Goal: Task Accomplishment & Management: Use online tool/utility

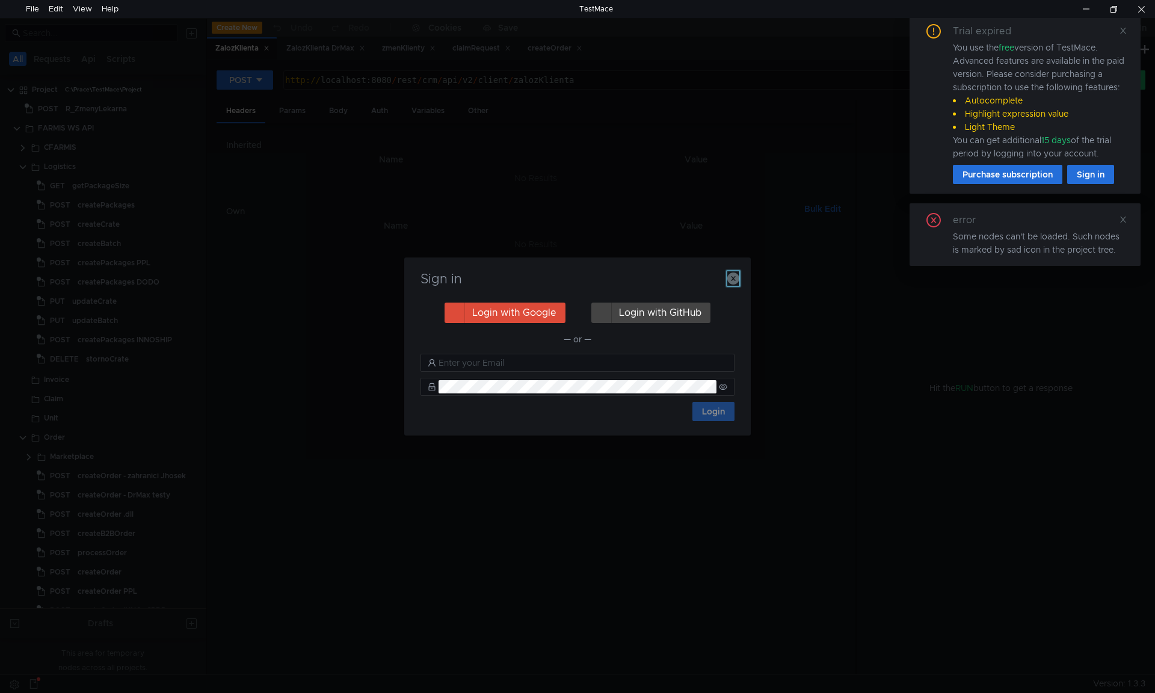
click at [733, 280] on icon "button" at bounding box center [733, 279] width 12 height 12
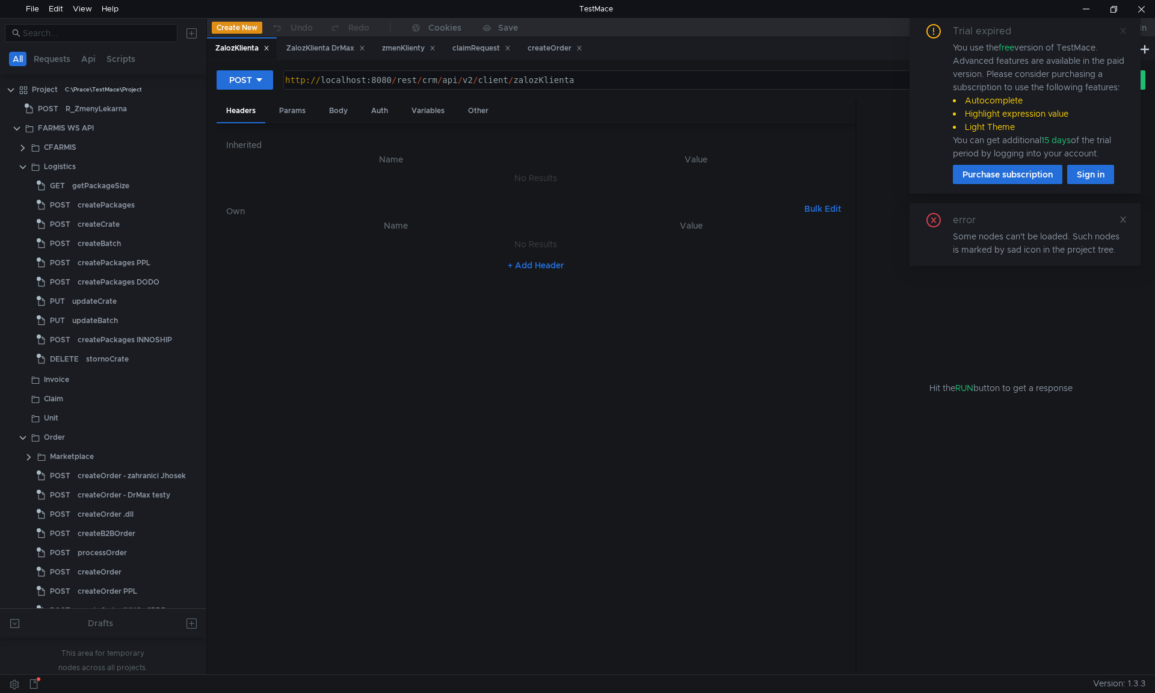
click at [1124, 33] on icon at bounding box center [1123, 30] width 8 height 8
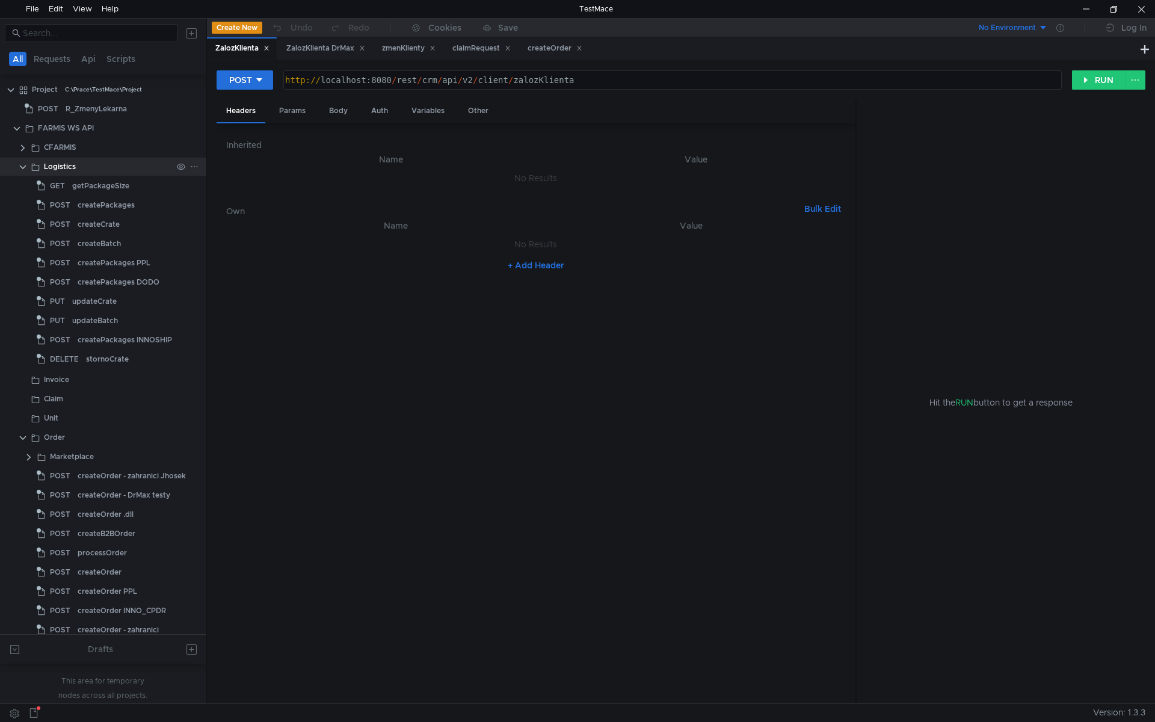
click at [23, 168] on clr-icon at bounding box center [23, 167] width 10 height 10
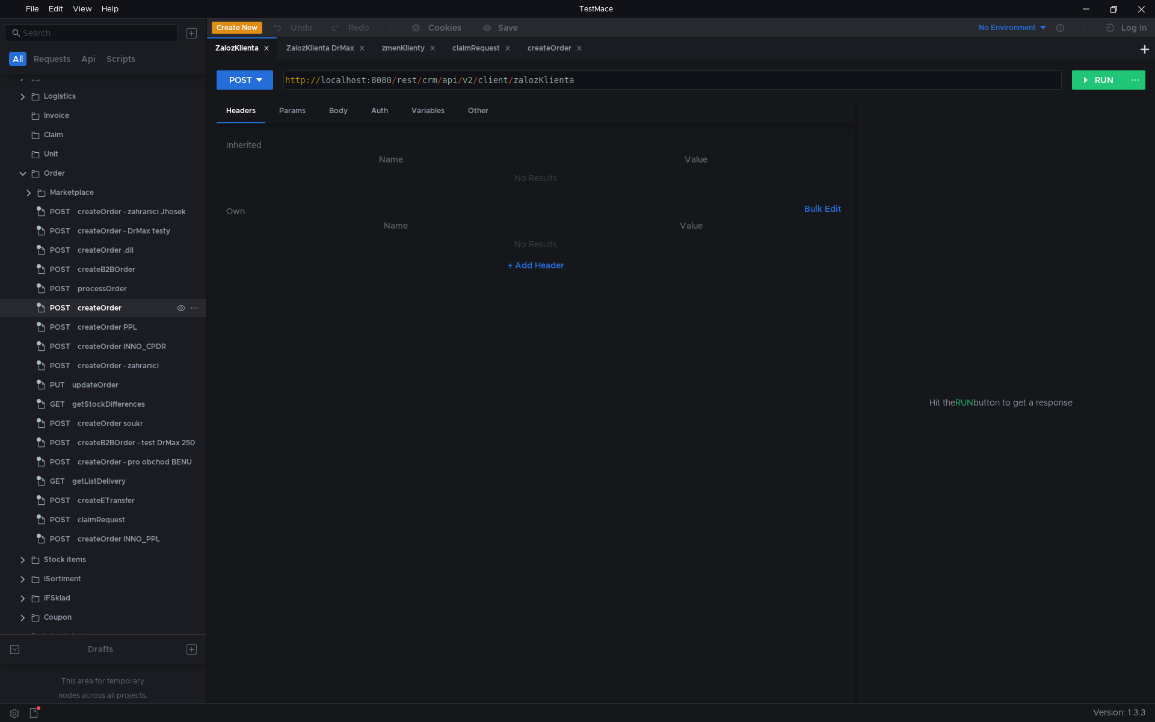
scroll to position [57, 0]
click at [470, 50] on div "claimRequest" at bounding box center [481, 48] width 58 height 13
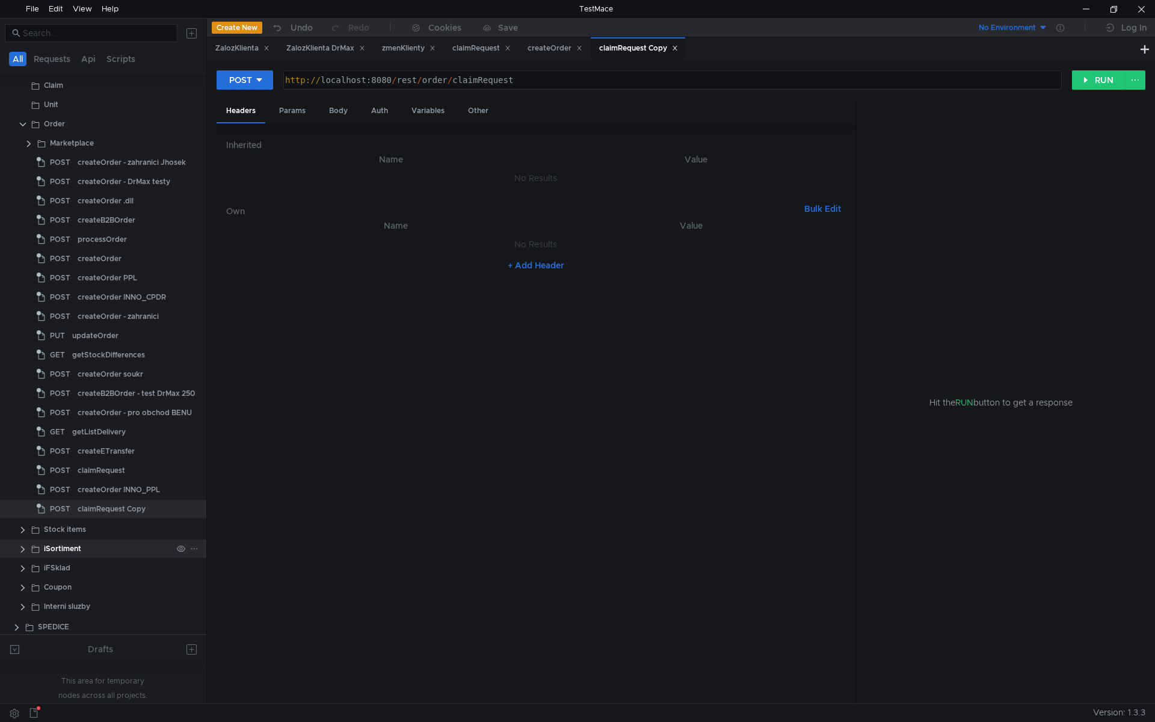
scroll to position [120, 0]
click at [133, 510] on div "claimRequest Copy" at bounding box center [112, 508] width 68 height 18
click at [335, 113] on div "Body" at bounding box center [338, 111] width 38 height 22
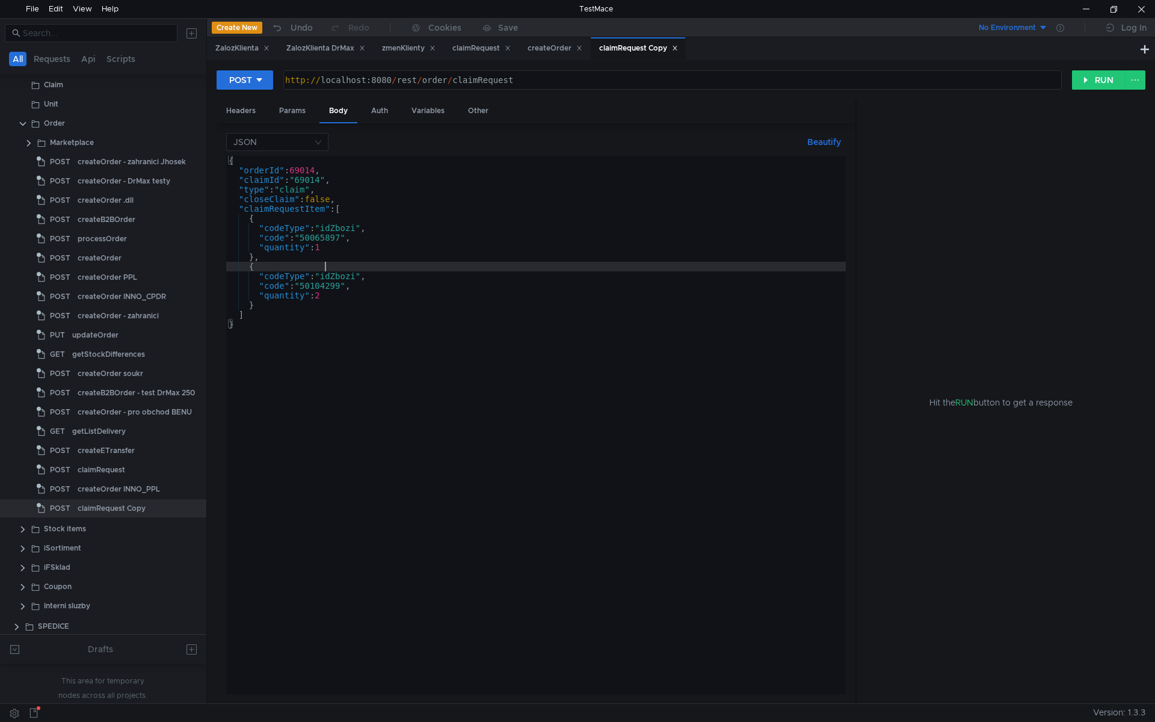
click at [389, 266] on div "{ "orderId" : 69014 , "claimId" : "69014" , "type" : "claim" , "closeClaim" : f…" at bounding box center [536, 435] width 620 height 558
type textarea "] }"
paste textarea
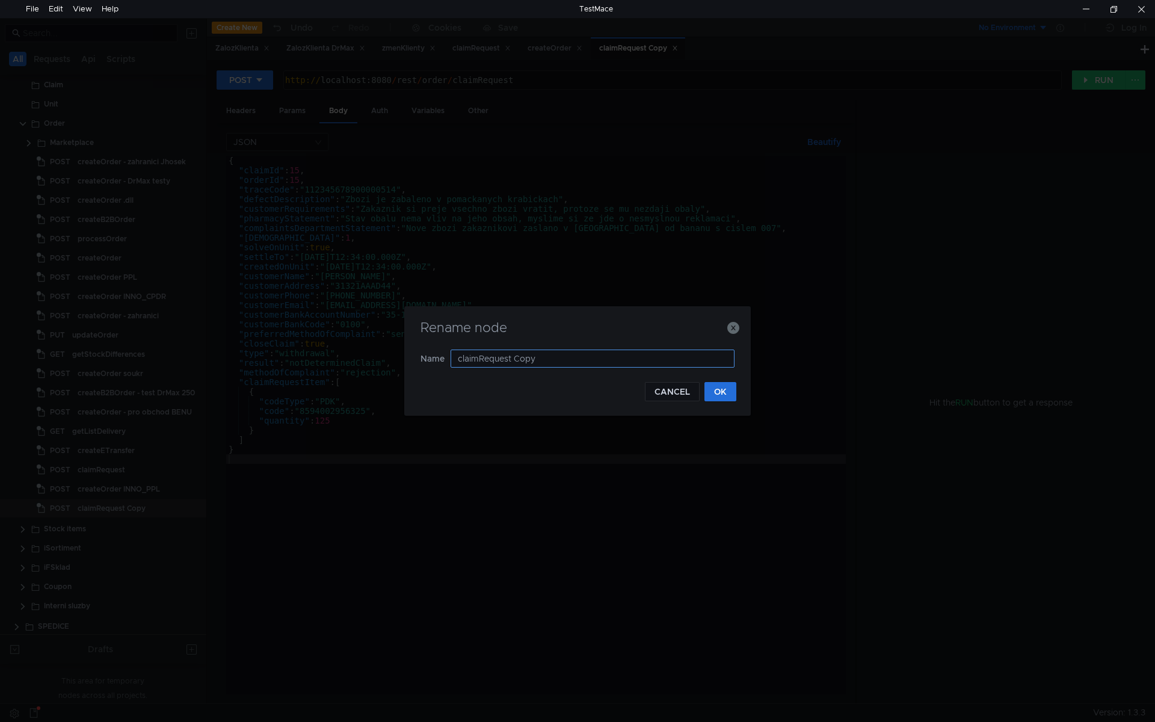
click at [570, 357] on input "claimRequest Copy" at bounding box center [593, 359] width 284 height 18
type input "claimRequest TEST"
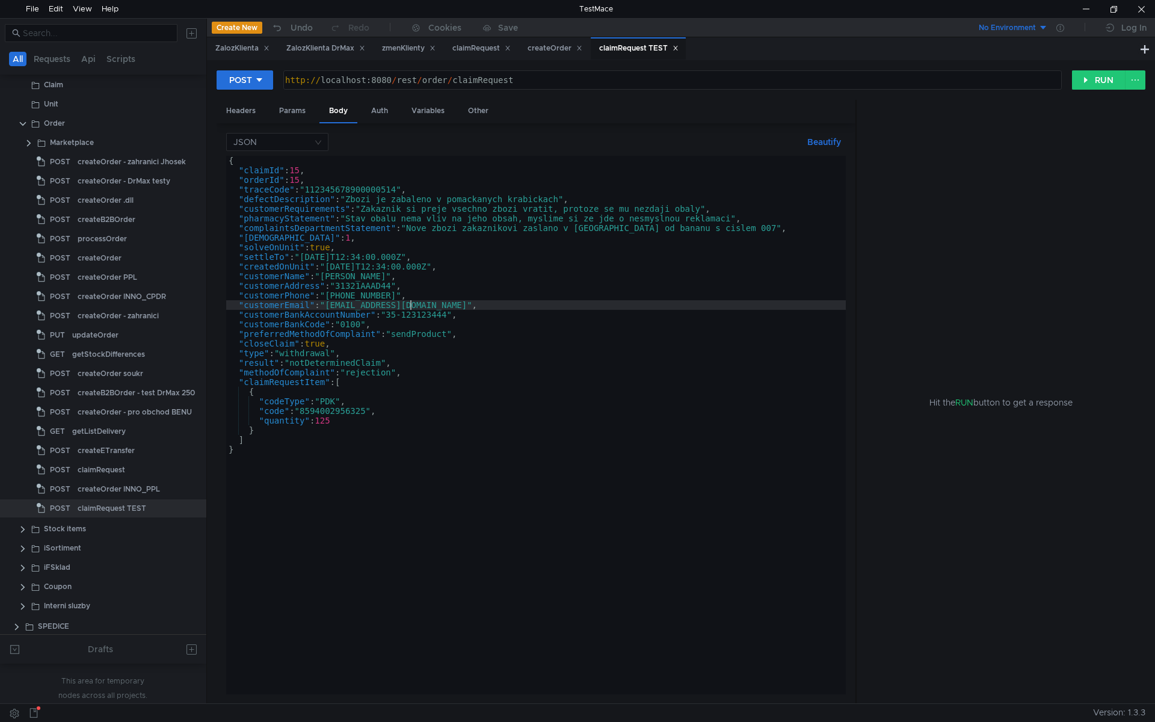
click at [658, 307] on div "{ "claimId" : 15 , "orderId" : 15 , "traceCode" : "112345678900000514" , "defec…" at bounding box center [536, 435] width 620 height 558
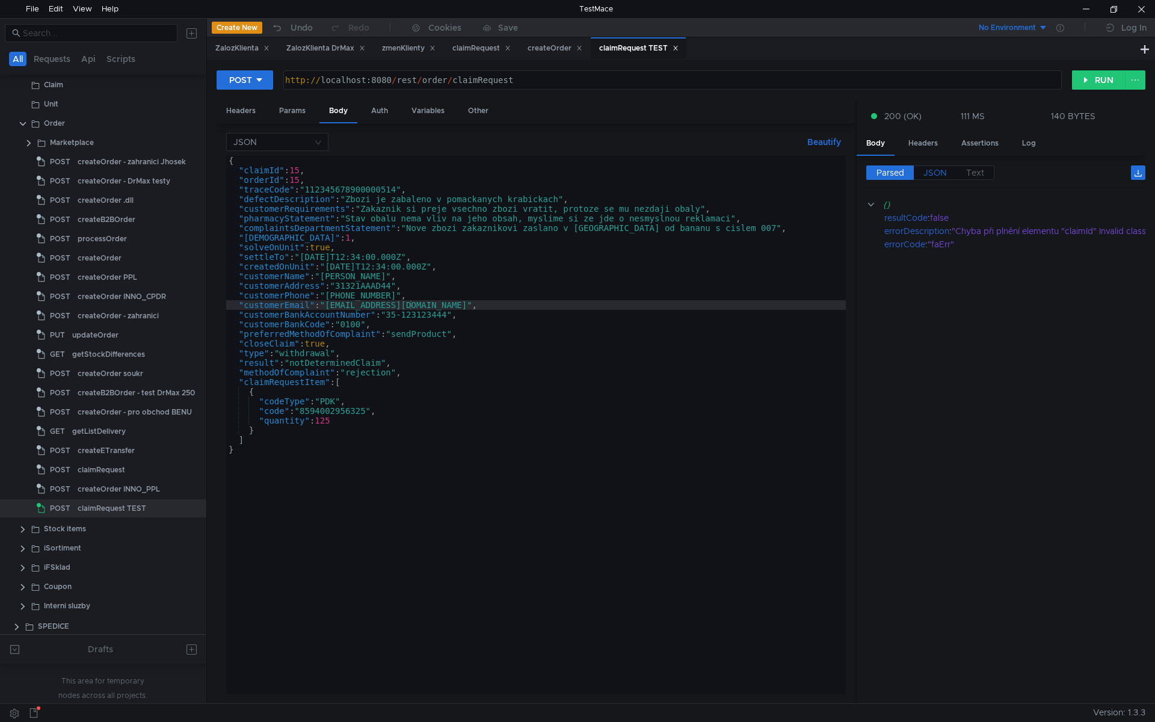
click at [940, 168] on span "JSON" at bounding box center [934, 172] width 23 height 11
click at [939, 172] on span "JSON" at bounding box center [934, 172] width 23 height 11
click at [297, 173] on div "{ "claimId" : 15 , "orderId" : 15 , "traceCode" : "112345678900000514" , "defec…" at bounding box center [536, 435] width 620 height 558
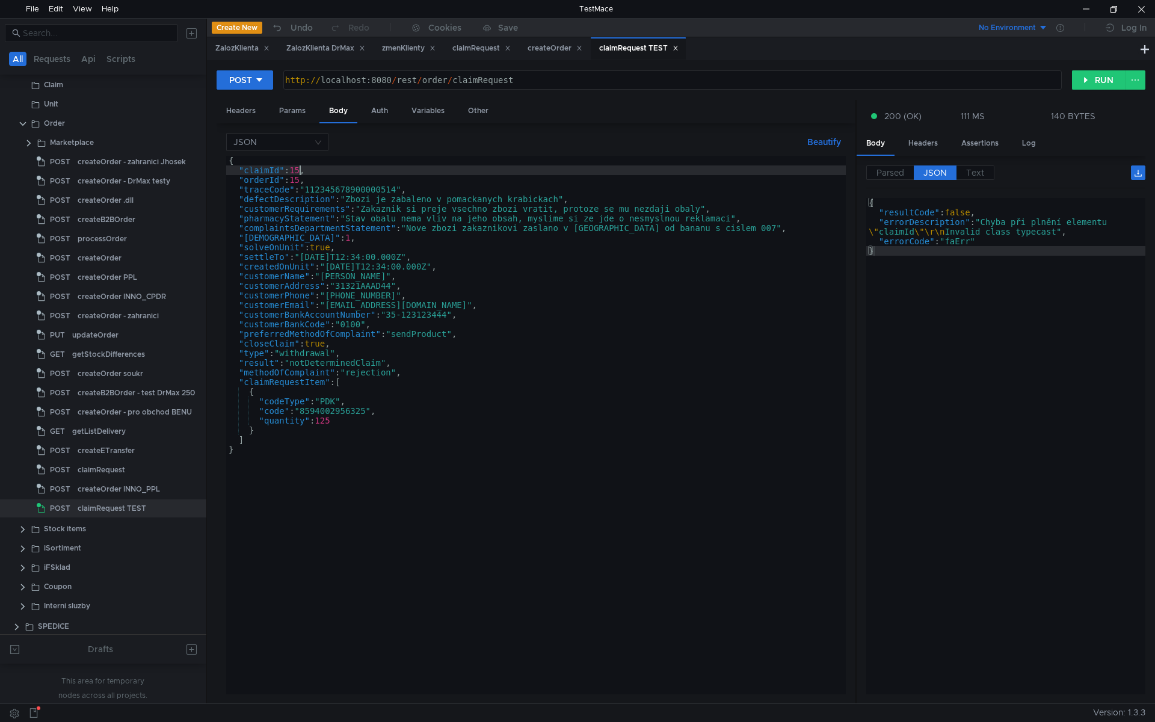
click at [297, 173] on div "{ "claimId" : 15 , "orderId" : 15 , "traceCode" : "112345678900000514" , "defec…" at bounding box center [536, 435] width 620 height 558
click at [301, 181] on div "{ "claimId" : 15 , "orderId" : 15 , "traceCode" : "112345678900000514" , "defec…" at bounding box center [536, 435] width 620 height 558
click at [338, 191] on div "{ "claimId" : 15 , "orderId" : 15 , "traceCode" : "112345678900000514" , "defec…" at bounding box center [536, 435] width 620 height 558
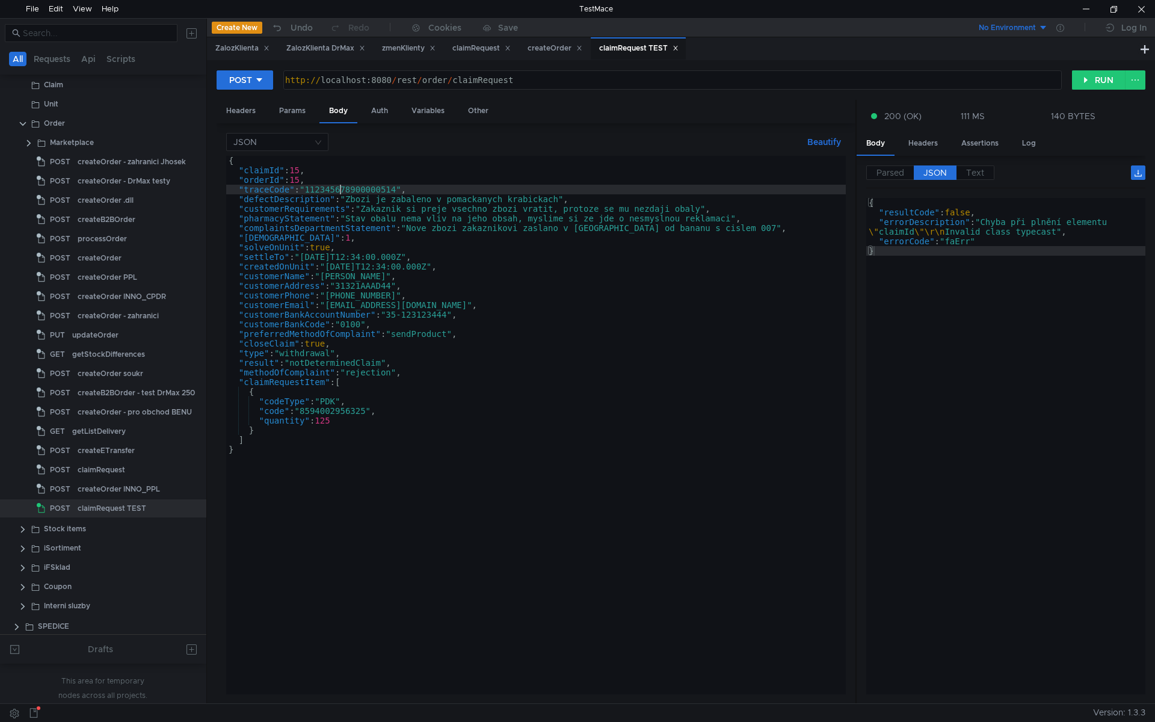
click at [338, 191] on div "{ "claimId" : 15 , "orderId" : 15 , "traceCode" : "112345678900000514" , "defec…" at bounding box center [536, 435] width 620 height 558
click at [382, 199] on div "{ "claimId" : 15 , "orderId" : 15 , "traceCode" : "112345678900000514" , "defec…" at bounding box center [536, 435] width 620 height 558
type textarea ""defectDescription": "Zbozi je zabaleno v pomackanych krabickach","
click at [382, 199] on div "{ "claimId" : 15 , "orderId" : 15 , "traceCode" : "112345678900000514" , "defec…" at bounding box center [536, 435] width 620 height 558
click at [360, 201] on div "{ "claimId" : 15 , "orderId" : 15 , "traceCode" : "112345678900000514" , "defec…" at bounding box center [536, 435] width 620 height 558
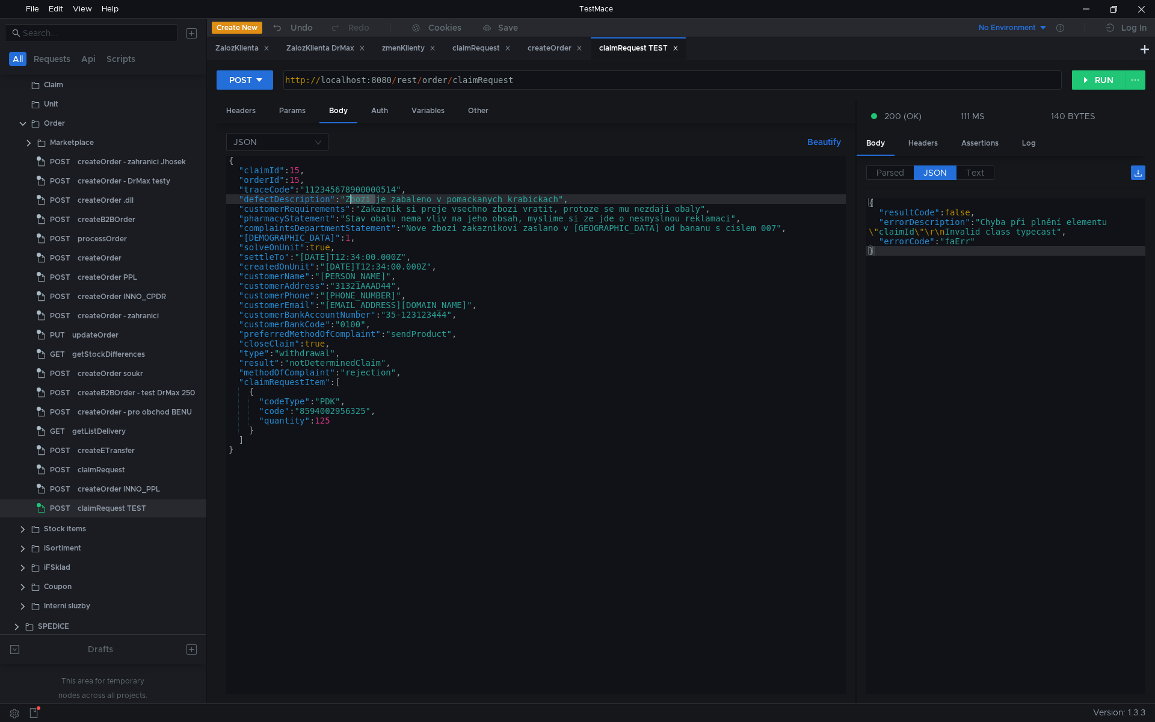
click at [360, 201] on div "{ "claimId" : 15 , "orderId" : 15 , "traceCode" : "112345678900000514" , "defec…" at bounding box center [536, 435] width 620 height 558
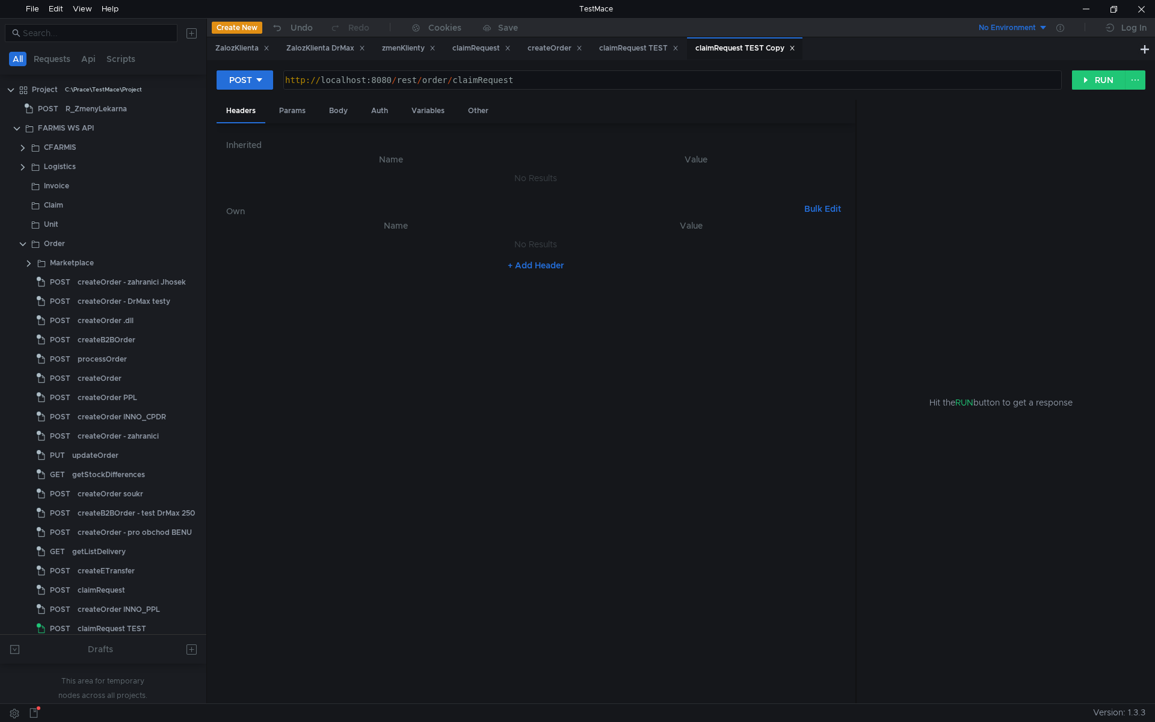
scroll to position [241, 0]
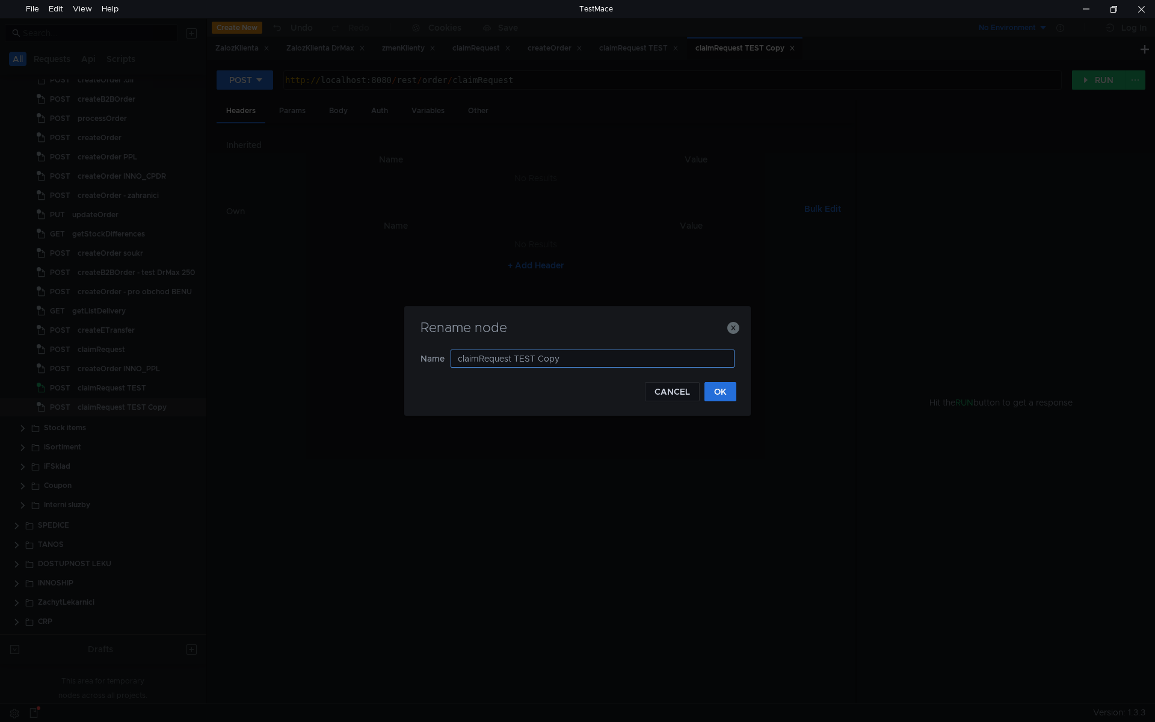
drag, startPoint x: 617, startPoint y: 360, endPoint x: 481, endPoint y: 365, distance: 135.5
click at [481, 365] on input "claimRequest TEST Copy" at bounding box center [593, 359] width 284 height 18
type input "claimResolution"
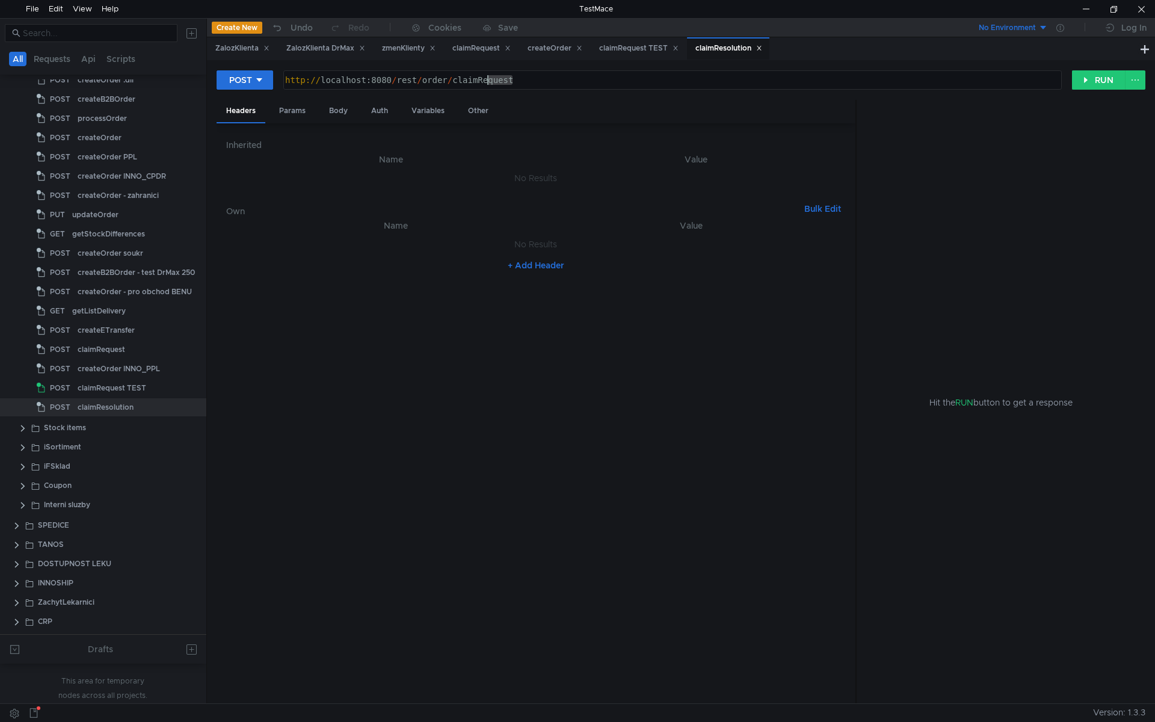
drag, startPoint x: 550, startPoint y: 78, endPoint x: 488, endPoint y: 85, distance: 62.3
click at [488, 85] on div "http:// localhost:8080 / rest / order / claimRequest" at bounding box center [672, 89] width 778 height 29
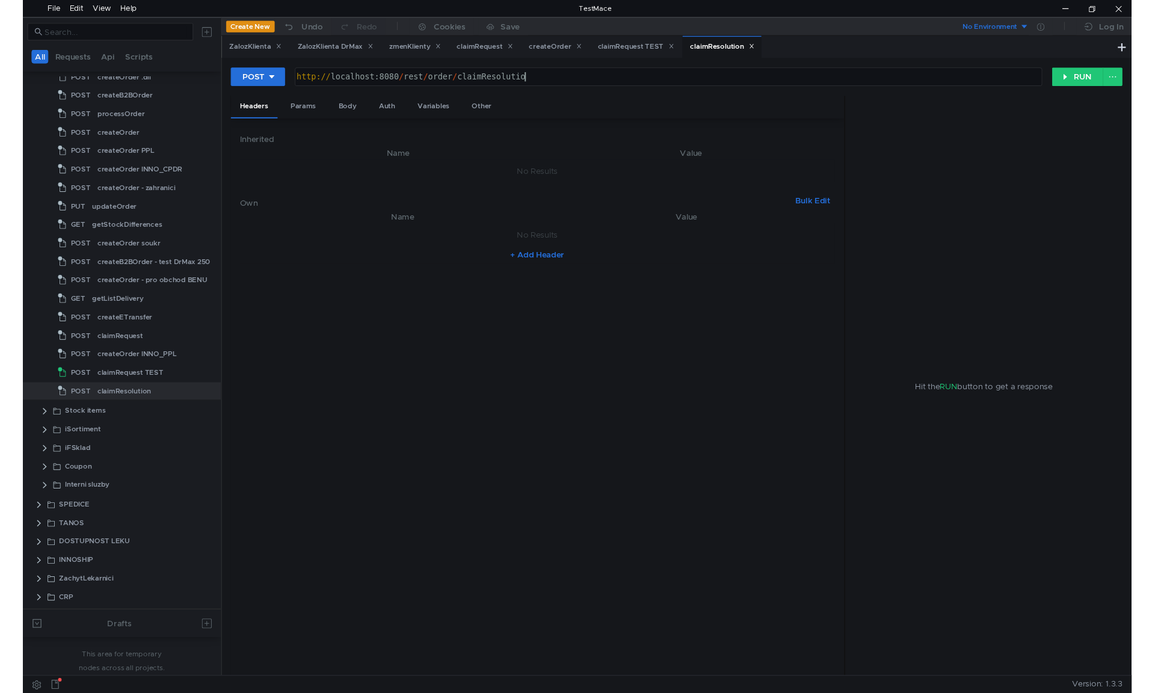
scroll to position [0, 17]
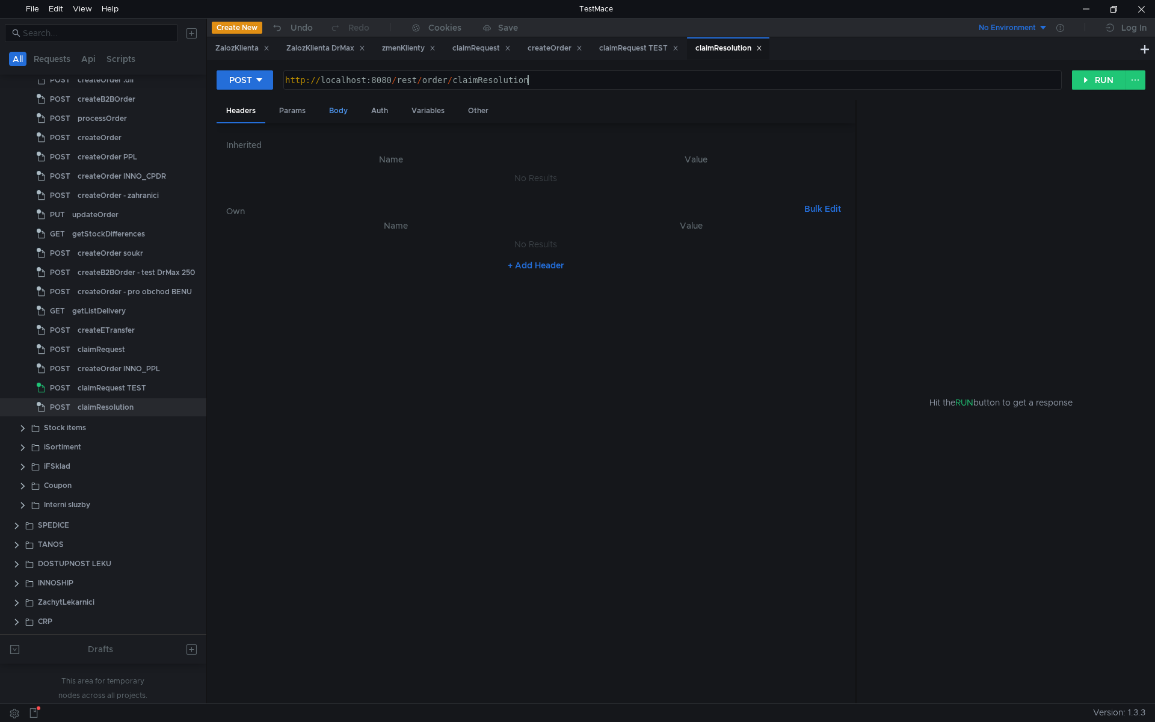
type textarea "http://localhost:8080/rest/order/claimResolution"
click at [344, 116] on div "Body" at bounding box center [338, 111] width 38 height 22
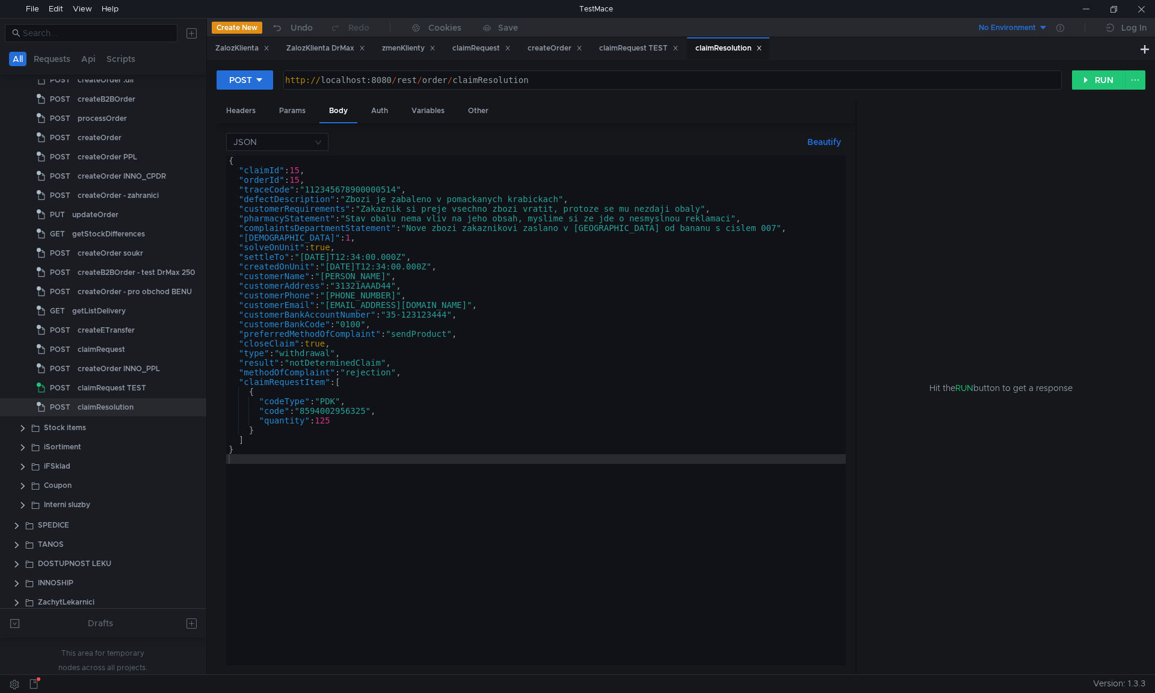
click at [341, 291] on div "{ "claimId" : 15 , "orderId" : 15 , "traceCode" : "112345678900000514" , "defec…" at bounding box center [536, 420] width 620 height 529
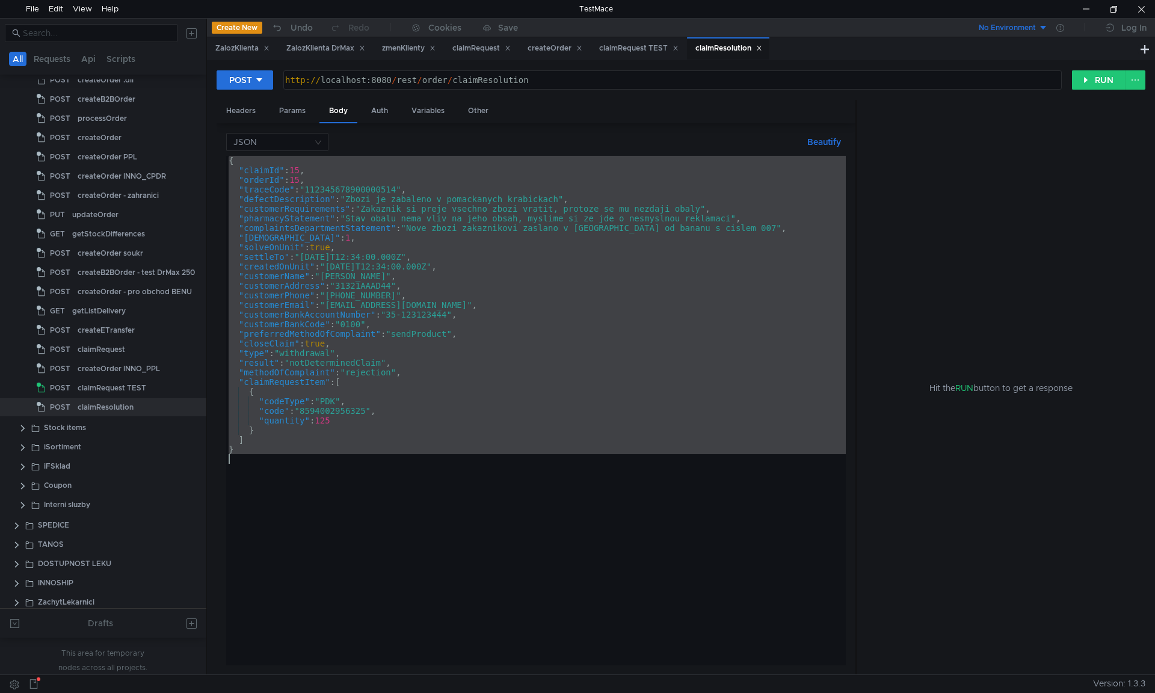
paste textarea
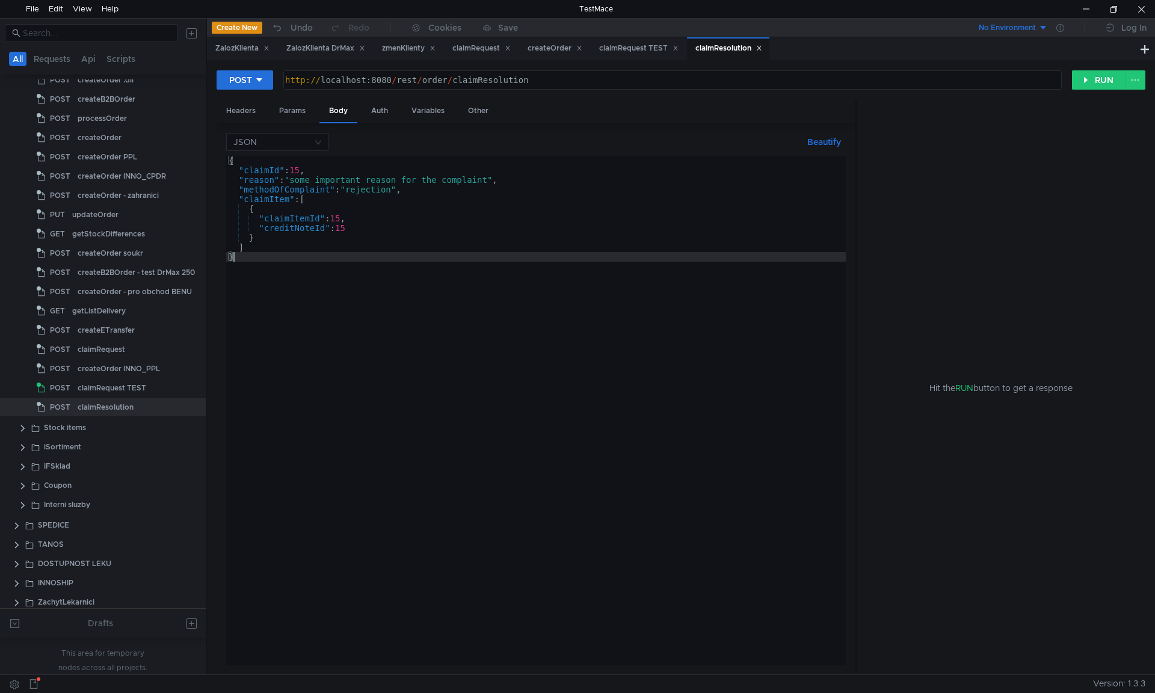
click at [294, 169] on div "{ "claimId" : 15 , "reason" : "some important reason for the complaint" , "meth…" at bounding box center [536, 420] width 620 height 529
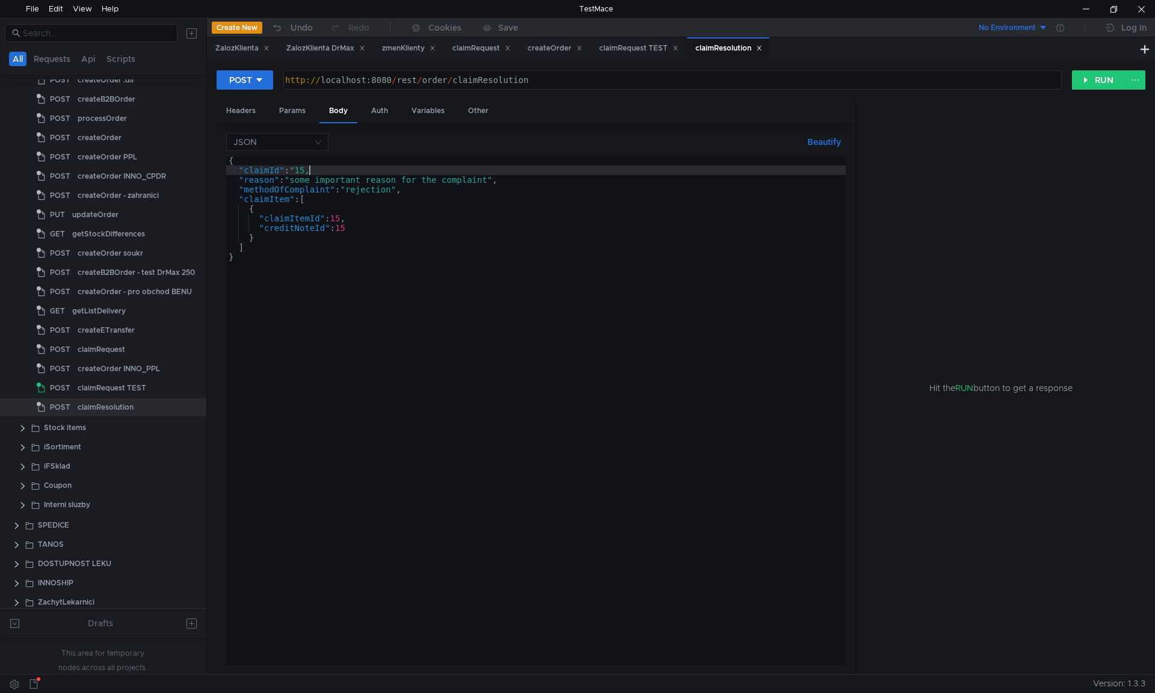
scroll to position [0, 6]
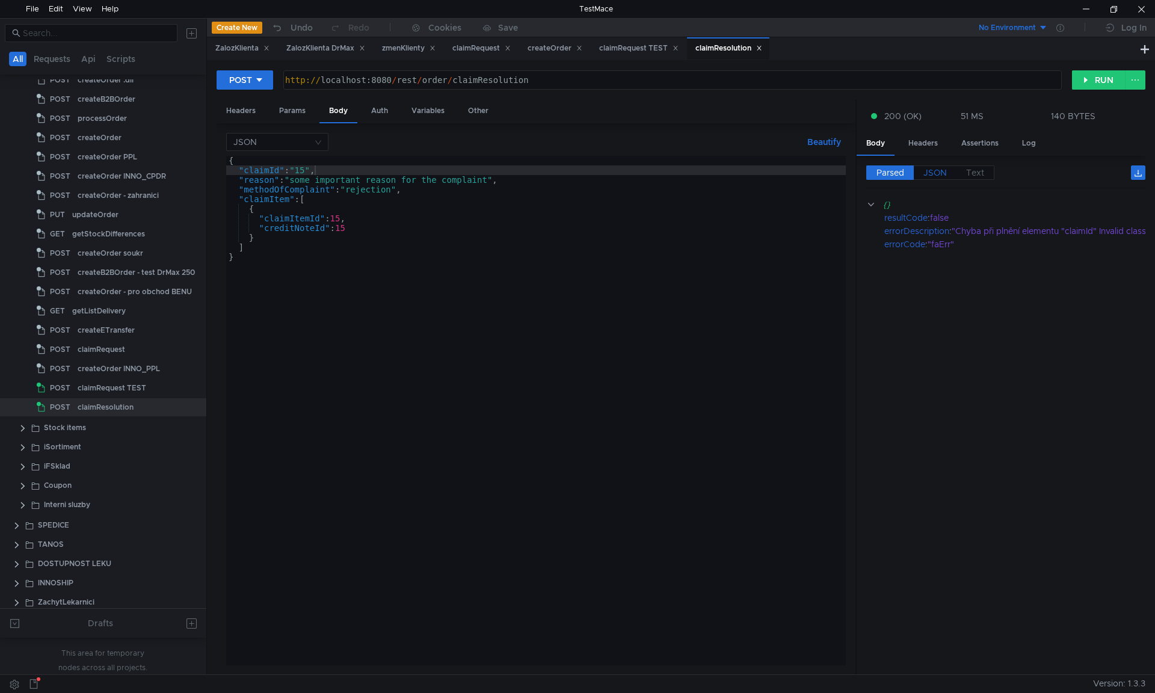
click at [930, 173] on span "JSON" at bounding box center [934, 172] width 23 height 11
click at [302, 170] on div "{ "claimId" : "15" , "reason" : "some important reason for the complaint" , "me…" at bounding box center [536, 420] width 620 height 529
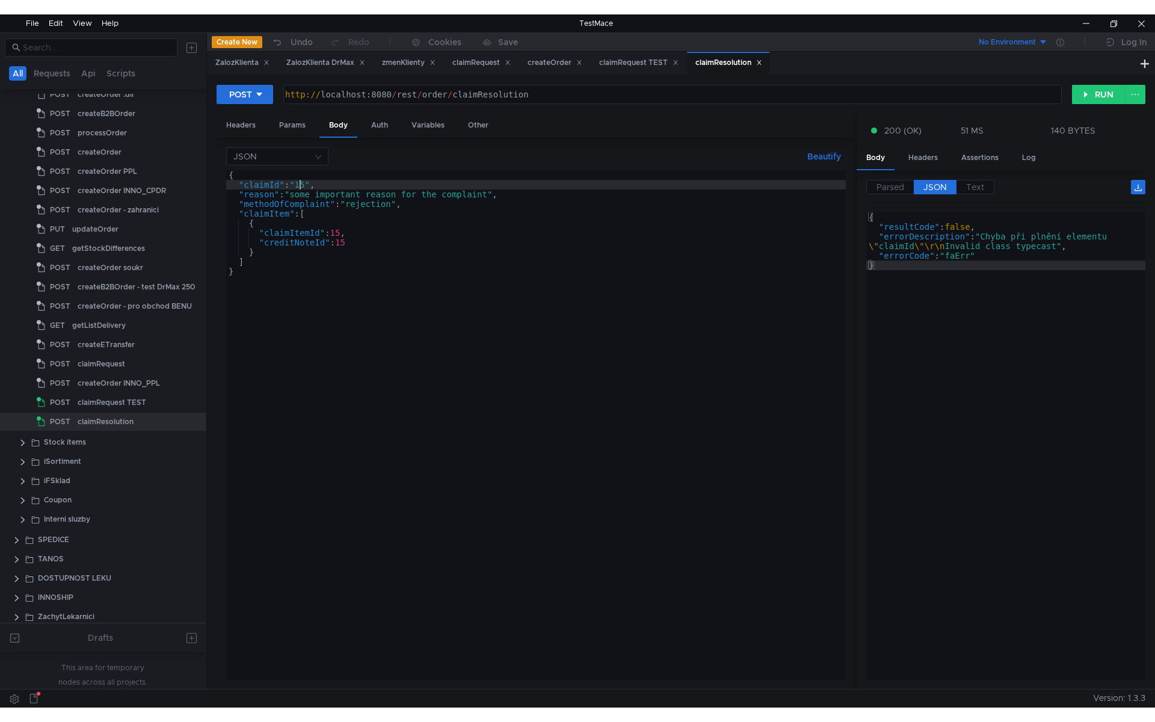
scroll to position [0, 5]
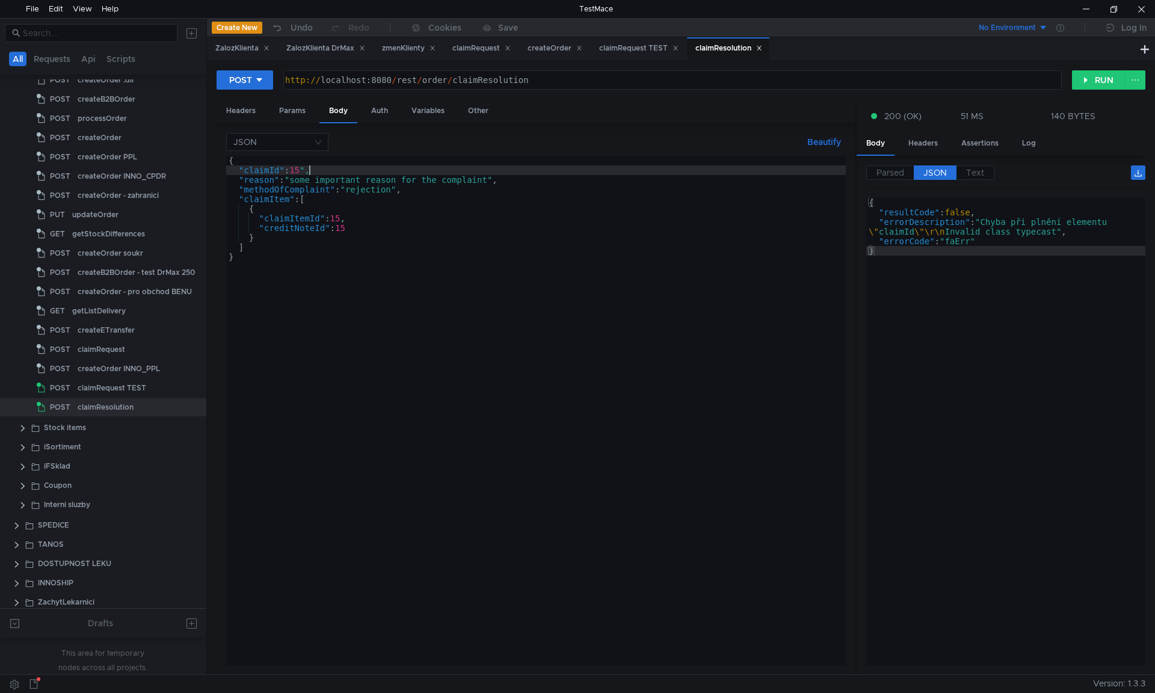
type textarea ""claimId": 15,"
click at [931, 170] on span "JSON" at bounding box center [934, 172] width 23 height 11
click at [297, 168] on div "{ "claimId" : 15 , "reason" : "some important reason for the complaint" , "meth…" at bounding box center [536, 420] width 620 height 529
click at [294, 170] on div "{ "claimId" : 15 , "reason" : "some important reason for the complaint" , "meth…" at bounding box center [536, 420] width 620 height 529
click at [649, 48] on div "claimRequest TEST" at bounding box center [638, 48] width 79 height 13
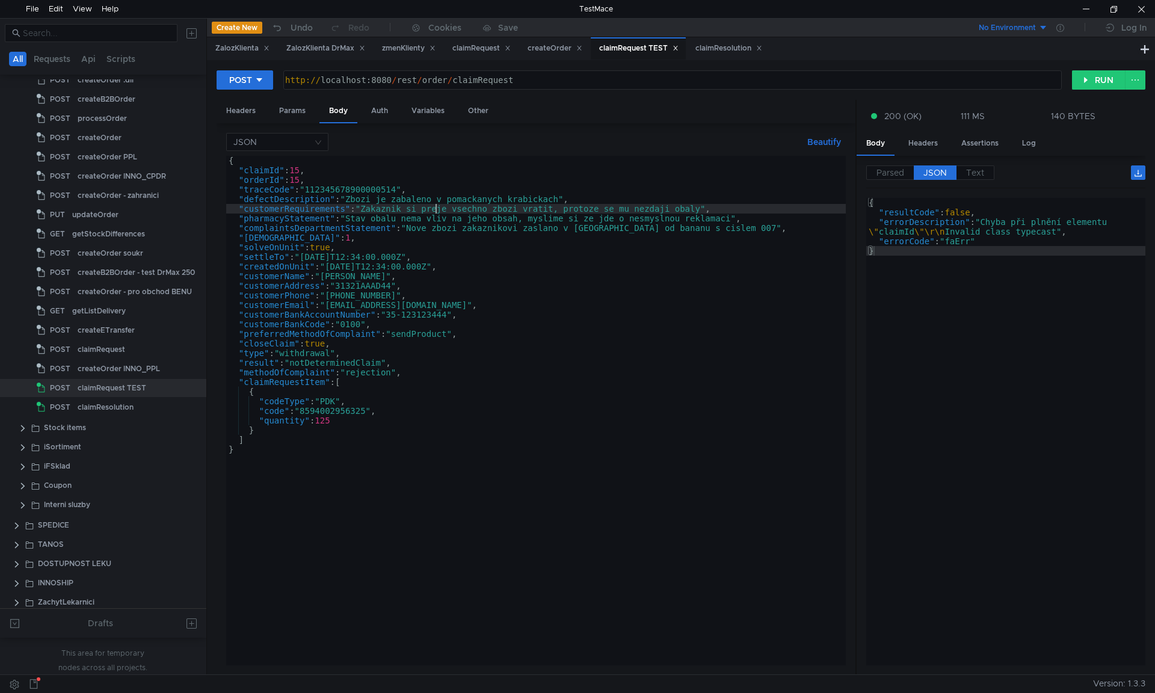
click at [435, 210] on div "{ "claimId" : 15 , "orderId" : 15 , "traceCode" : "112345678900000514" , "defec…" at bounding box center [536, 420] width 620 height 529
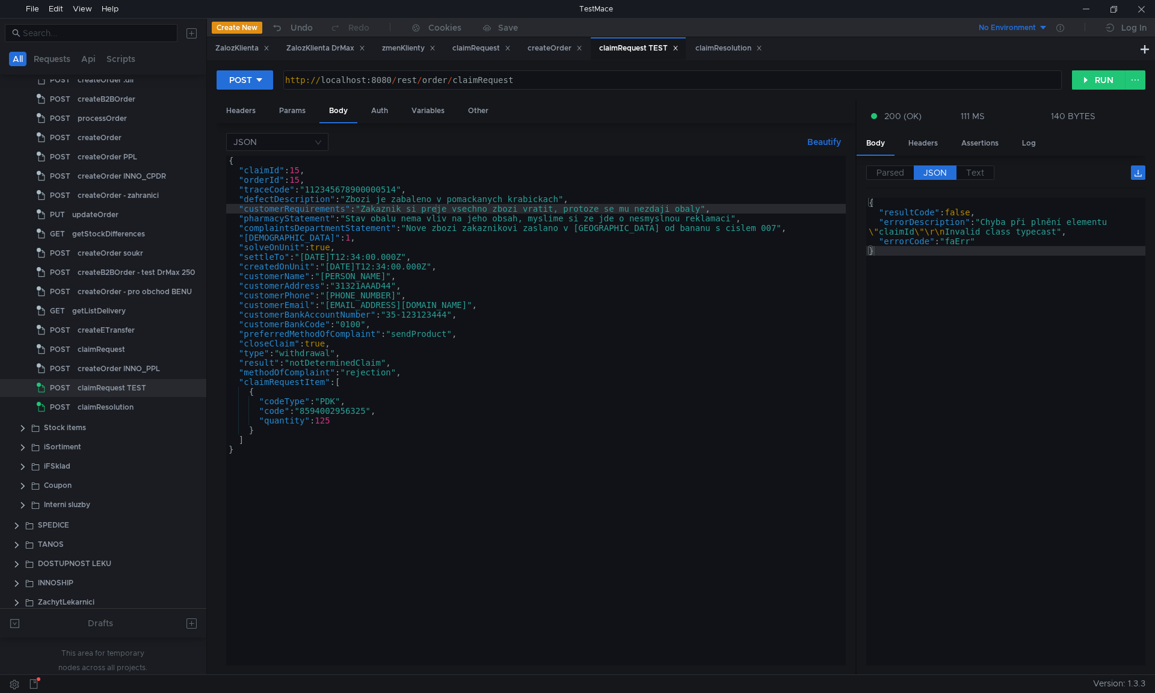
click at [573, 213] on div "{ "claimId" : 15 , "orderId" : 15 , "traceCode" : "112345678900000514" , "defec…" at bounding box center [536, 420] width 620 height 529
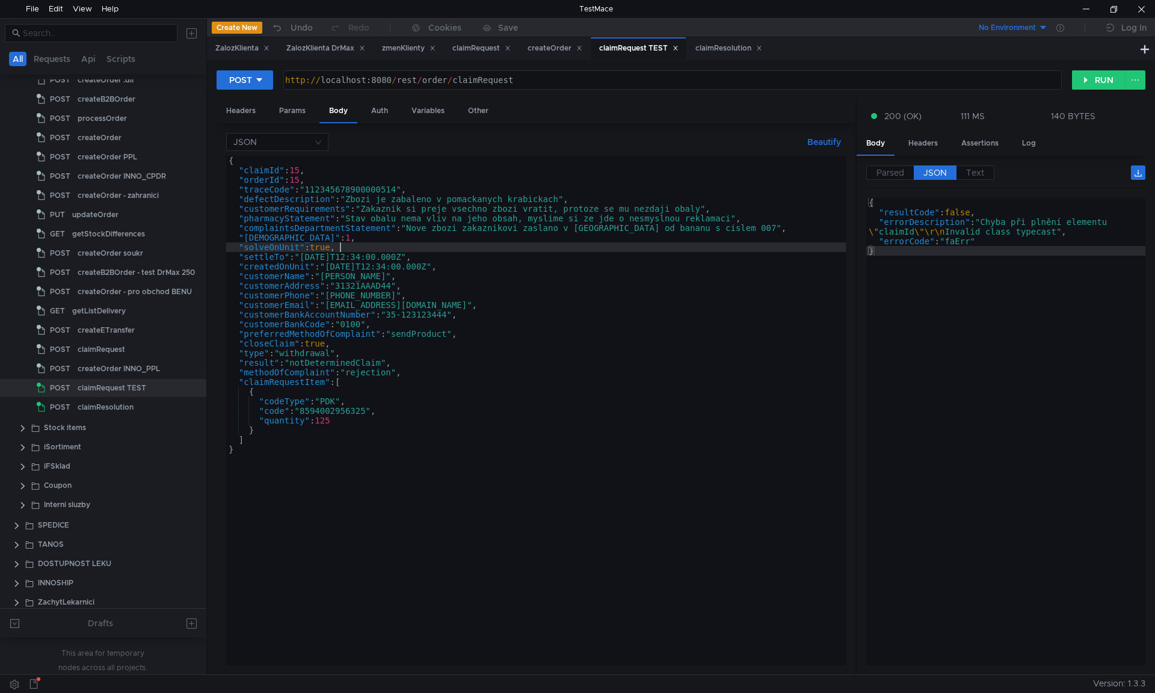
click at [463, 251] on div "{ "claimId" : 15 , "orderId" : 15 , "traceCode" : "112345678900000514" , "defec…" at bounding box center [536, 420] width 620 height 529
type textarea ""solveOnUnit": true,"
type textarea ""errorDescription": "Chyba při plnění elementu \"claimId\"\r\nInvalid class typ…"
click at [902, 230] on div "{ "resultCode" : false , "errorDescription" : "Chyba při plnění elementu \" cla…" at bounding box center [1005, 456] width 279 height 516
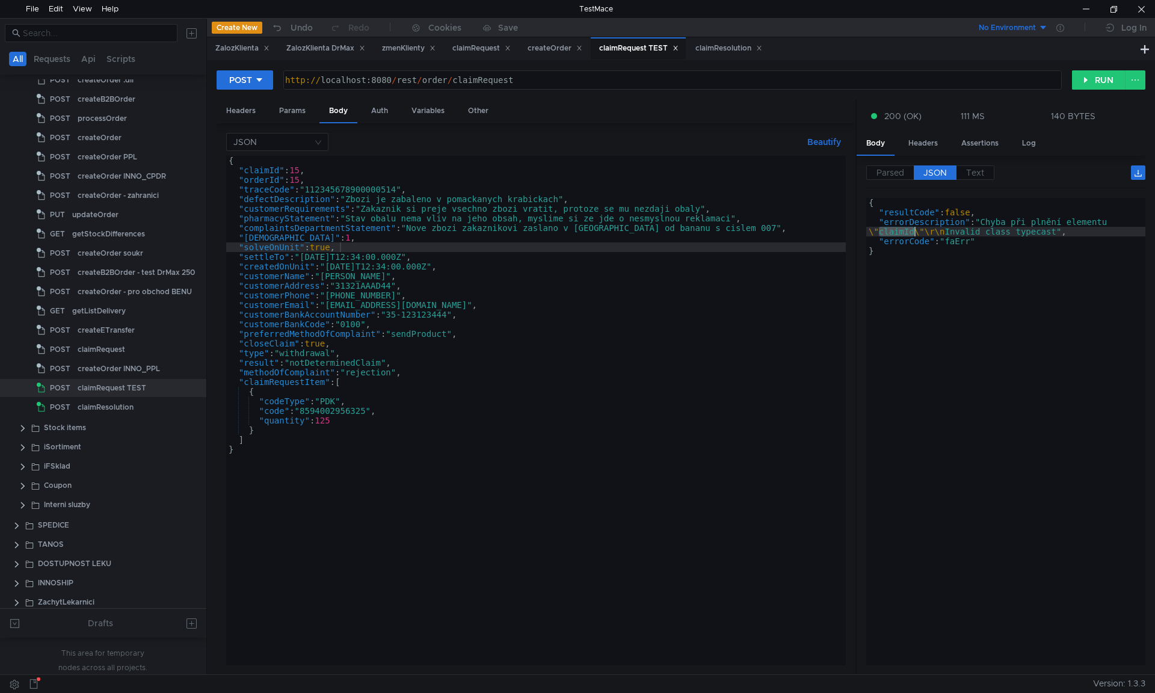
click at [296, 171] on div "{ "claimId" : 15 , "orderId" : 15 , "traceCode" : "112345678900000514" , "defec…" at bounding box center [536, 420] width 620 height 529
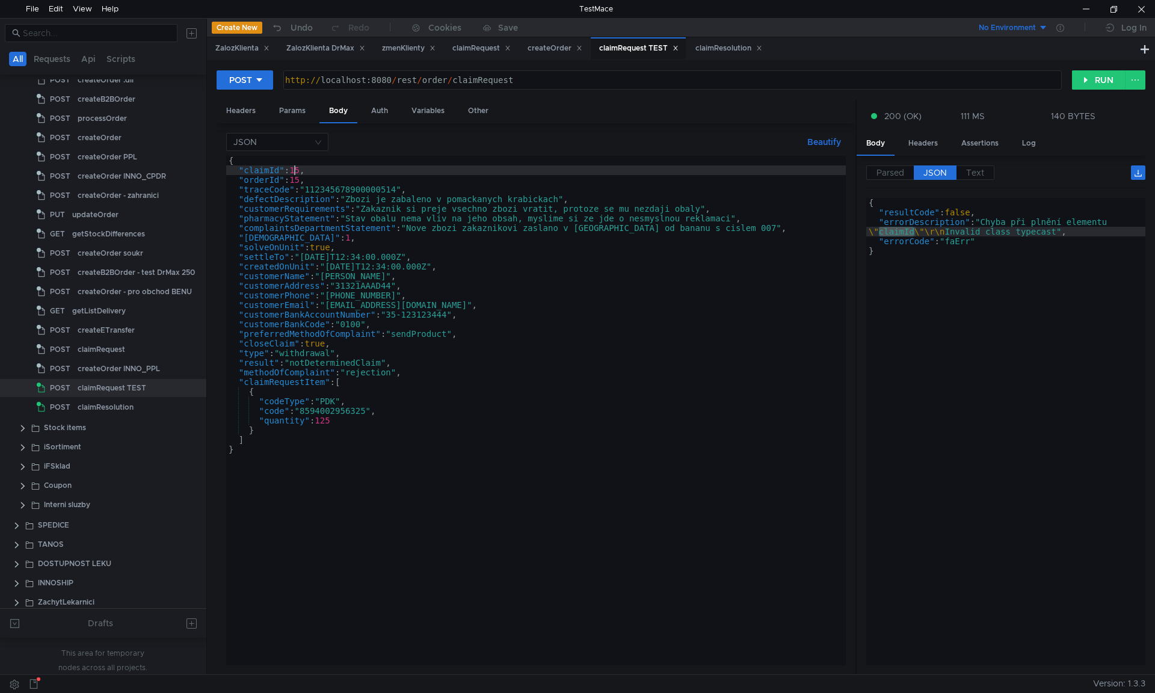
click at [296, 171] on div "{ "claimId" : 15 , "orderId" : 15 , "traceCode" : "112345678900000514" , "defec…" at bounding box center [536, 420] width 620 height 529
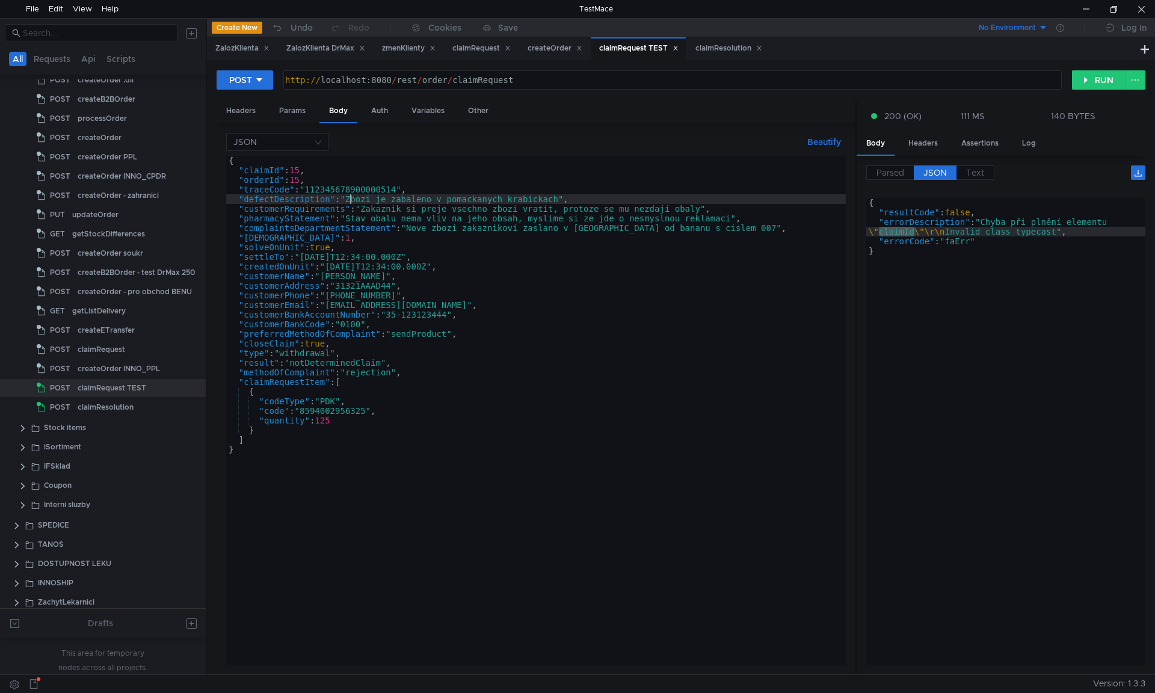
click at [348, 200] on div "{ "claimId" : 15 , "orderId" : 15 , "traceCode" : "112345678900000514" , "defec…" at bounding box center [536, 420] width 620 height 529
click at [295, 175] on div "{ "claimId" : 15 , "orderId" : 15 , "traceCode" : "112345678900000514" , "defec…" at bounding box center [536, 420] width 620 height 529
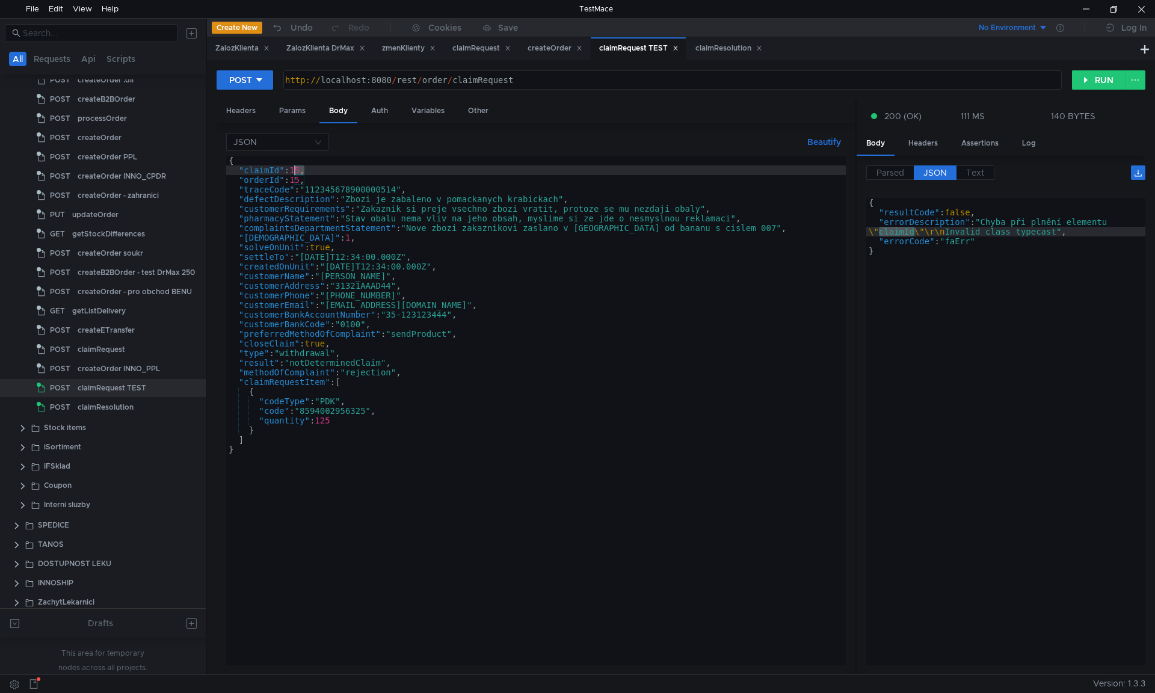
click at [321, 185] on div "{ "claimId" : 15 , "orderId" : 15 , "traceCode" : "112345678900000514" , "defec…" at bounding box center [536, 420] width 620 height 529
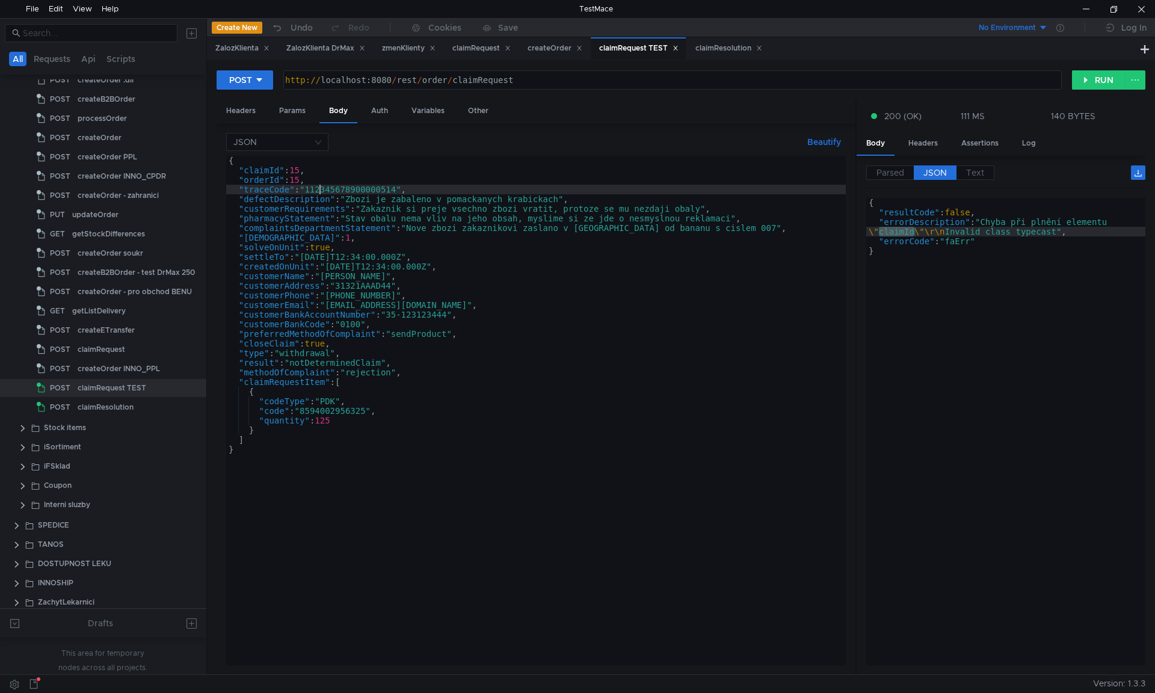
click at [294, 170] on div "{ "claimId" : 15 , "orderId" : 15 , "traceCode" : "112345678900000514" , "defec…" at bounding box center [536, 420] width 620 height 529
type textarea ""claimId": 15,"
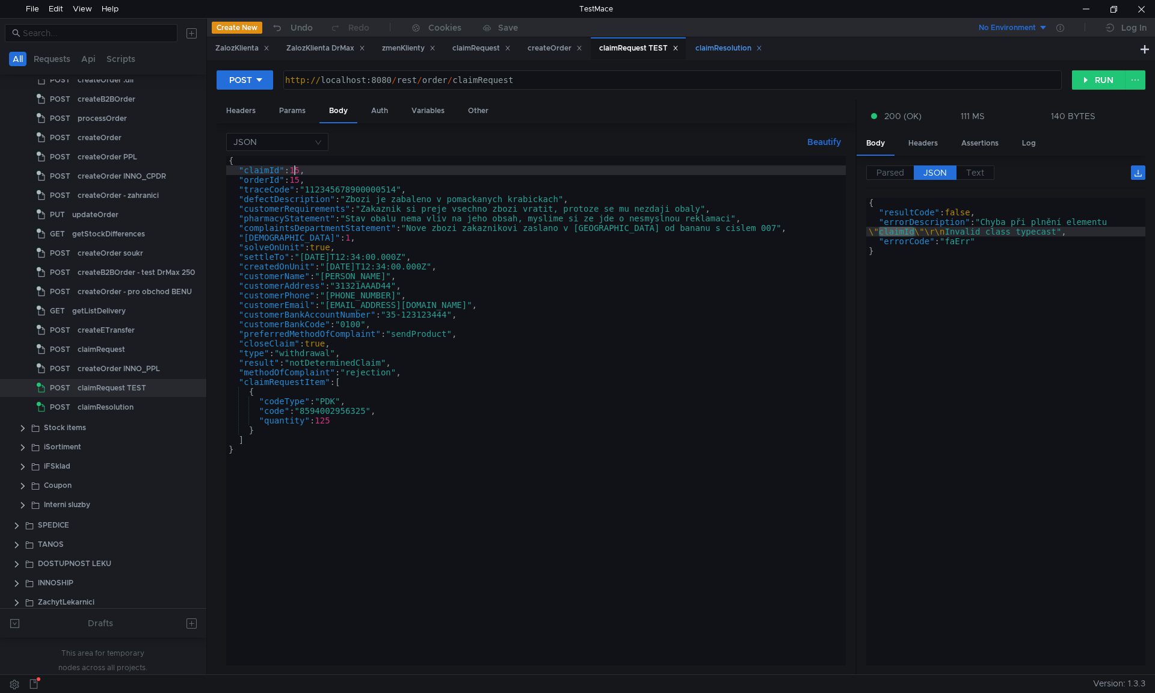
click at [738, 43] on div "claimResolution" at bounding box center [728, 48] width 67 height 13
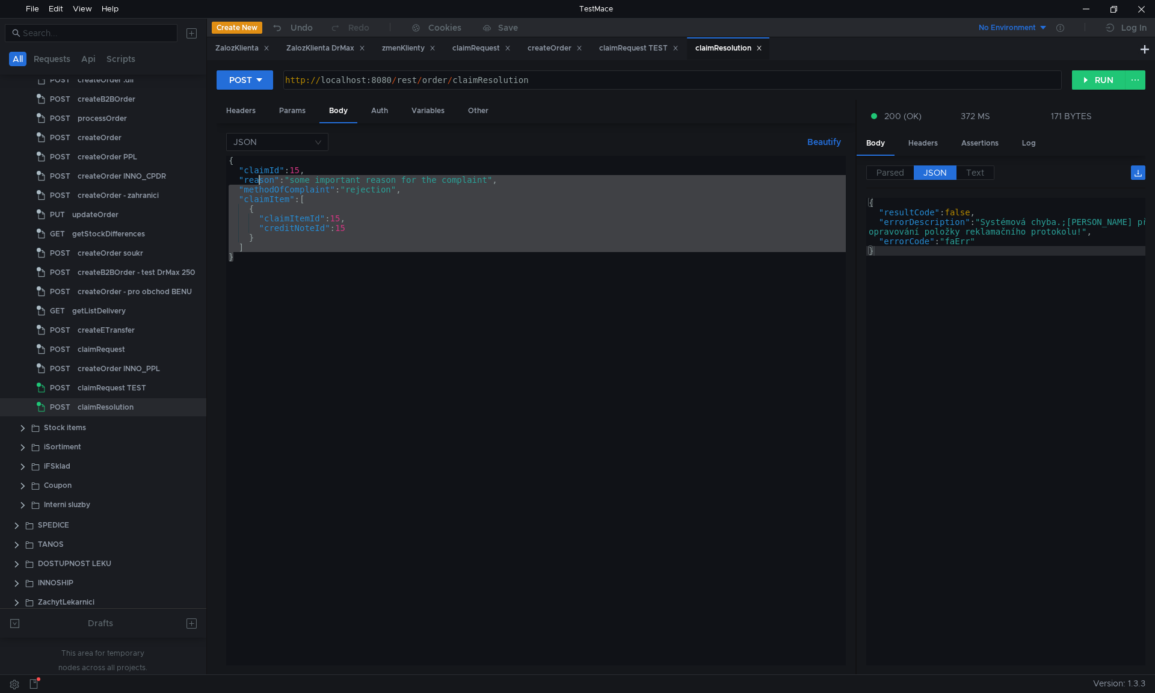
drag, startPoint x: 334, startPoint y: 268, endPoint x: 261, endPoint y: 178, distance: 115.9
click at [261, 178] on div "{ "claimId" : 15 , "reason" : "some important reason for the complaint" , "meth…" at bounding box center [536, 420] width 620 height 529
type textarea ""reason": "some important reason for the complaint", "methodOfComplaint": "reje…"
click at [650, 49] on div "claimRequest TEST" at bounding box center [638, 48] width 79 height 13
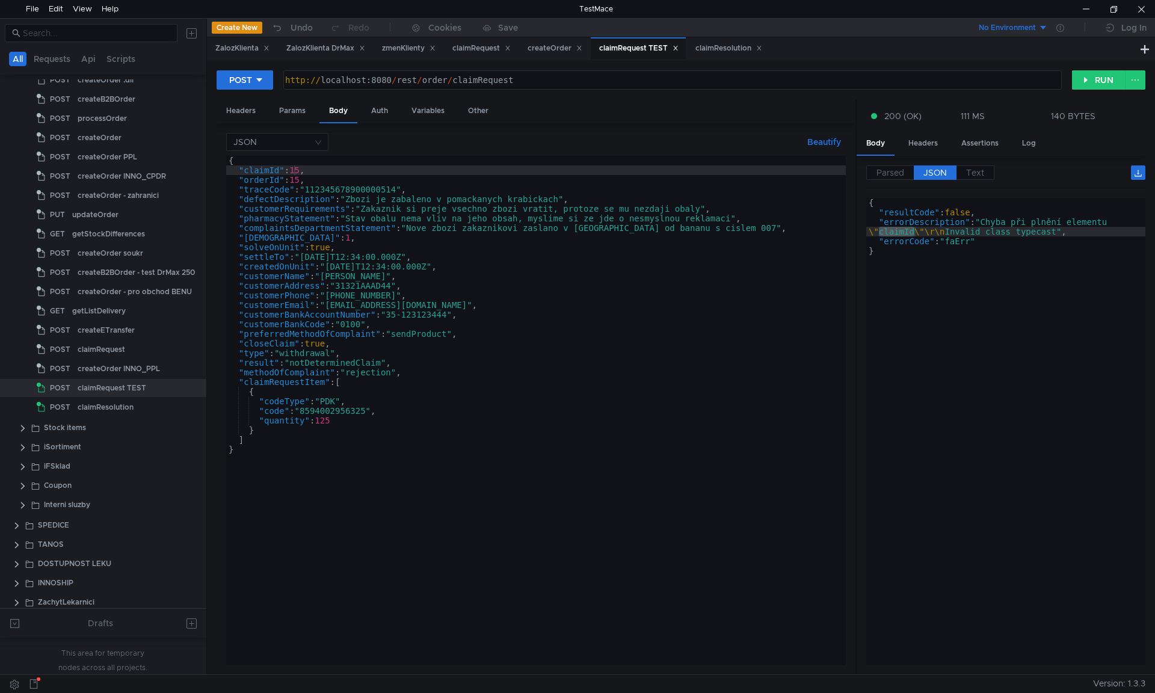
click at [303, 171] on div "{ "claimId" : 15 , "orderId" : 15 , "traceCode" : "112345678900000514" , "defec…" at bounding box center [536, 420] width 620 height 529
click at [294, 171] on div "{ "claimId" : 15 , "orderId" : 15 , "traceCode" : "112345678900000514" , "defec…" at bounding box center [536, 420] width 620 height 529
click at [301, 173] on div "{ "claimId" : 15 , "orderId" : 15 , "traceCode" : "112345678900000514" , "defec…" at bounding box center [536, 420] width 620 height 529
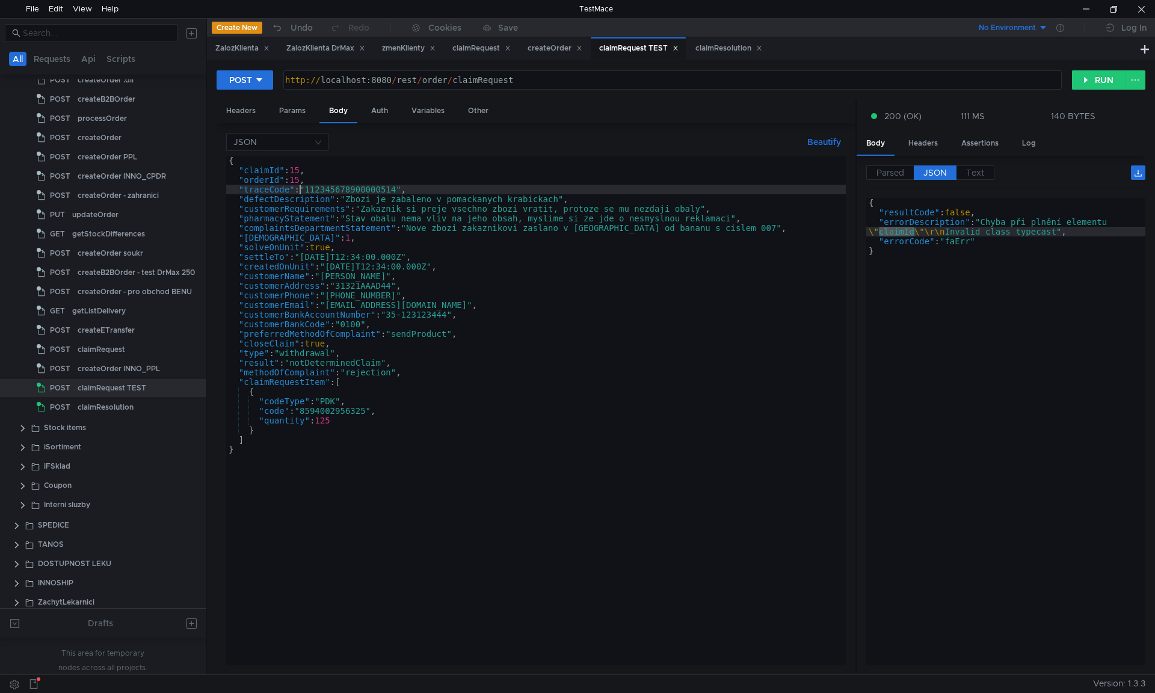
click at [300, 187] on div "{ "claimId" : 15 , "orderId" : 15 , "traceCode" : "112345678900000514" , "defec…" at bounding box center [536, 420] width 620 height 529
drag, startPoint x: 291, startPoint y: 169, endPoint x: 298, endPoint y: 170, distance: 6.6
click at [292, 169] on div "{ "claimId" : 15 , "orderId" : 15 , "traceCode" : "112345678900000514" , "defec…" at bounding box center [536, 420] width 620 height 529
type textarea ""claimId": 15,"
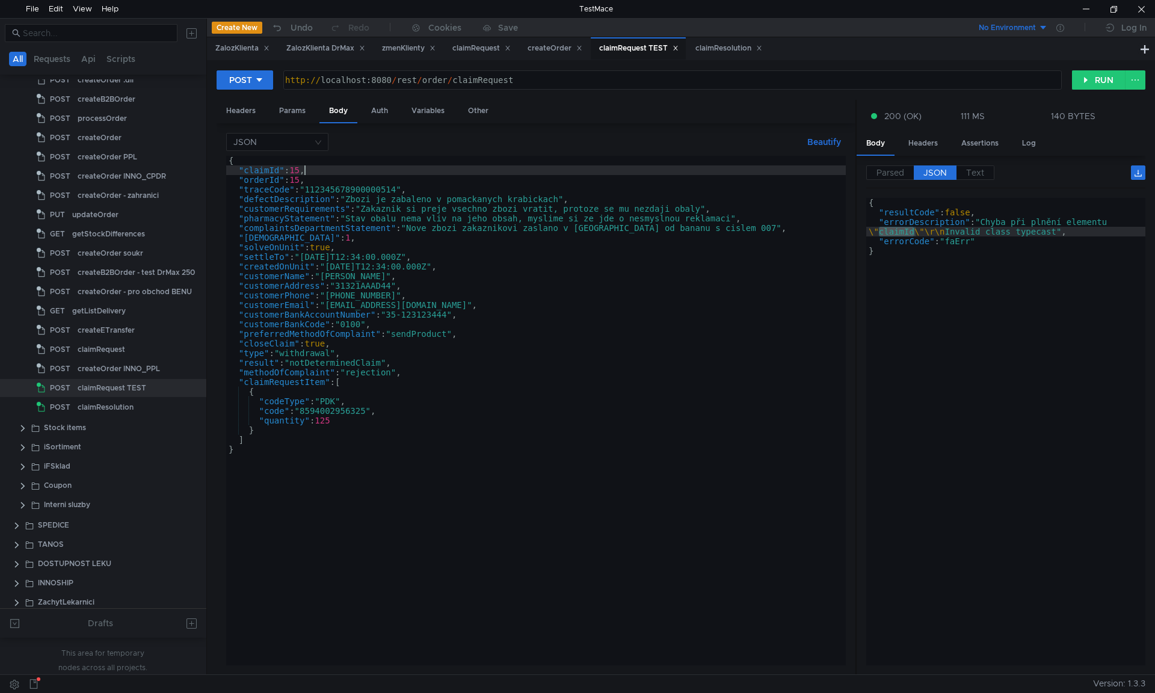
click at [306, 170] on div "{ "claimId" : 15 , "orderId" : 15 , "traceCode" : "112345678900000514" , "defec…" at bounding box center [536, 420] width 620 height 529
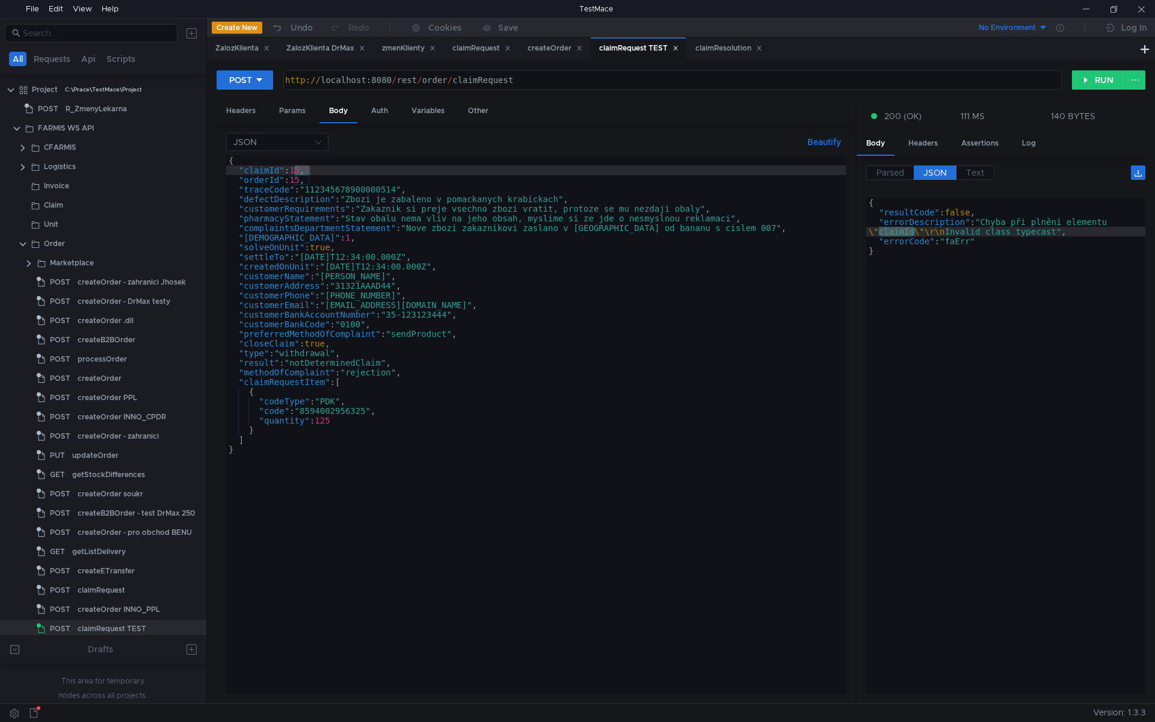
scroll to position [241, 0]
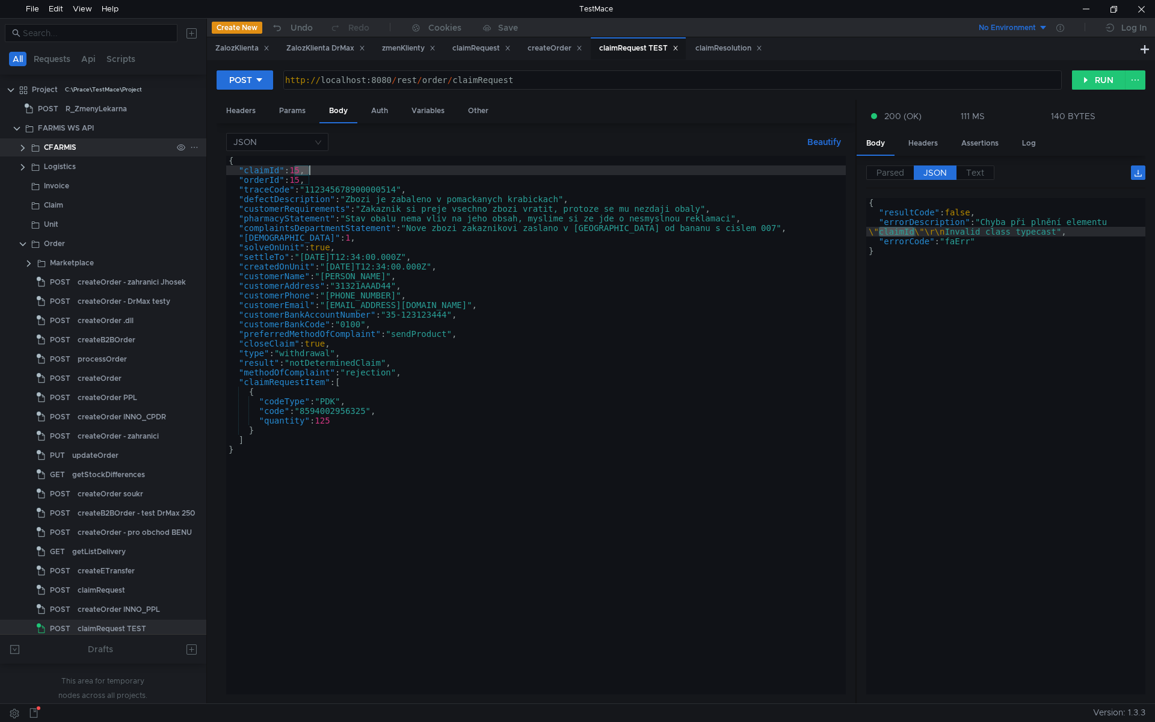
click at [23, 150] on clr-icon at bounding box center [23, 148] width 10 height 10
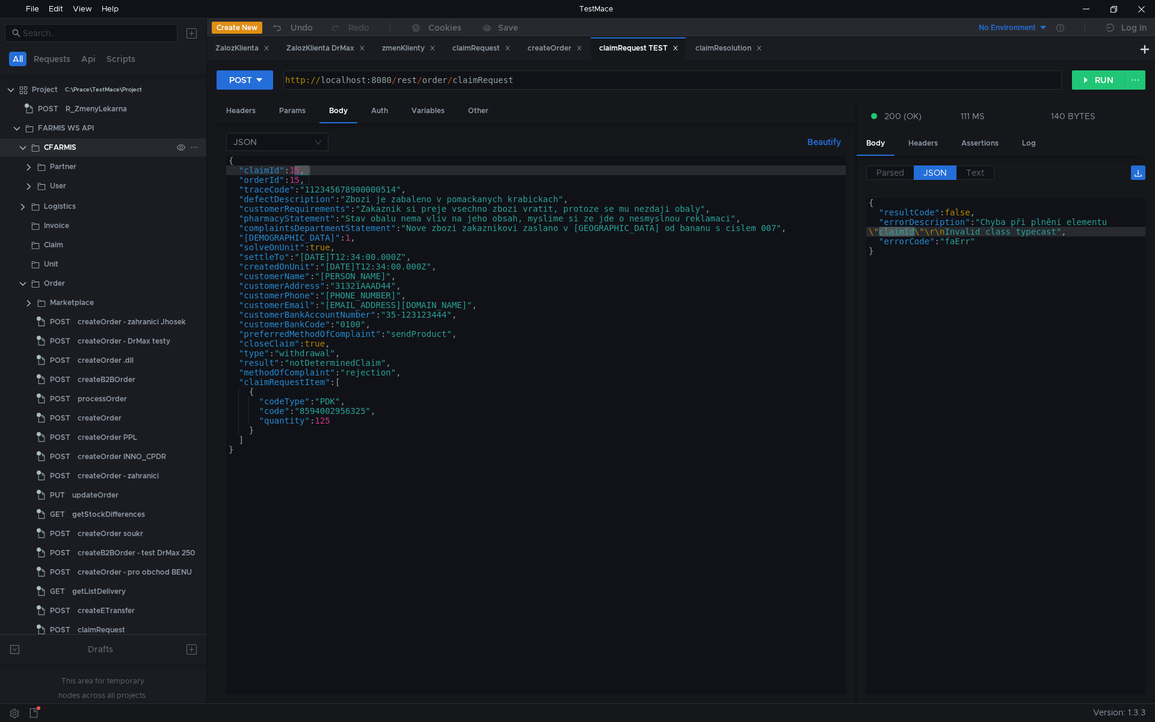
click at [22, 149] on clr-icon at bounding box center [23, 148] width 10 height 10
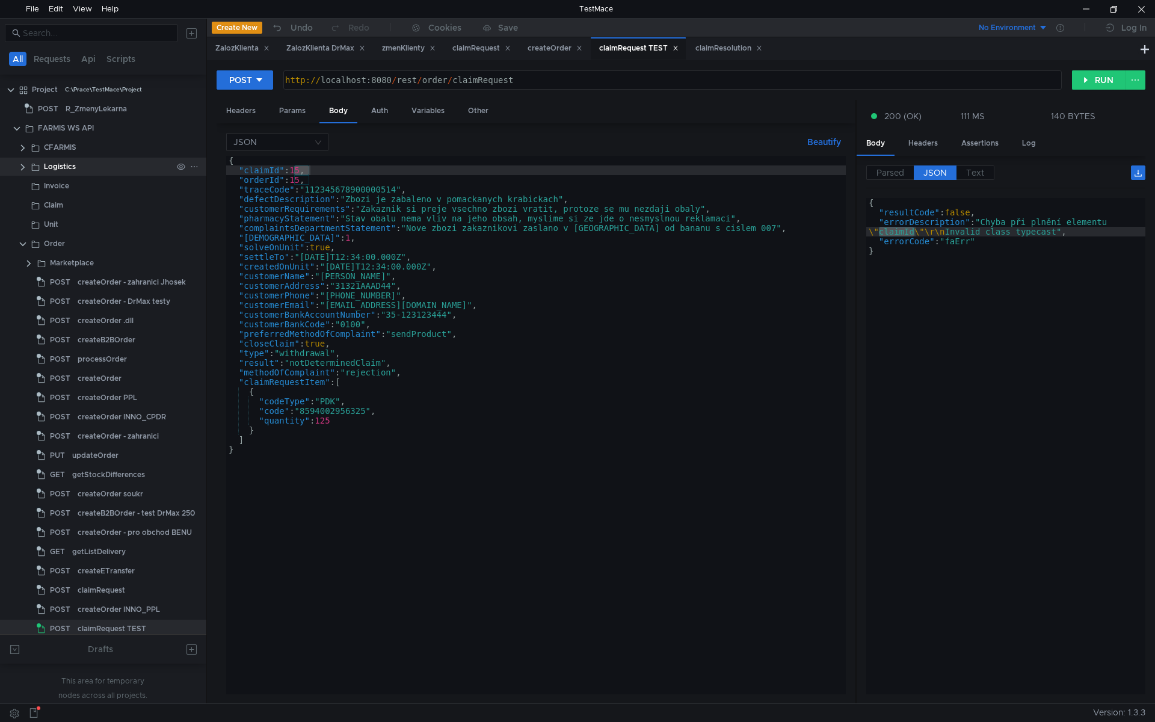
click at [23, 167] on clr-icon at bounding box center [23, 167] width 10 height 10
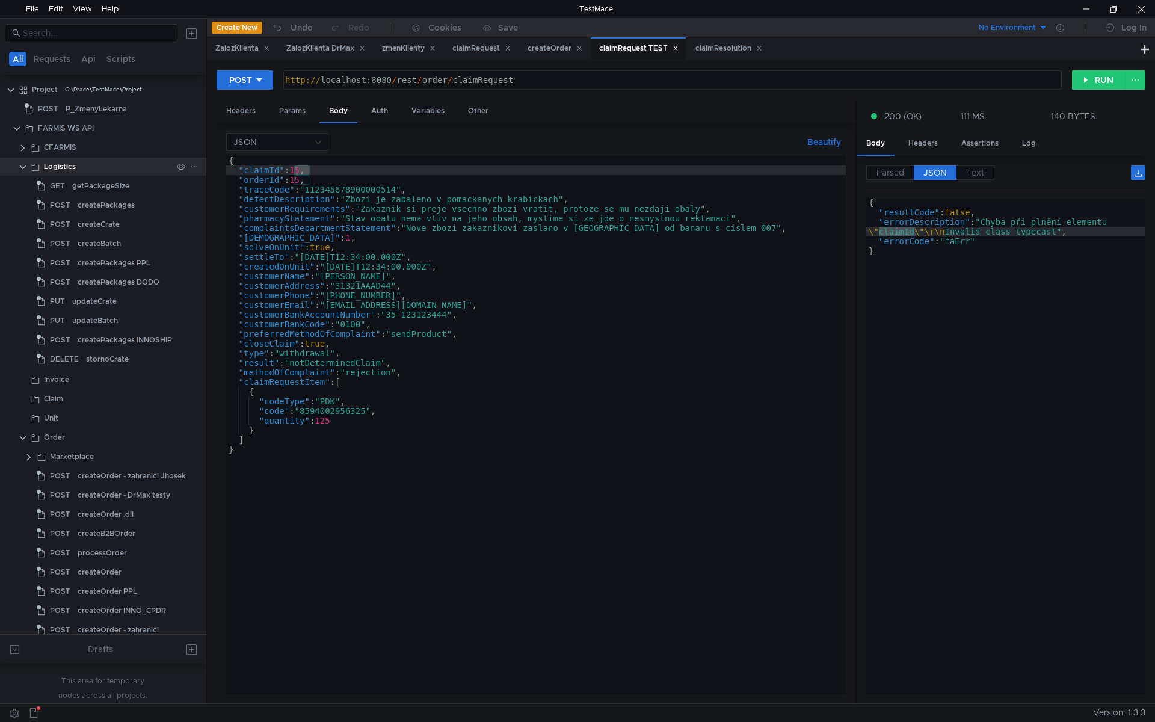
click at [23, 167] on clr-icon at bounding box center [23, 167] width 10 height 10
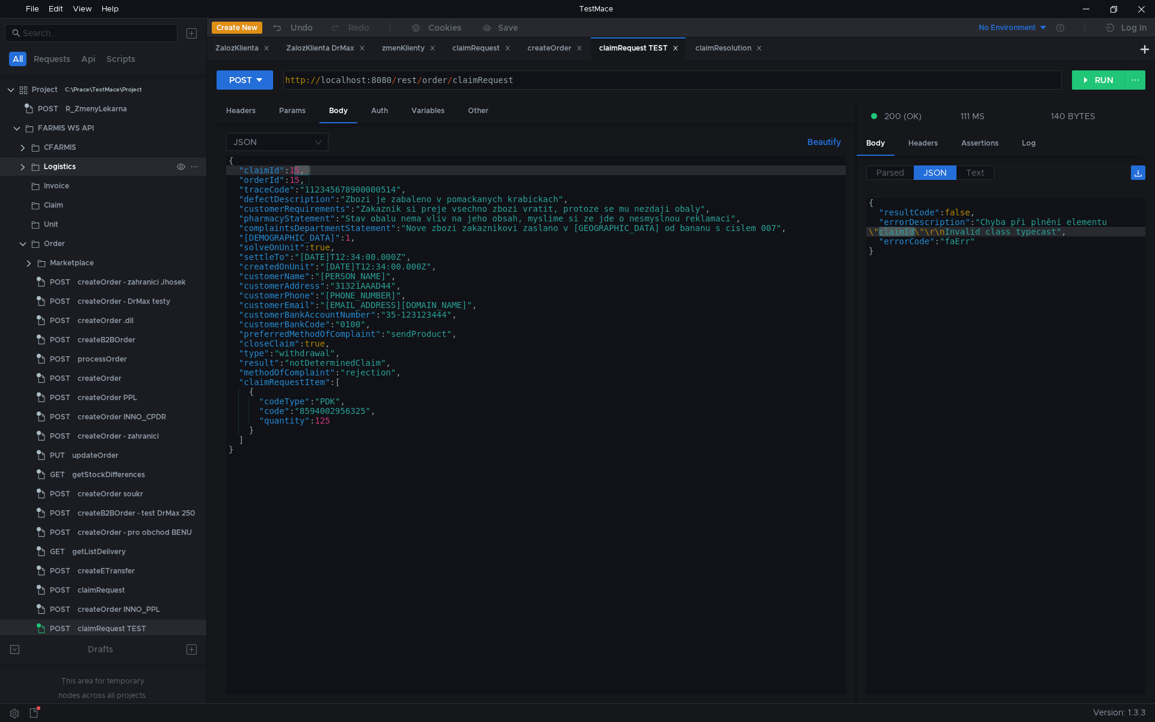
click at [23, 167] on clr-icon at bounding box center [23, 167] width 10 height 10
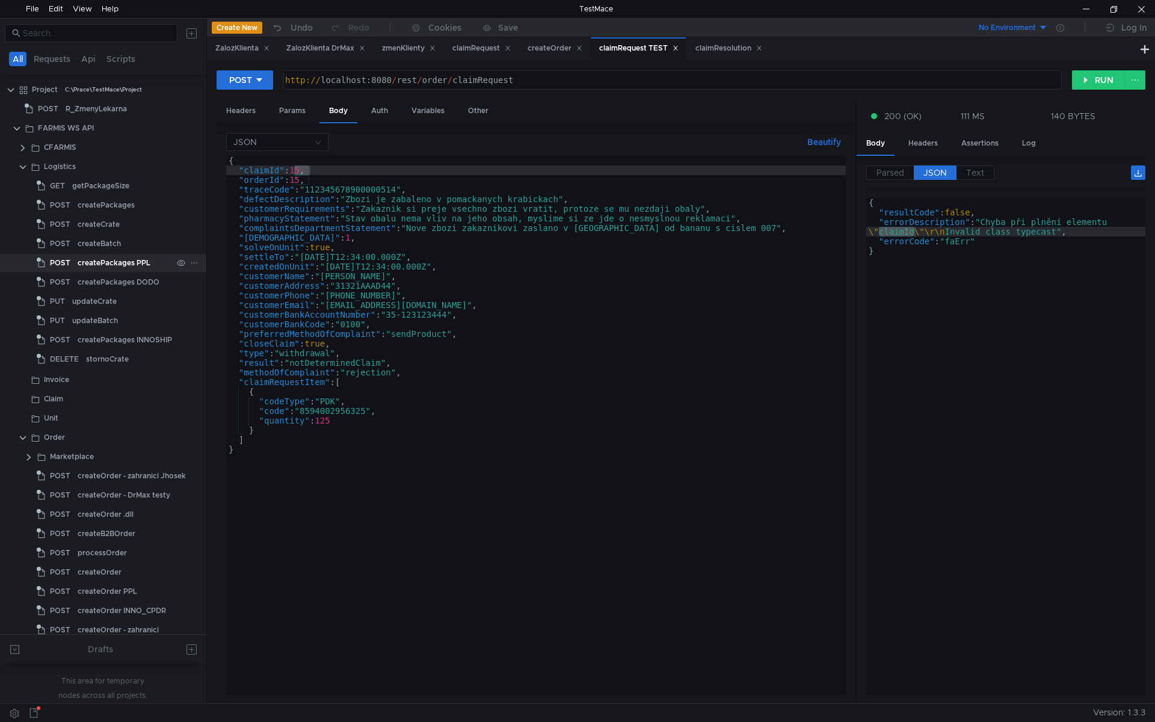
click at [120, 265] on div "createPackages PPL" at bounding box center [114, 263] width 73 height 18
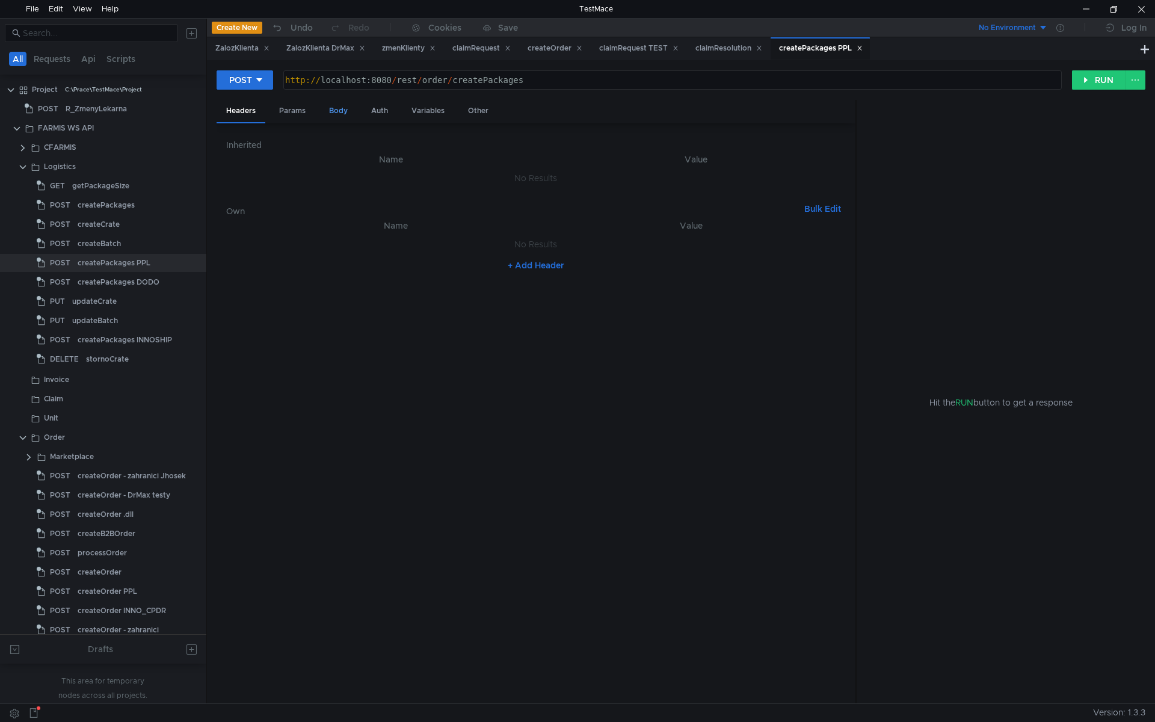
click at [334, 113] on div "Body" at bounding box center [338, 111] width 38 height 22
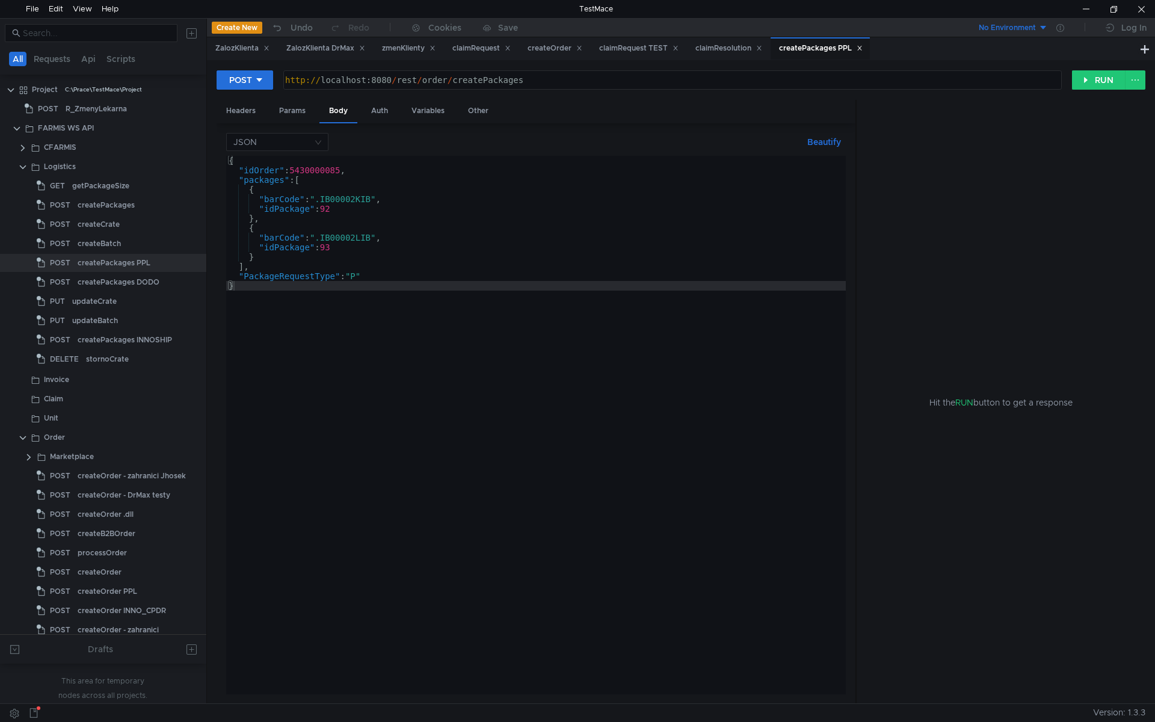
click at [374, 239] on div "{ "idOrder" : 5430000085 , "packages" : [ { "barCode" : ".IB00002KIB" , "idPack…" at bounding box center [536, 435] width 620 height 558
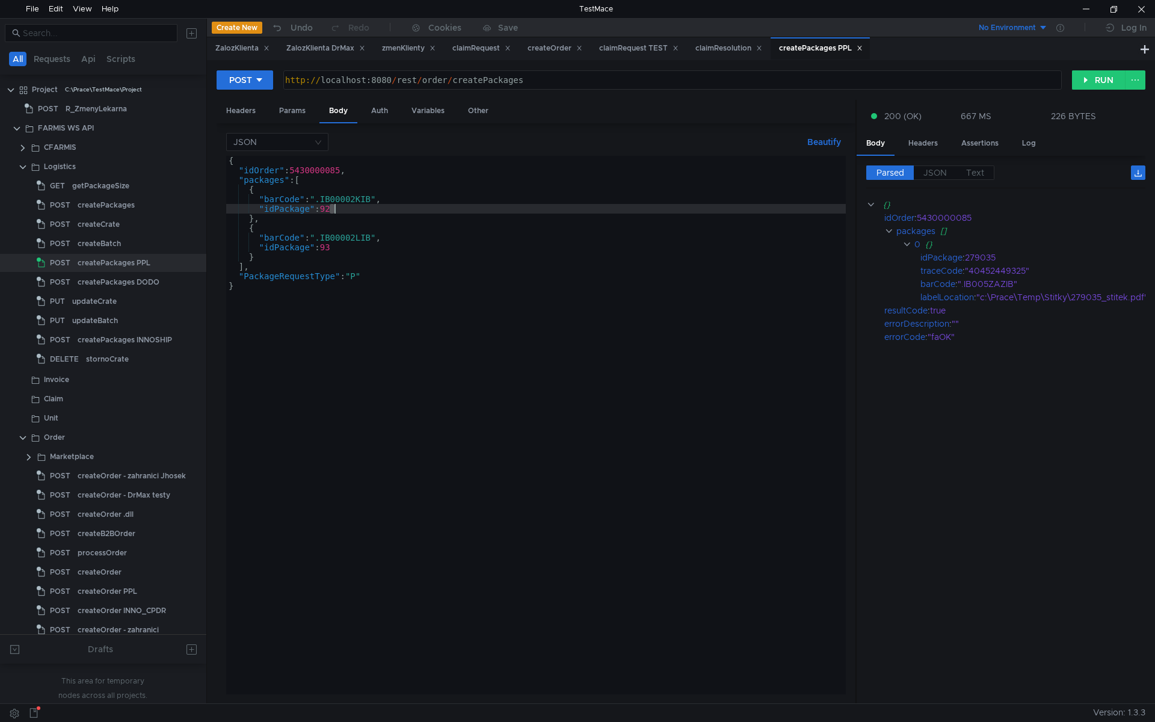
click at [333, 208] on div "{ "idOrder" : 5430000085 , "packages" : [ { "barCode" : ".IB00002KIB" , "idPack…" at bounding box center [536, 435] width 620 height 558
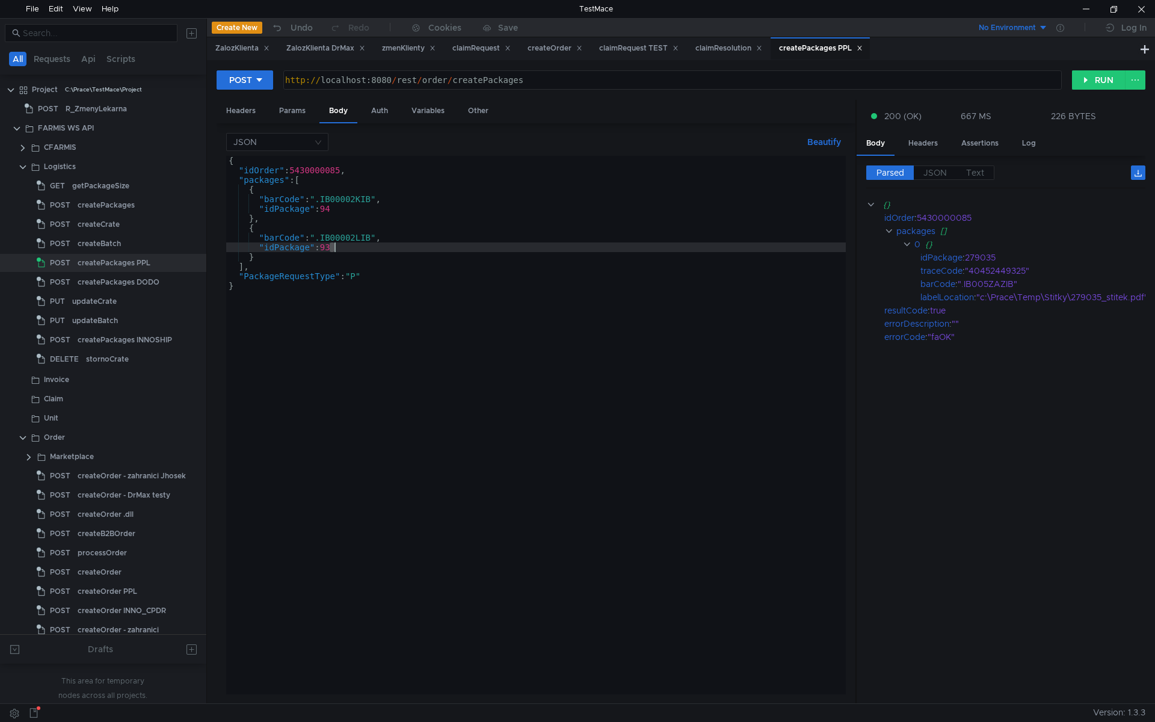
click at [334, 250] on div "{ "idOrder" : 5430000085 , "packages" : [ { "barCode" : ".IB00002KIB" , "idPack…" at bounding box center [536, 435] width 620 height 558
click at [348, 233] on div "{ "idOrder" : 5430000085 , "packages" : [ { "barCode" : ".IB00002KIB" , "idPack…" at bounding box center [536, 435] width 620 height 558
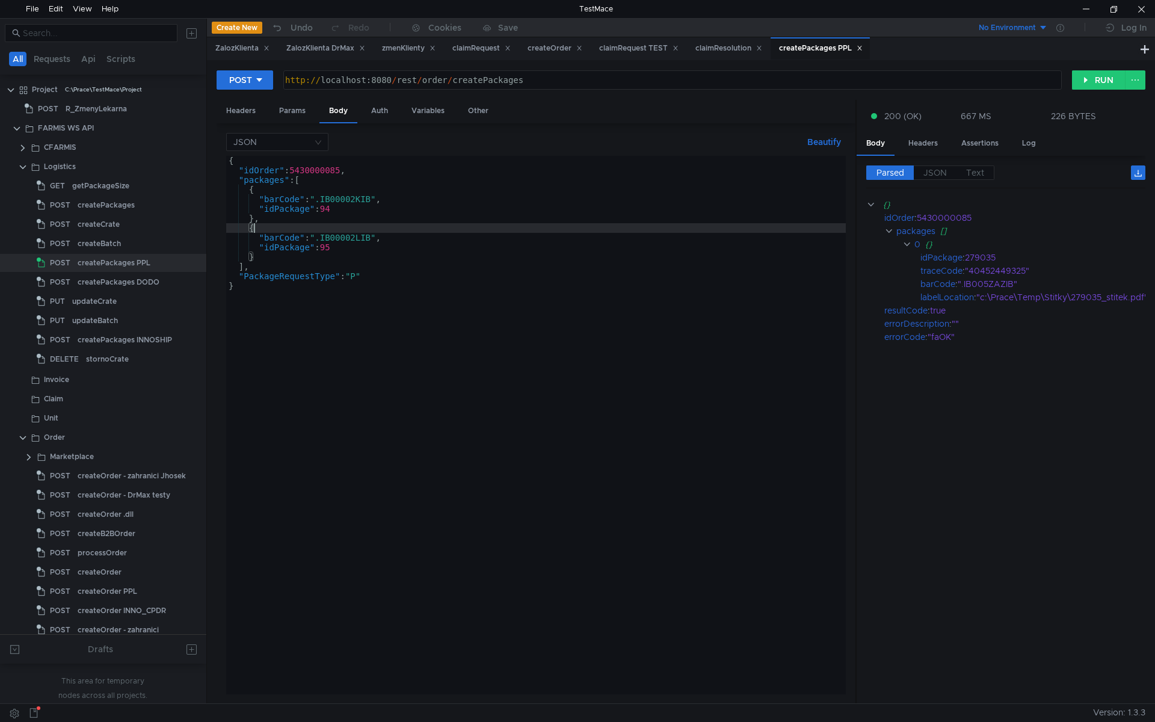
scroll to position [0, 1]
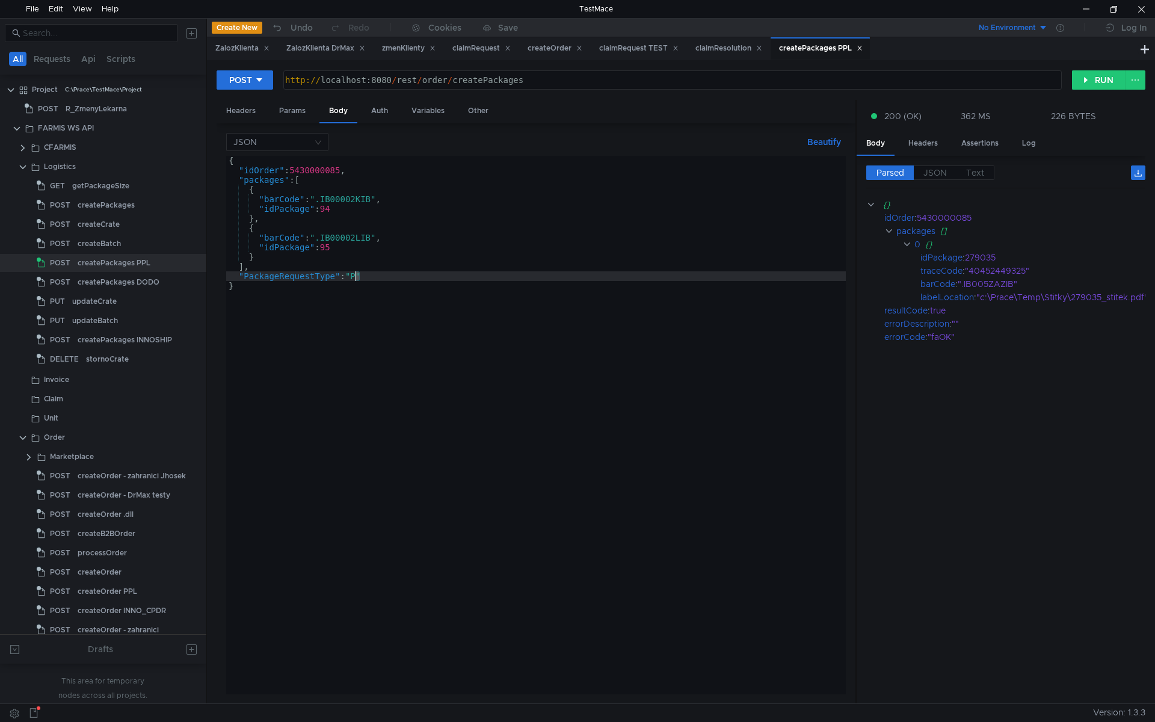
click at [356, 274] on div "{ "idOrder" : 5430000085 , "packages" : [ { "barCode" : ".IB00002KIB" , "idPack…" at bounding box center [536, 435] width 620 height 558
type textarea ""PackageRequestType": "L""
click at [149, 288] on div "createPackages DODO" at bounding box center [119, 282] width 82 height 18
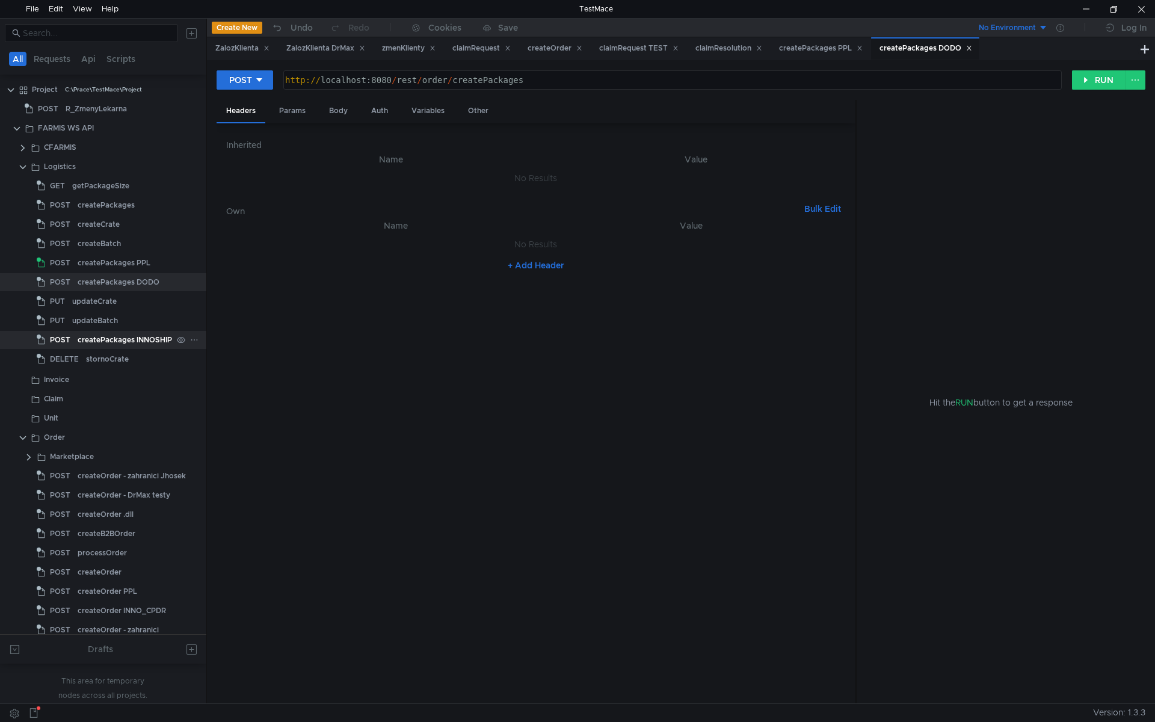
click at [140, 338] on div "createPackages INNOSHIP" at bounding box center [125, 340] width 94 height 18
click at [345, 111] on div "Body" at bounding box center [338, 111] width 38 height 22
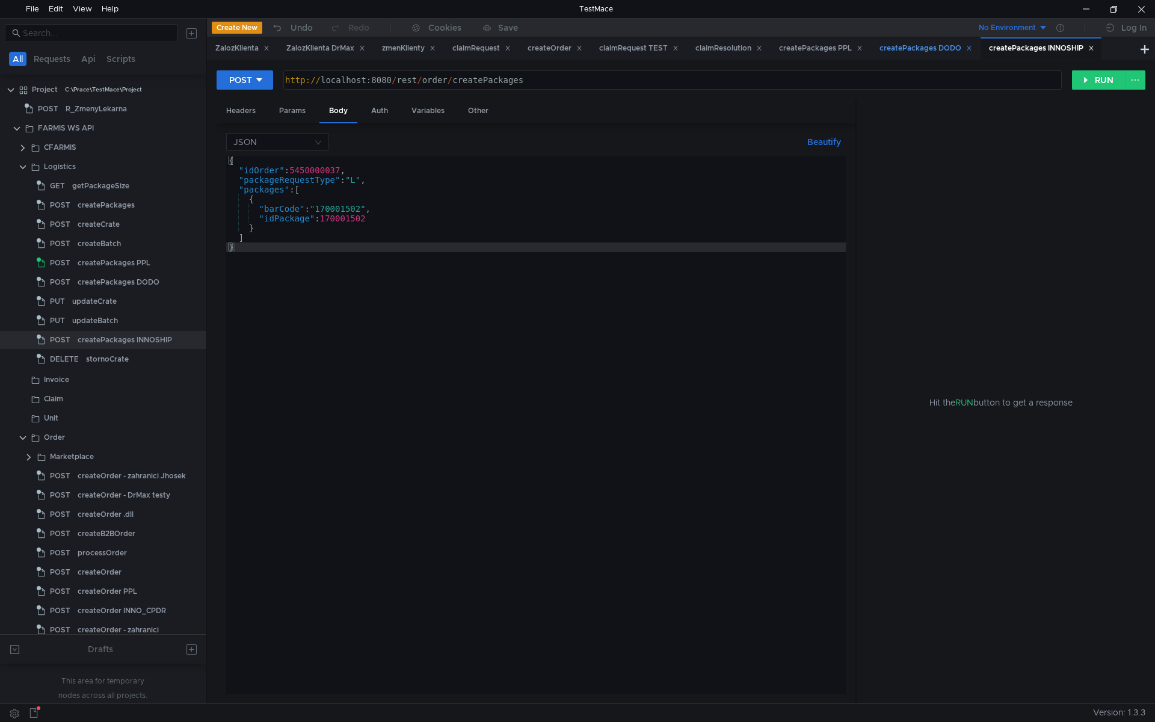
click at [972, 49] on icon at bounding box center [969, 48] width 6 height 6
type textarea ""idPackage": 170001502"
click at [362, 215] on div "{ "idOrder" : 5450000037 , "packageRequestType" : "L" , "packages" : [ { "barCo…" at bounding box center [536, 435] width 620 height 558
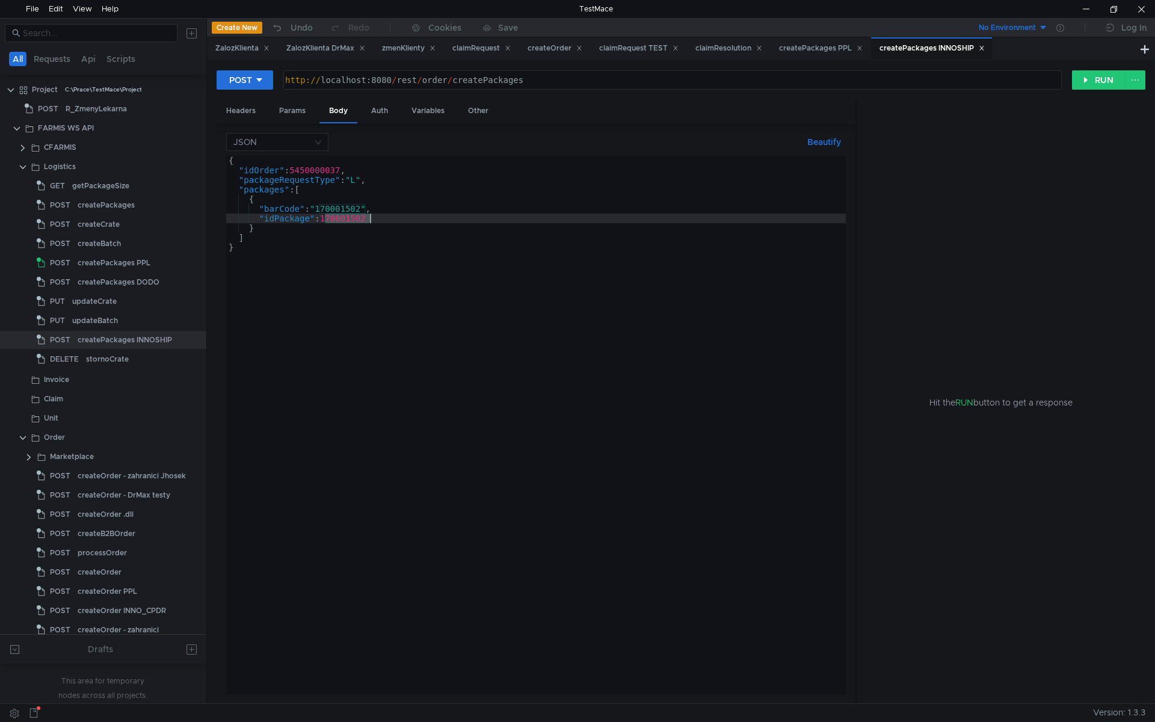
click at [362, 215] on div "{ "idOrder" : 5450000037 , "packageRequestType" : "L" , "packages" : [ { "barCo…" at bounding box center [536, 435] width 620 height 558
click at [844, 45] on div "createPackages PPL" at bounding box center [821, 48] width 84 height 13
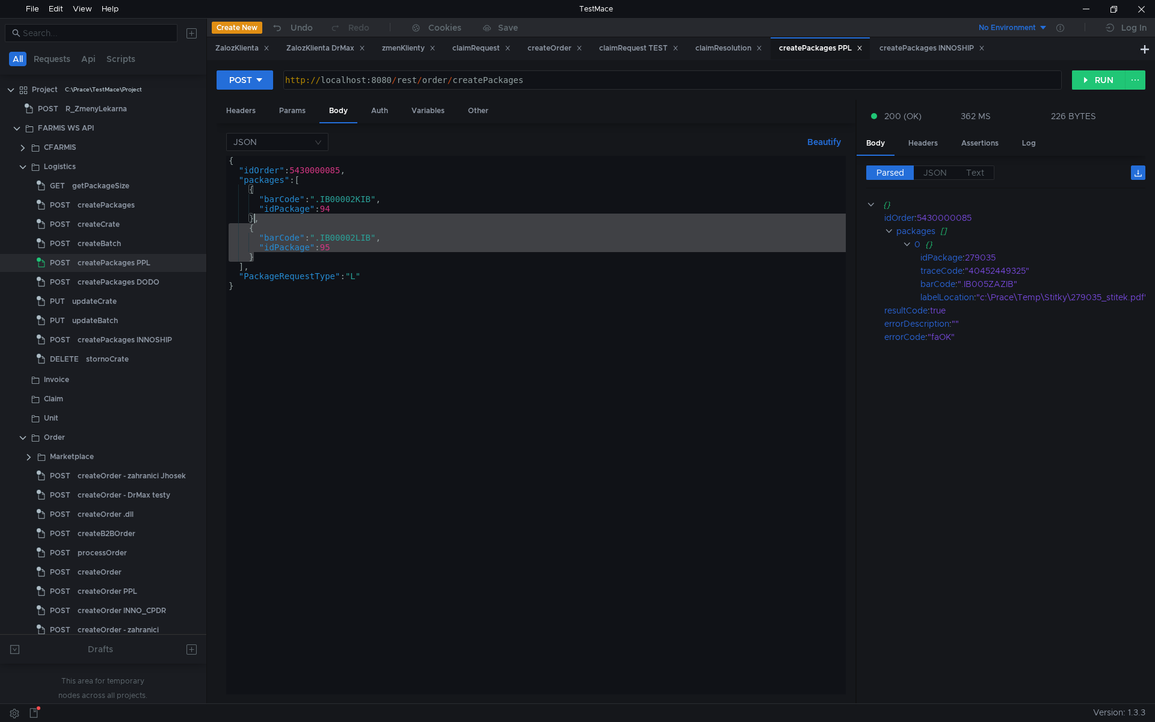
drag, startPoint x: 263, startPoint y: 252, endPoint x: 254, endPoint y: 220, distance: 33.0
click at [254, 220] on div "{ "idOrder" : 5430000085 , "packages" : [ { "barCode" : ".IB00002KIB" , "idPack…" at bounding box center [536, 435] width 620 height 558
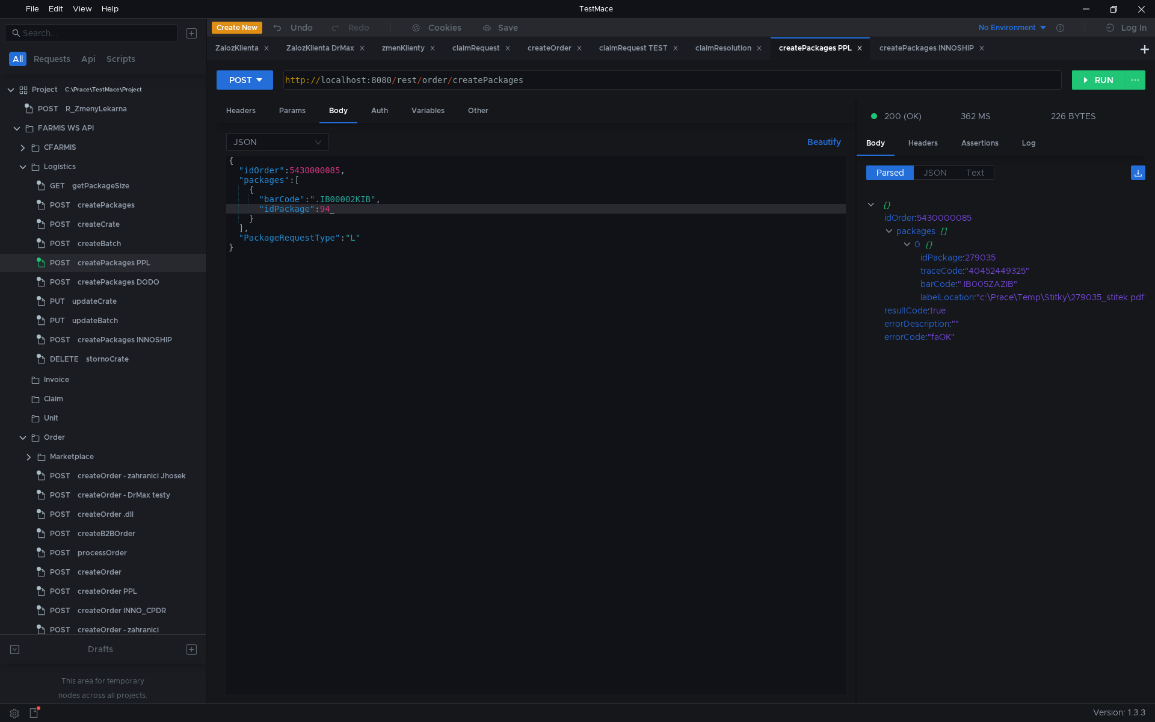
click at [331, 209] on div "{ "idOrder" : 5430000085 , "packages" : [ { "barCode" : ".IB00002KIB" , "idPack…" at bounding box center [536, 435] width 620 height 558
paste textarea "170001502"
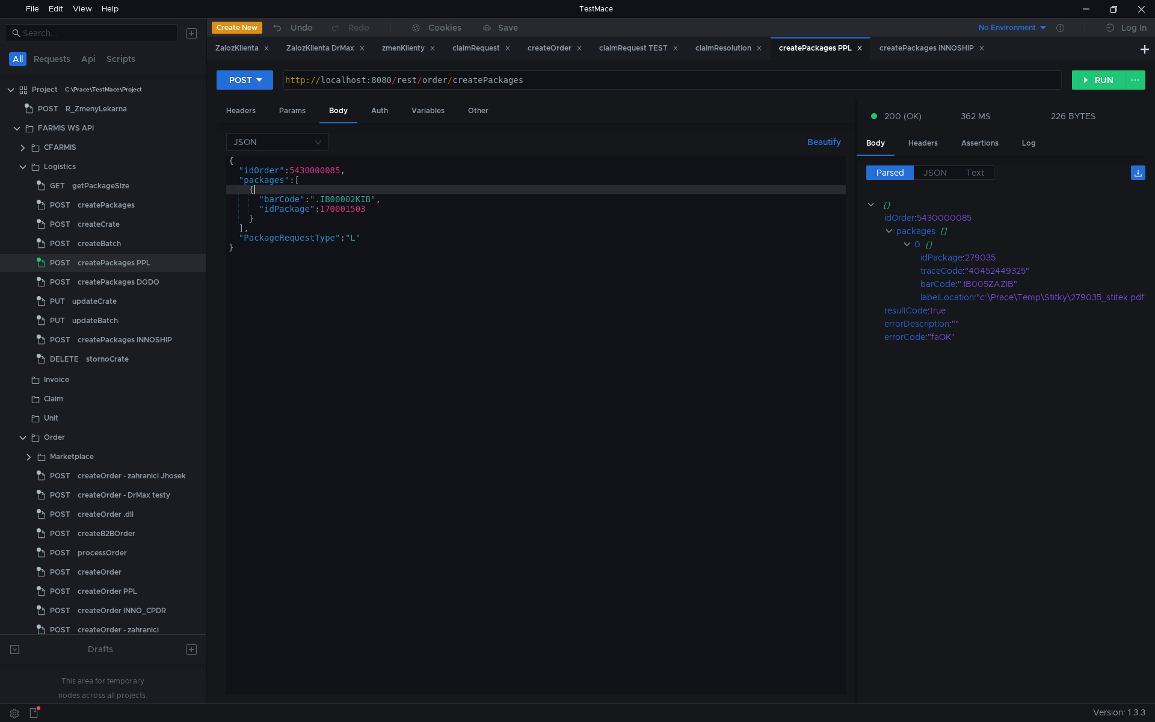
scroll to position [0, 1]
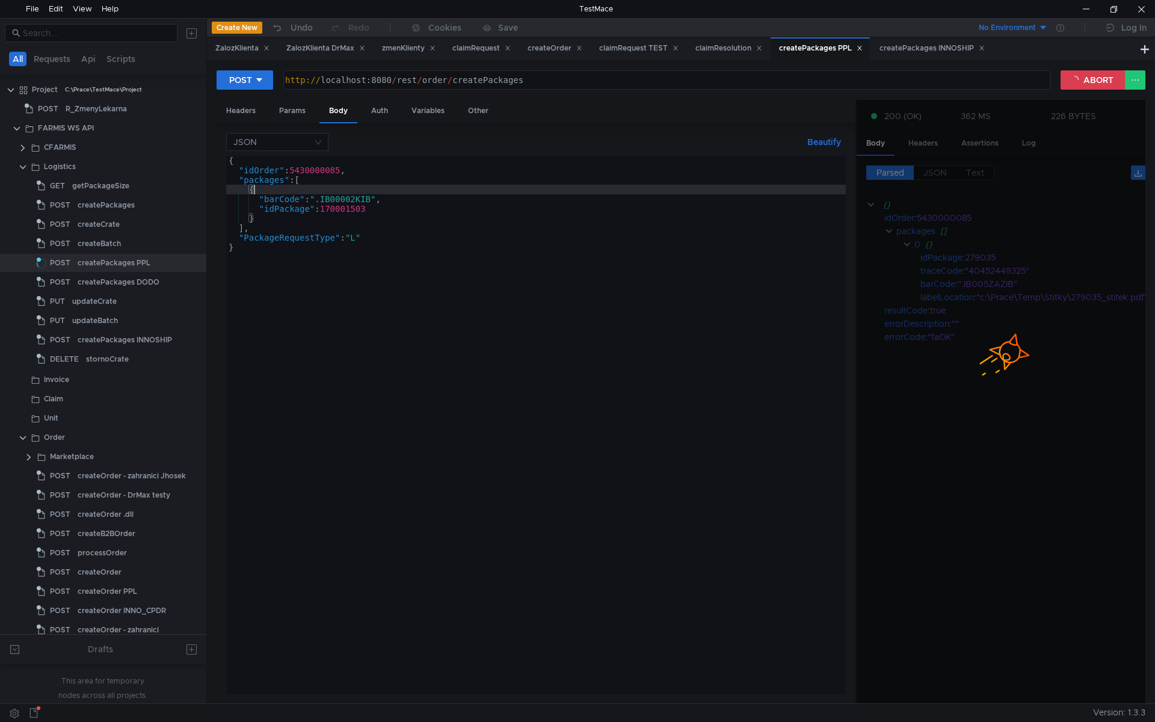
type textarea "{"
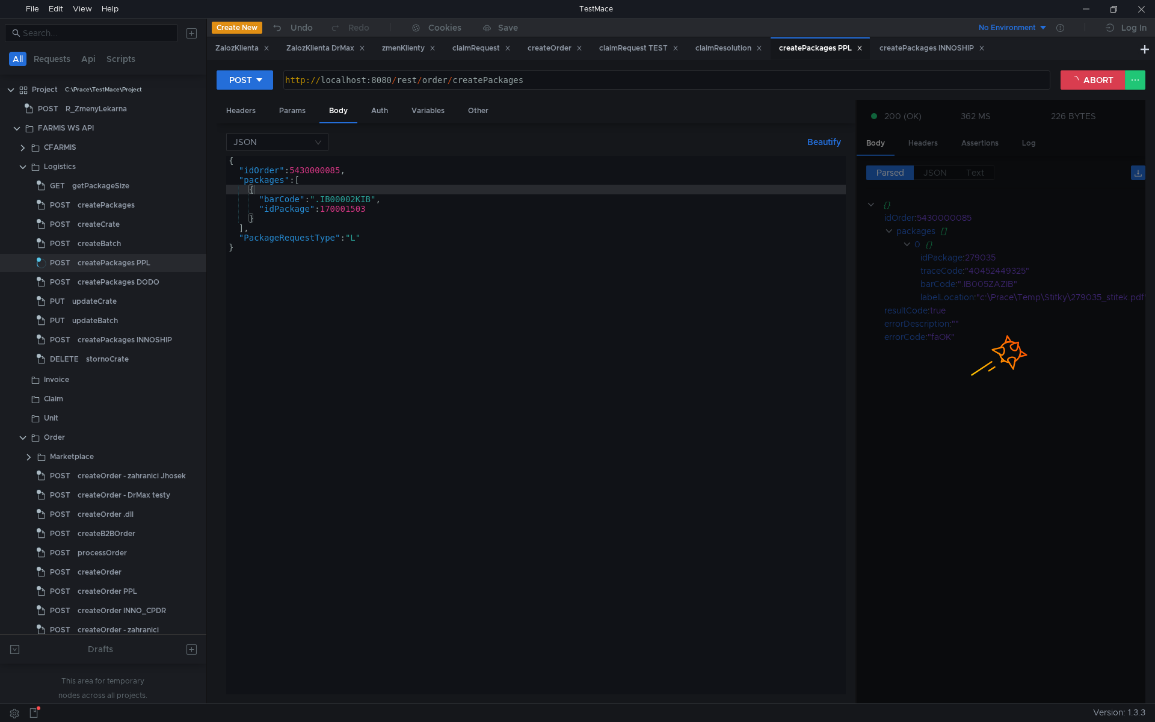
scroll to position [0, 1]
click at [321, 172] on div "{ "idOrder" : 5430000085 , "packages" : [ { "barCode" : ".IB00002KIB" , "idPack…" at bounding box center [536, 435] width 620 height 558
type textarea ""idOrder": 5430000085,"
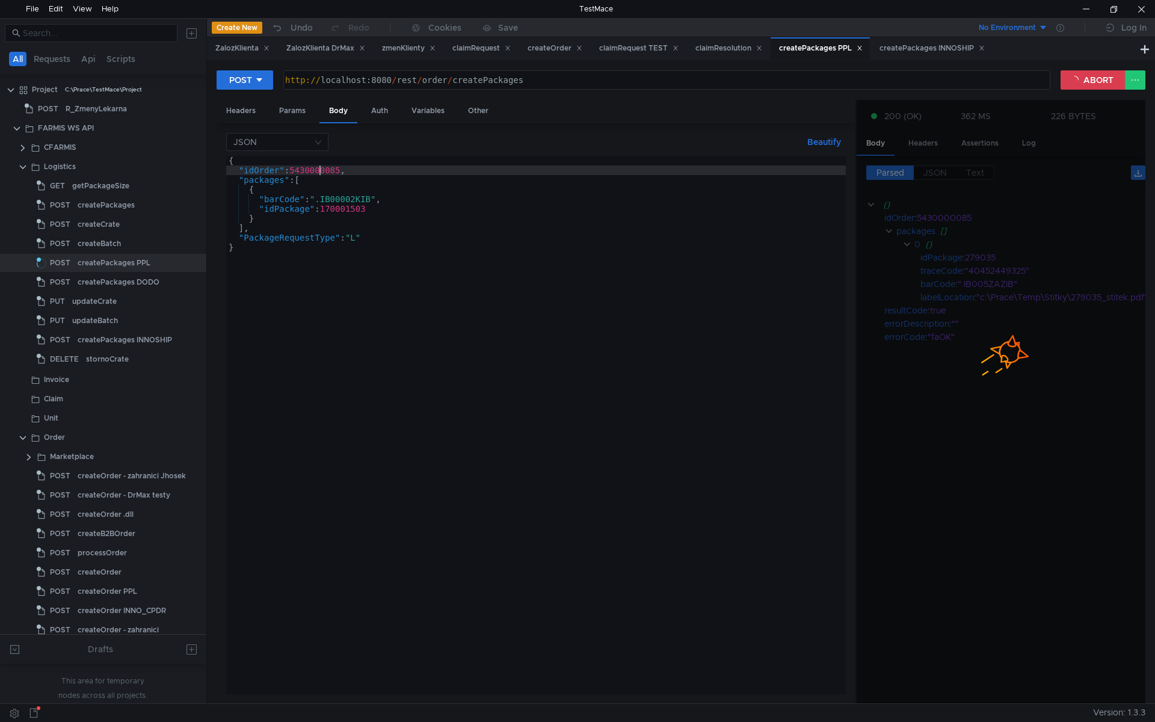
click at [321, 172] on div "{ "idOrder" : 5430000085 , "packages" : [ { "barCode" : ".IB00002KIB" , "idPack…" at bounding box center [536, 435] width 620 height 558
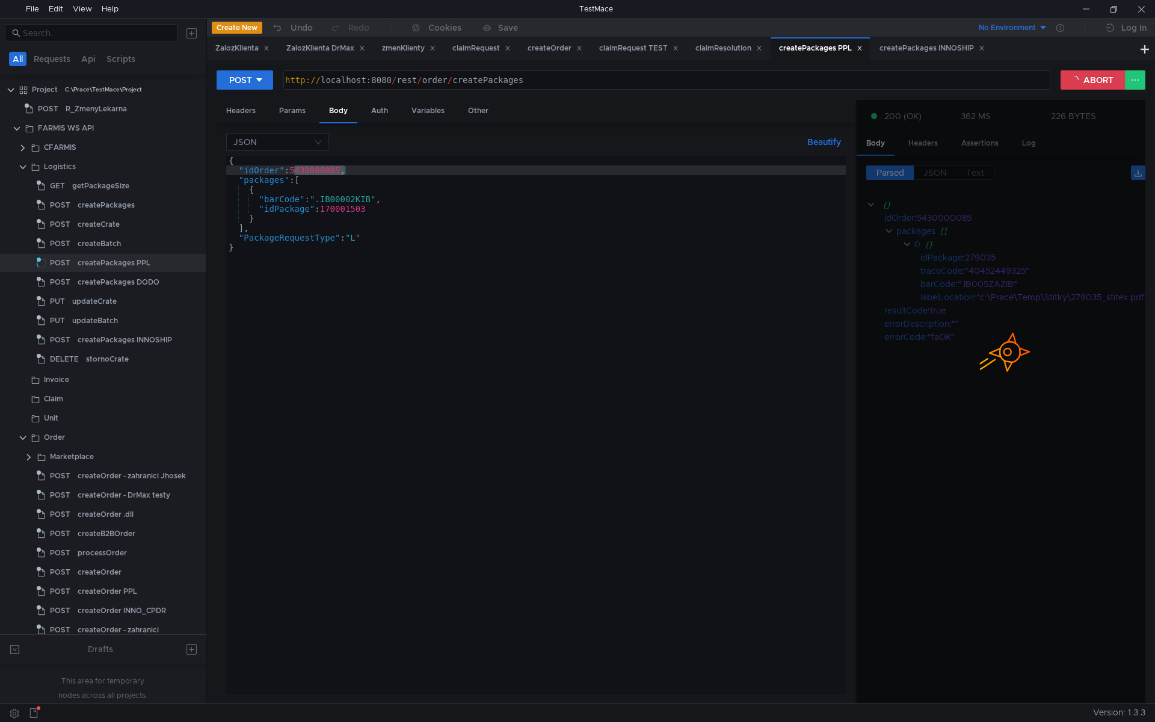
scroll to position [0, 1]
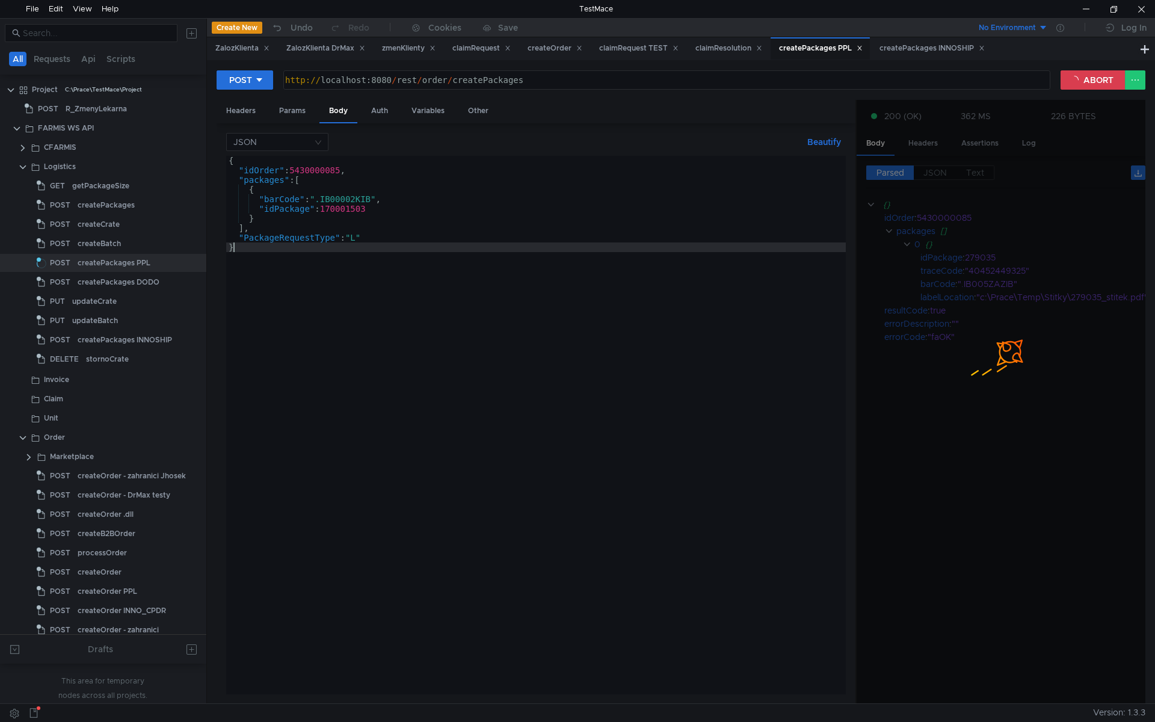
click at [410, 315] on div "{ "idOrder" : 5430000085 , "packages" : [ { "barCode" : ".IB00002KIB" , "idPack…" at bounding box center [536, 435] width 620 height 558
type textarea "}"
click at [501, 367] on div "{ "idOrder" : 5430000085 , "packages" : [ { "barCode" : ".IB00002KIB" , "idPack…" at bounding box center [536, 435] width 620 height 558
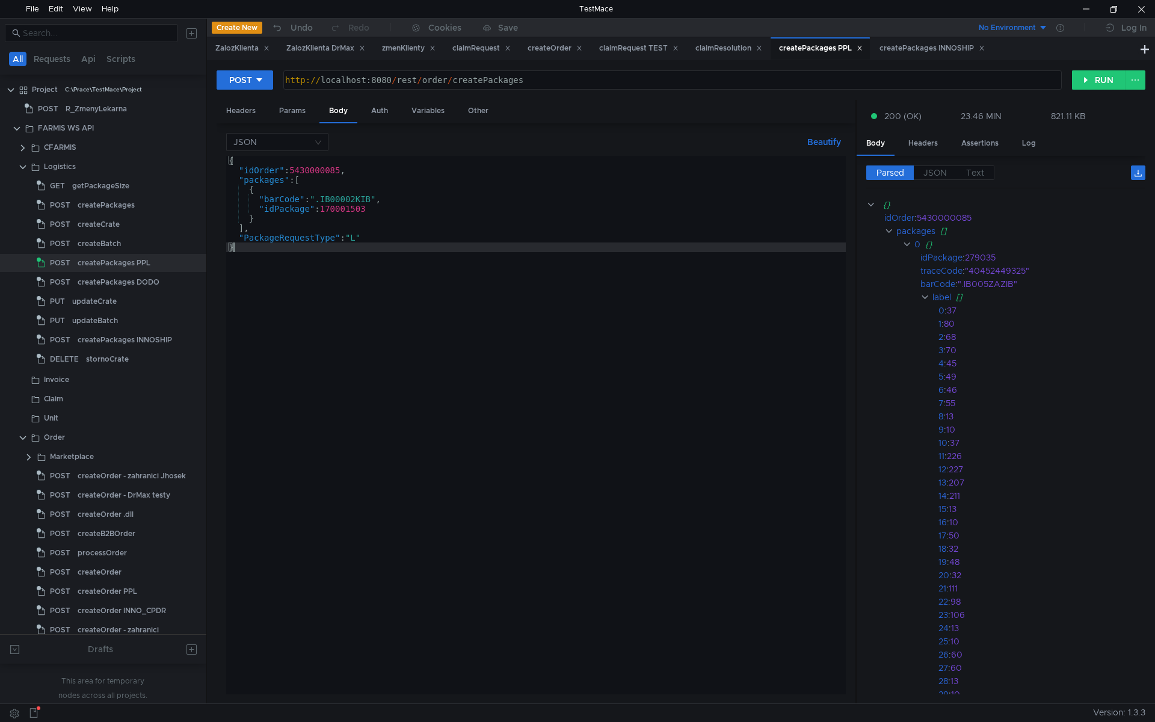
click at [377, 315] on div "{ "idOrder" : 5430000085 , "packages" : [ { "barCode" : ".IB00002KIB" , "idPack…" at bounding box center [536, 435] width 620 height 558
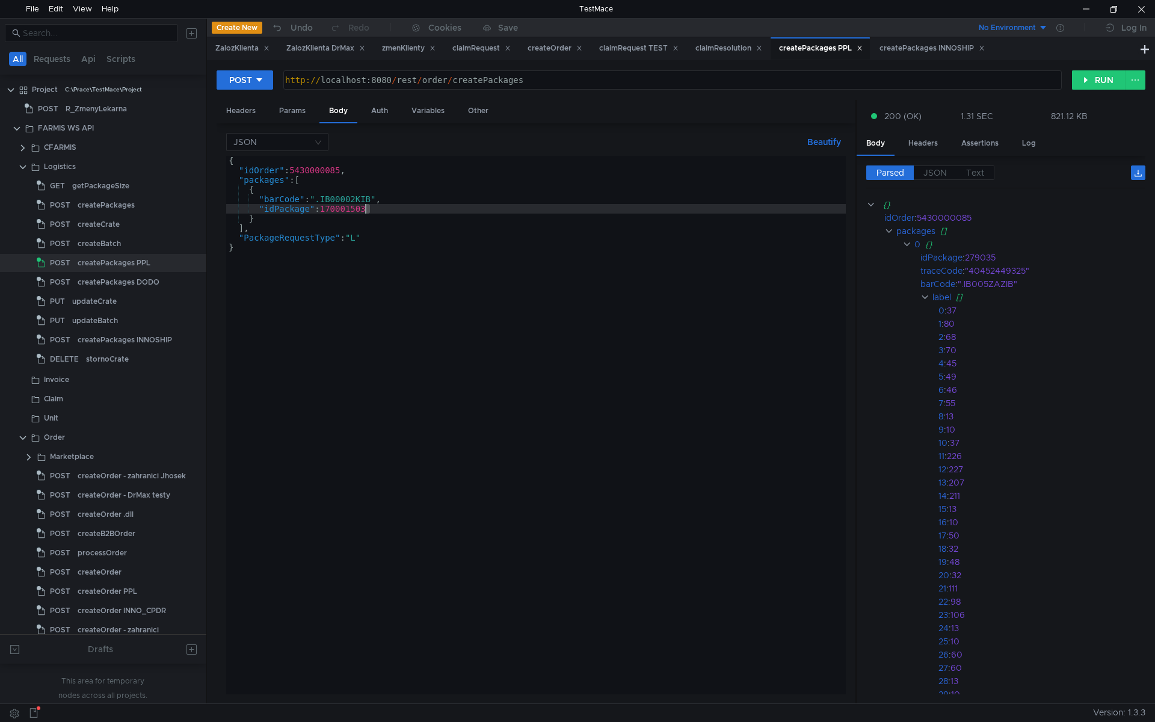
click at [366, 208] on div "{ "idOrder" : 5430000085 , "packages" : [ { "barCode" : ".IB00002KIB" , "idPack…" at bounding box center [536, 435] width 620 height 558
click at [408, 223] on div "{ "idOrder" : 5430000085 , "packages" : [ { "barCode" : ".IB00002KIB" , "idPack…" at bounding box center [536, 435] width 620 height 558
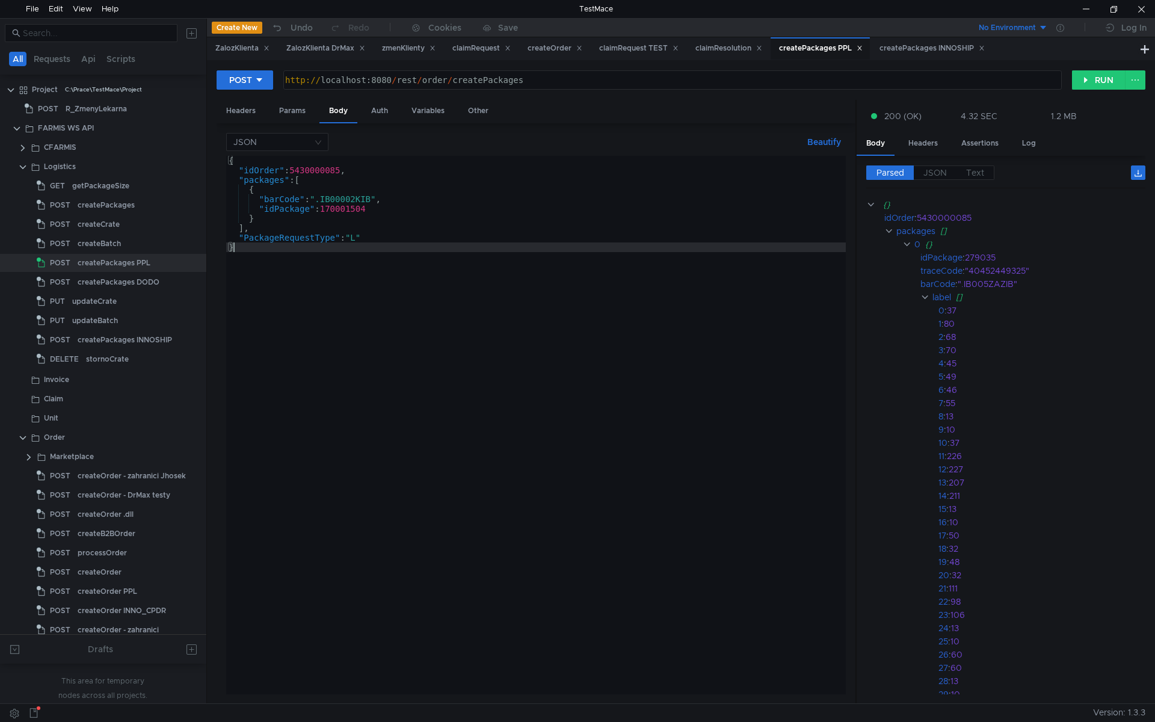
click at [384, 297] on div "{ "idOrder" : 5430000085 , "packages" : [ { "barCode" : ".IB00002KIB" , "idPack…" at bounding box center [536, 435] width 620 height 558
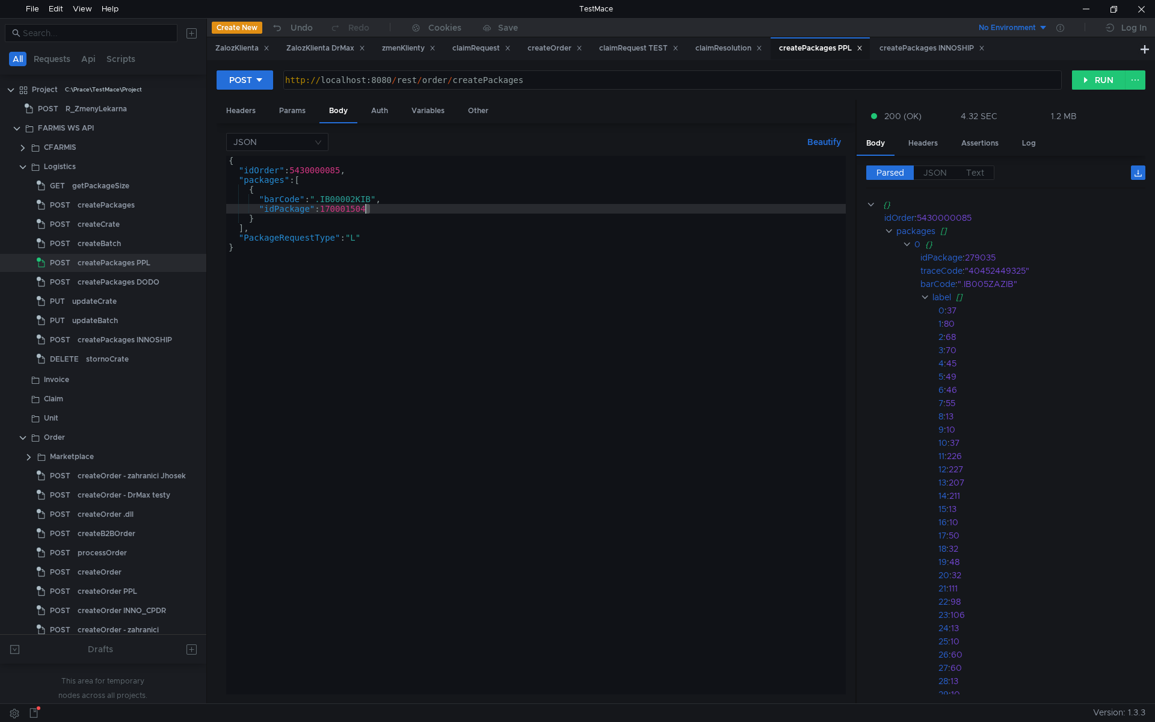
click at [366, 206] on div "{ "idOrder" : 5430000085 , "packages" : [ { "barCode" : ".IB00002KIB" , "idPack…" at bounding box center [536, 435] width 620 height 558
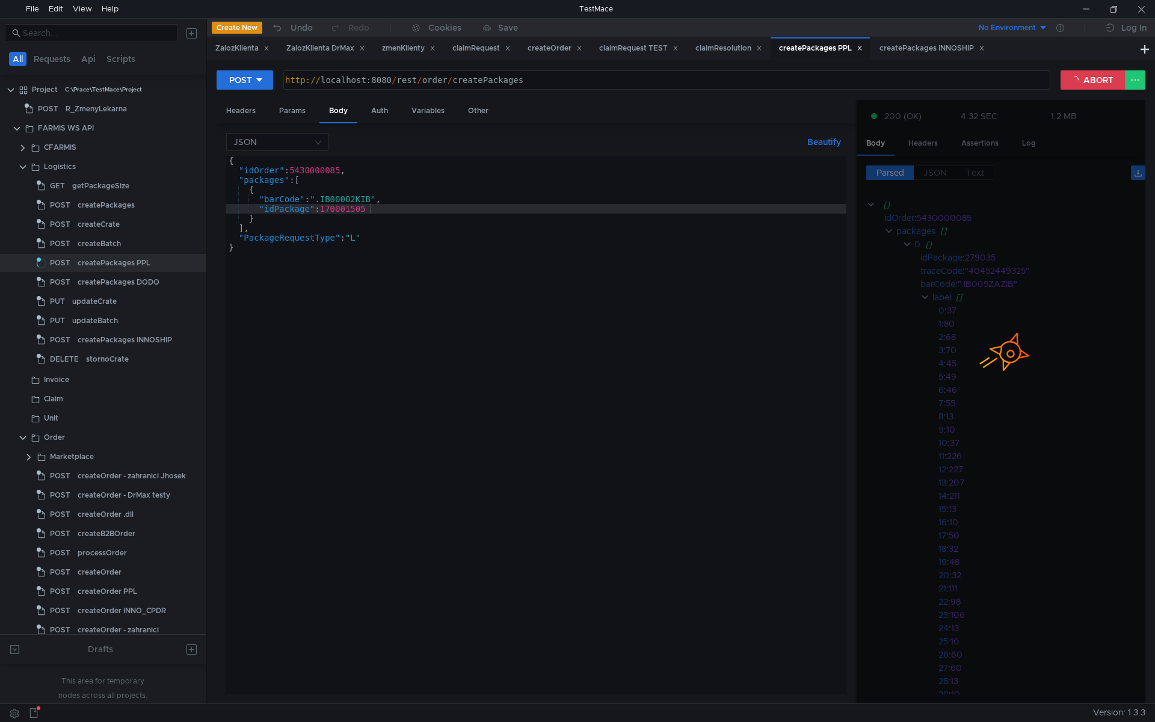
scroll to position [0, 10]
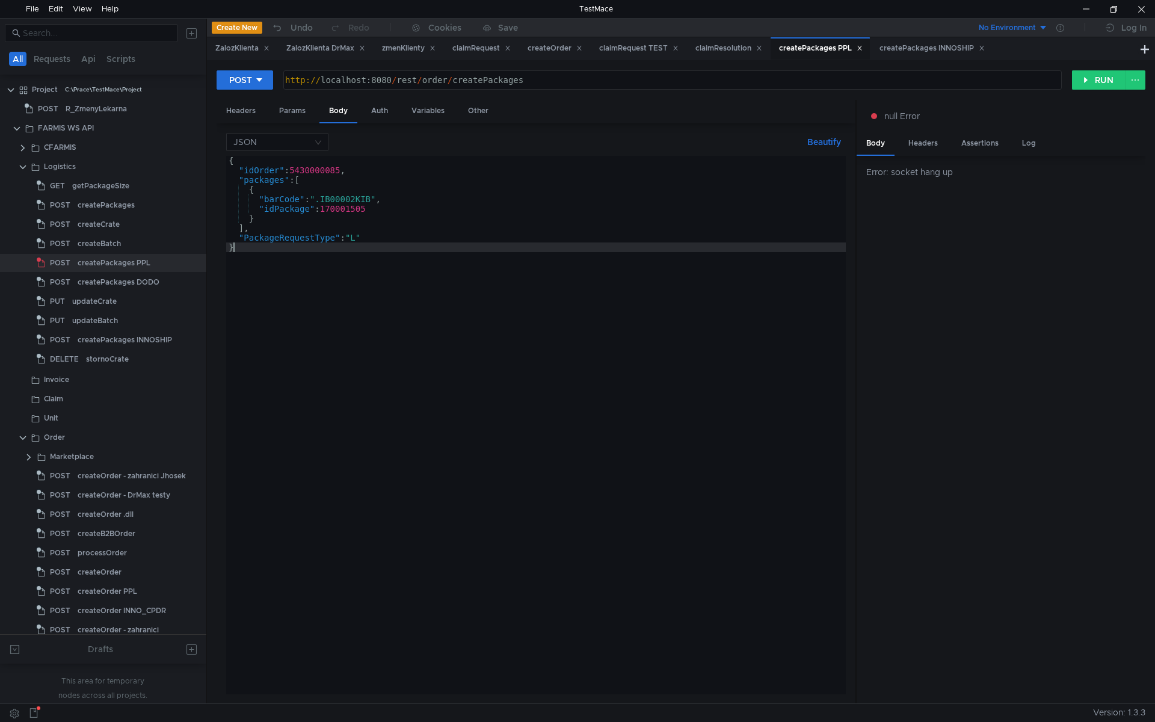
click at [380, 396] on div "{ "idOrder" : 5430000085 , "packages" : [ { "barCode" : ".IB00002KIB" , "idPack…" at bounding box center [536, 435] width 620 height 558
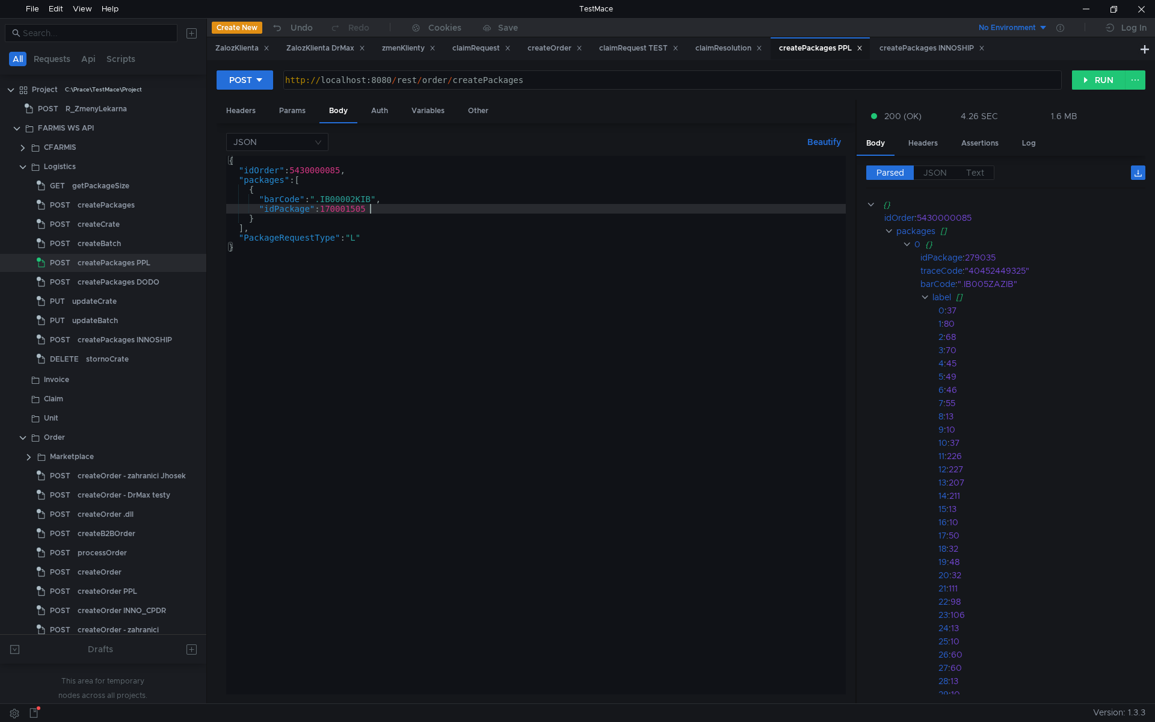
click at [378, 209] on div "{ "idOrder" : 5430000085 , "packages" : [ { "barCode" : ".IB00002KIB" , "idPack…" at bounding box center [536, 435] width 620 height 558
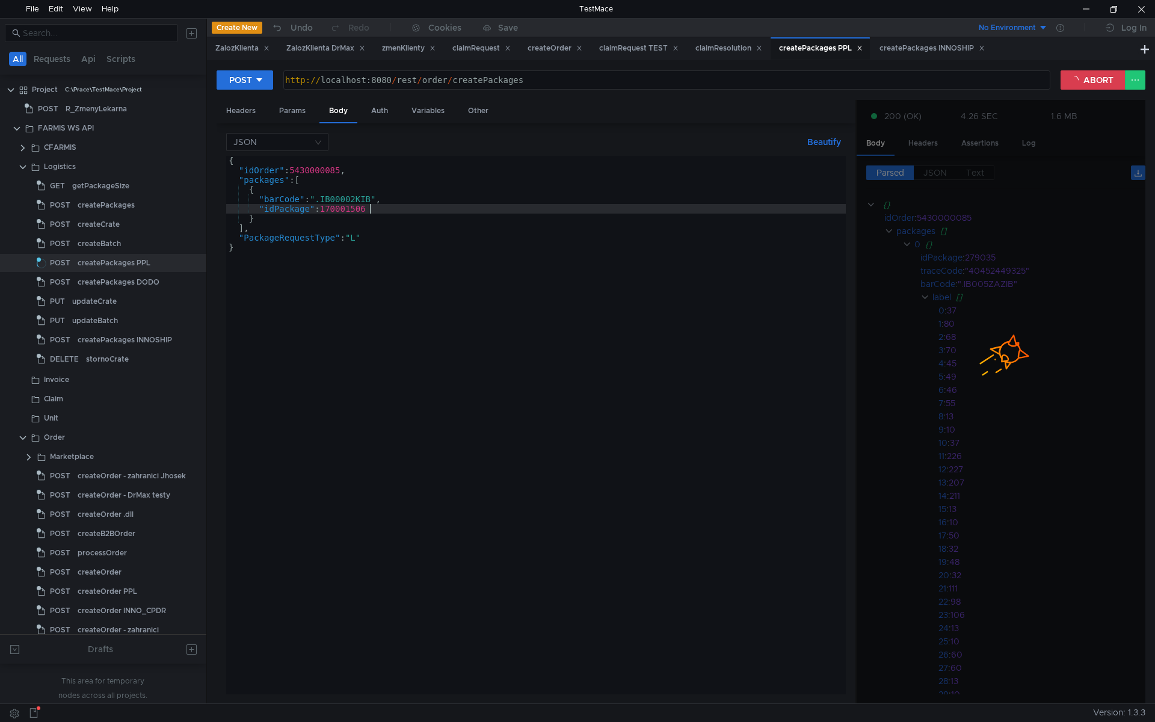
type textarea ""idPackage": 170001506"
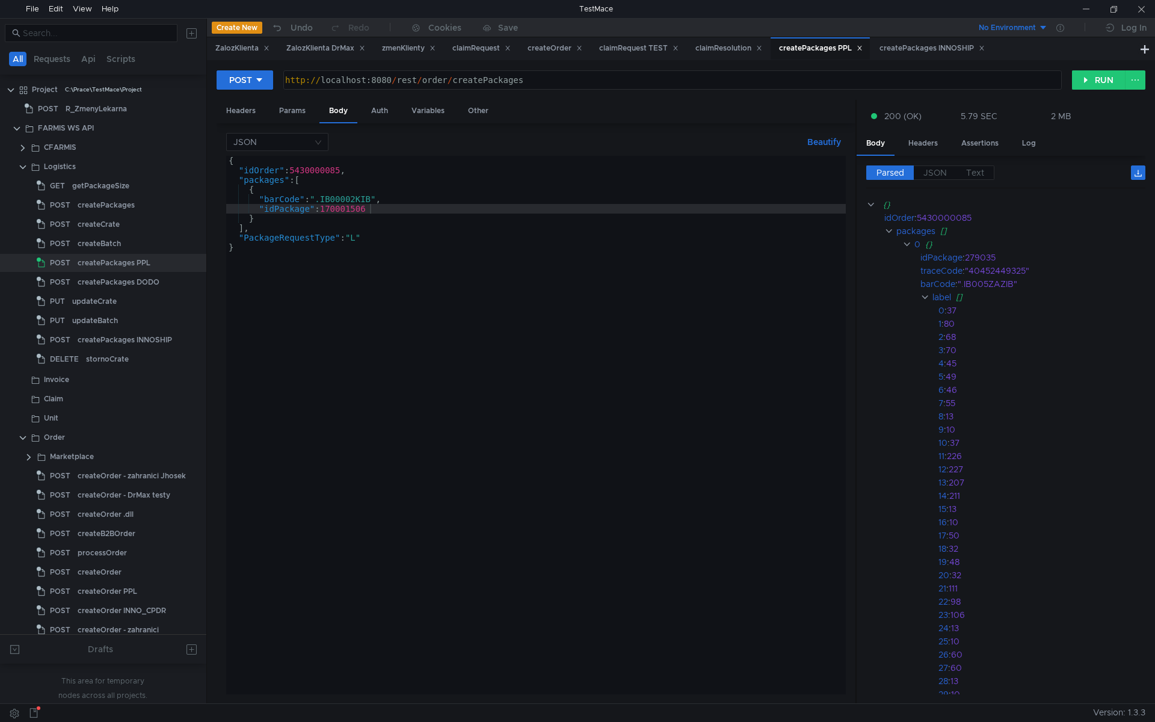
scroll to position [0, 10]
click at [378, 209] on div "{ "idOrder" : 5430000085 , "packages" : [ { "barCode" : ".IB00002KIB" , "idPack…" at bounding box center [536, 435] width 620 height 558
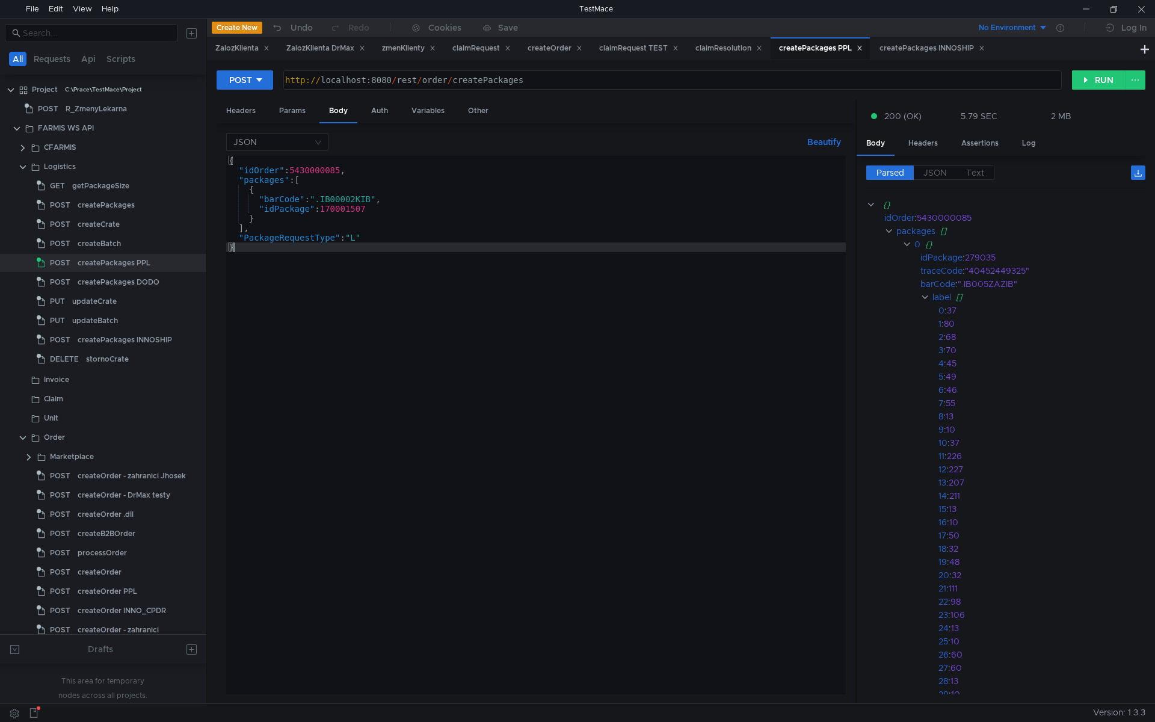
click at [347, 292] on div "{ "idOrder" : 5430000085 , "packages" : [ { "barCode" : ".IB00002KIB" , "idPack…" at bounding box center [536, 435] width 620 height 558
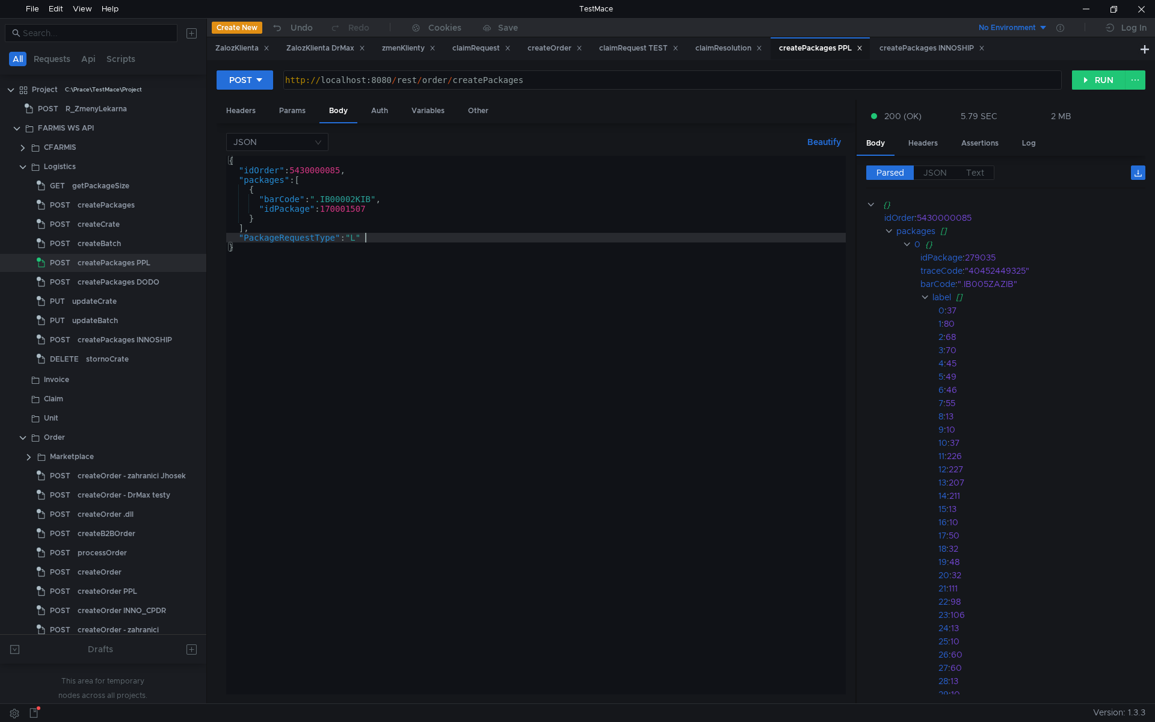
click at [523, 233] on div "{ "idOrder" : 5430000085 , "packages" : [ { "barCode" : ".IB00002KIB" , "idPack…" at bounding box center [536, 435] width 620 height 558
type textarea ""PackageRequestType": "L""
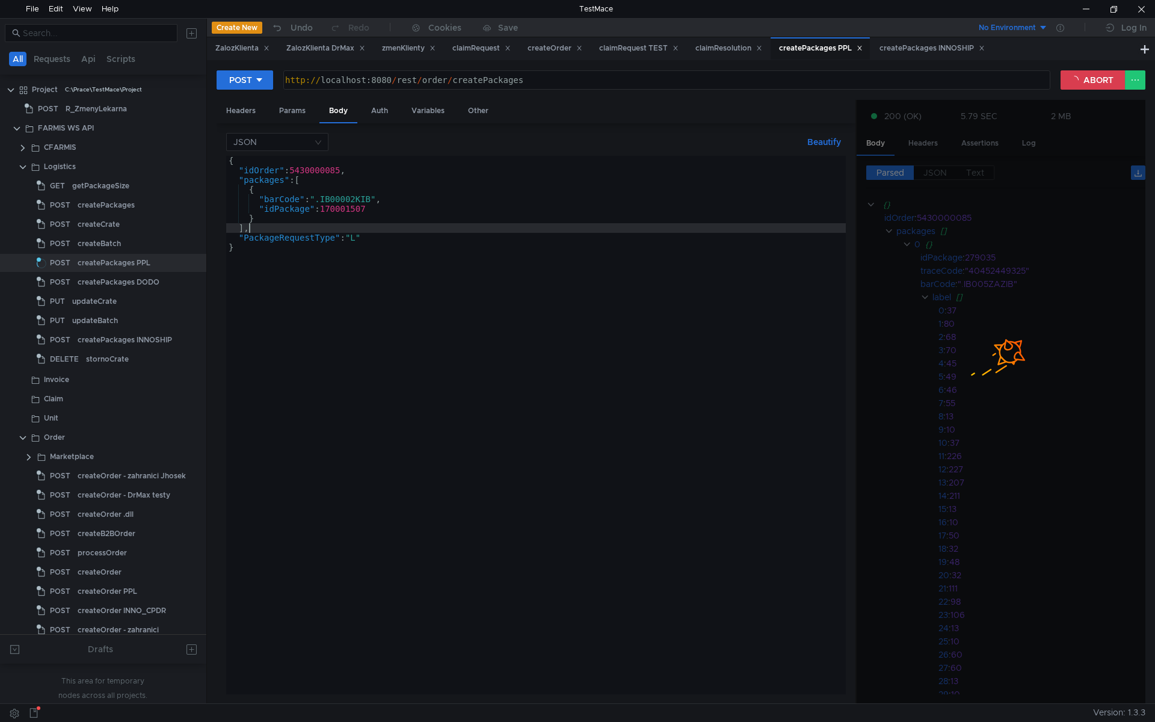
click at [517, 226] on div "{ "idOrder" : 5430000085 , "packages" : [ { "barCode" : ".IB00002KIB" , "idPack…" at bounding box center [536, 435] width 620 height 558
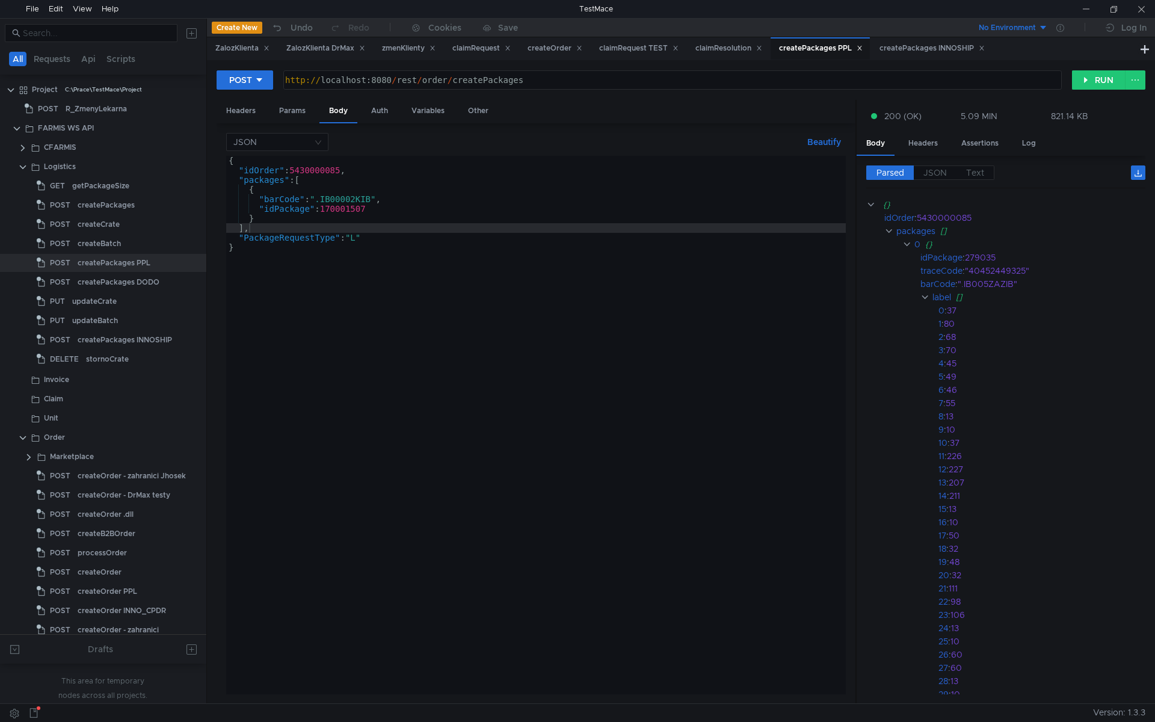
click at [380, 203] on div "{ "idOrder" : 5430000085 , "packages" : [ { "barCode" : ".IB00002KIB" , "idPack…" at bounding box center [536, 435] width 620 height 558
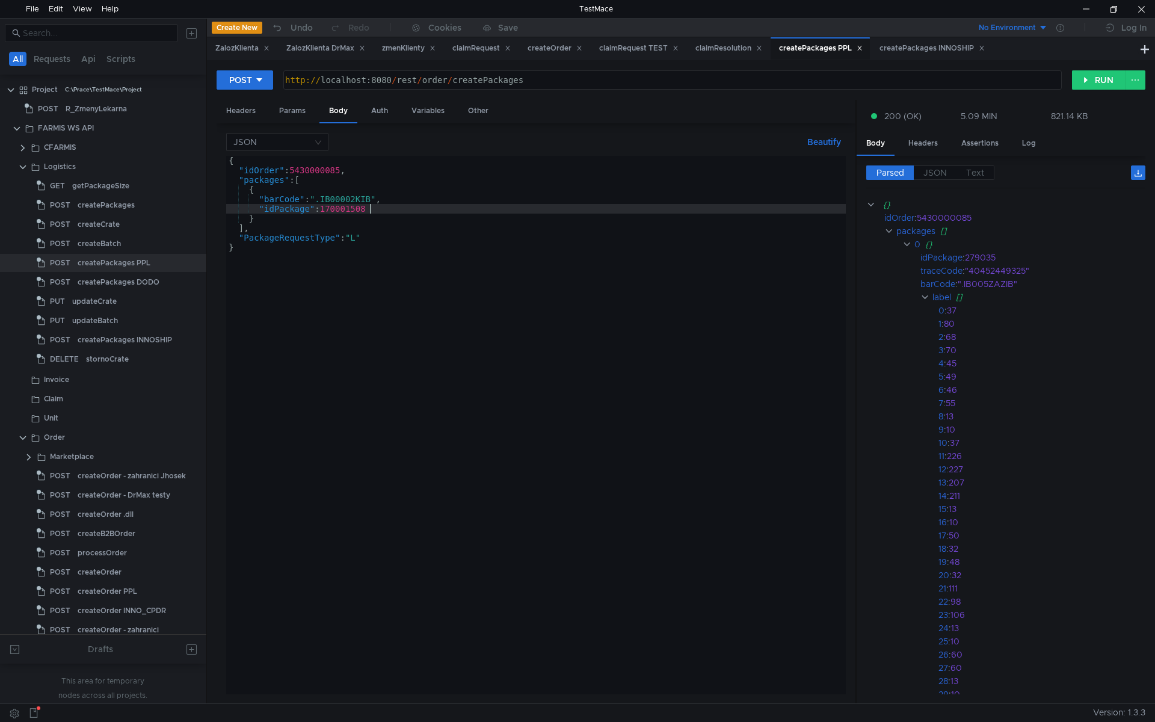
scroll to position [0, 10]
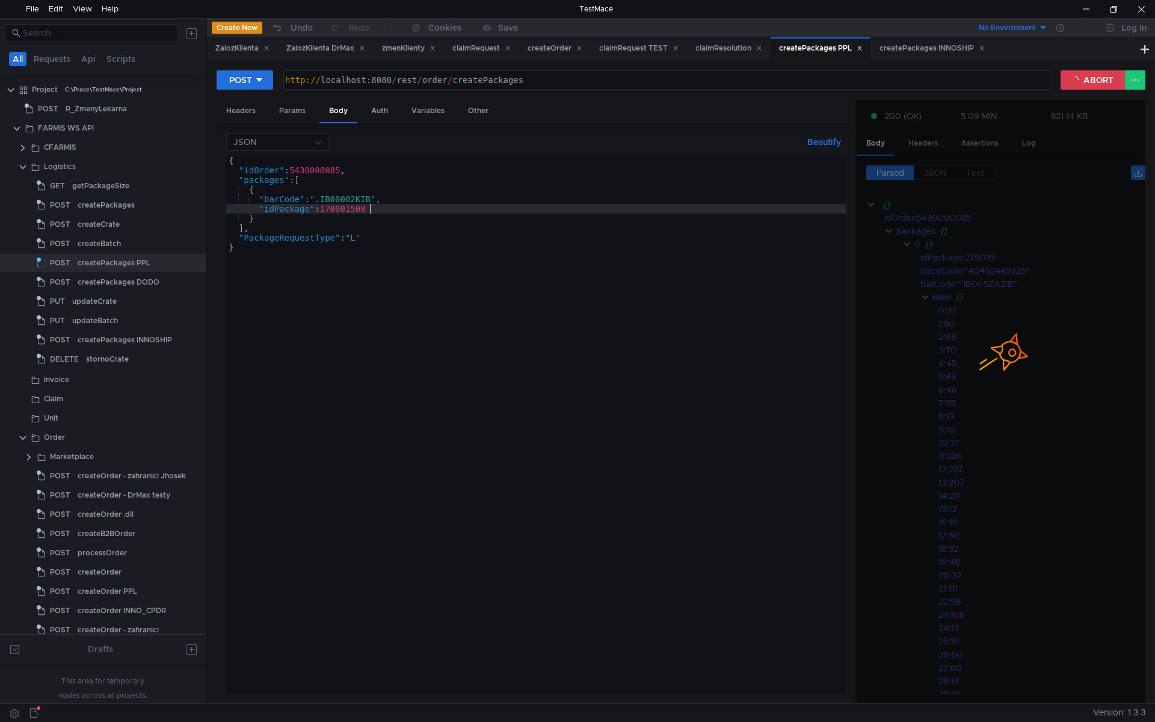
type textarea ""idPackage": 170001508"
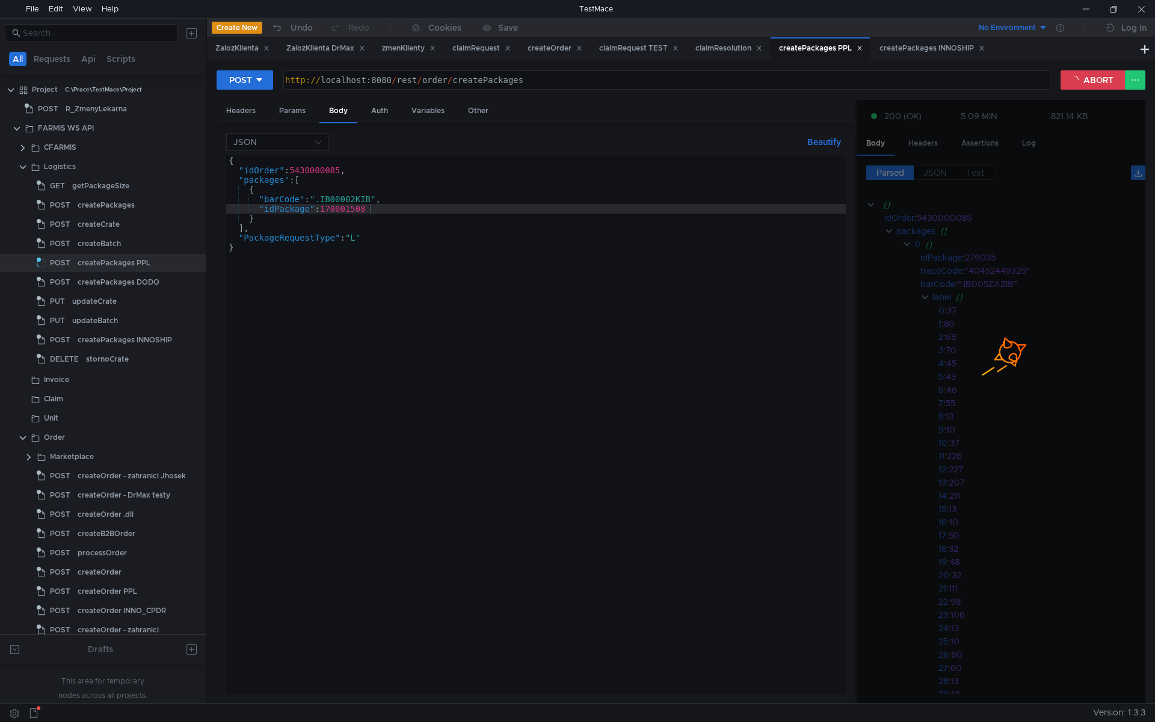
scroll to position [0, 10]
type textarea ""idOrder": 5430000085,"
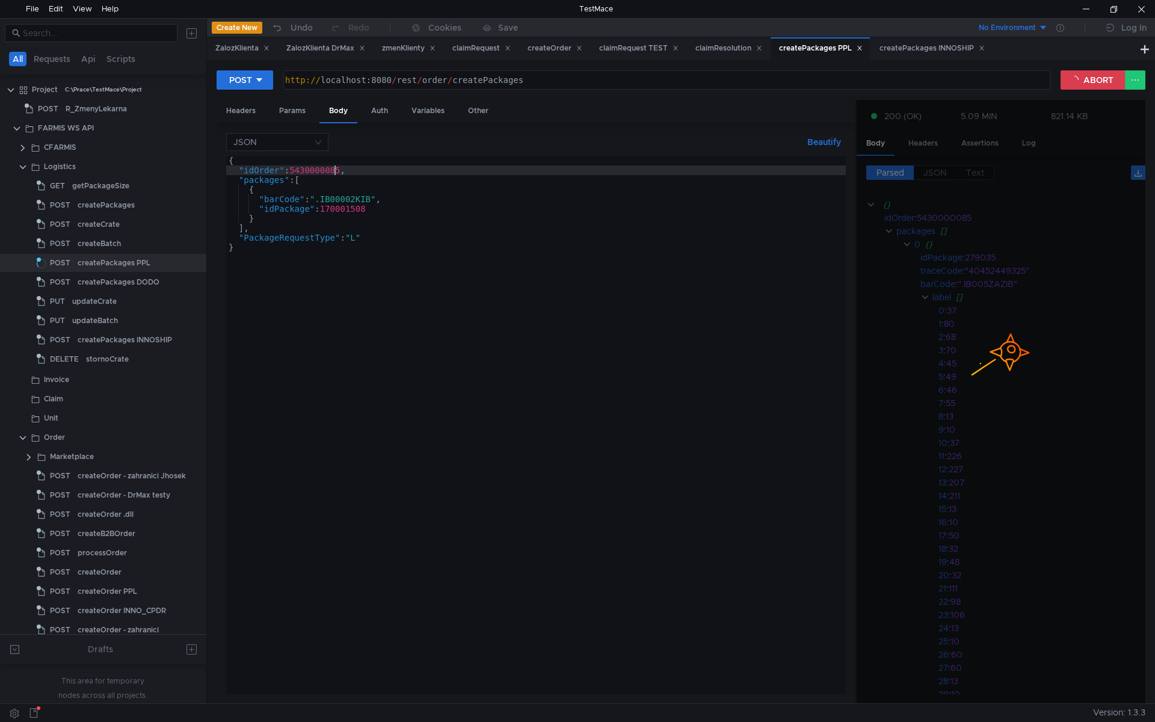
click at [333, 168] on div "{ "idOrder" : 5430000085 , "packages" : [ { "barCode" : ".IB00002KIB" , "idPack…" at bounding box center [536, 435] width 620 height 558
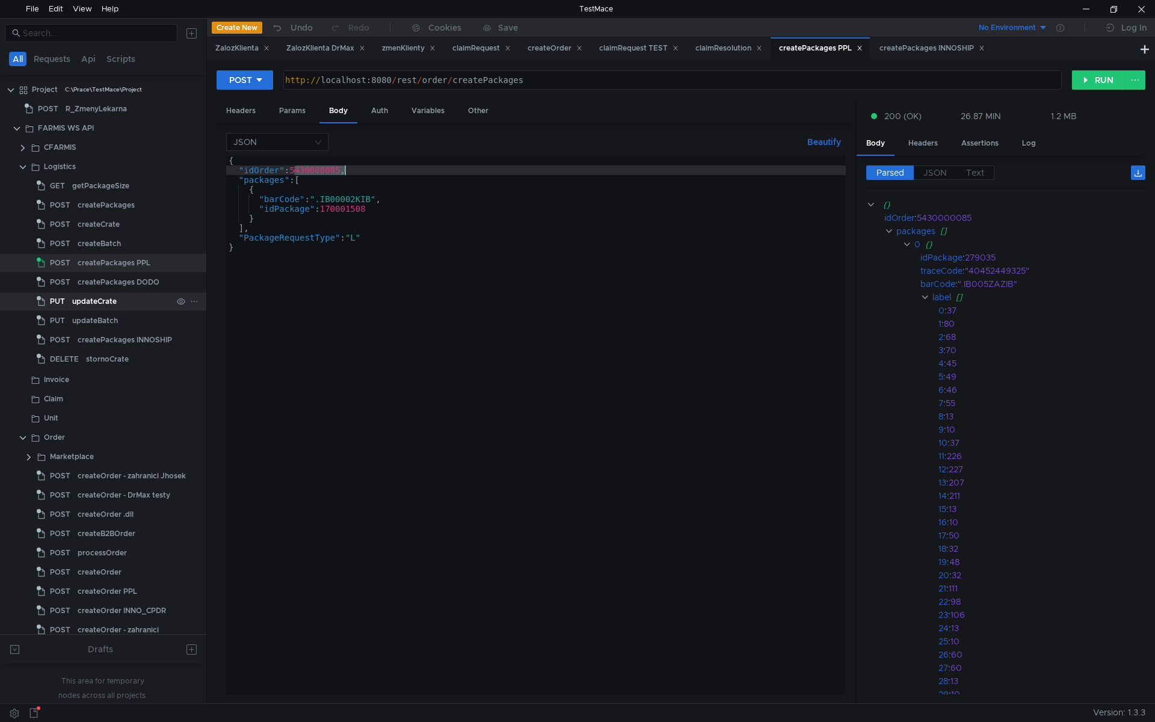
click at [123, 302] on div "updateCrate" at bounding box center [122, 301] width 100 height 18
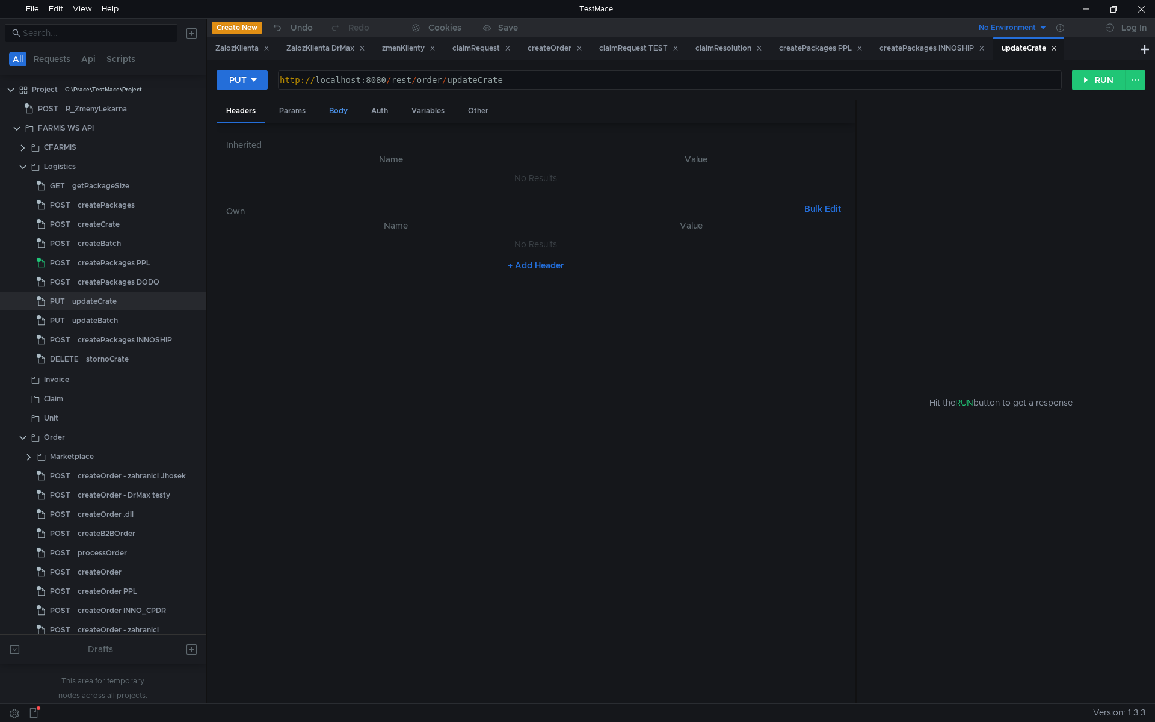
click at [330, 100] on div "Body" at bounding box center [338, 111] width 38 height 22
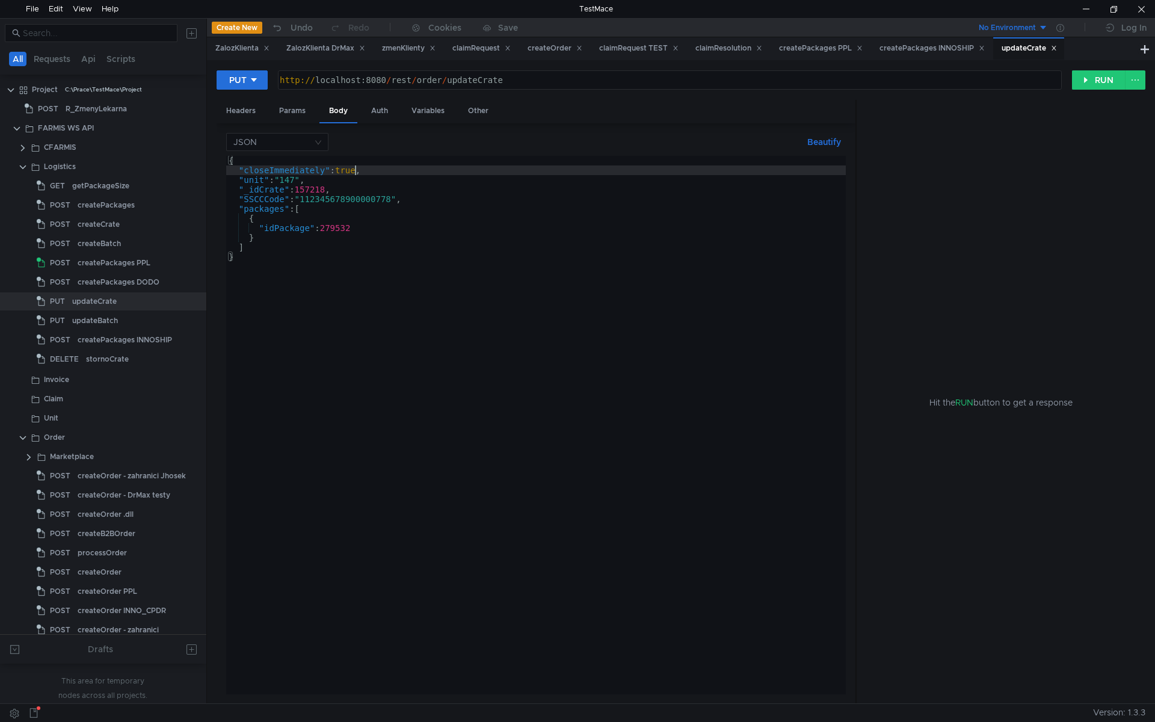
click at [354, 170] on div "{ "closeImmediately" : true , "unit" : "147" , "_idCrate" : 157218 , "SSCCCode"…" at bounding box center [536, 435] width 620 height 558
click at [356, 226] on div "{ "closeImmediately" : true , "unit" : "147" , "_idCrate" : 157218 , "SSCCCode"…" at bounding box center [536, 435] width 620 height 558
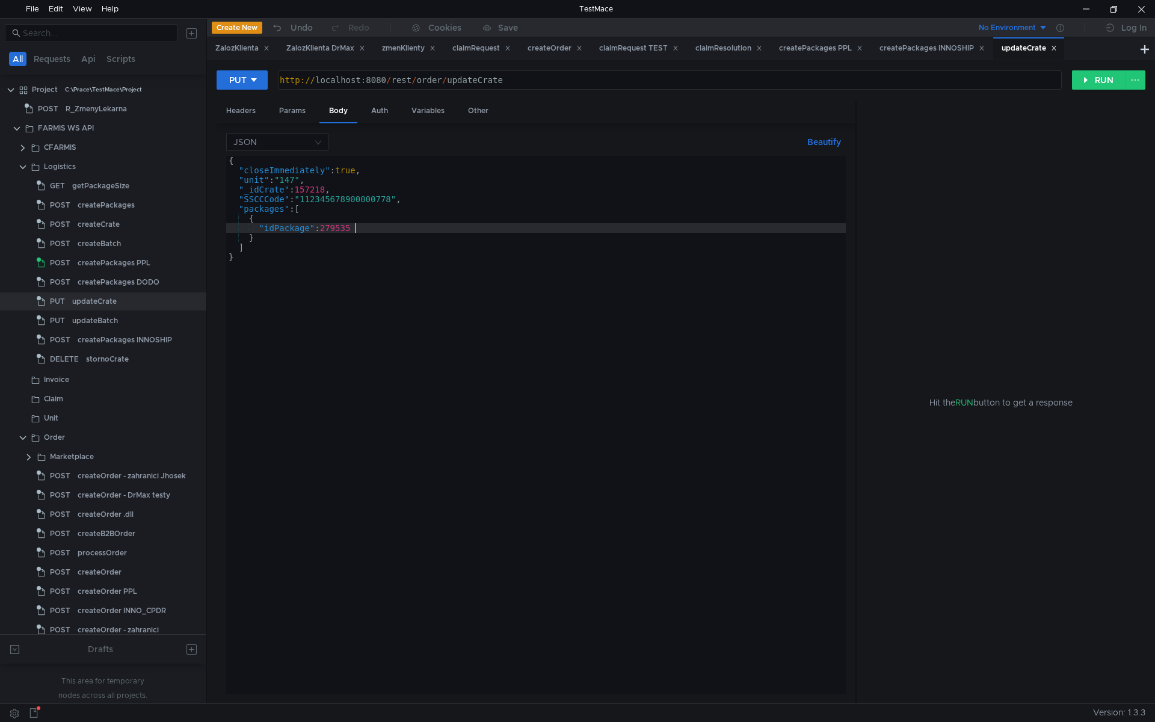
click at [407, 236] on div "{ "closeImmediately" : true , "unit" : "147" , "_idCrate" : 157218 , "SSCCCode"…" at bounding box center [536, 435] width 620 height 558
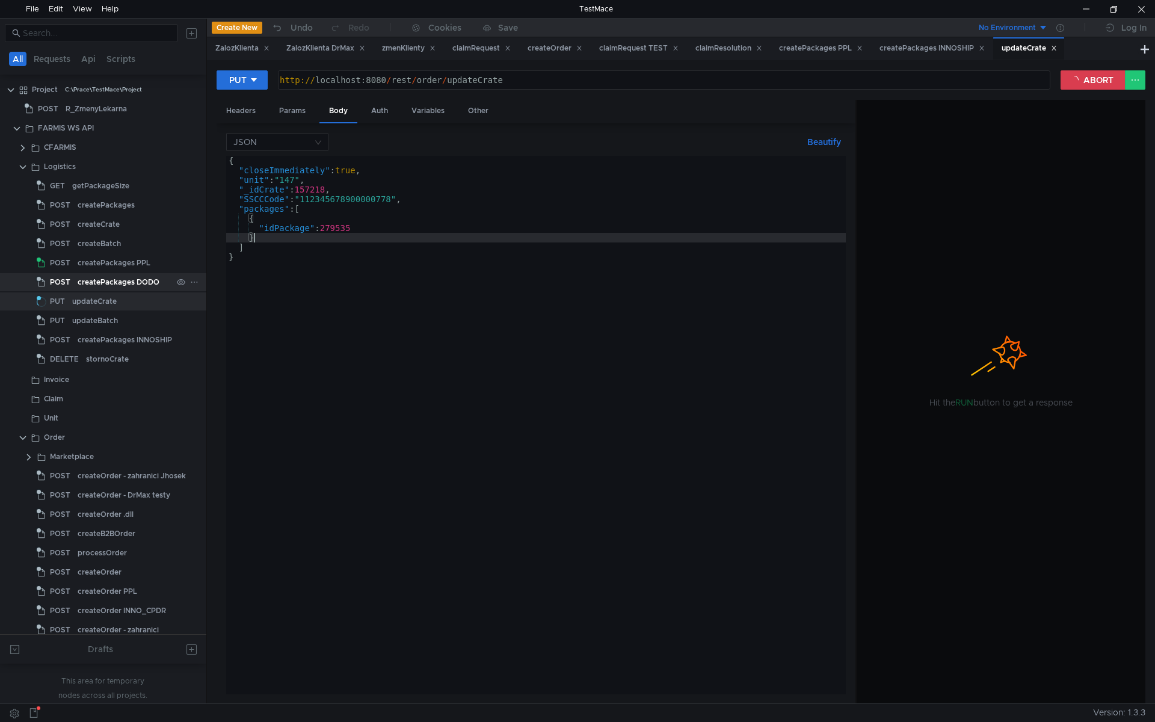
type textarea "}"
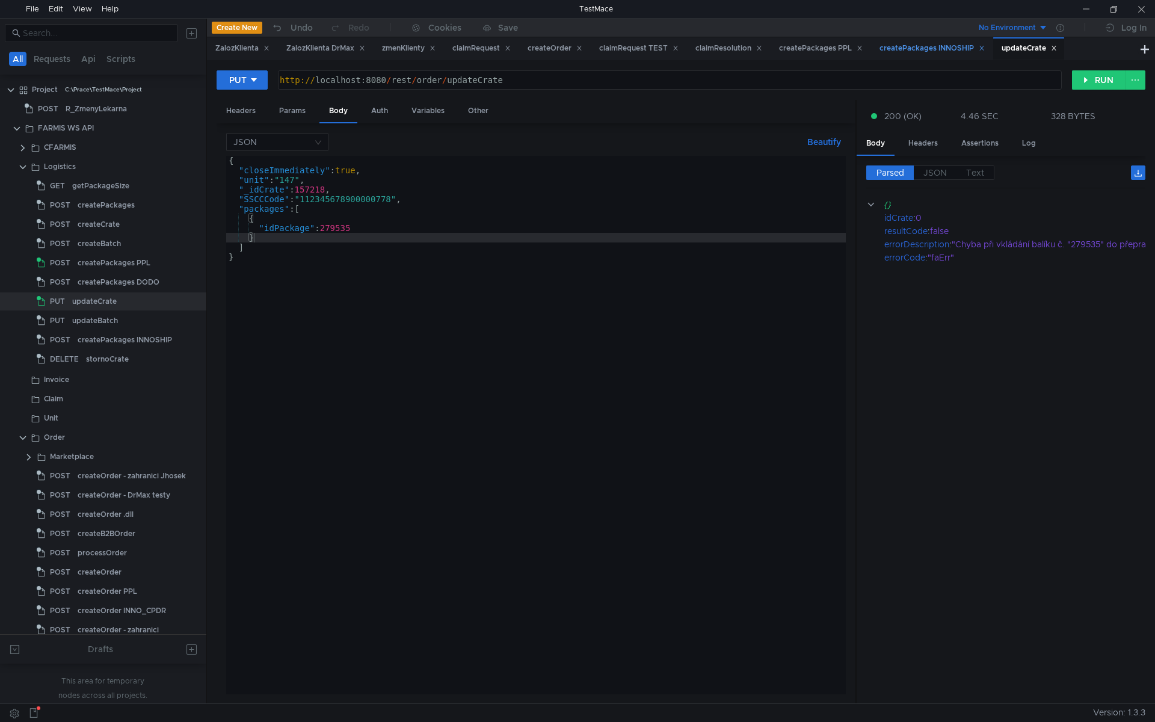
click at [946, 47] on div "createPackages INNOSHIP" at bounding box center [932, 48] width 105 height 13
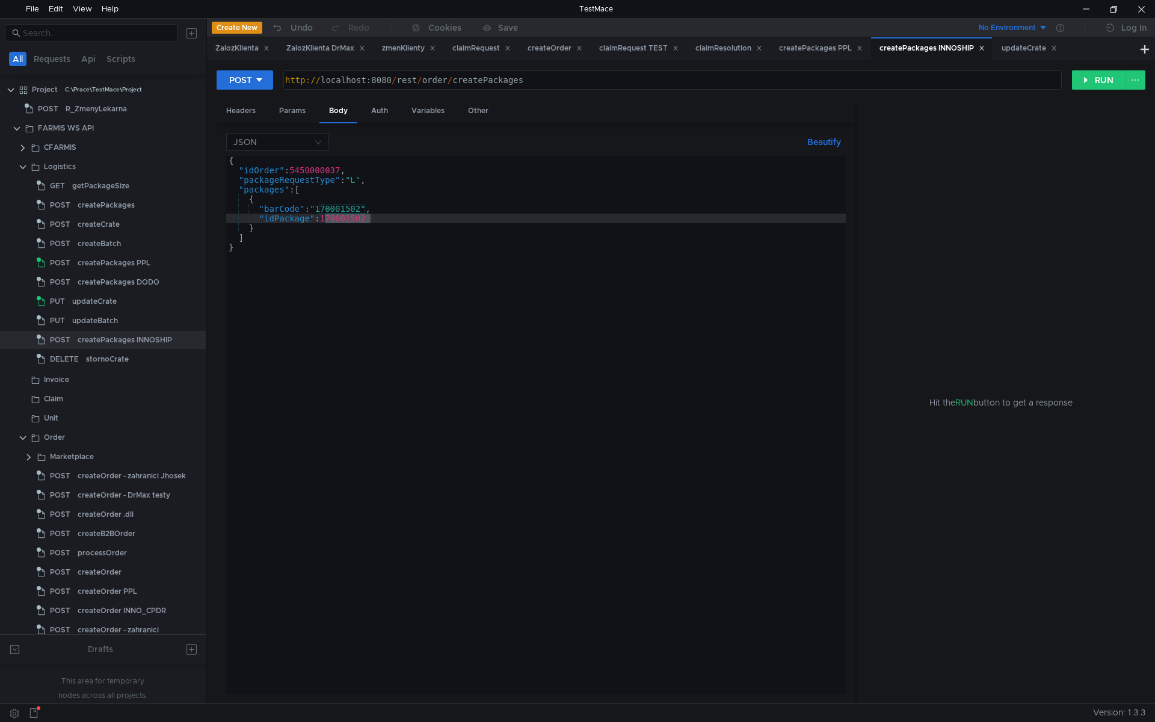
click at [424, 220] on div "{ "idOrder" : 5450000037 , "packageRequestType" : "L" , "packages" : [ { "barCo…" at bounding box center [536, 425] width 620 height 538
click at [985, 48] on icon at bounding box center [982, 48] width 6 height 6
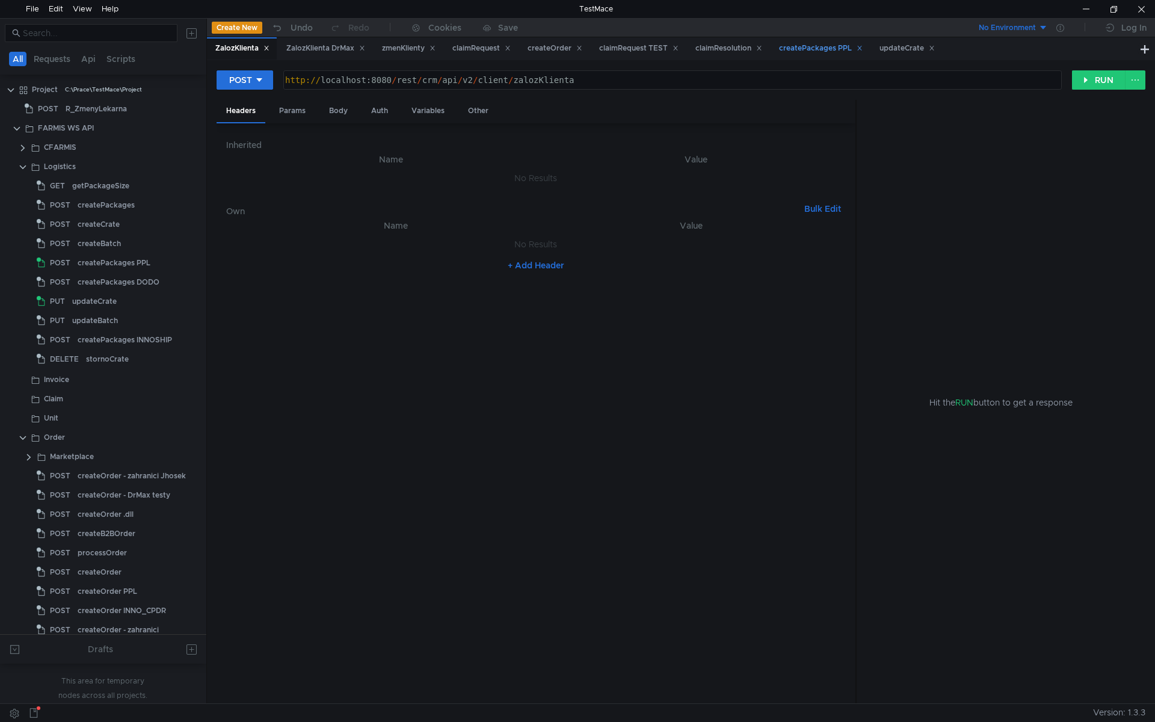
click at [814, 51] on div "createPackages PPL" at bounding box center [821, 48] width 84 height 13
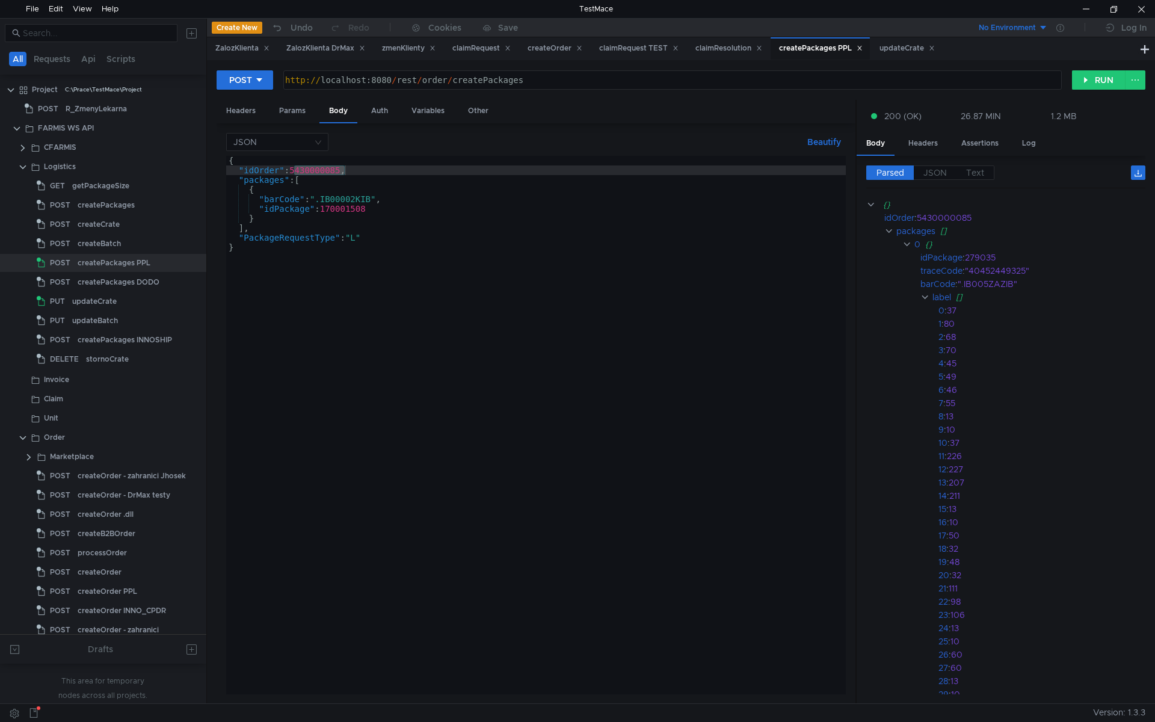
type textarea ""idPackage": 170001508"
click at [357, 212] on div "{ "idOrder" : 5430000085 , "packages" : [ { "barCode" : ".IB00002KIB" , "idPack…" at bounding box center [536, 435] width 620 height 558
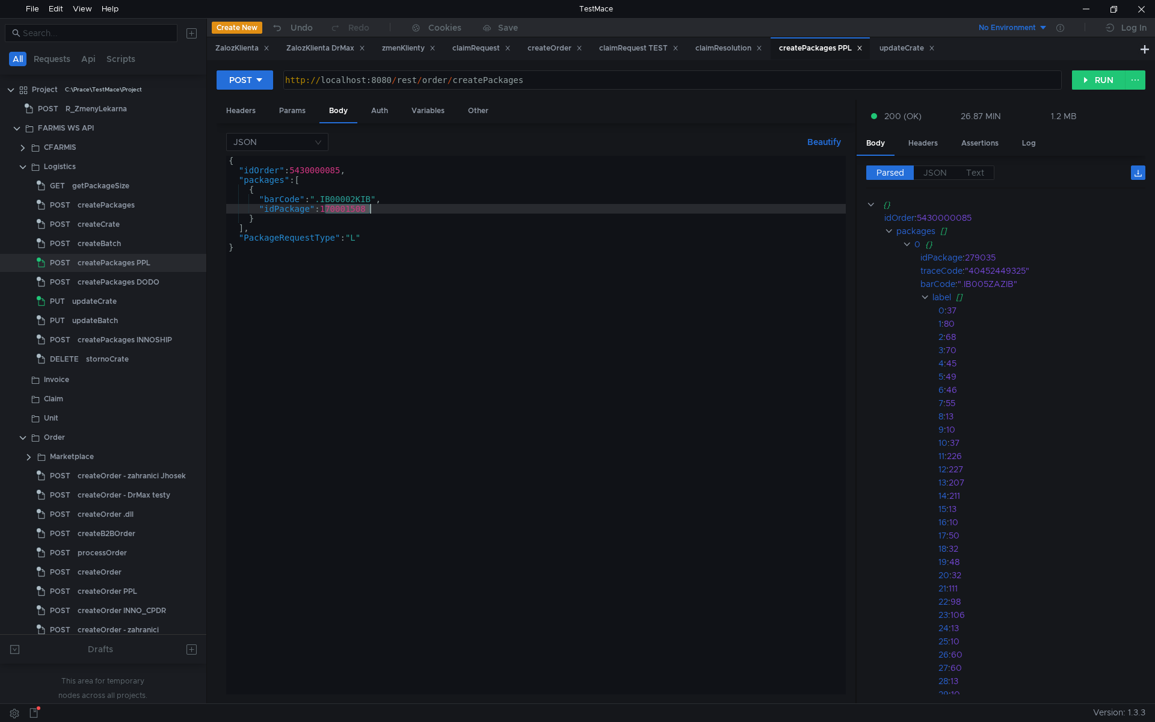
click at [357, 212] on div "{ "idOrder" : 5430000085 , "packages" : [ { "barCode" : ".IB00002KIB" , "idPack…" at bounding box center [536, 435] width 620 height 558
click at [908, 49] on div "updateCrate" at bounding box center [907, 48] width 55 height 13
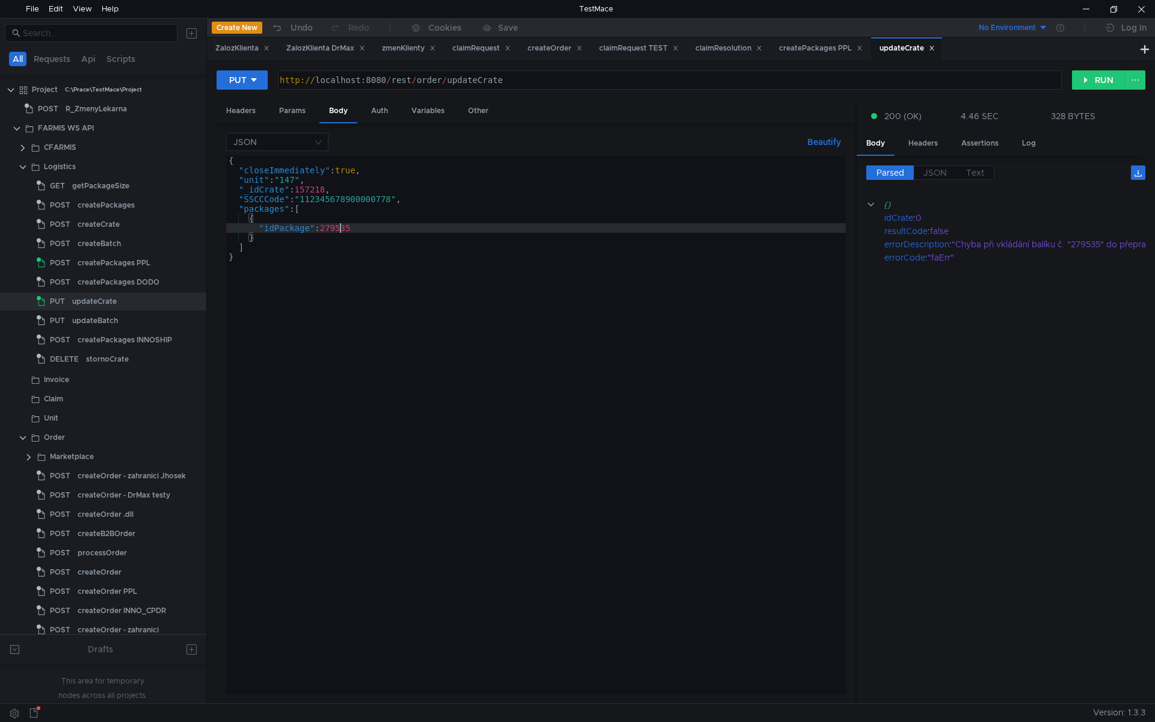
click at [339, 229] on div "{ "closeImmediately" : true , "unit" : "147" , "_idCrate" : 157218 , "SSCCCode"…" at bounding box center [536, 435] width 620 height 558
paste textarea "170001508"
click at [369, 254] on div "{ "closeImmediately" : true , "unit" : "147" , "_idCrate" : 157218 , "SSCCCode"…" at bounding box center [536, 435] width 620 height 558
type textarea "}"
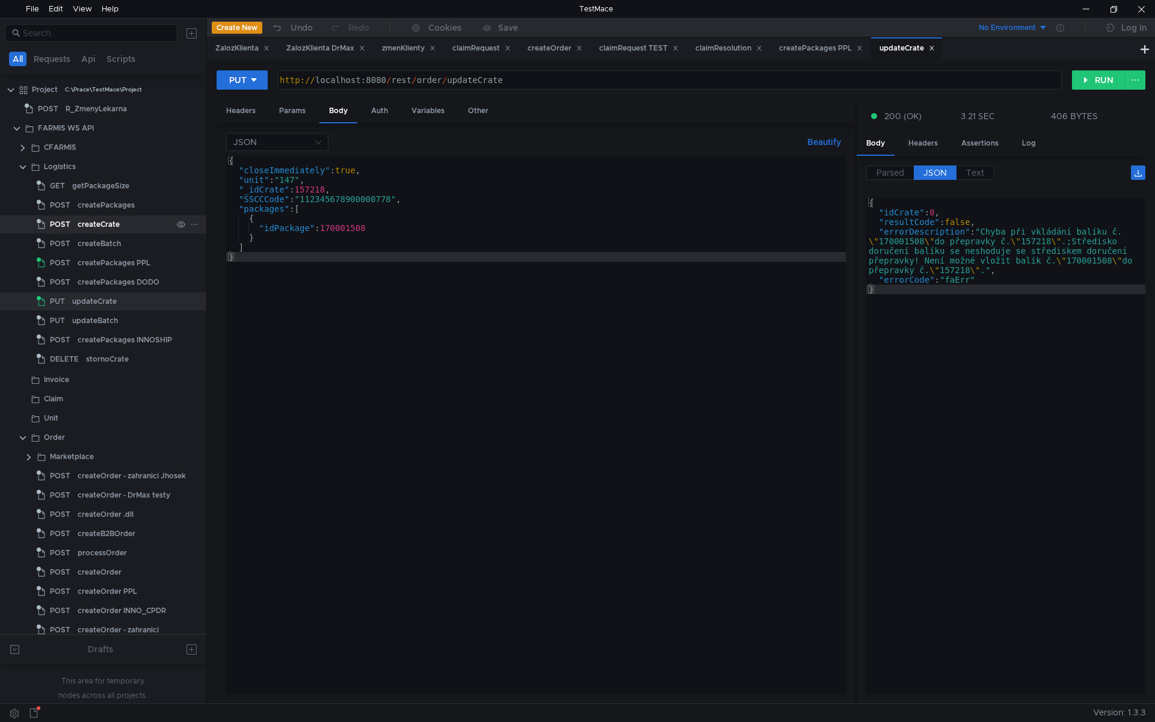
click at [120, 226] on div "createCrate" at bounding box center [125, 224] width 94 height 18
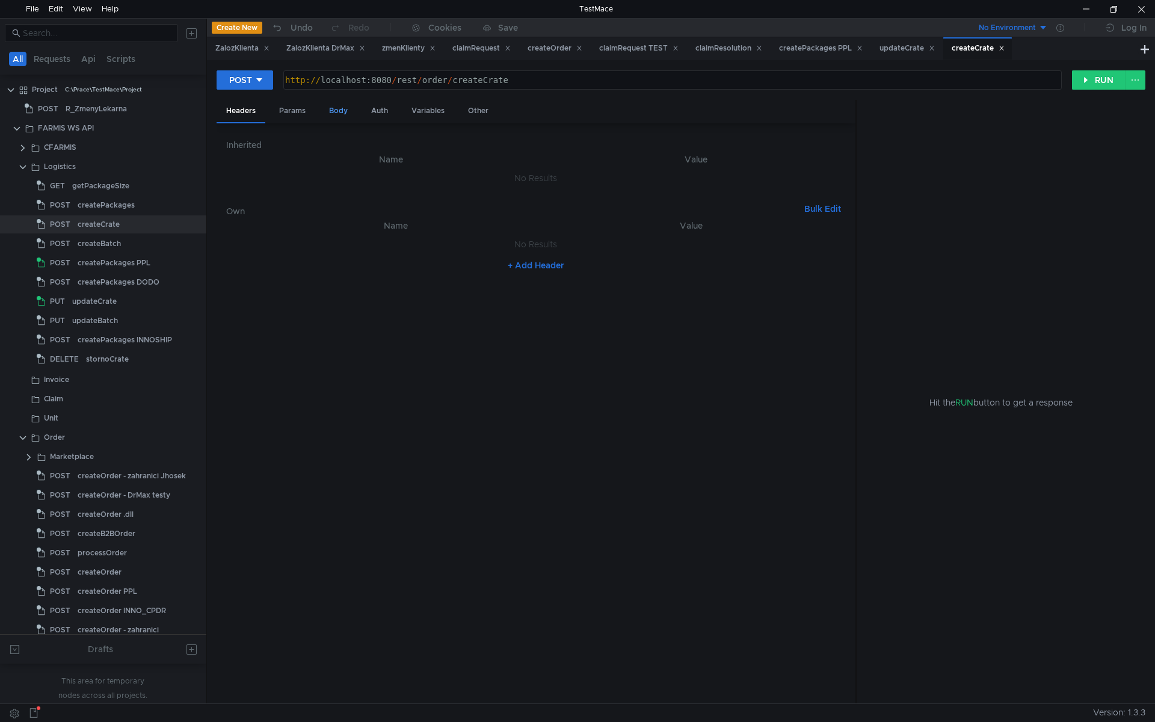
click at [339, 108] on div "Body" at bounding box center [338, 111] width 38 height 22
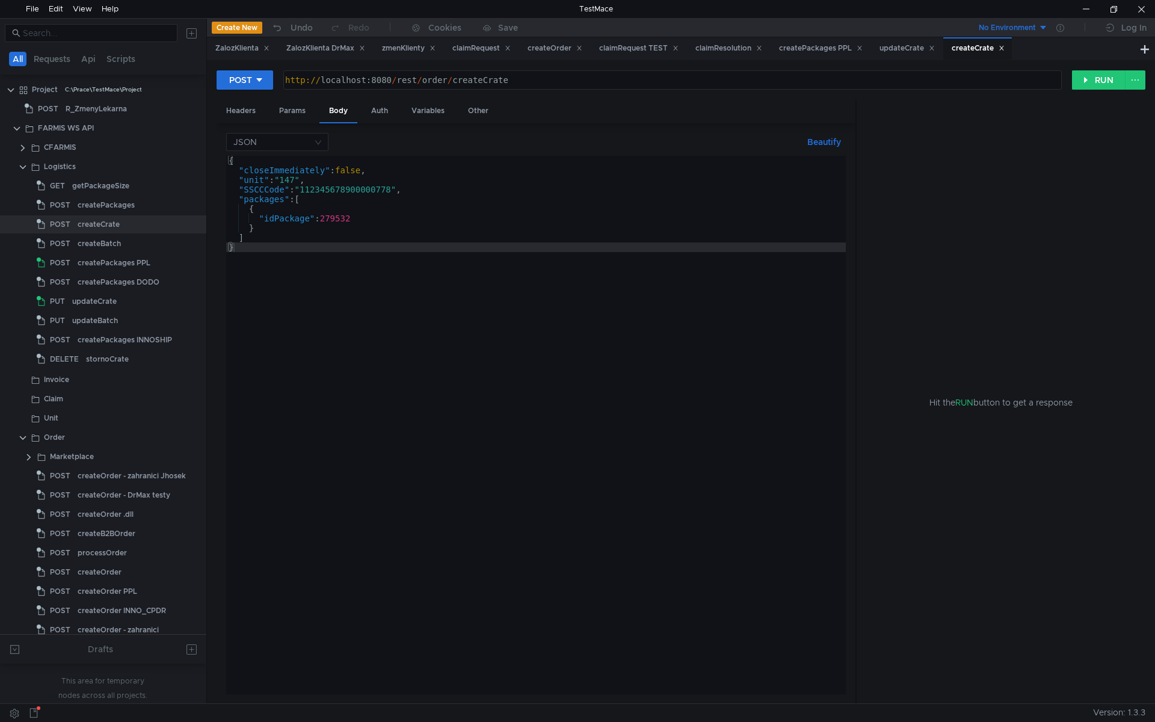
click at [342, 215] on div "{ "closeImmediately" : false , "unit" : "147" , "SSCCCode" : "11234567890000077…" at bounding box center [536, 435] width 620 height 558
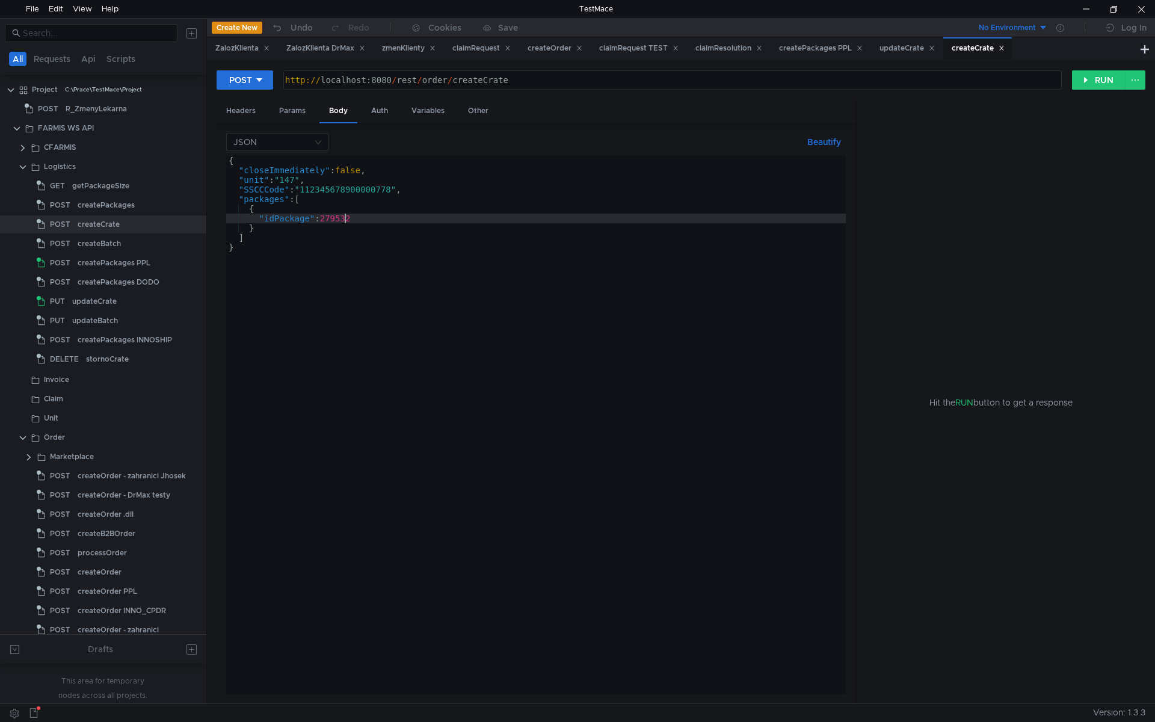
click at [342, 215] on div "{ "closeImmediately" : false , "unit" : "147" , "SSCCCode" : "11234567890000077…" at bounding box center [536, 435] width 620 height 558
paste textarea "170001508"
click at [389, 242] on div "{ "closeImmediately" : false , "unit" : "147" , "SSCCCode" : "11234567890000077…" at bounding box center [536, 435] width 620 height 558
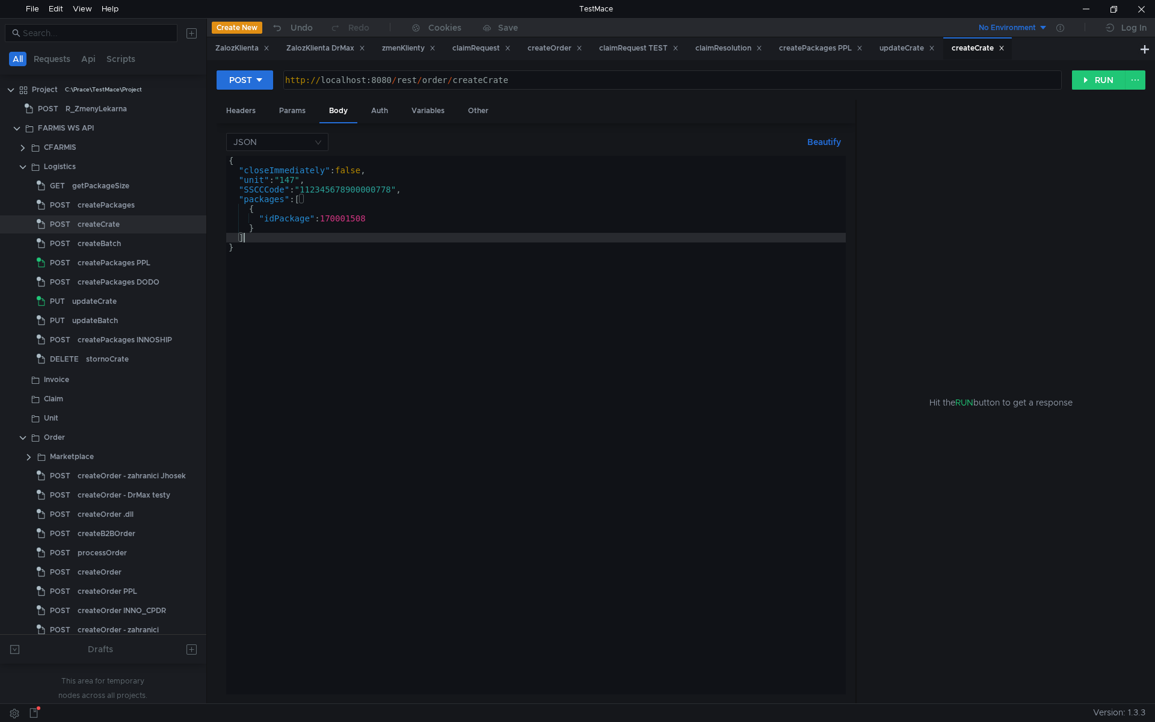
click at [363, 168] on div "{ "closeImmediately" : false , "unit" : "147" , "SSCCCode" : "11234567890000077…" at bounding box center [536, 435] width 620 height 558
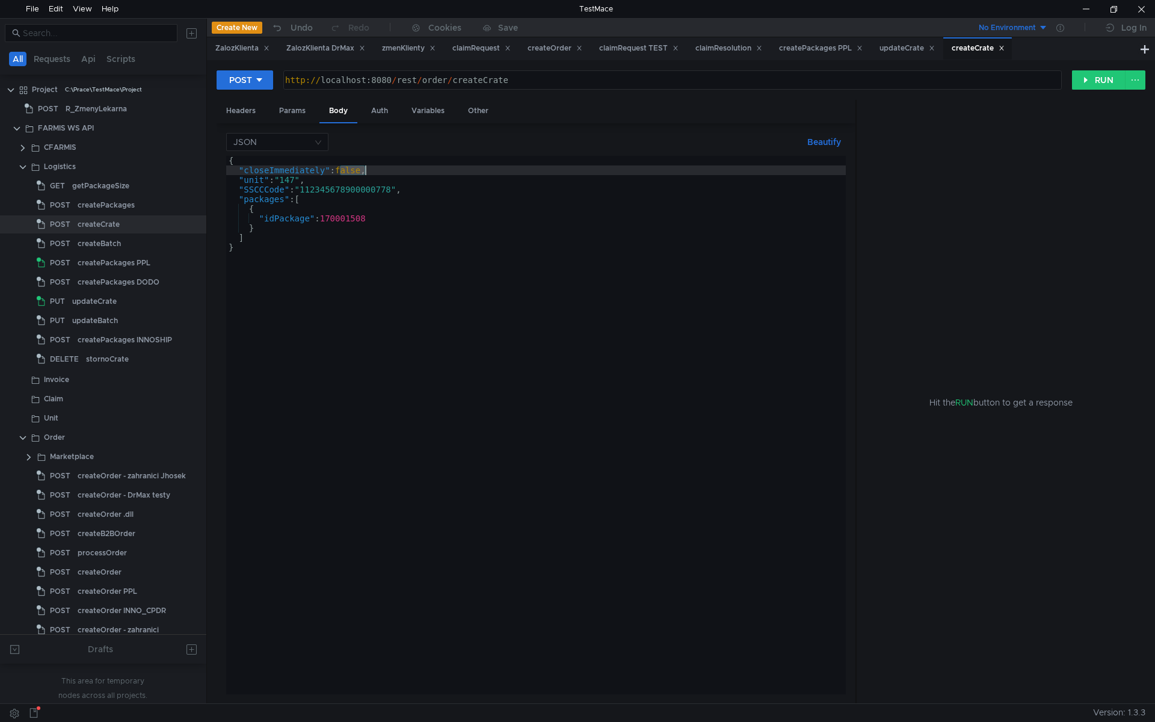
click at [363, 168] on div "{ "closeImmediately" : false , "unit" : "147" , "SSCCCode" : "11234567890000077…" at bounding box center [536, 435] width 620 height 558
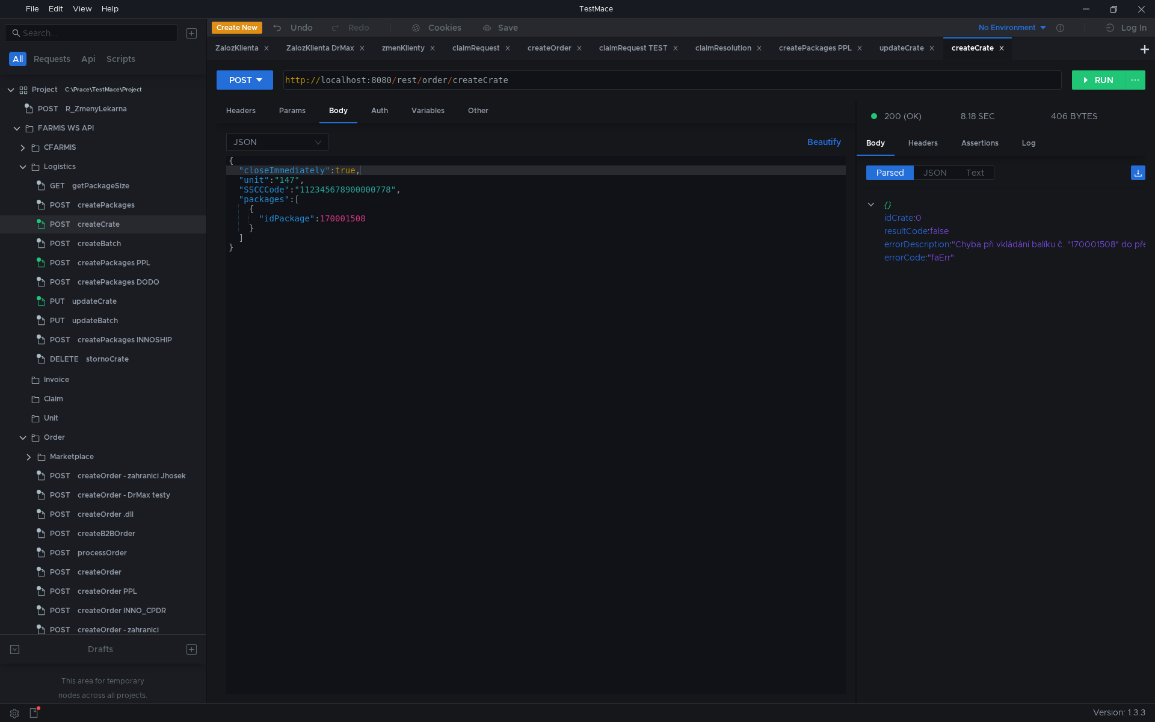
click at [430, 281] on div "{ "closeImmediately" : true , "unit" : "147" , "SSCCCode" : "112345678900000778…" at bounding box center [536, 435] width 620 height 558
type textarea "}"
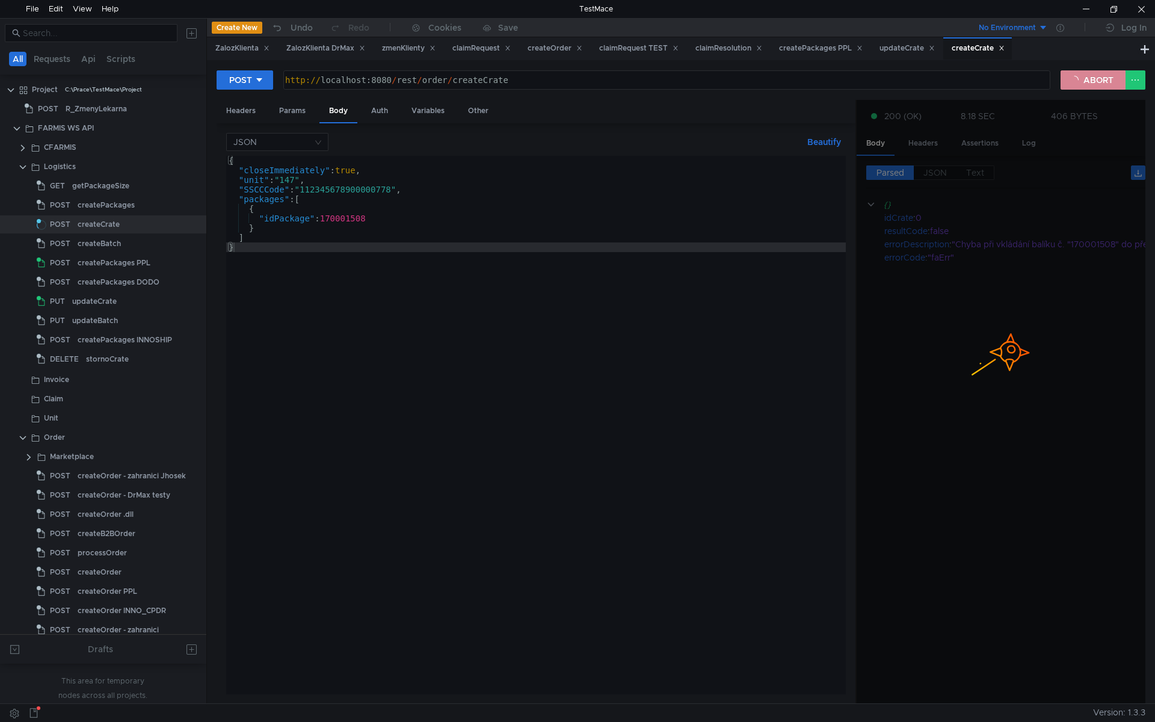
click at [1094, 81] on button "ABORT" at bounding box center [1093, 79] width 65 height 19
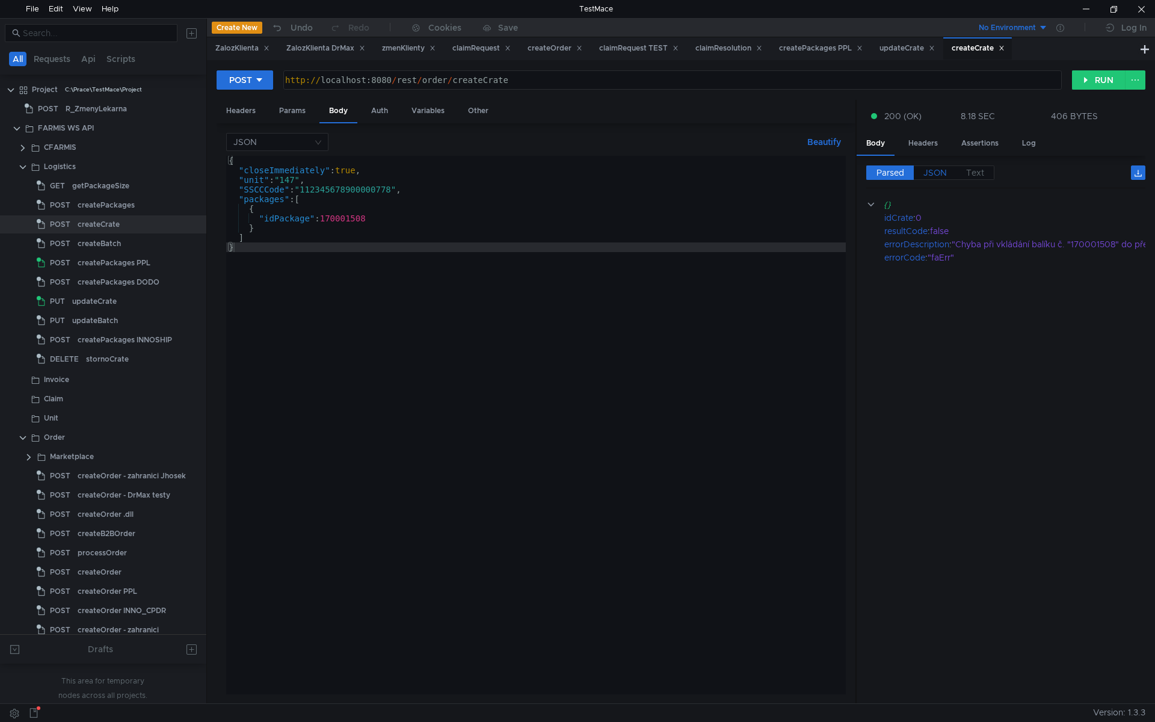
click at [934, 177] on span "JSON" at bounding box center [934, 172] width 23 height 11
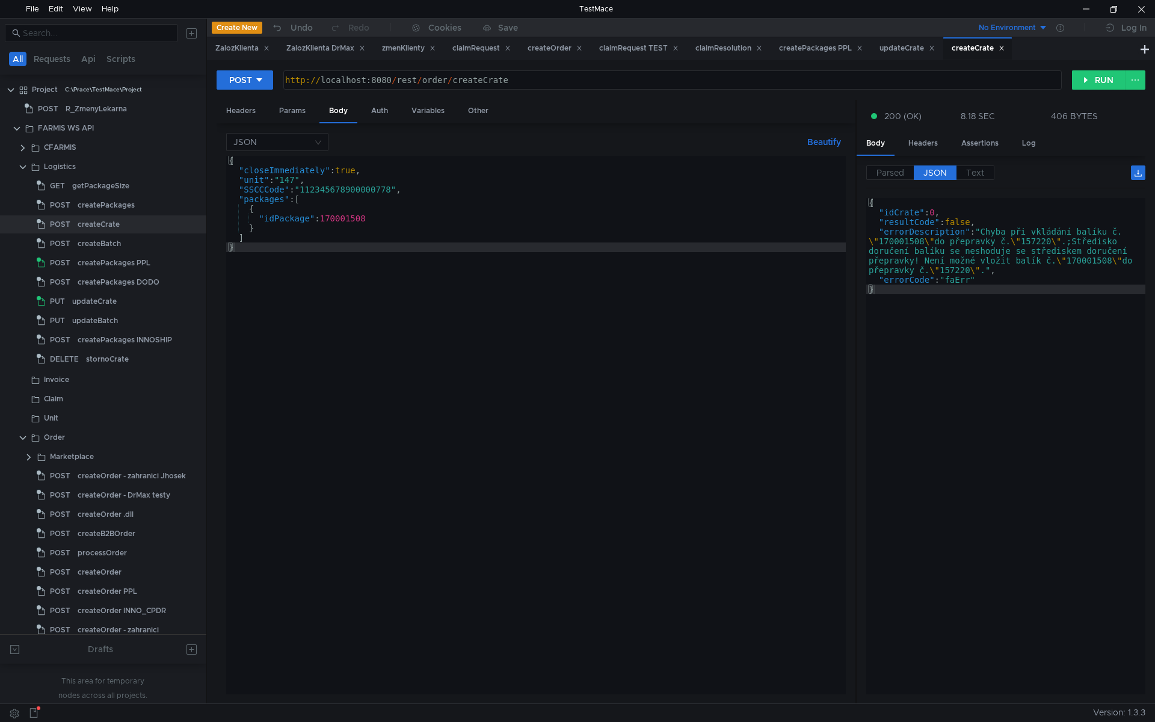
type textarea "}"
click at [942, 291] on div "{ "idCrate" : 0 , "resultCode" : false , "errorDescription" : "Chyba při vkládá…" at bounding box center [1005, 453] width 279 height 511
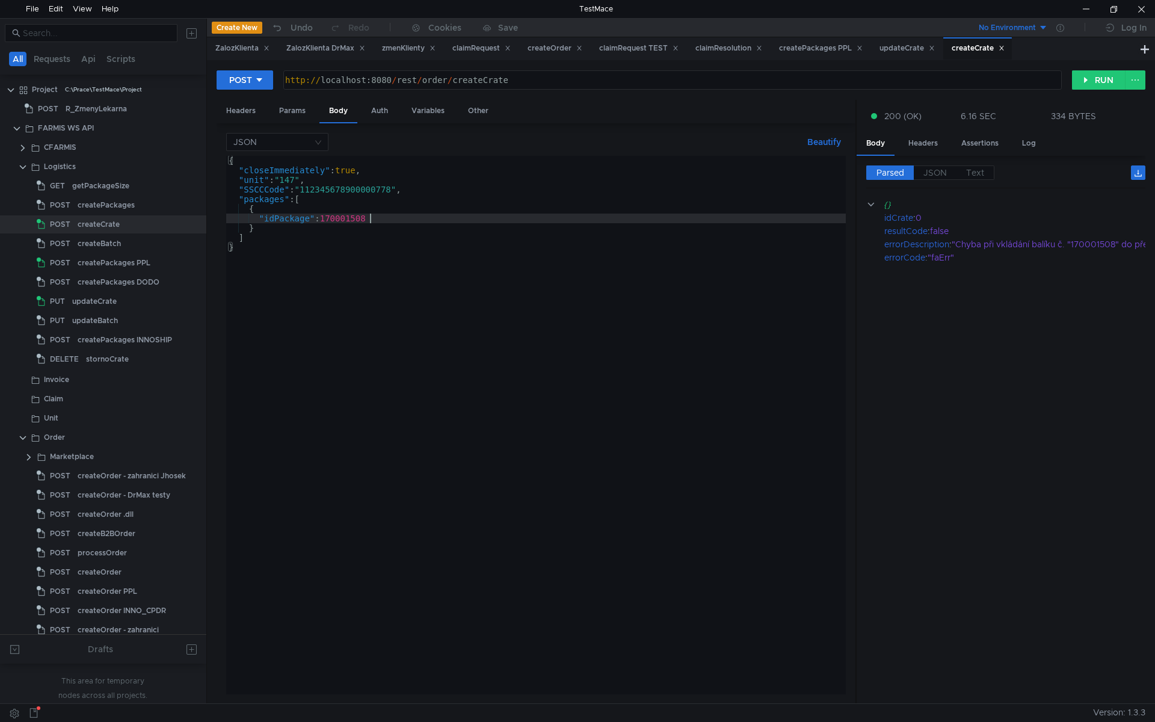
click at [405, 218] on div "{ "closeImmediately" : true , "unit" : "147" , "SSCCCode" : "112345678900000778…" at bounding box center [536, 435] width 620 height 558
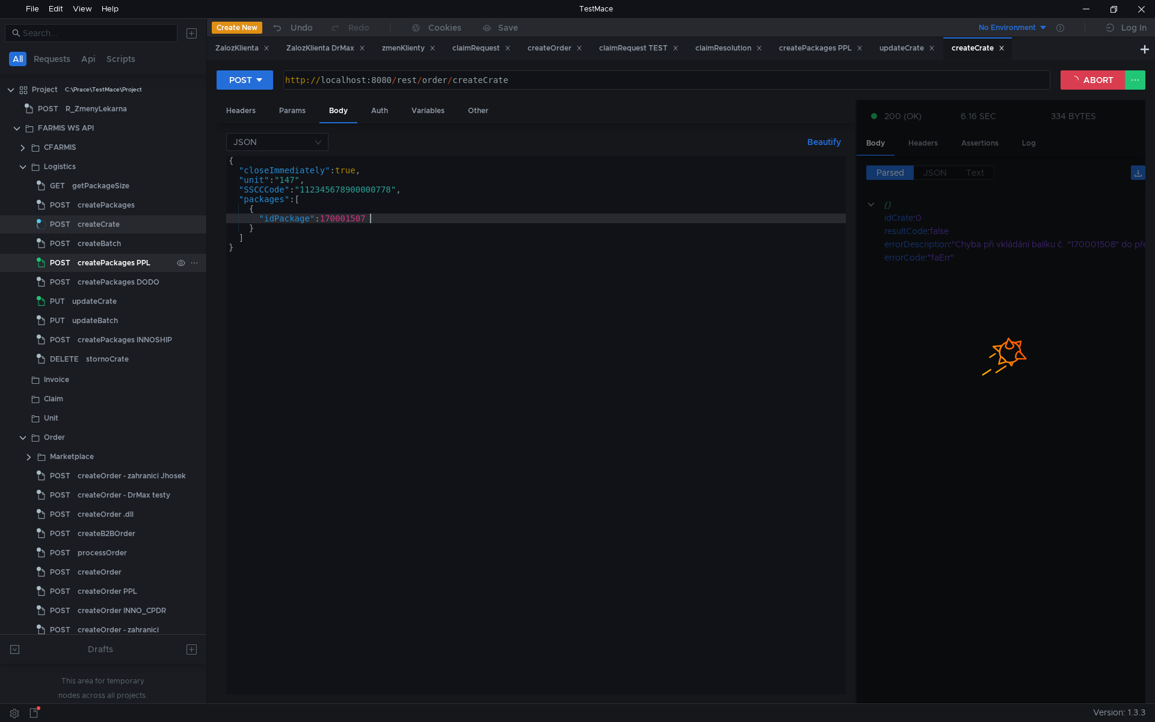
type textarea ""idPackage": 170001507"
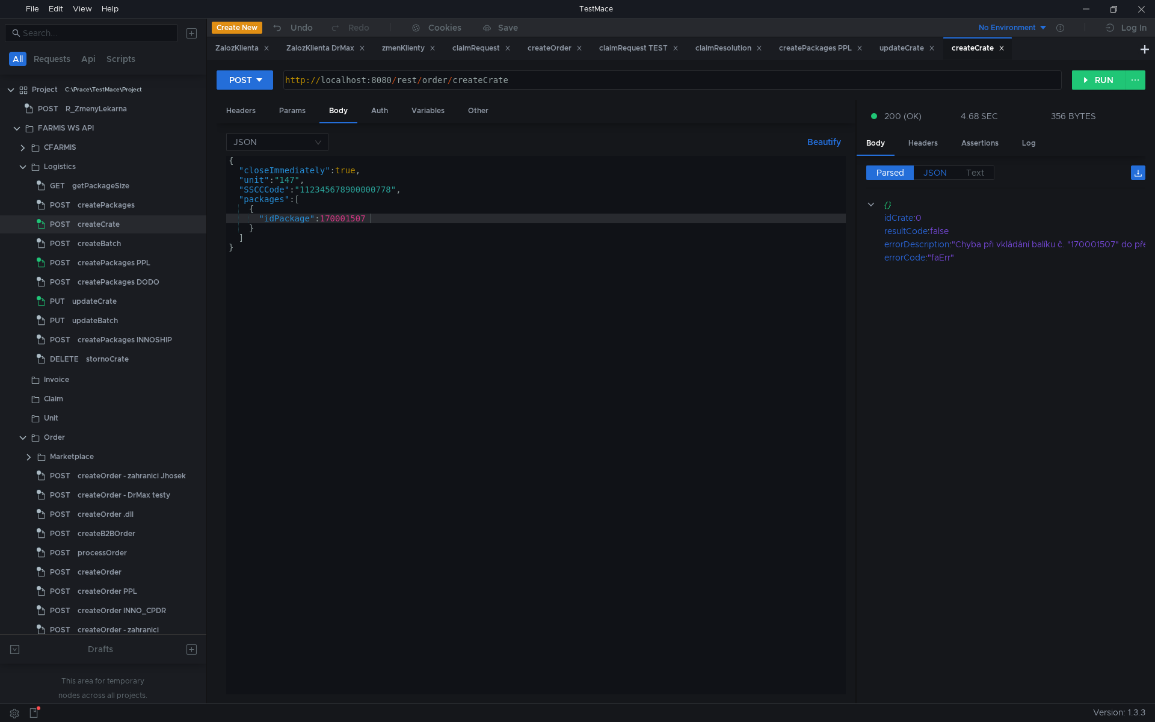
click at [934, 175] on span "JSON" at bounding box center [934, 172] width 23 height 11
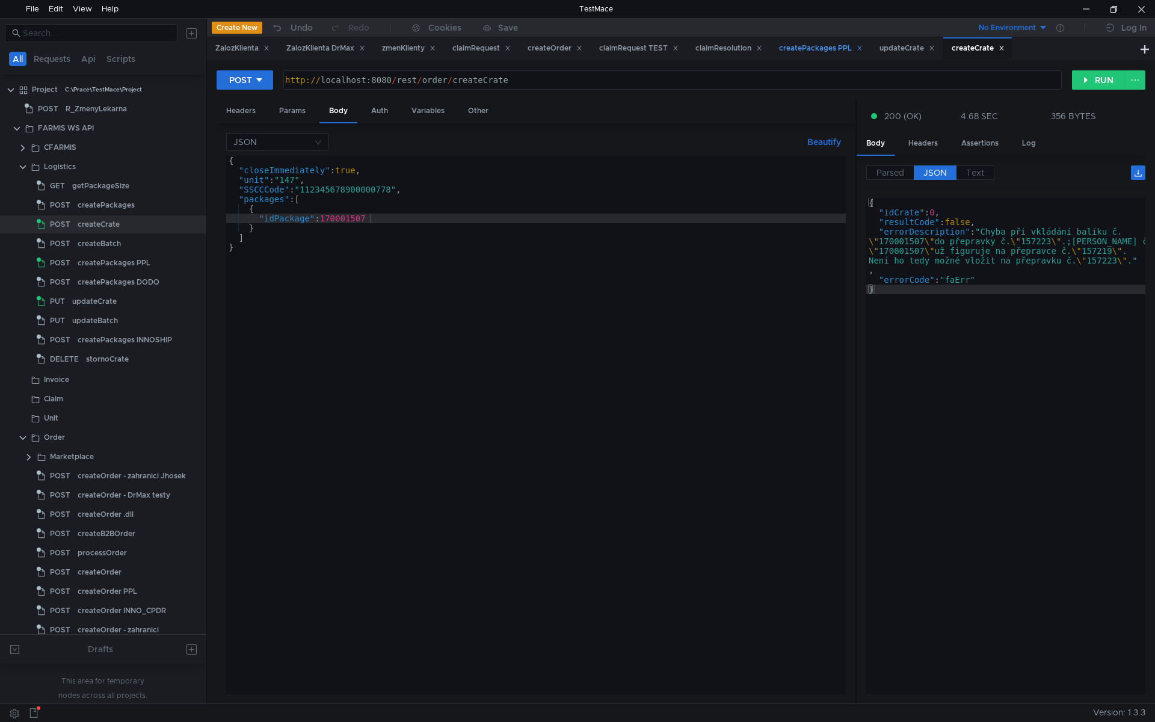
click at [810, 49] on div "createPackages PPL" at bounding box center [821, 48] width 84 height 13
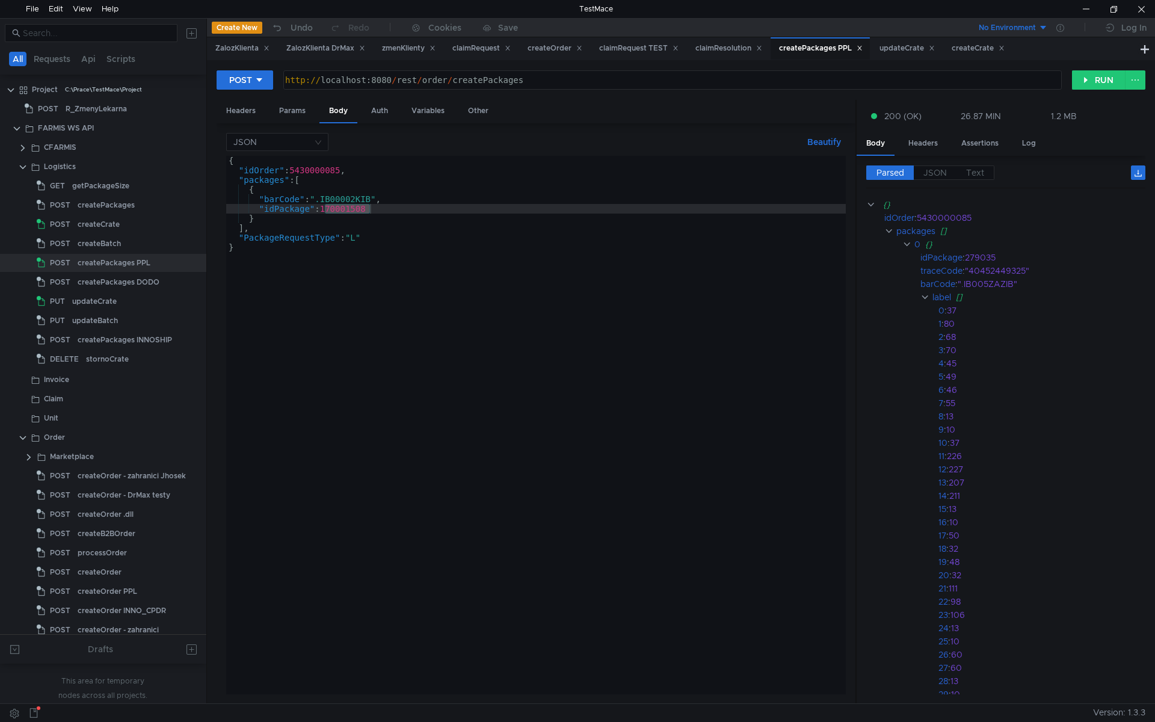
click at [386, 227] on div "{ "idOrder" : 5430000085 , "packages" : [ { "barCode" : ".IB00002KIB" , "idPack…" at bounding box center [536, 435] width 620 height 558
click at [372, 206] on div "{ "idOrder" : 5430000085 , "packages" : [ { "barCode" : ".IB00002KIB" , "idPack…" at bounding box center [536, 435] width 620 height 558
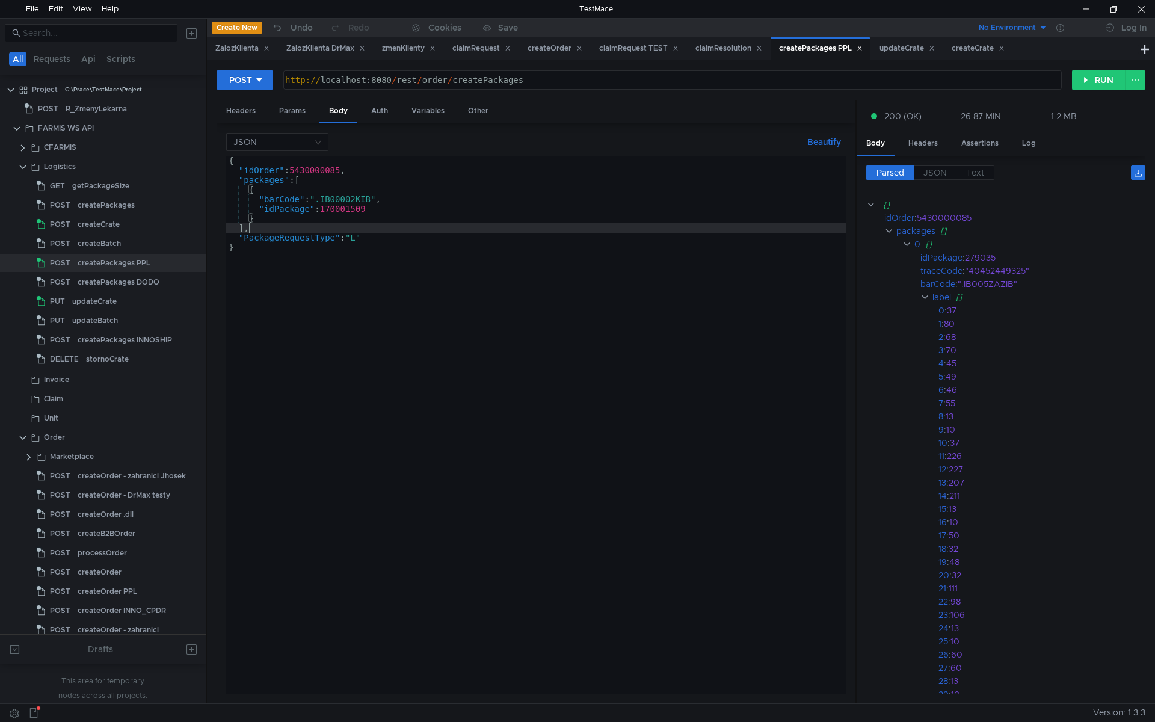
scroll to position [0, 1]
type textarea "},"
paste textarea "}"
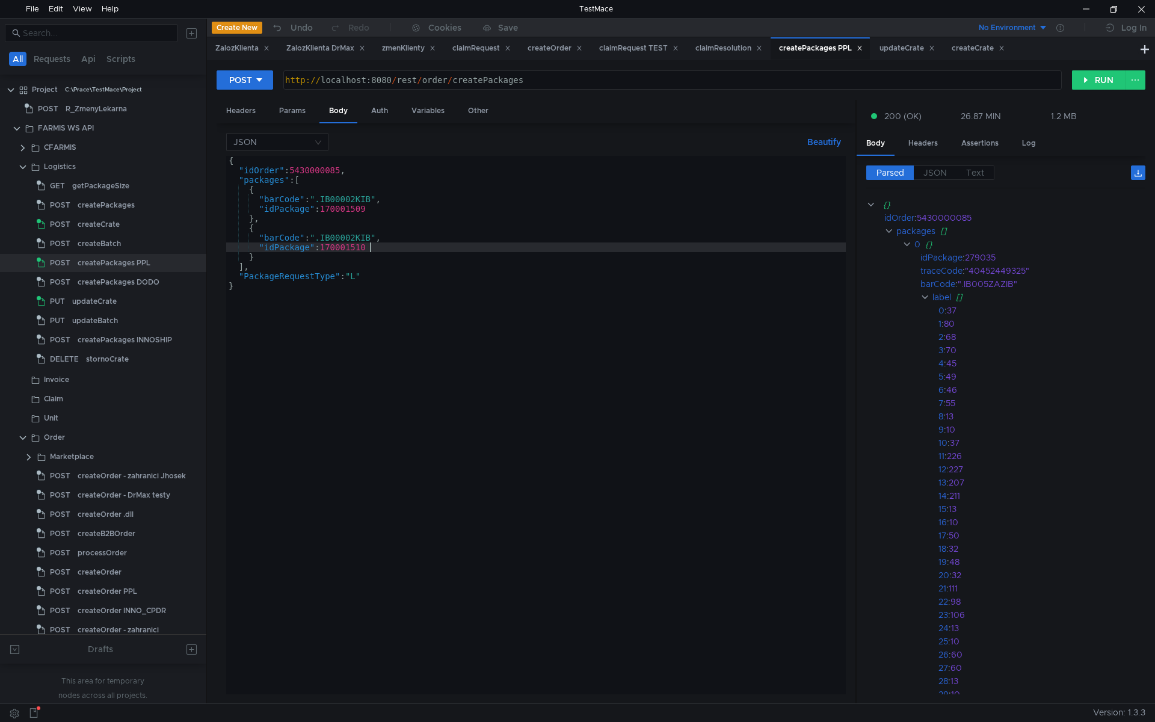
scroll to position [0, 10]
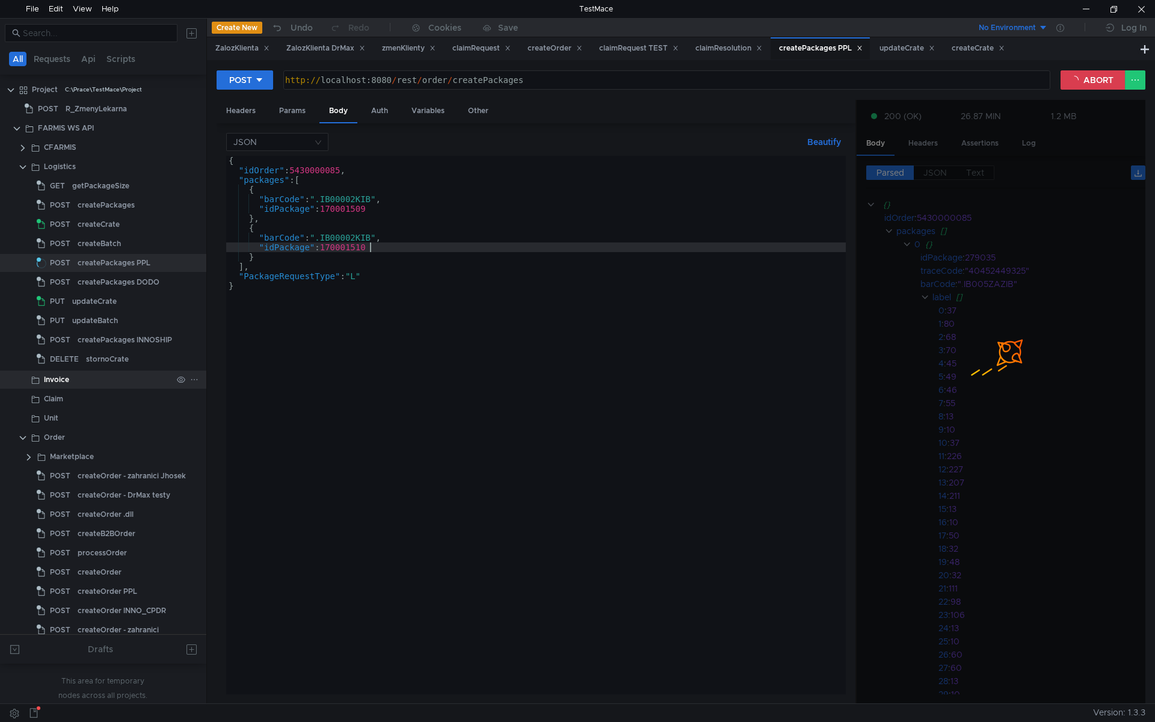
type textarea ""idPackage": 170001510"
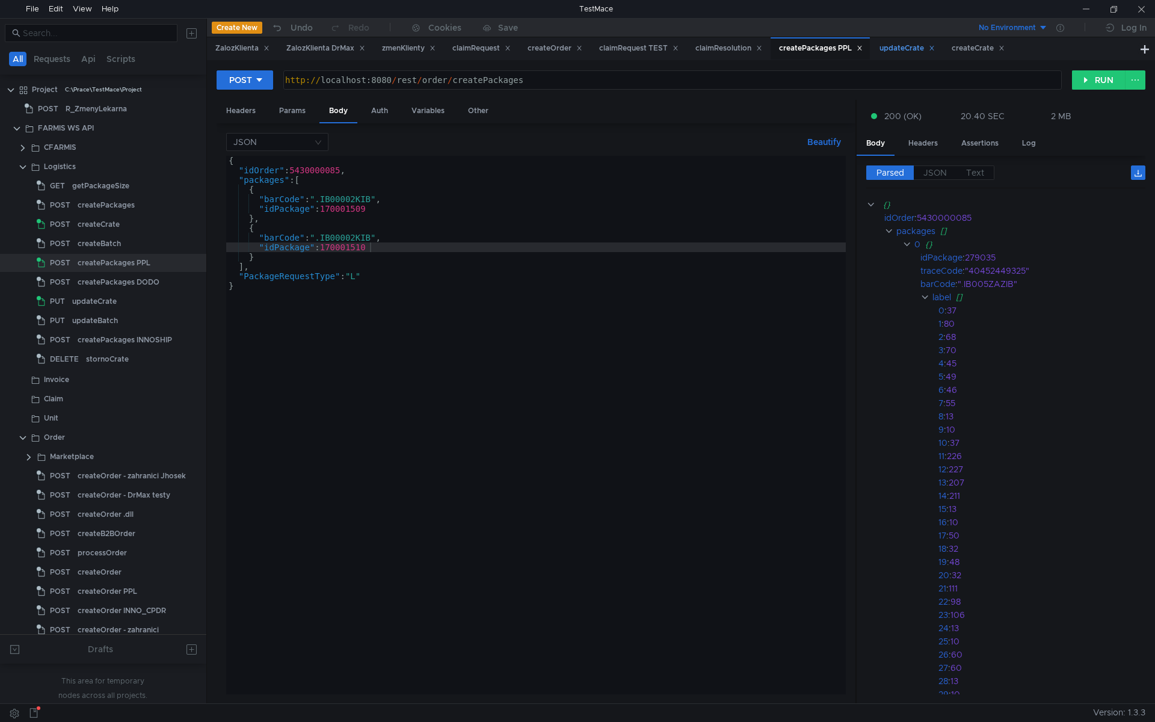
click at [928, 53] on div "updateCrate" at bounding box center [907, 48] width 55 height 13
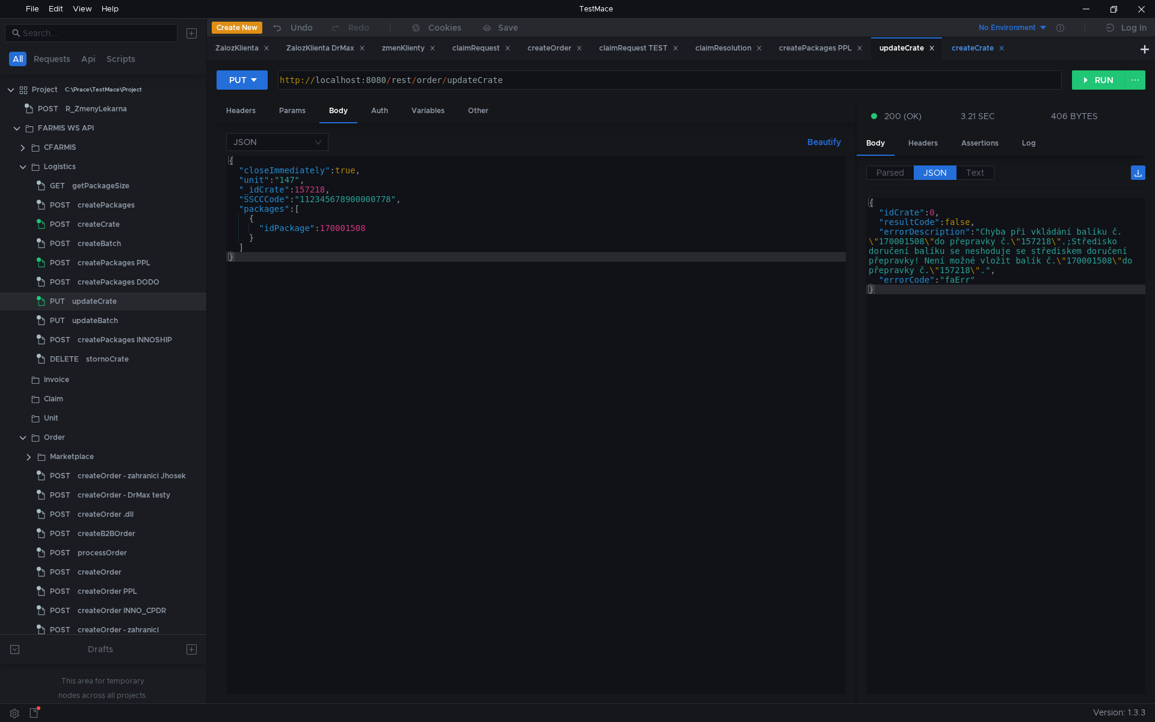
click at [972, 48] on div "createCrate" at bounding box center [978, 48] width 53 height 13
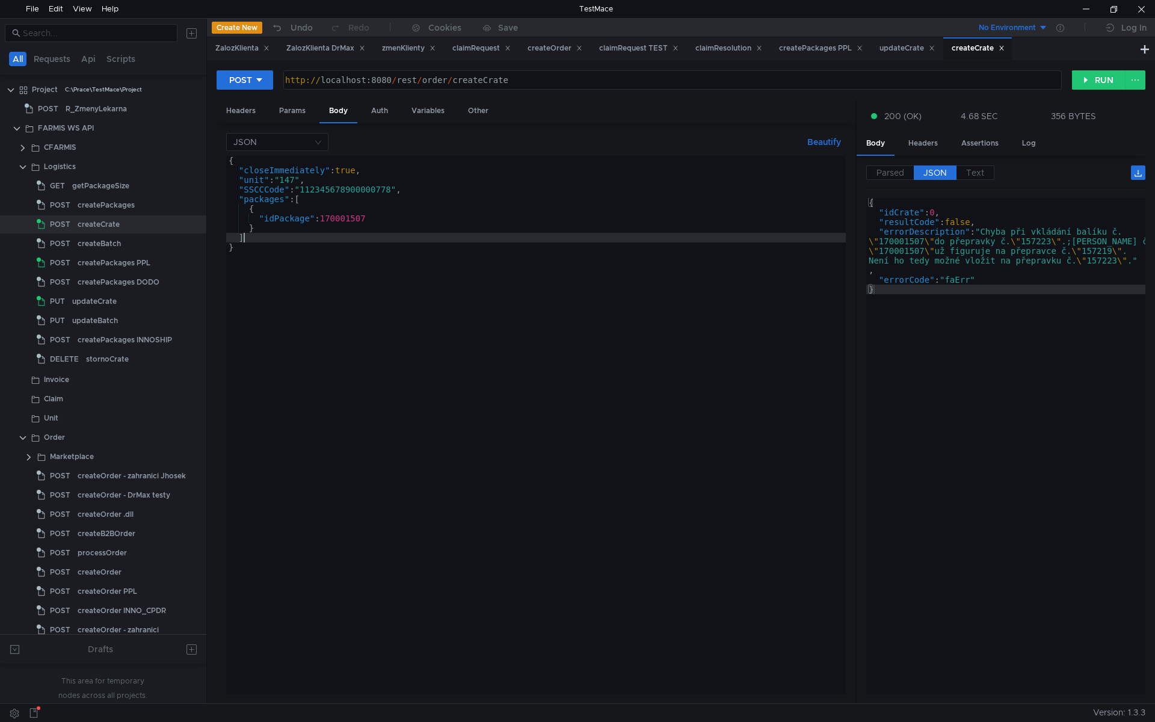
drag, startPoint x: 430, startPoint y: 236, endPoint x: 396, endPoint y: 227, distance: 35.5
click at [428, 236] on div "{ "closeImmediately" : true , "unit" : "147" , "SSCCCode" : "112345678900000778…" at bounding box center [536, 435] width 620 height 558
click at [372, 218] on div "{ "closeImmediately" : true , "unit" : "147" , "SSCCCode" : "112345678900000778…" at bounding box center [536, 435] width 620 height 558
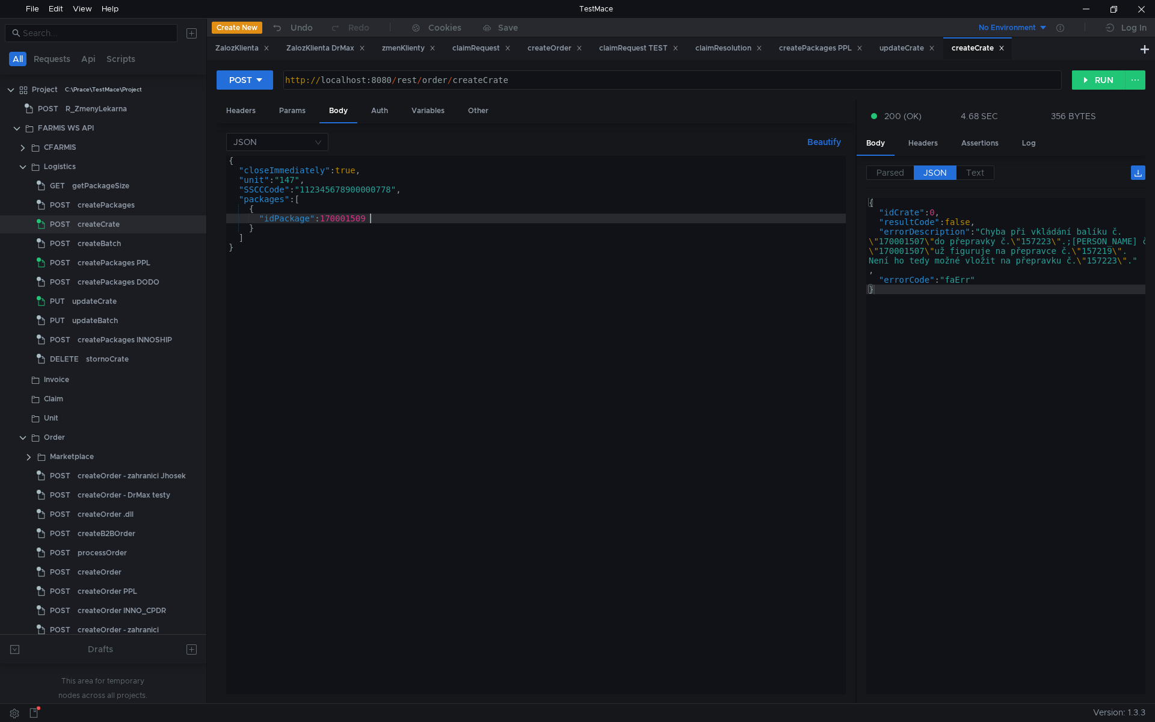
scroll to position [0, 1]
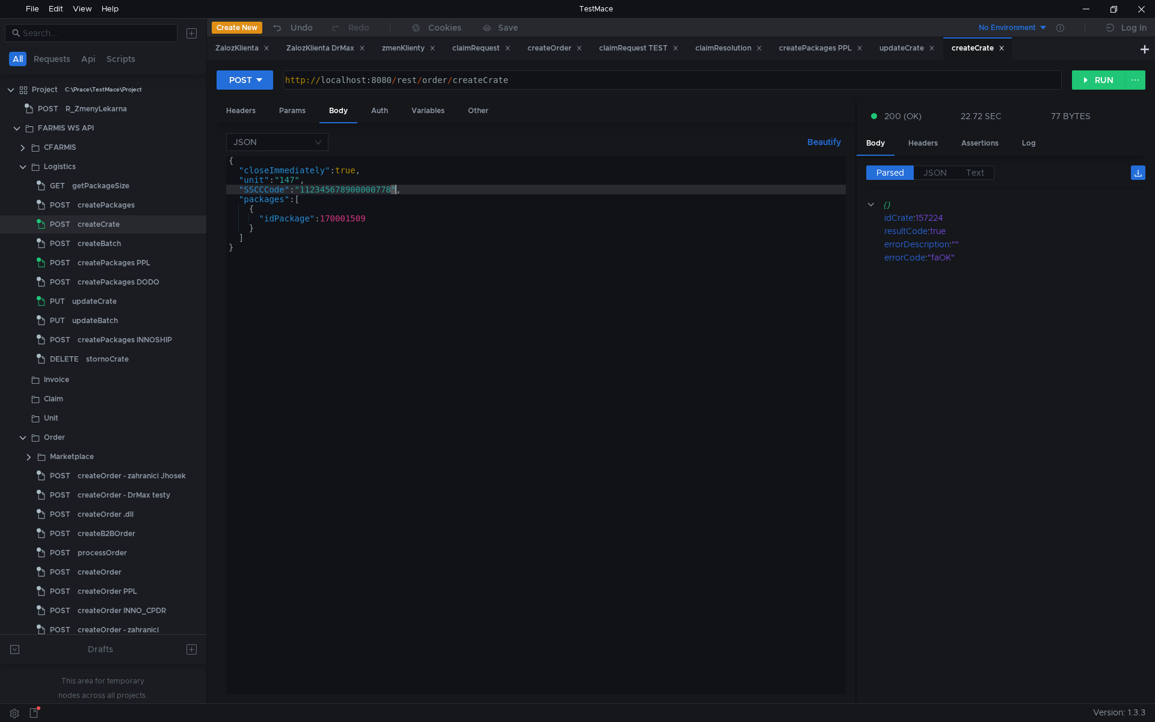
click at [396, 192] on div "{ "closeImmediately" : true , "unit" : "147" , "SSCCCode" : "112345678900000778…" at bounding box center [536, 435] width 620 height 558
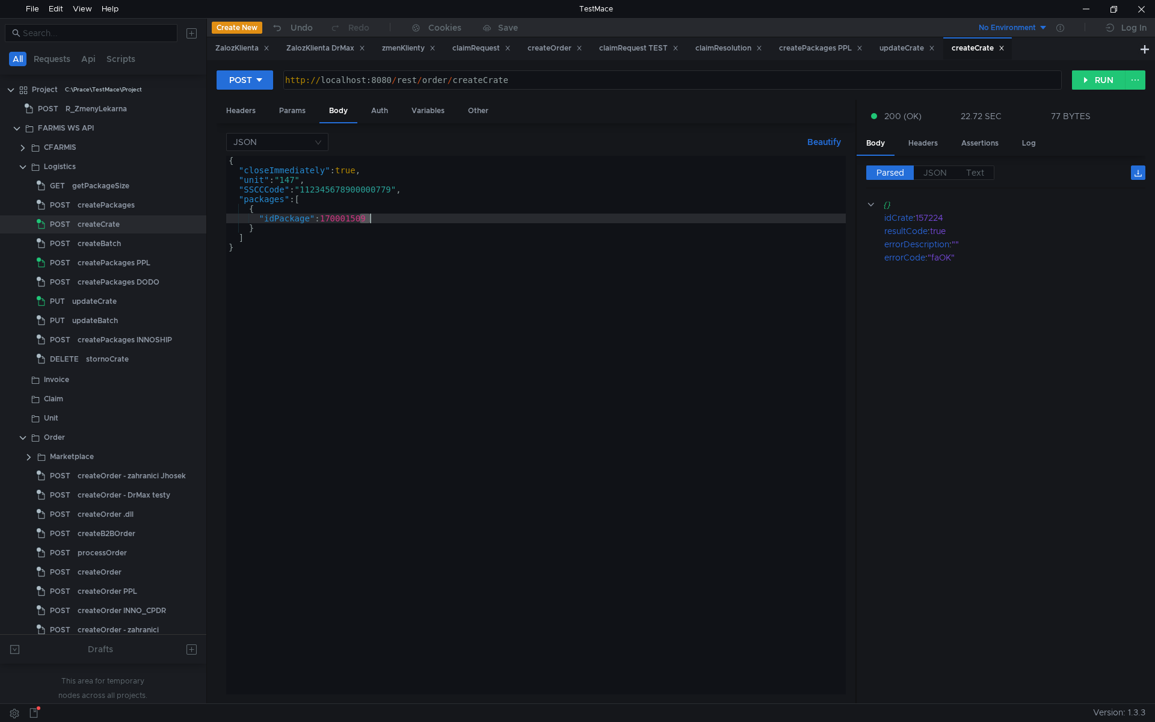
drag, startPoint x: 360, startPoint y: 216, endPoint x: 372, endPoint y: 217, distance: 12.1
click at [372, 217] on div "{ "closeImmediately" : true , "unit" : "147" , "SSCCCode" : "112345678900000779…" at bounding box center [536, 435] width 620 height 558
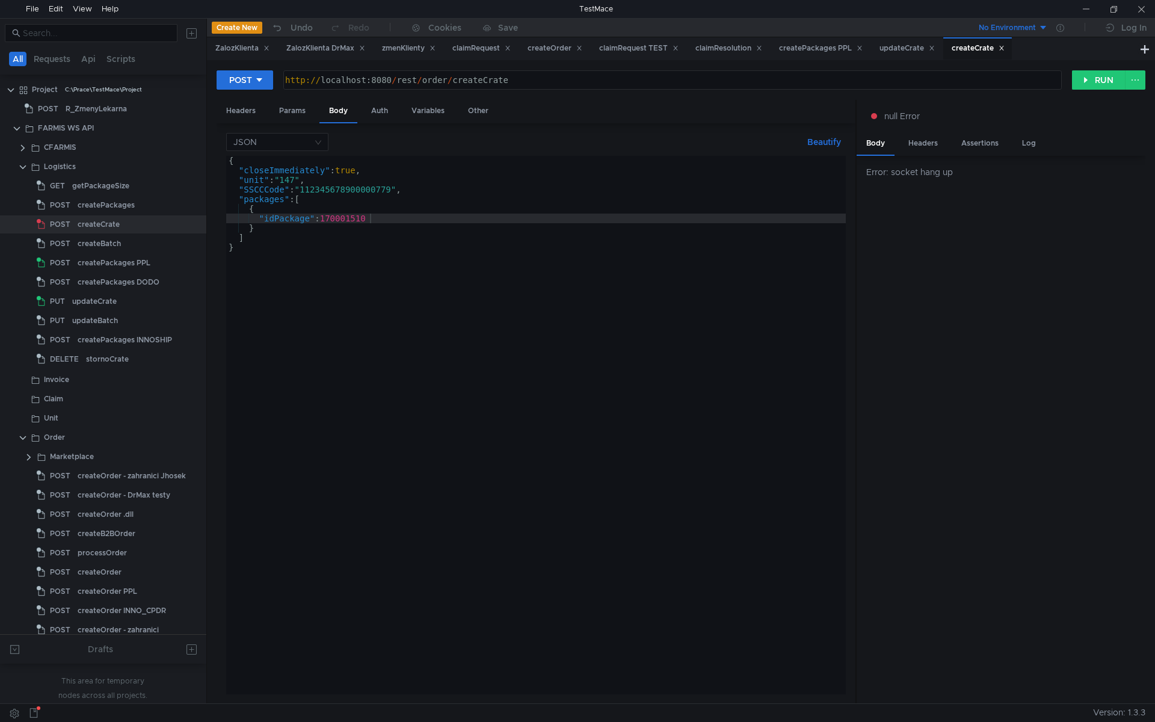
click at [245, 189] on div "{ "closeImmediately" : true , "unit" : "147" , "SSCCCode" : "112345678900000779…" at bounding box center [536, 435] width 620 height 558
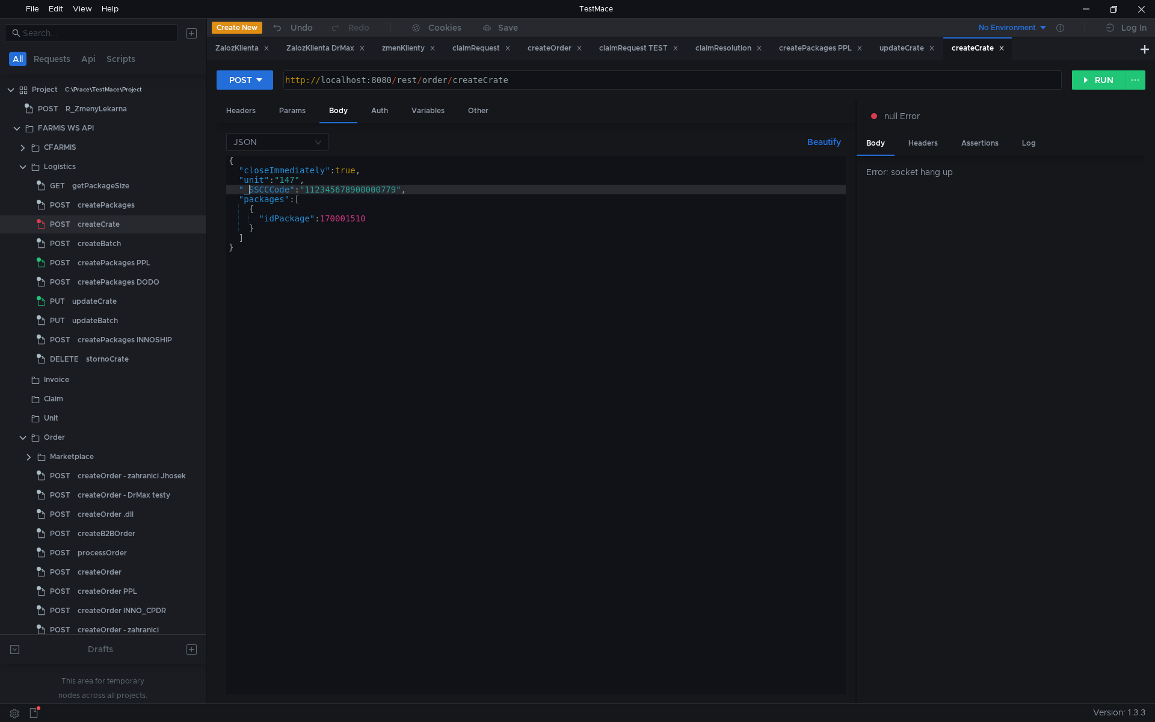
scroll to position [0, 1]
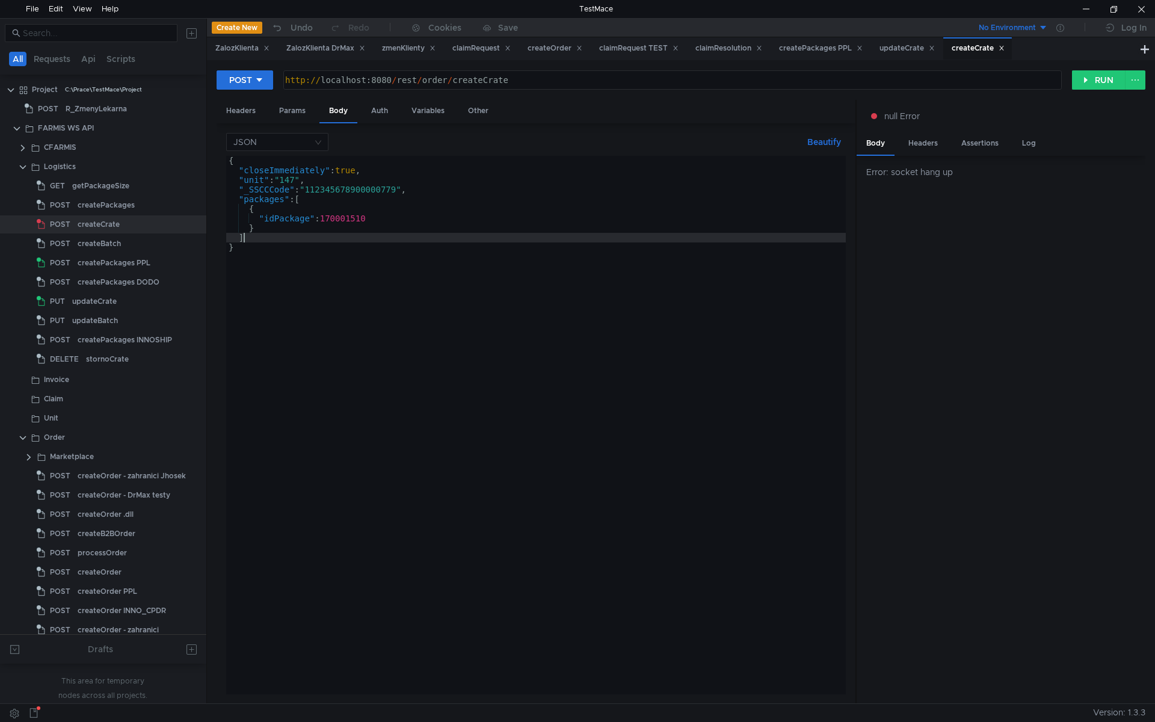
click at [634, 238] on div "{ "closeImmediately" : true , "unit" : "147" , "_SSCCCode" : "11234567890000077…" at bounding box center [536, 435] width 620 height 558
click at [365, 190] on div "{ "closeImmediately" : true , "unit" : "147" , "_SSCCCode" : "11234567890000077…" at bounding box center [536, 435] width 620 height 558
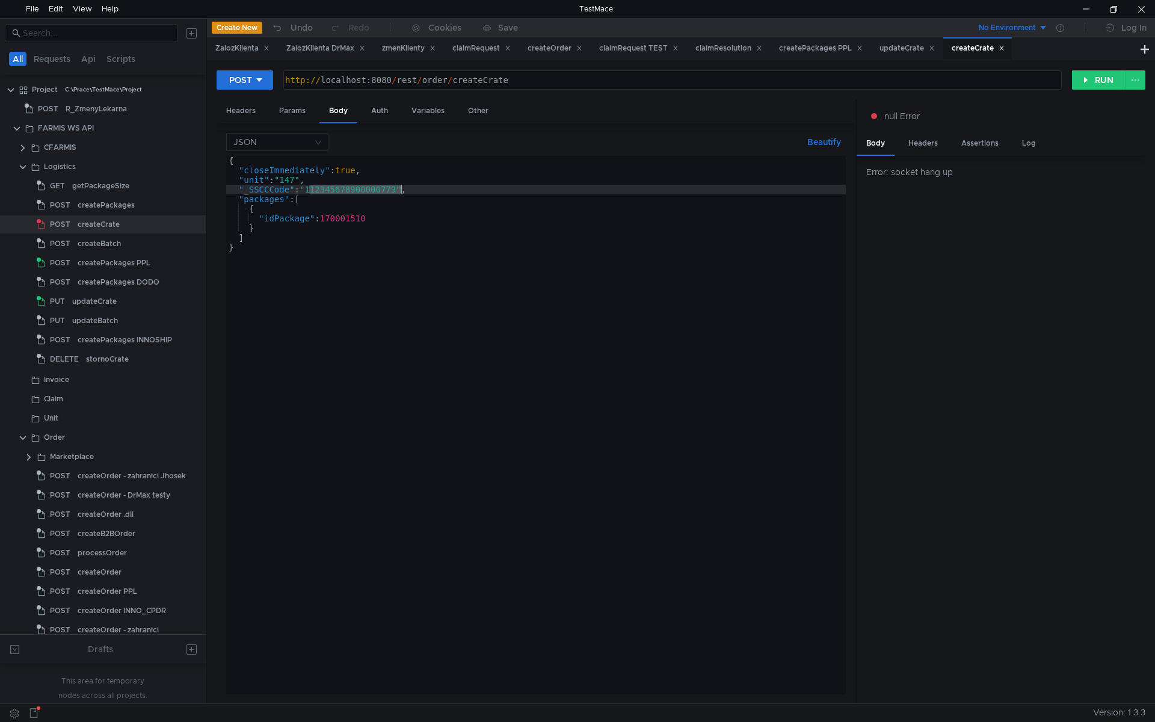
click at [365, 190] on div "{ "closeImmediately" : true , "unit" : "147" , "_SSCCCode" : "11234567890000077…" at bounding box center [536, 435] width 620 height 558
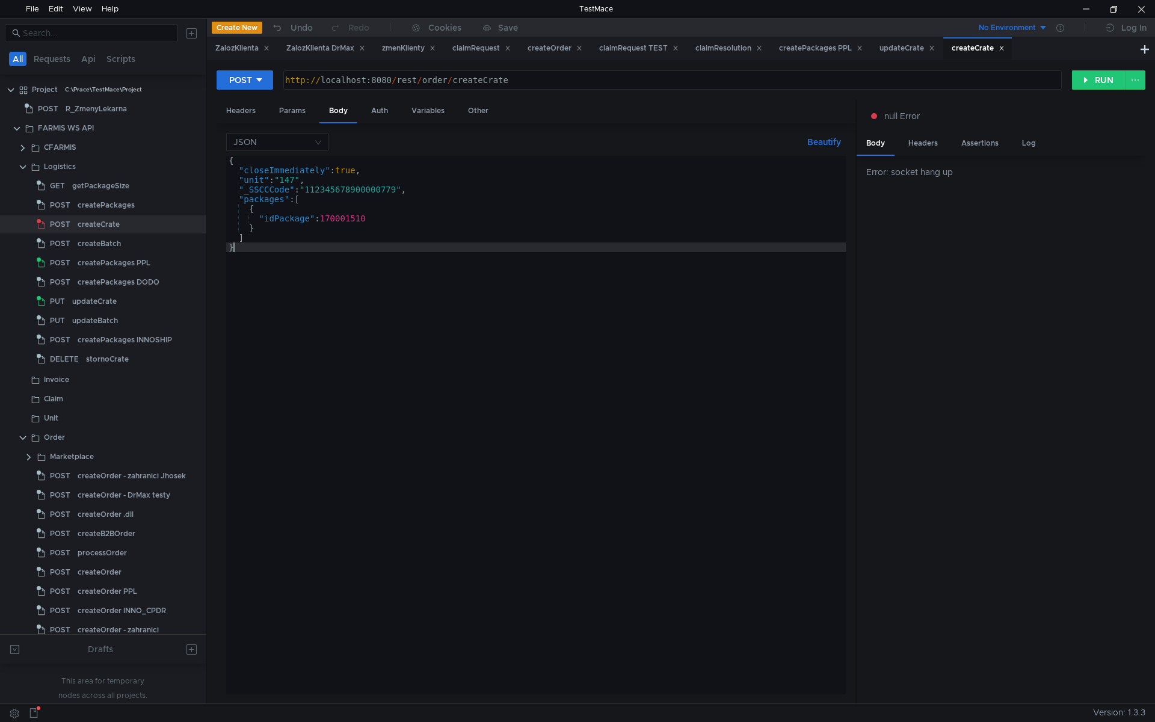
click at [300, 308] on div "{ "closeImmediately" : true , "unit" : "147" , "_SSCCCode" : "11234567890000077…" at bounding box center [536, 435] width 620 height 558
type textarea "}"
click at [390, 408] on div "{ "closeImmediately" : true , "unit" : "147" , "_SSCCCode" : "11234567890000077…" at bounding box center [536, 435] width 620 height 558
click at [436, 48] on icon at bounding box center [433, 48] width 6 height 6
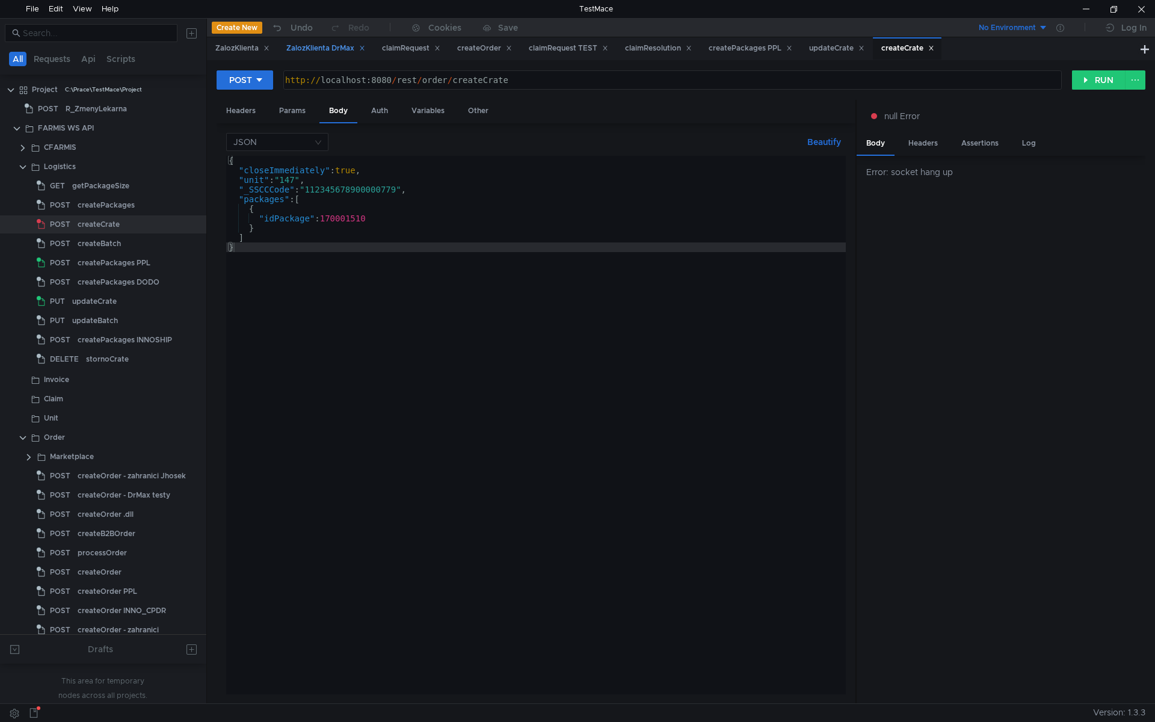
click at [365, 47] on icon at bounding box center [362, 48] width 6 height 6
click at [270, 46] on icon at bounding box center [267, 48] width 6 height 6
click at [345, 48] on icon at bounding box center [342, 48] width 6 height 6
click at [370, 48] on icon at bounding box center [367, 48] width 6 height 6
click at [273, 47] on icon at bounding box center [271, 48] width 6 height 6
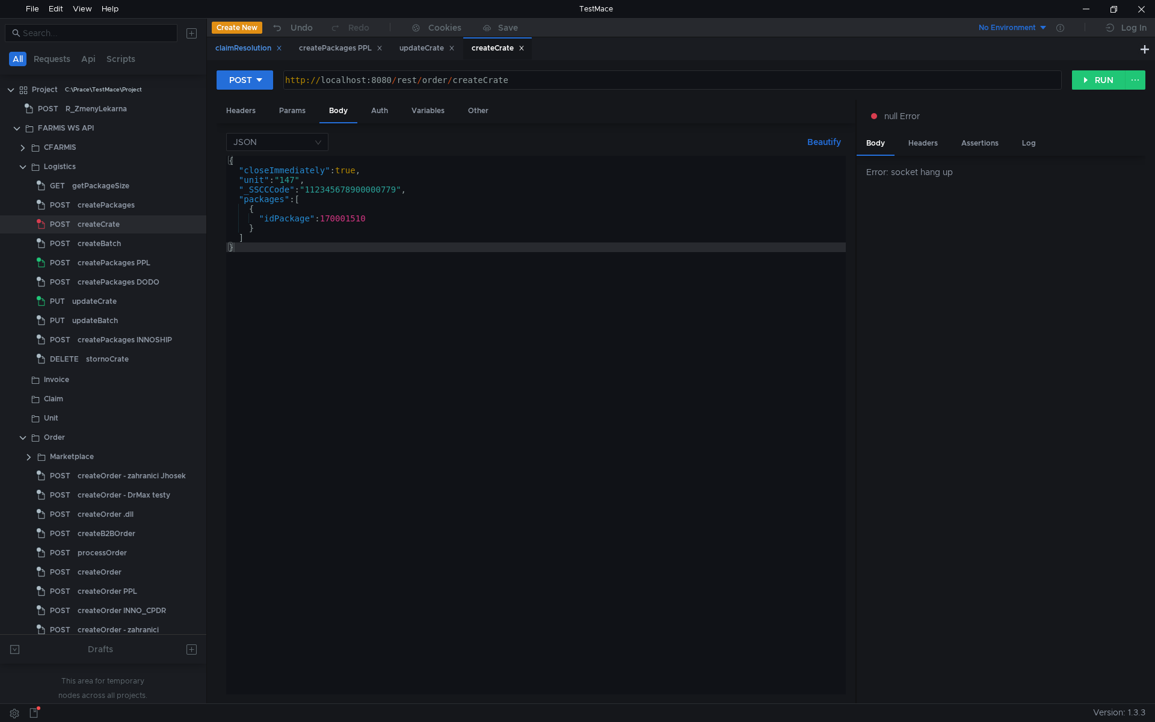
click at [282, 47] on icon at bounding box center [279, 48] width 6 height 6
click at [297, 47] on icon at bounding box center [296, 48] width 6 height 6
click at [269, 48] on icon at bounding box center [267, 48] width 4 height 4
click at [268, 46] on icon at bounding box center [265, 48] width 6 height 6
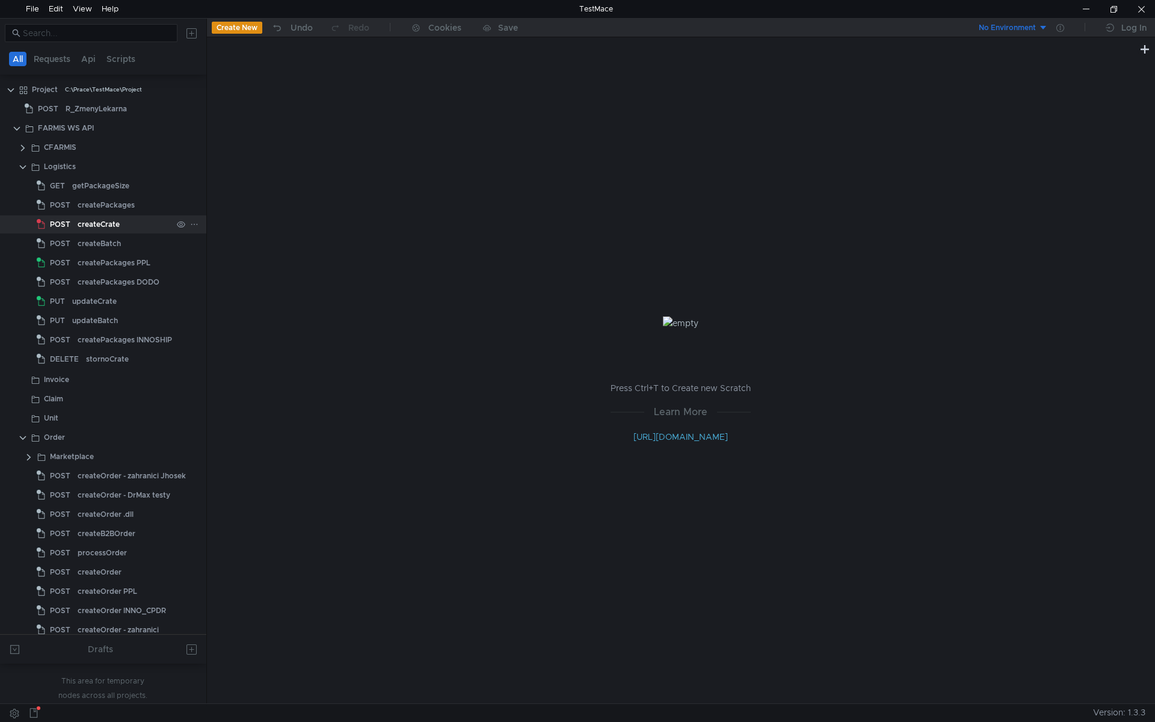
click at [119, 224] on div "createCrate" at bounding box center [125, 224] width 94 height 18
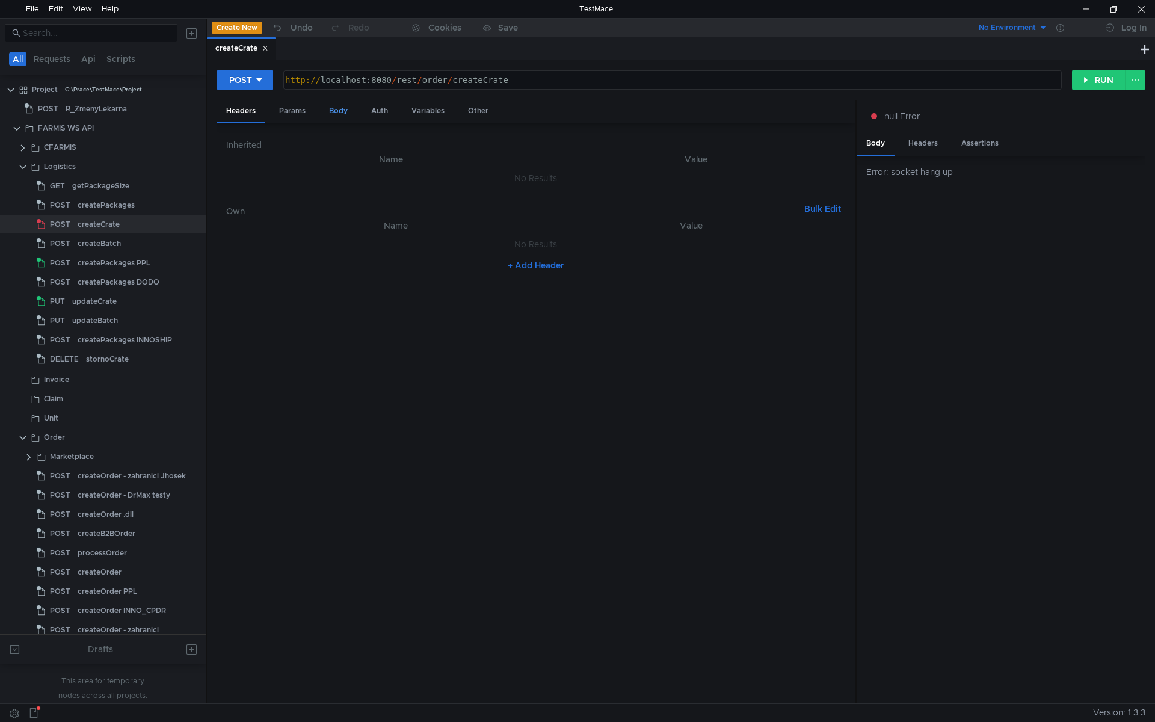
click at [336, 105] on div "Body" at bounding box center [338, 111] width 38 height 22
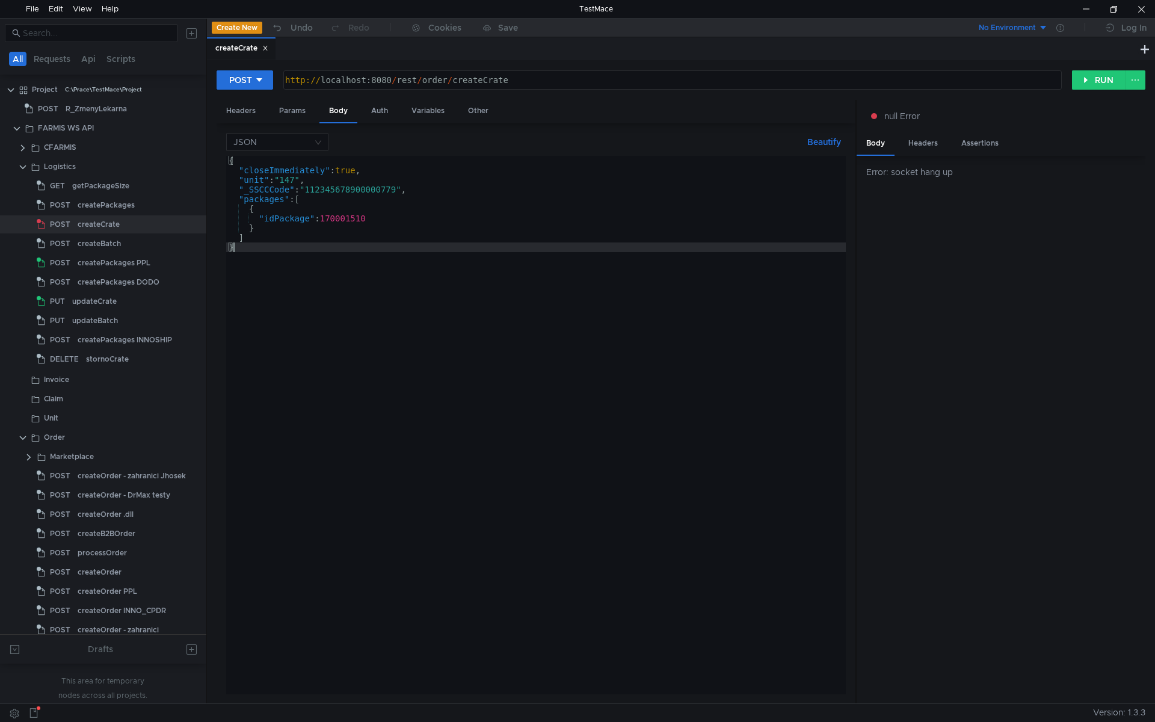
click at [378, 267] on div "{ "closeImmediately" : true , "unit" : "147" , "_SSCCCode" : "11234567890000077…" at bounding box center [536, 435] width 620 height 558
paste textarea "{"closeImmediately":true,"Unit":"417","SSCCCode":"CLH-87313","packageRequestTyp…"
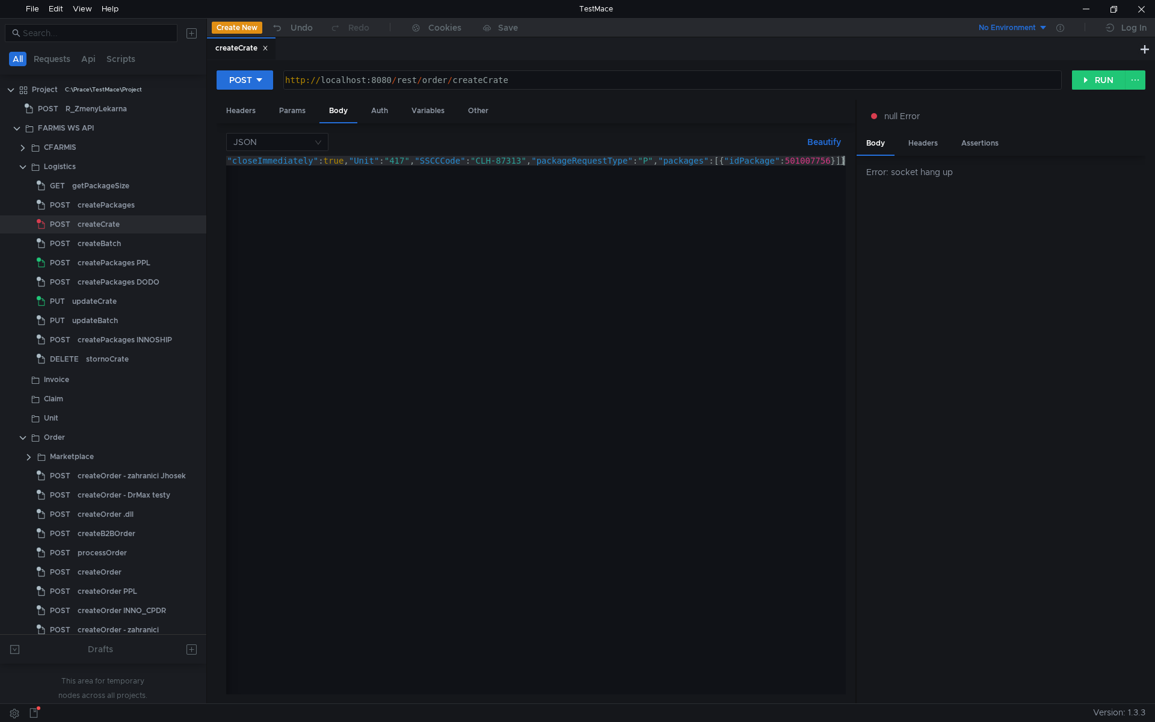
scroll to position [0, 7]
click at [827, 148] on button "Beautify" at bounding box center [824, 142] width 43 height 14
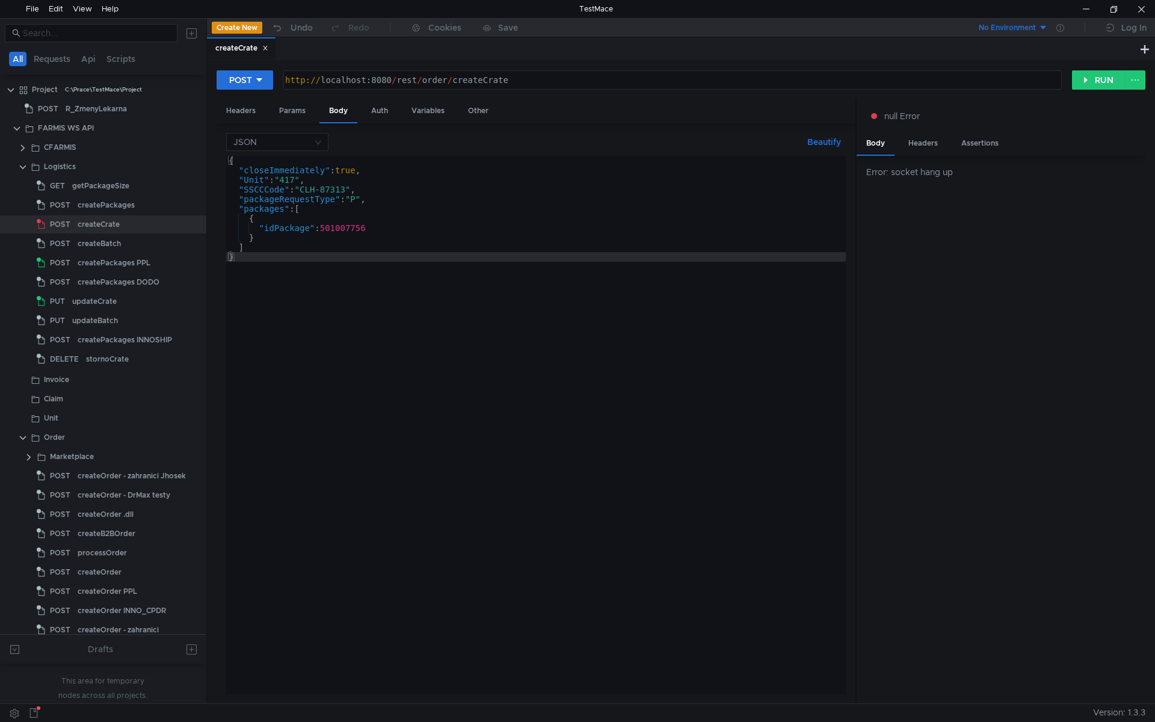
click at [311, 191] on div "{ "closeImmediately" : true , "Unit" : "417" , "SSCCCode" : "CLH-87313" , "pack…" at bounding box center [536, 435] width 620 height 558
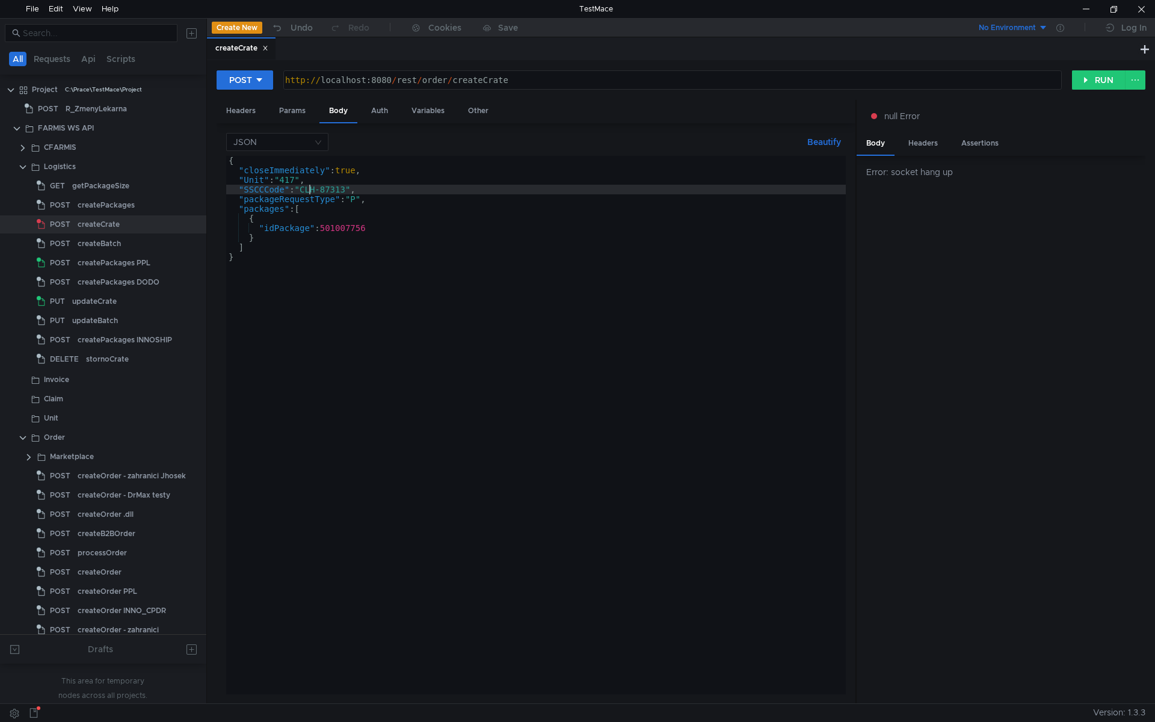
click at [292, 180] on div "{ "closeImmediately" : true , "Unit" : "417" , "SSCCCode" : "CLH-87313" , "pack…" at bounding box center [536, 435] width 620 height 558
click at [356, 170] on div "{ "closeImmediately" : true , "Unit" : "417" , "SSCCCode" : "CLH-87313" , "pack…" at bounding box center [536, 435] width 620 height 558
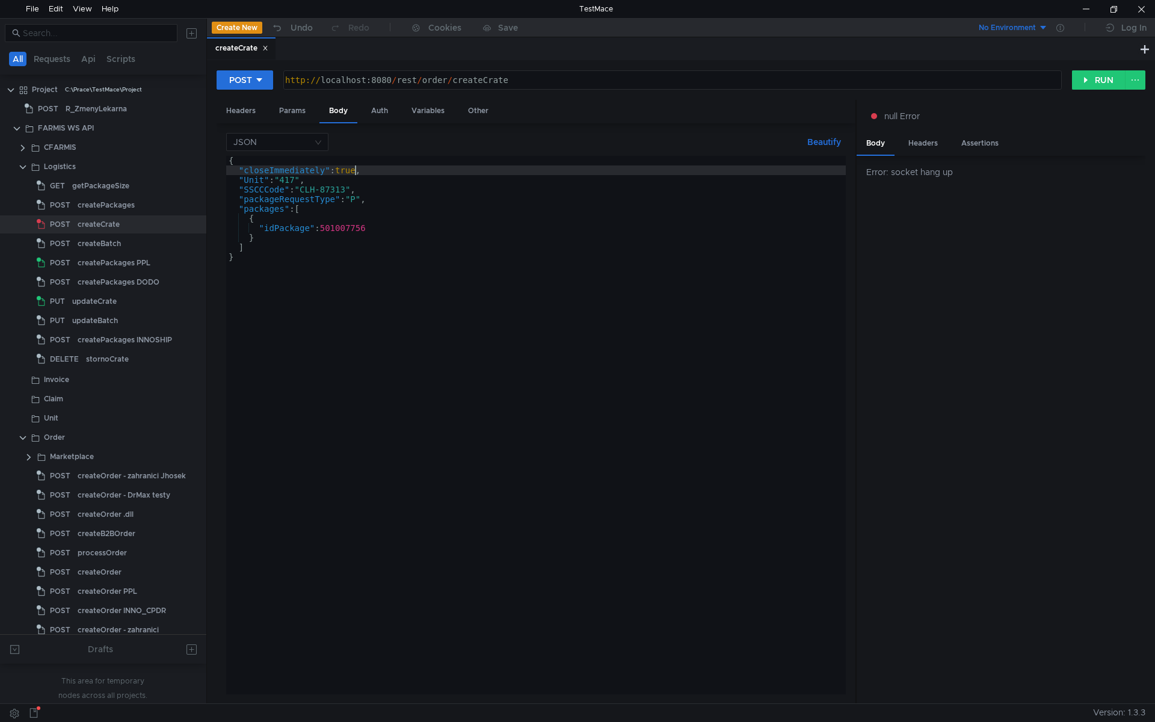
click at [356, 170] on div "{ "closeImmediately" : true , "Unit" : "417" , "SSCCCode" : "CLH-87313" , "pack…" at bounding box center [536, 435] width 620 height 558
click at [345, 230] on div "{ "closeImmediately" : true , "Unit" : "417" , "SSCCCode" : "CLH-87313" , "pack…" at bounding box center [536, 435] width 620 height 558
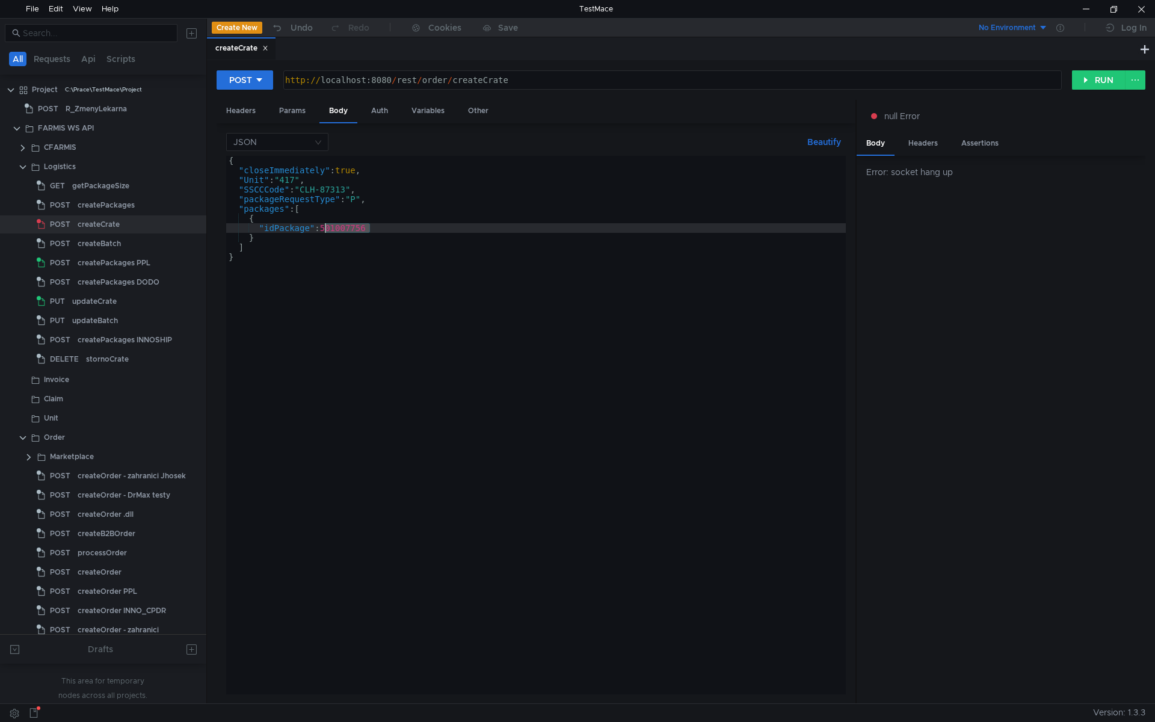
click at [345, 230] on div "{ "closeImmediately" : true , "Unit" : "417" , "SSCCCode" : "CLH-87313" , "pack…" at bounding box center [536, 435] width 620 height 558
click at [344, 251] on div "{ "closeImmediately" : true , "Unit" : "417" , "SSCCCode" : "CLH-87313" , "pack…" at bounding box center [536, 435] width 620 height 558
click at [363, 228] on div "{ "closeImmediately" : true , "Unit" : "417" , "SSCCCode" : "CLH-87313" , "pack…" at bounding box center [536, 435] width 620 height 558
click at [377, 241] on div "{ "closeImmediately" : true , "Unit" : "417" , "SSCCCode" : "CLH-87313" , "pack…" at bounding box center [536, 435] width 620 height 558
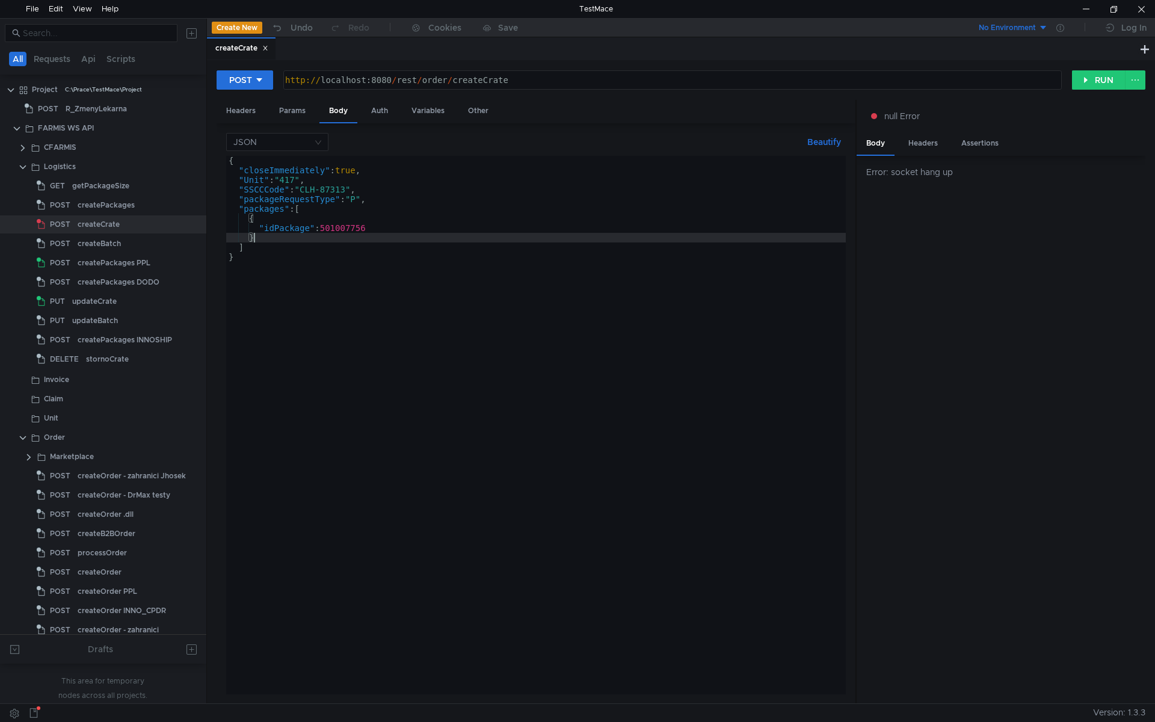
click at [377, 229] on div "{ "closeImmediately" : true , "Unit" : "417" , "SSCCCode" : "CLH-87313" , "pack…" at bounding box center [536, 435] width 620 height 558
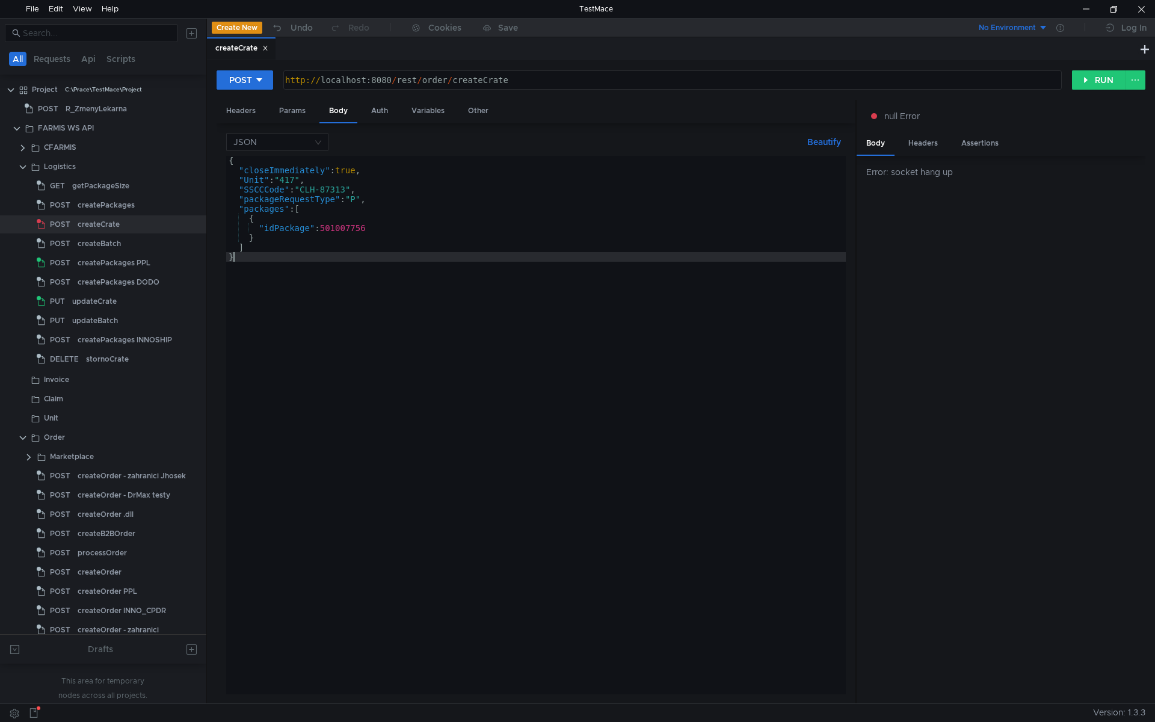
click at [599, 306] on div "{ "closeImmediately" : true , "Unit" : "417" , "SSCCCode" : "CLH-87313" , "pack…" at bounding box center [536, 435] width 620 height 558
type textarea "}"
click at [333, 412] on div "{ "closeImmediately" : true , "Unit" : "417" , "SSCCCode" : "CLH-87313" , "pack…" at bounding box center [536, 435] width 620 height 558
click at [395, 342] on div "{ "closeImmediately" : true , "Unit" : "417" , "SSCCCode" : "CLH-87313" , "pack…" at bounding box center [536, 435] width 620 height 558
click at [939, 173] on span "JSON" at bounding box center [934, 172] width 23 height 11
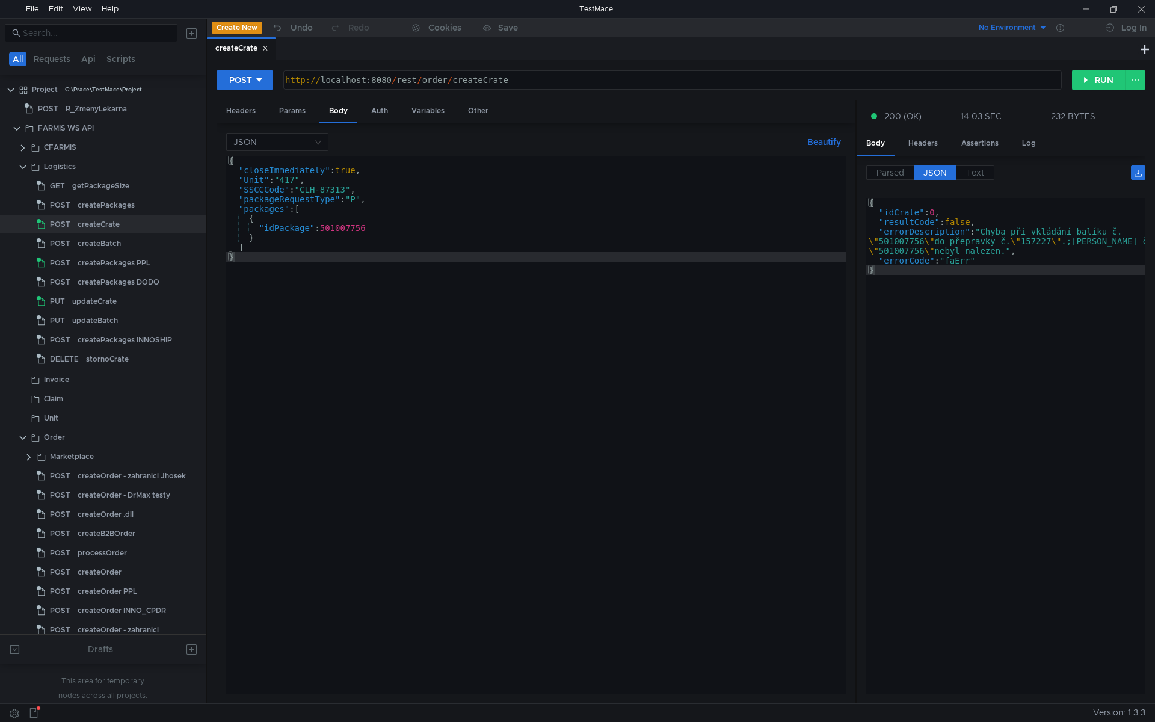
click at [354, 226] on div "{ "closeImmediately" : true , "Unit" : "417" , "SSCCCode" : "CLH-87313" , "pack…" at bounding box center [536, 435] width 620 height 558
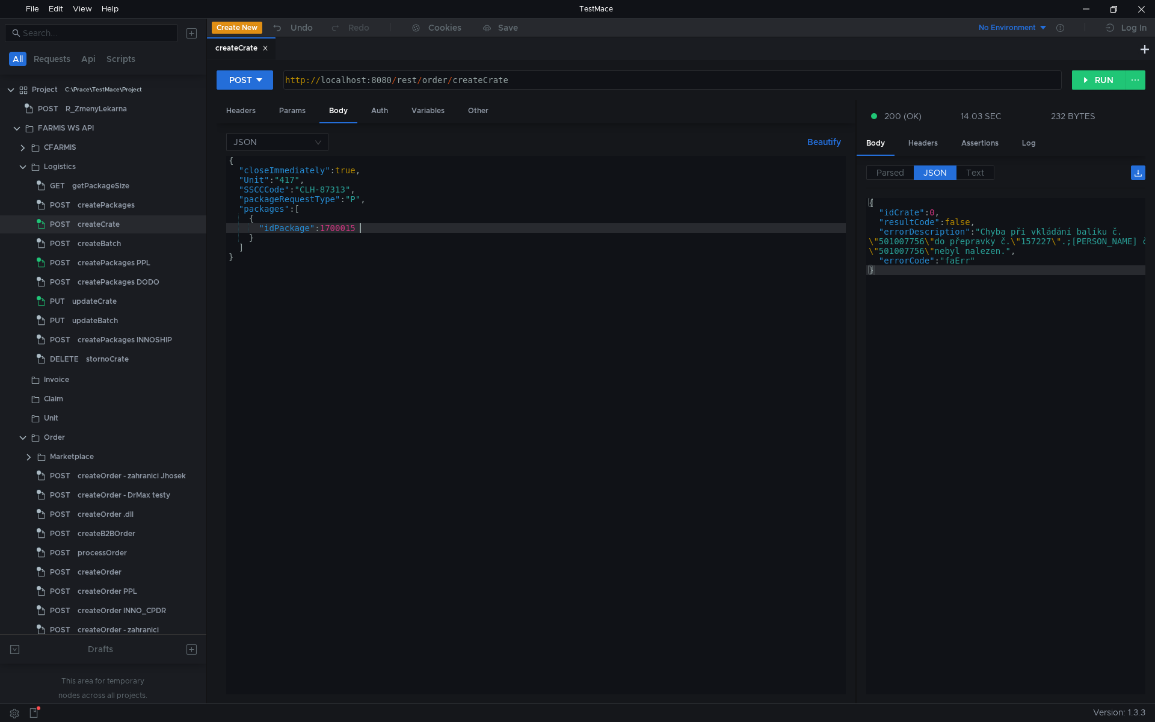
scroll to position [0, 10]
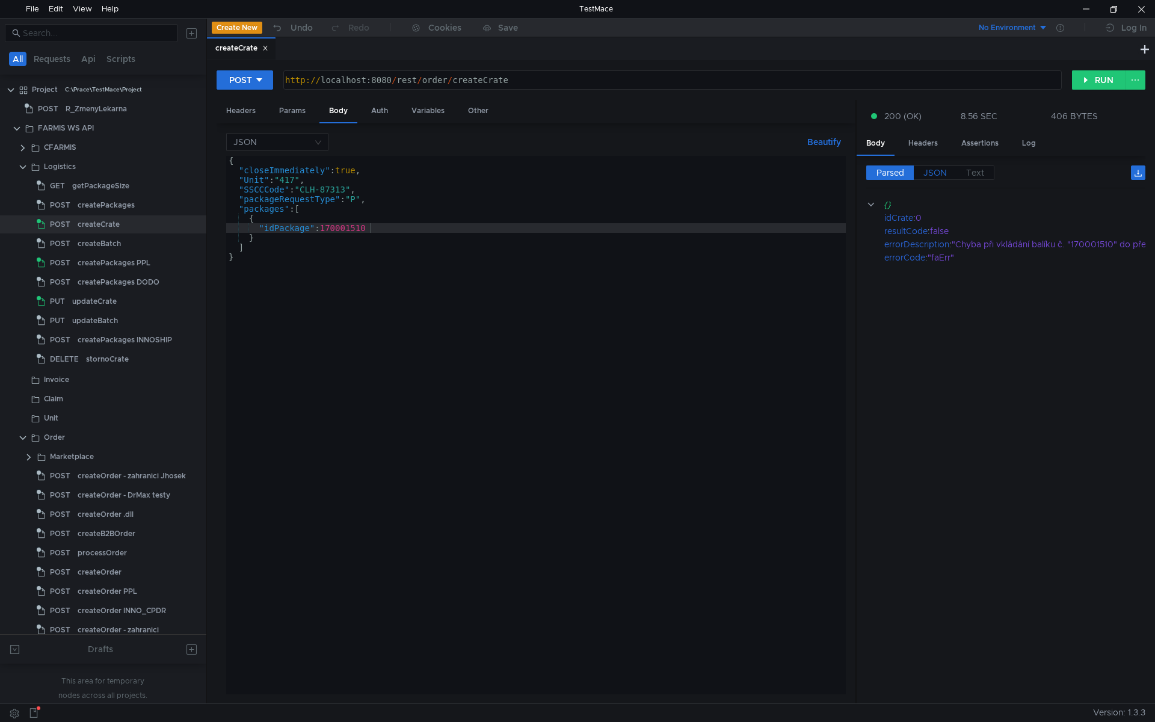
click at [940, 171] on span "JSON" at bounding box center [934, 172] width 23 height 11
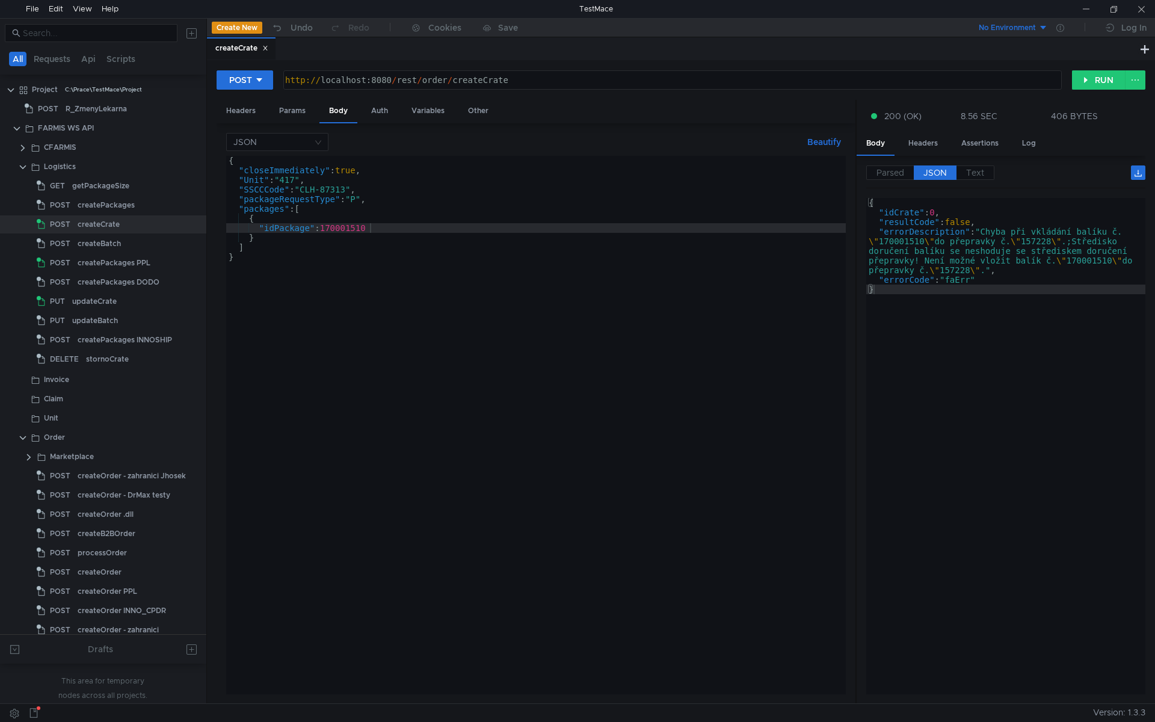
click at [294, 184] on div "{ "closeImmediately" : true , "Unit" : "417" , "SSCCCode" : "CLH-87313" , "pack…" at bounding box center [536, 435] width 620 height 558
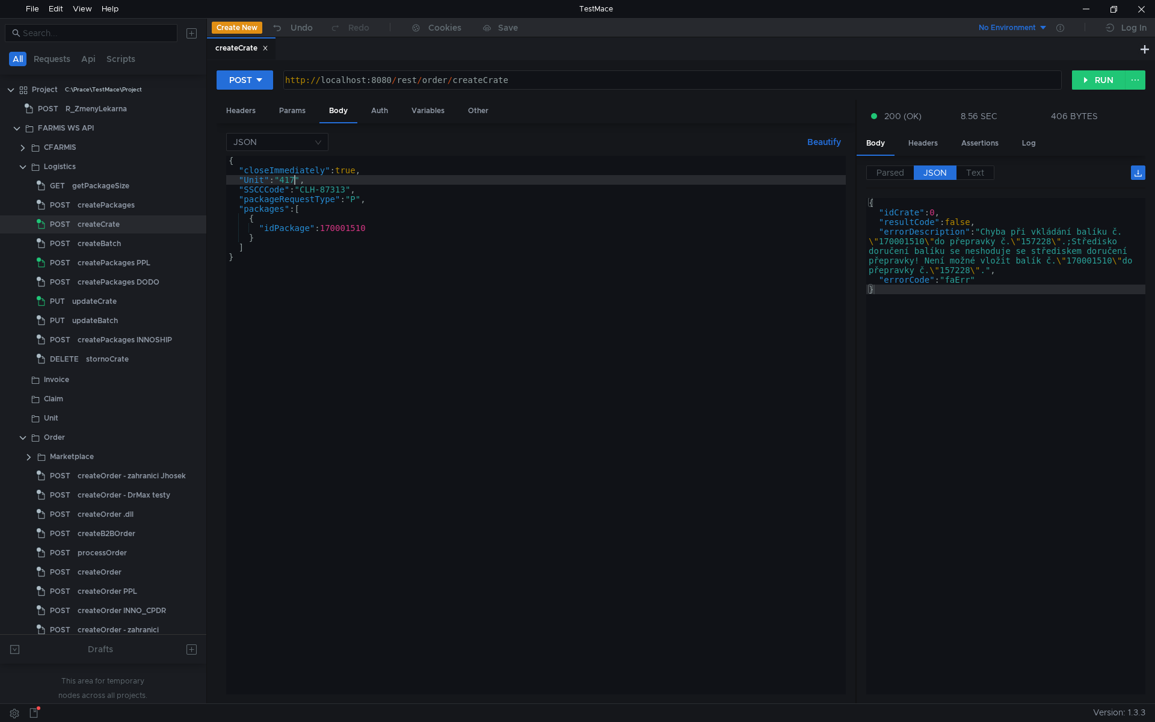
scroll to position [0, 5]
click at [292, 177] on div "{ "closeImmediately" : true , "Unit" : "417" , "SSCCCode" : "CLH-87313" , "pack…" at bounding box center [536, 435] width 620 height 558
click at [456, 236] on div "{ "closeImmediately" : true , "Unit" : "147" , "SSCCCode" : "CLH-87313" , "pack…" at bounding box center [536, 435] width 620 height 558
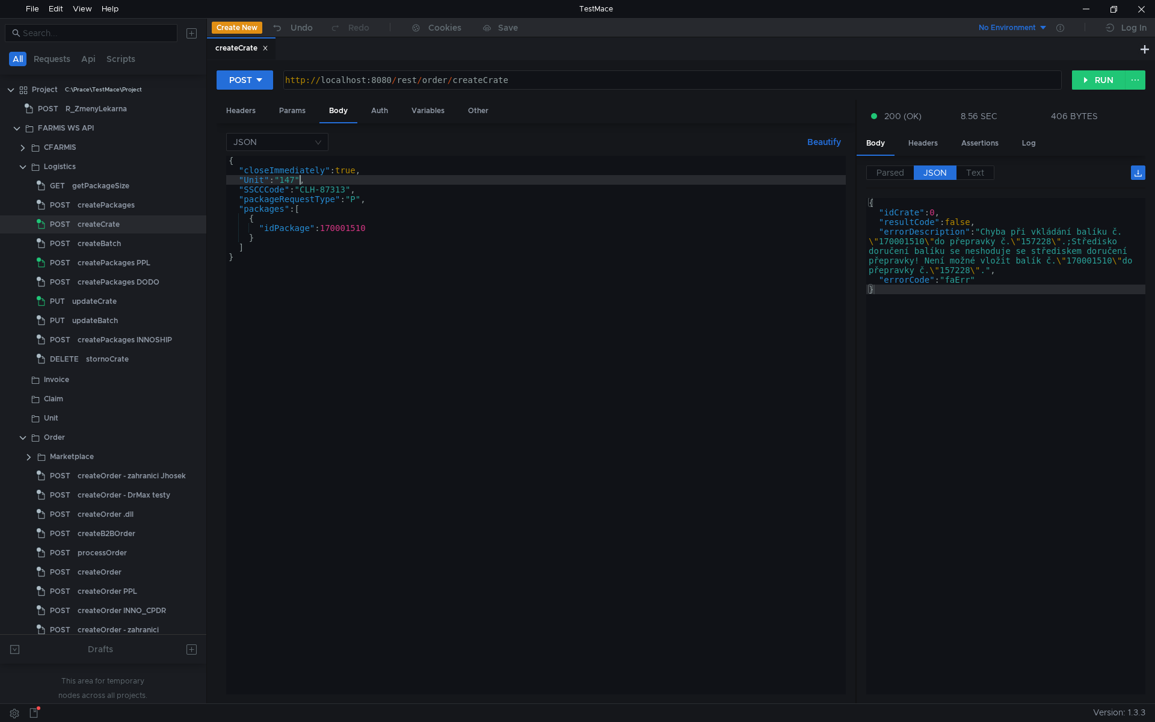
scroll to position [0, 1]
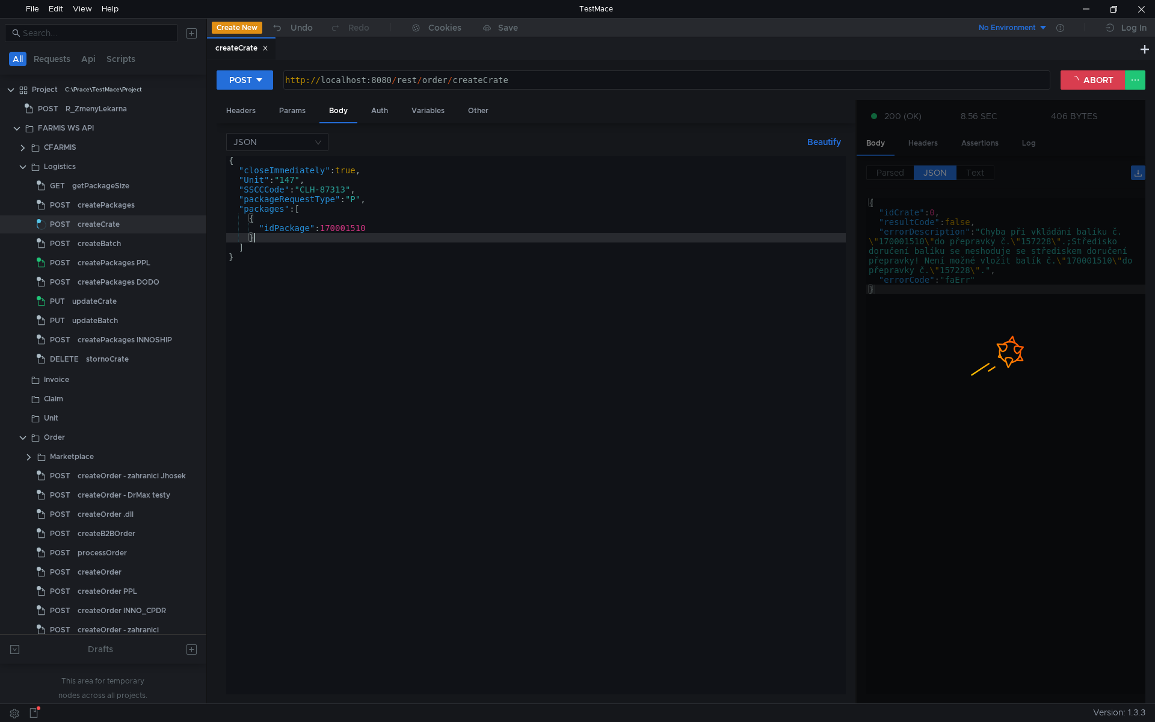
type textarea "}"
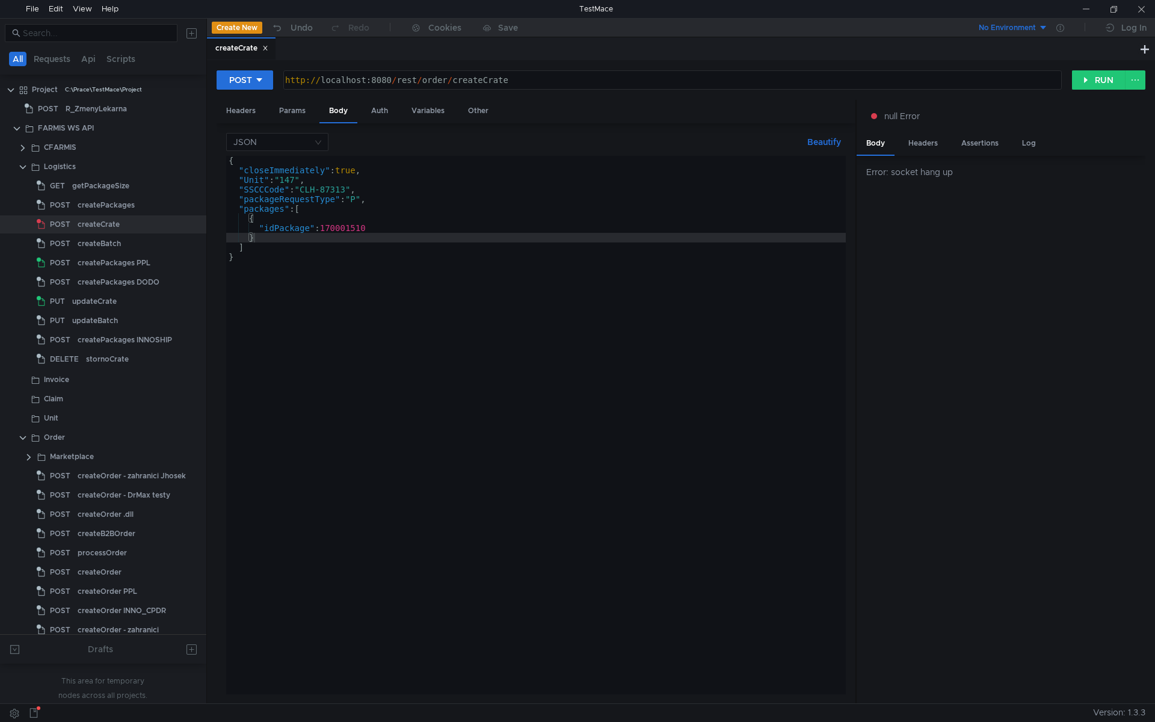
click at [531, 317] on div "{ "closeImmediately" : true , "Unit" : "147" , "SSCCCode" : "CLH-87313" , "pack…" at bounding box center [536, 435] width 620 height 558
type textarea "}"
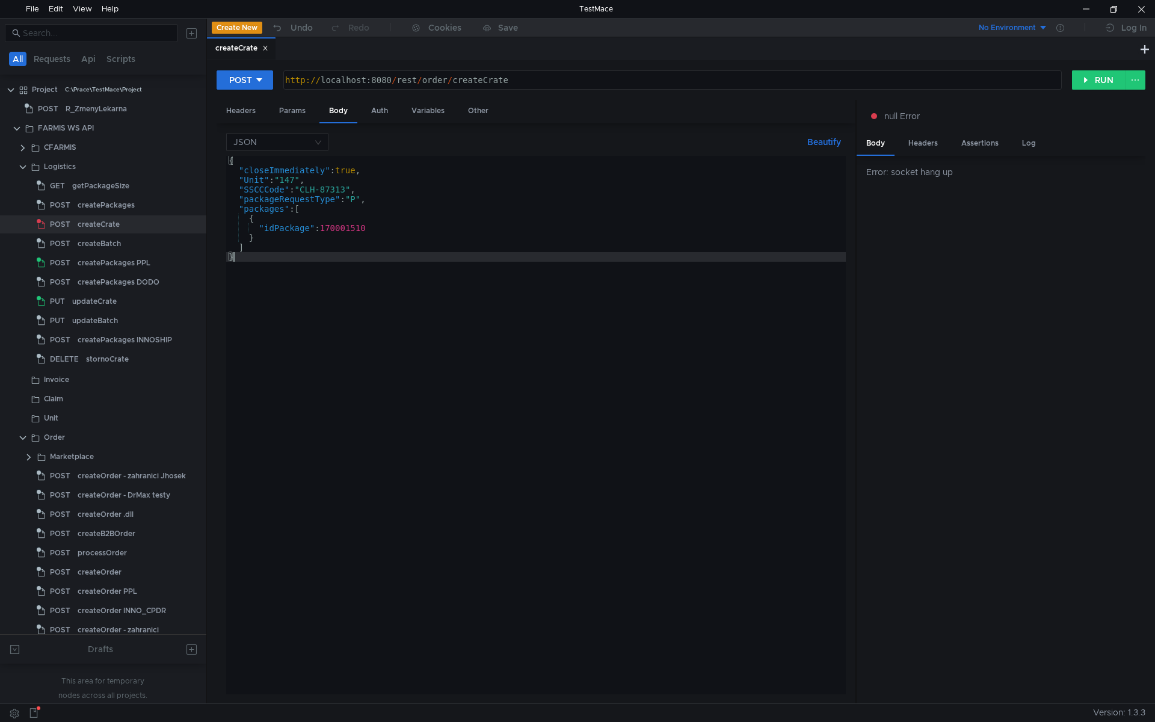
scroll to position [0, 0]
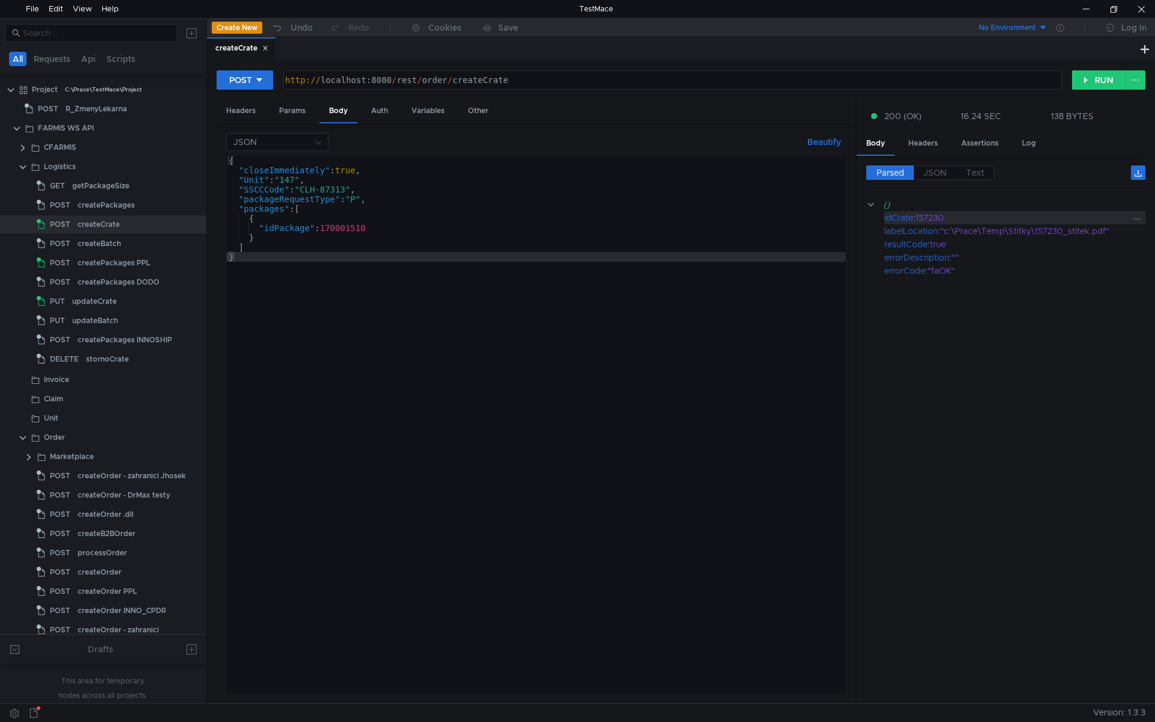
click at [935, 218] on div "157230" at bounding box center [1023, 217] width 215 height 13
copy div "157230"
drag, startPoint x: 370, startPoint y: 227, endPoint x: 401, endPoint y: 235, distance: 31.7
click at [370, 226] on div "{ "closeImmediately" : true , "Unit" : "147" , "SSCCCode" : "CLH-87313" , "pack…" at bounding box center [536, 435] width 620 height 558
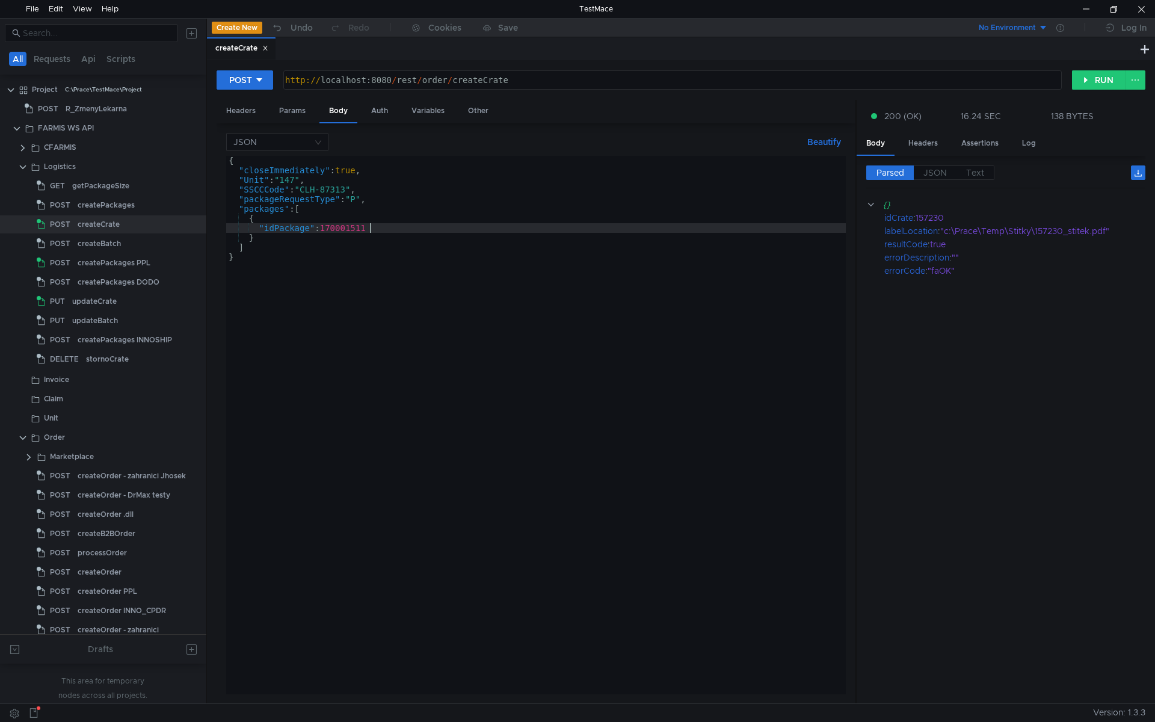
scroll to position [0, 10]
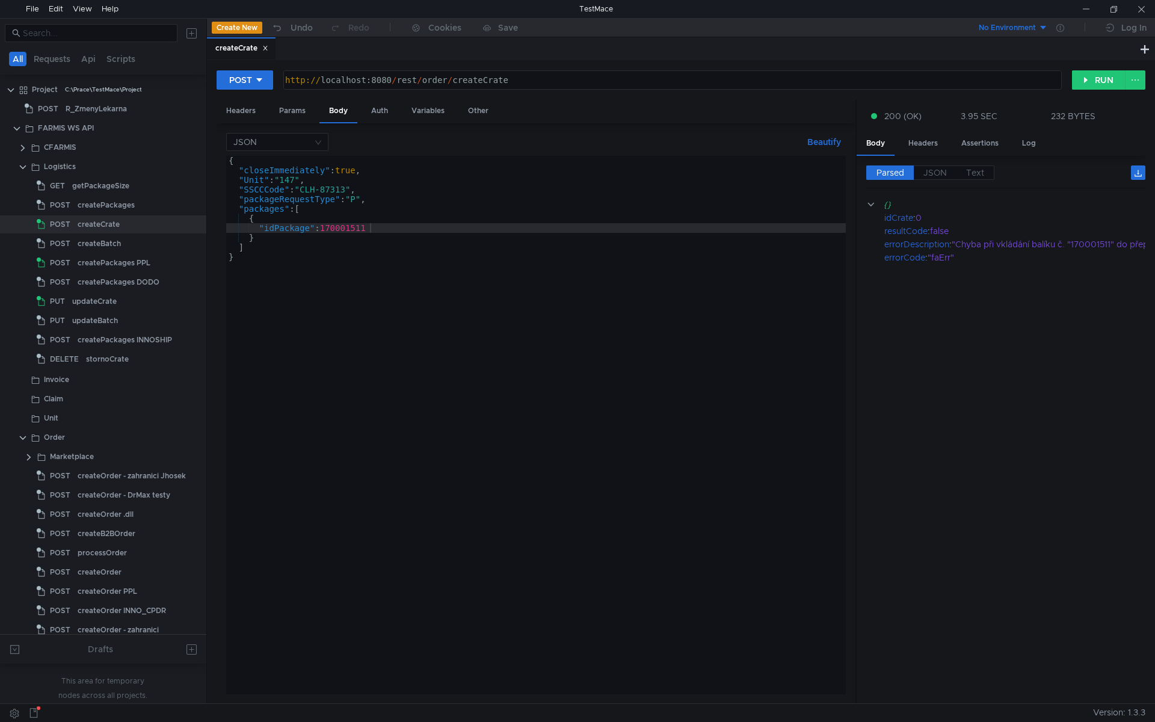
click at [482, 223] on div "{ "closeImmediately" : true , "Unit" : "147" , "SSCCCode" : "CLH-87313" , "pack…" at bounding box center [536, 435] width 620 height 558
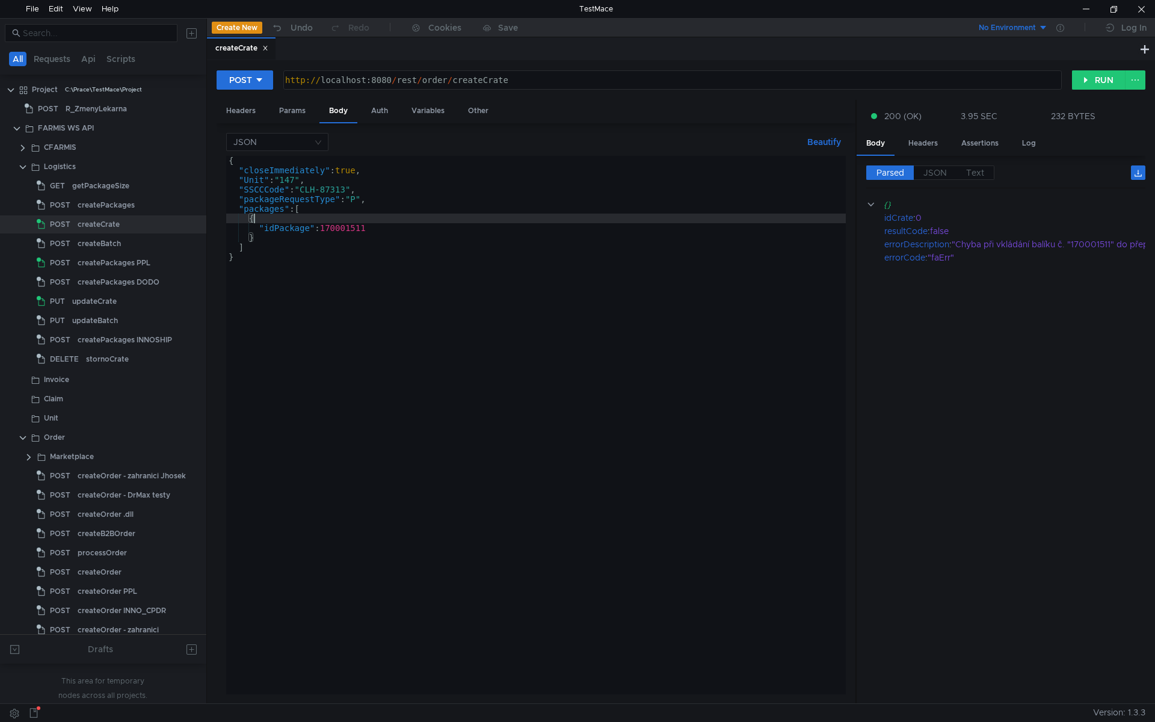
scroll to position [0, 1]
click at [360, 227] on div "{ "closeImmediately" : true , "Unit" : "147" , "SSCCCode" : "CLH-87313" , "pack…" at bounding box center [536, 435] width 620 height 558
type textarea ""idPackage": 170001511"
click at [360, 227] on div "{ "closeImmediately" : true , "Unit" : "147" , "SSCCCode" : "CLH-87313" , "pack…" at bounding box center [536, 435] width 620 height 558
click at [119, 206] on div "createPackages" at bounding box center [106, 205] width 57 height 18
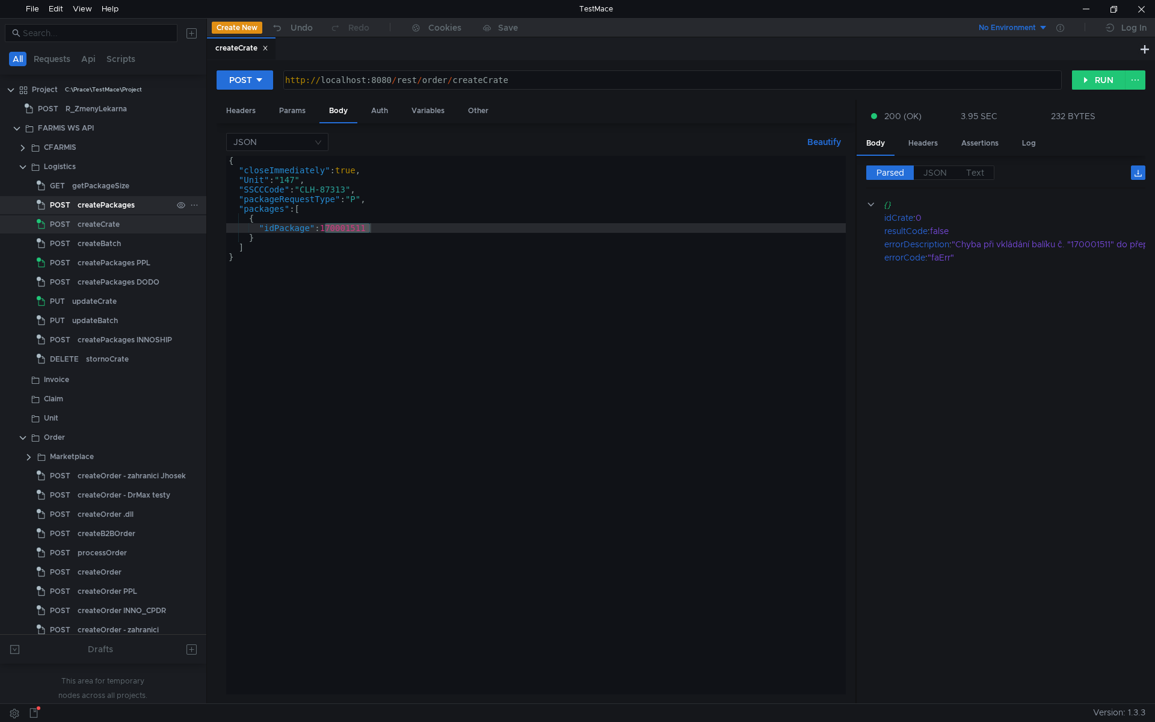
click at [119, 206] on div "createPackages" at bounding box center [106, 205] width 57 height 18
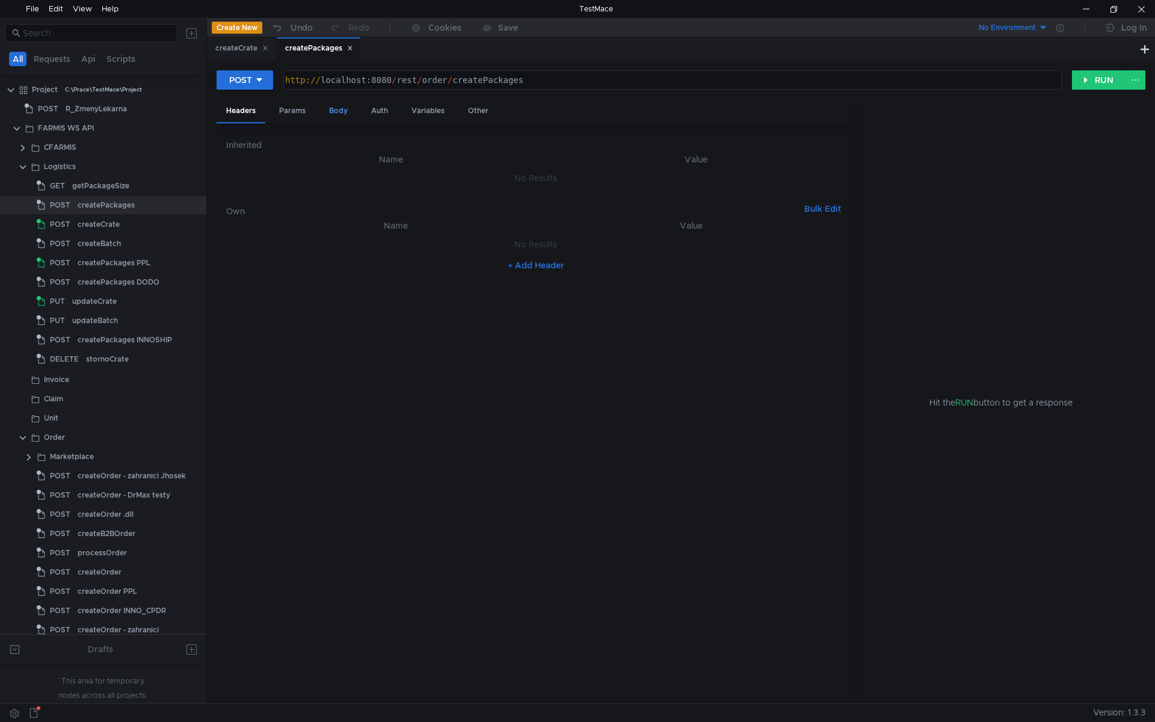
click at [335, 109] on div "Body" at bounding box center [338, 111] width 38 height 22
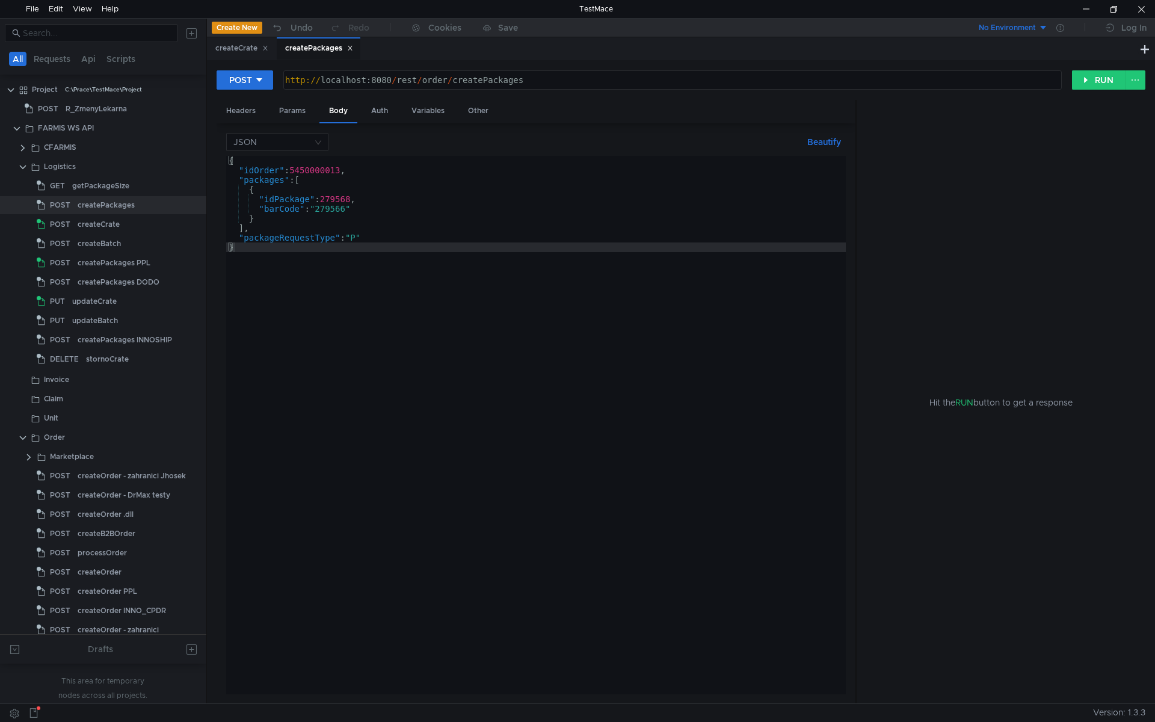
click at [345, 209] on div "{ "idOrder" : 5450000013 , "packages" : [ { "idPackage" : 279568 , "barCode" : …" at bounding box center [536, 435] width 620 height 558
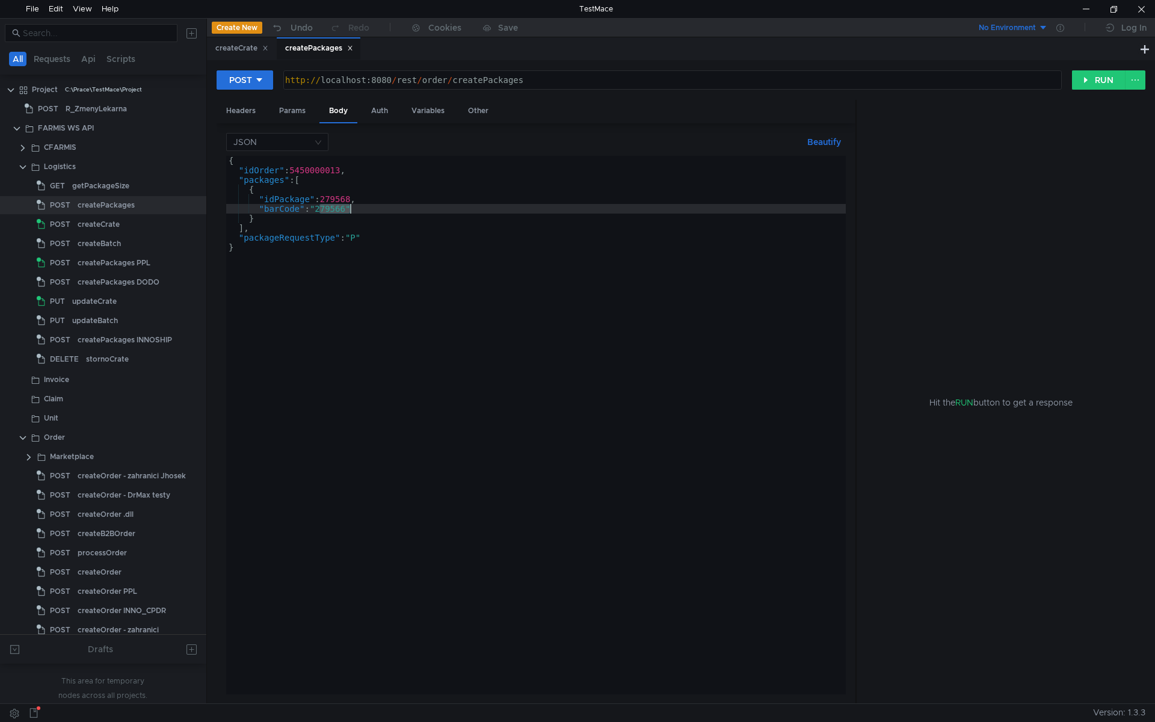
click at [342, 198] on div "{ "idOrder" : 5450000013 , "packages" : [ { "idPackage" : 279568 , "barCode" : …" at bounding box center [536, 435] width 620 height 558
type textarea ""idPackage": 279568,"
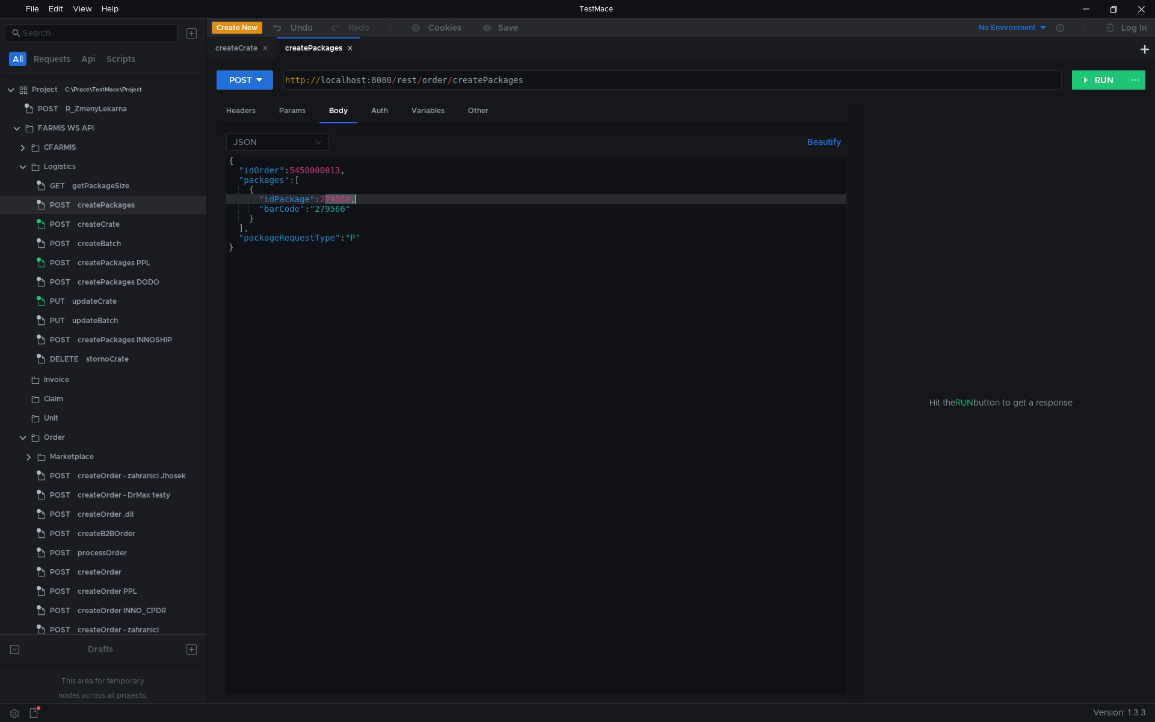
click at [342, 198] on div "{ "idOrder" : 5450000013 , "packages" : [ { "idPackage" : 279568 , "barCode" : …" at bounding box center [536, 435] width 620 height 558
click at [143, 257] on div "createPackages PPL" at bounding box center [114, 263] width 73 height 18
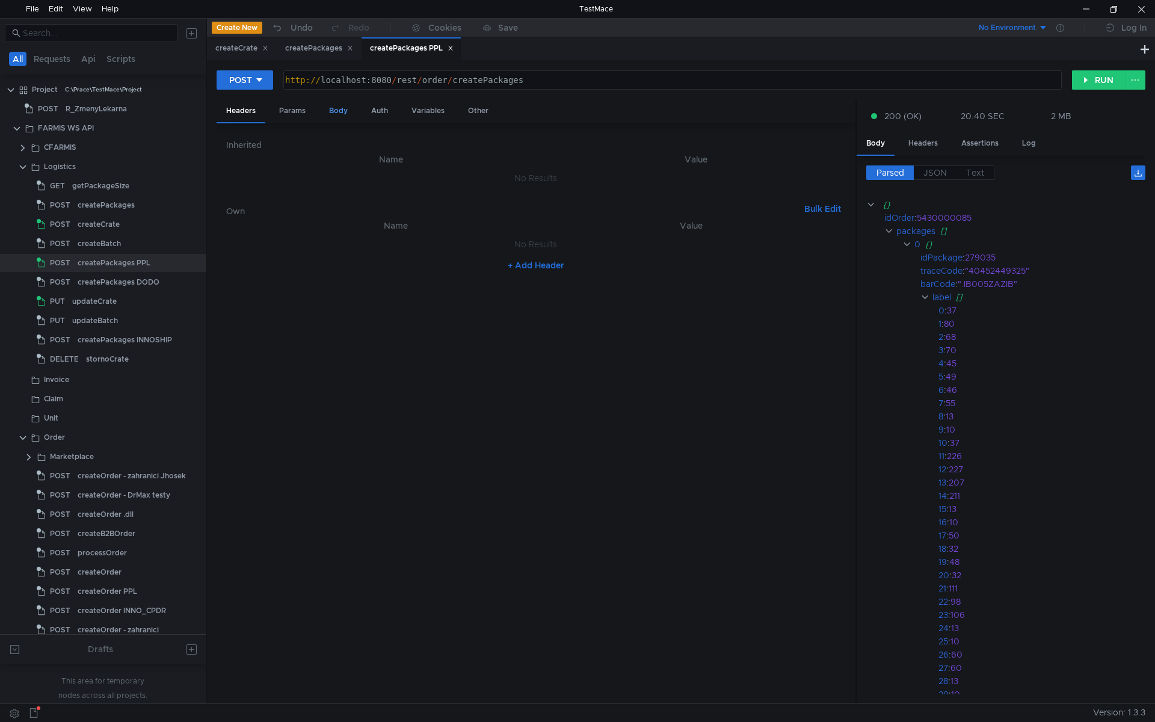
click at [329, 111] on div "Body" at bounding box center [338, 111] width 38 height 22
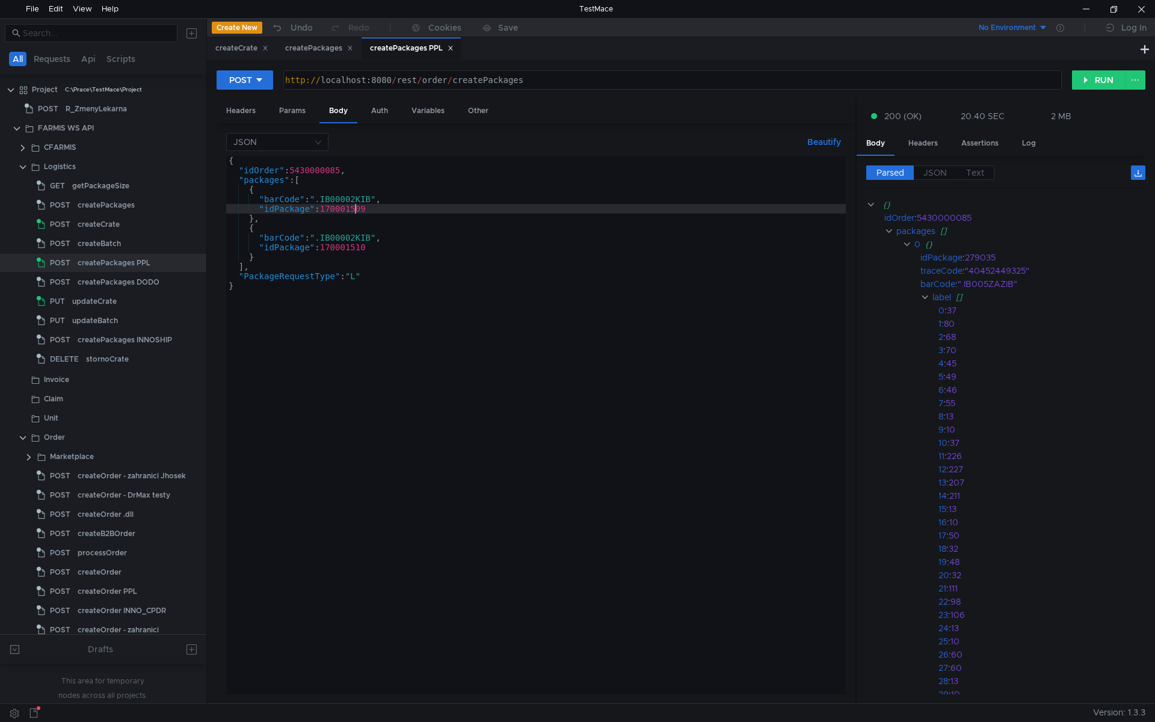
click at [354, 209] on div "{ "idOrder" : 5430000085 , "packages" : [ { "barCode" : ".IB00002KIB" , "idPack…" at bounding box center [536, 435] width 620 height 558
paste textarea "11"
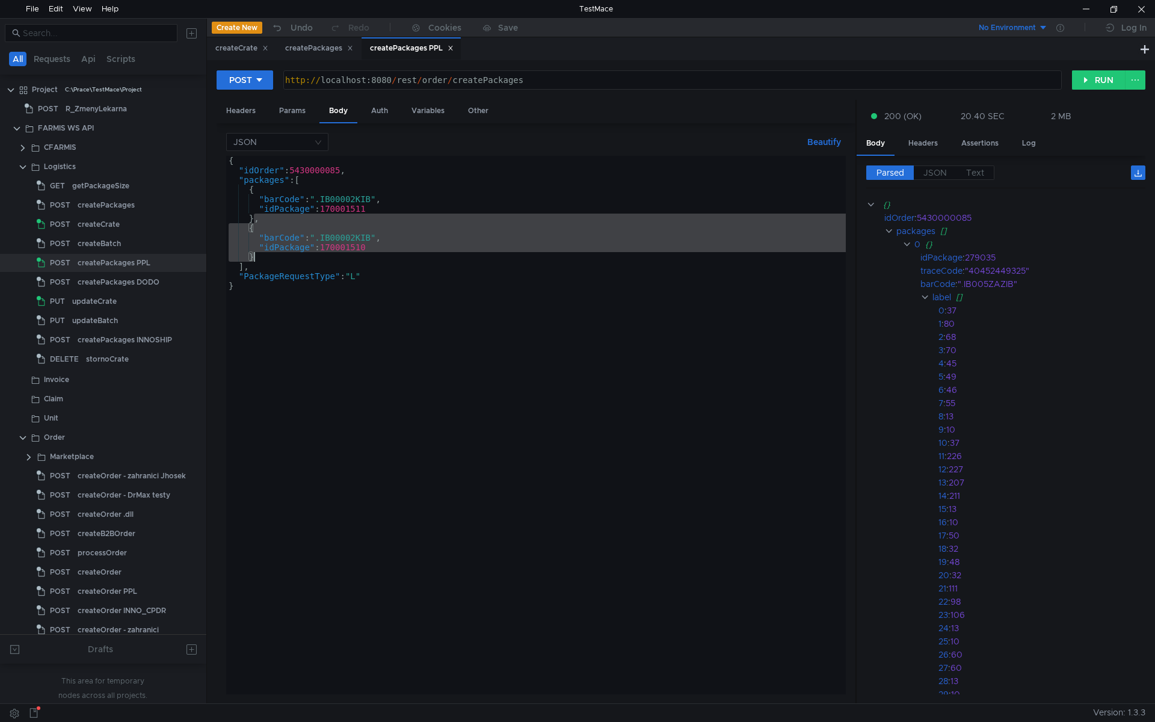
drag, startPoint x: 282, startPoint y: 249, endPoint x: 288, endPoint y: 257, distance: 9.9
click at [288, 257] on div "{ "idOrder" : 5430000085 , "packages" : [ { "barCode" : ".IB00002KIB" , "idPack…" at bounding box center [536, 435] width 620 height 558
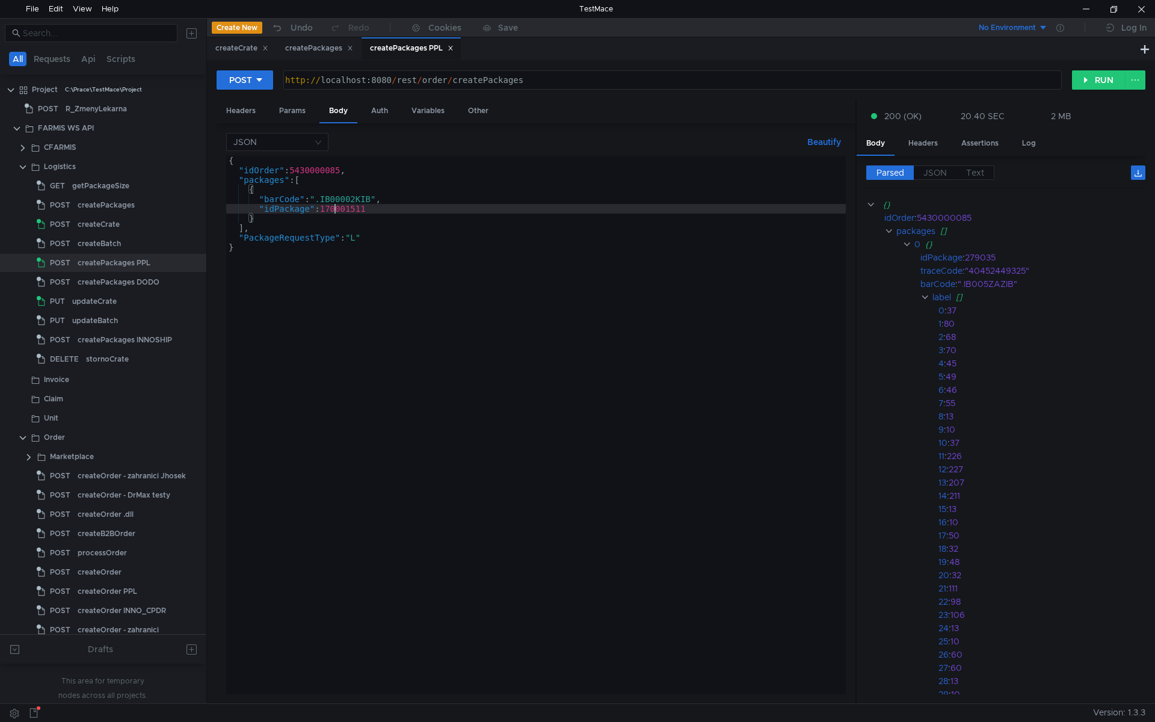
click at [336, 213] on div "{ "idOrder" : 5430000085 , "packages" : [ { "barCode" : ".IB00002KIB" , "idPack…" at bounding box center [536, 435] width 620 height 558
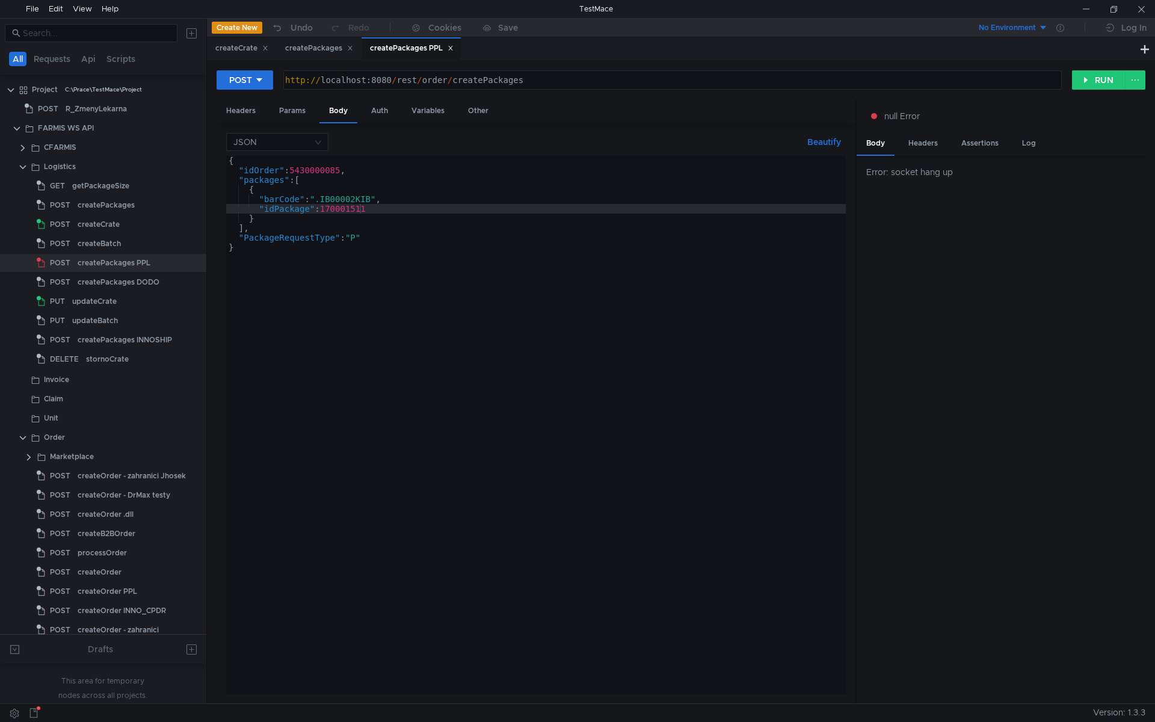
click at [379, 344] on div "{ "idOrder" : 5430000085 , "packages" : [ { "barCode" : ".IB00002KIB" , "idPack…" at bounding box center [536, 435] width 620 height 558
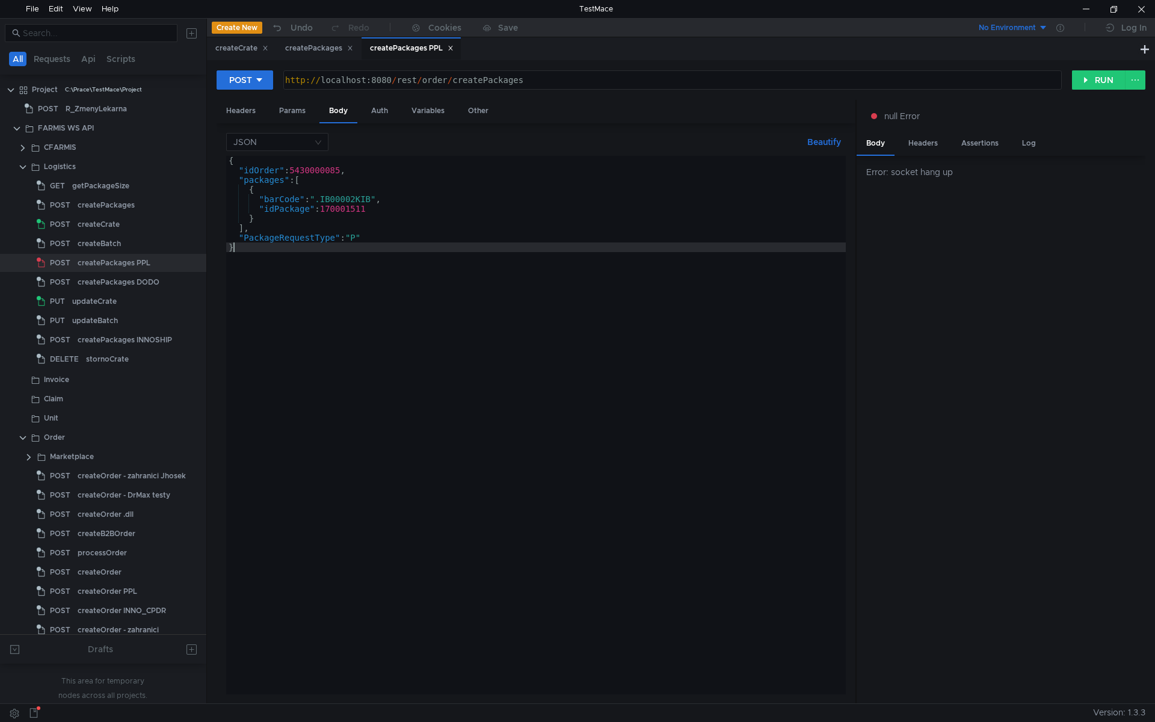
scroll to position [0, 0]
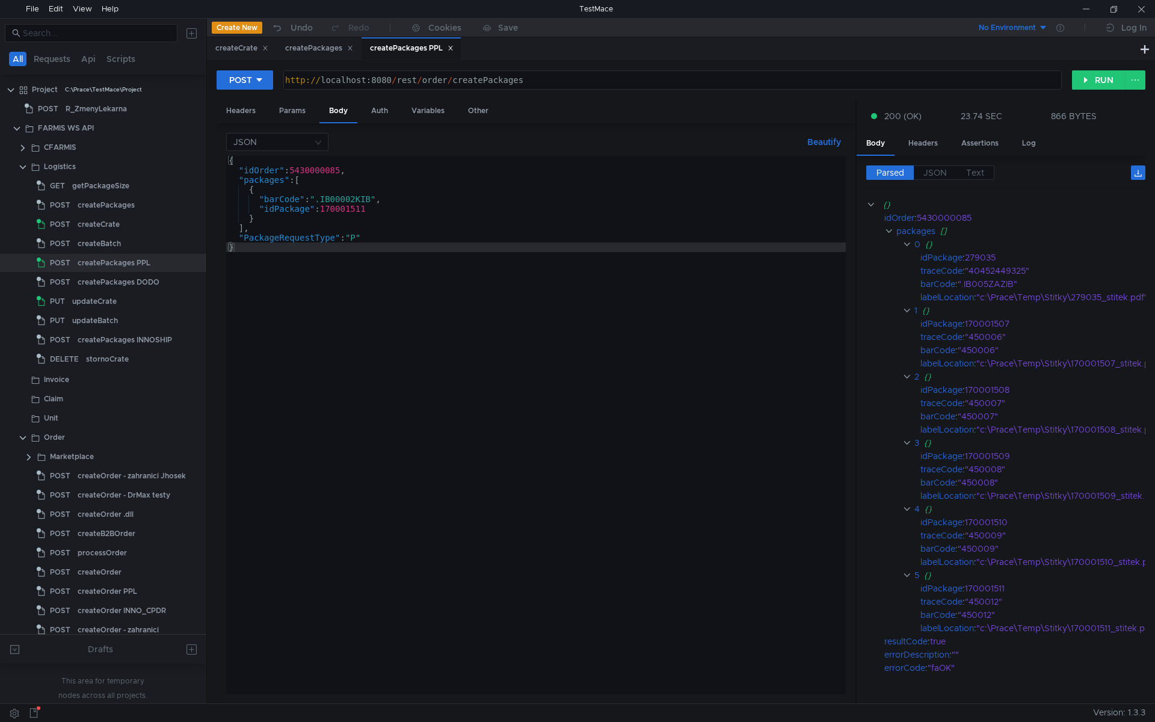
click at [347, 211] on div "{ "idOrder" : 5430000085 , "packages" : [ { "barCode" : ".IB00002KIB" , "idPack…" at bounding box center [536, 435] width 620 height 558
type textarea ""idPackage": 170001511"
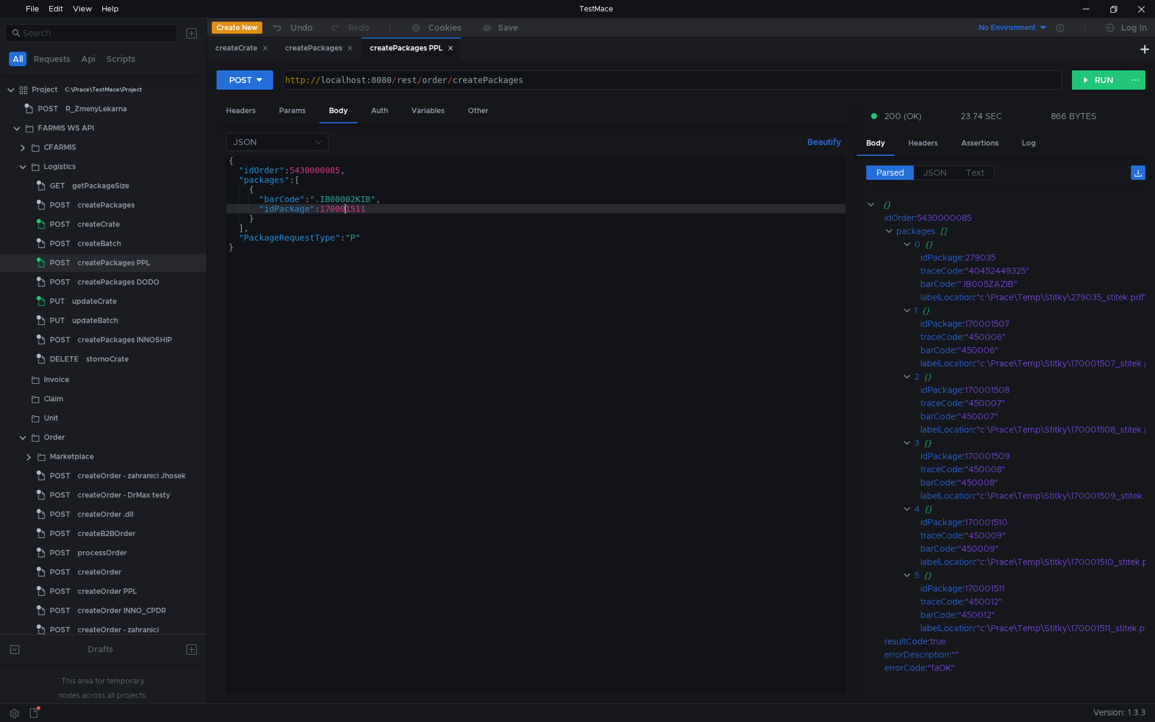
click at [347, 211] on div "{ "idOrder" : 5430000085 , "packages" : [ { "barCode" : ".IB00002KIB" , "idPack…" at bounding box center [536, 435] width 620 height 558
click at [300, 45] on div "createPackages" at bounding box center [319, 48] width 68 height 13
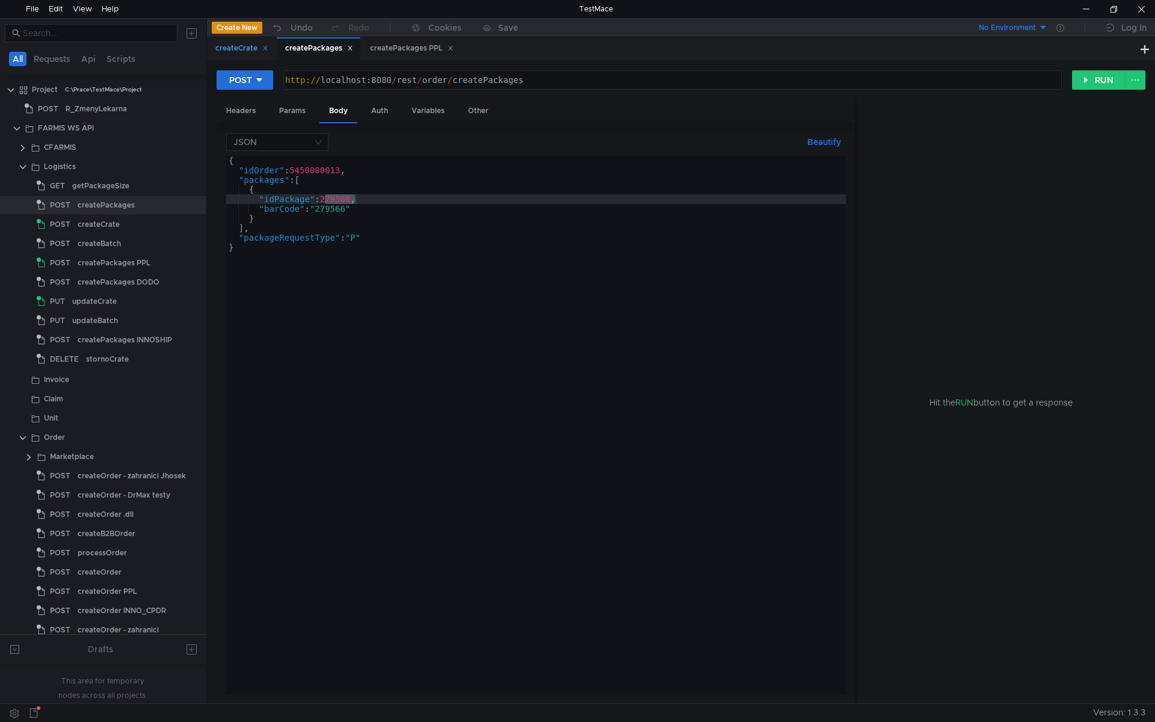
click at [240, 49] on div "createCrate" at bounding box center [241, 48] width 53 height 13
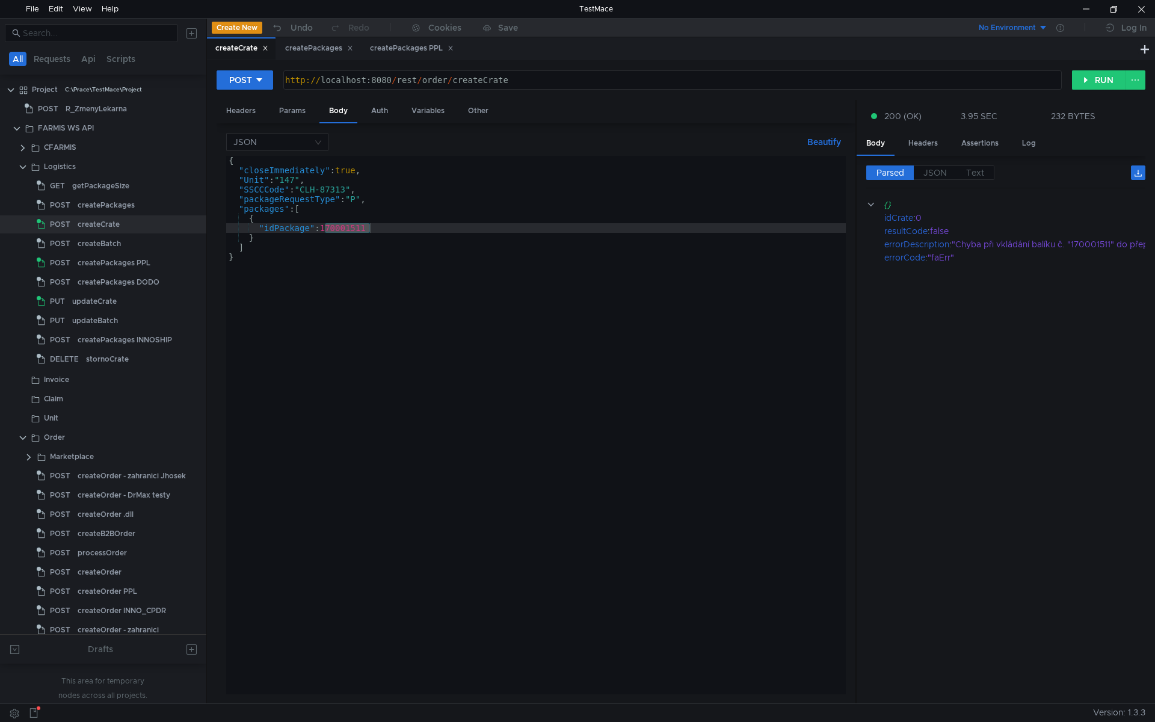
click at [344, 229] on div "{ "closeImmediately" : true , "Unit" : "147" , "SSCCCode" : "CLH-87313" , "pack…" at bounding box center [536, 425] width 620 height 538
click at [344, 229] on div "{ "closeImmediately" : true , "Unit" : "147" , "SSCCCode" : "CLH-87313" , "pack…" at bounding box center [536, 435] width 620 height 558
paste textarea "{"
click at [271, 214] on div "{ "closeImmediately" : true , "Unit" : "147" , "SSCCCode" : "CLH-87313" , "pack…" at bounding box center [536, 435] width 620 height 558
click at [328, 192] on div "{ "closeImmediately" : true , "Unit" : "147" , "SSCCCode" : "CLH-87313" , "pack…" at bounding box center [536, 435] width 620 height 558
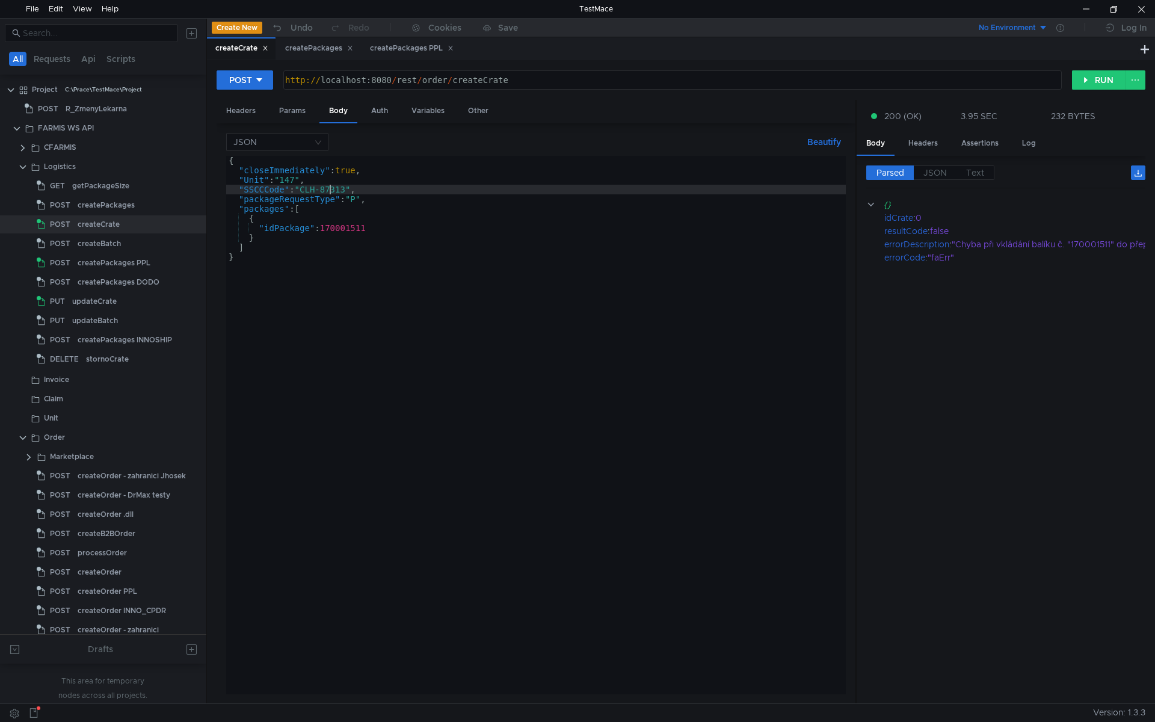
click at [358, 259] on div "{ "closeImmediately" : true , "Unit" : "147" , "SSCCCode" : "CLH-87313" , "pack…" at bounding box center [536, 435] width 620 height 558
type textarea "}"
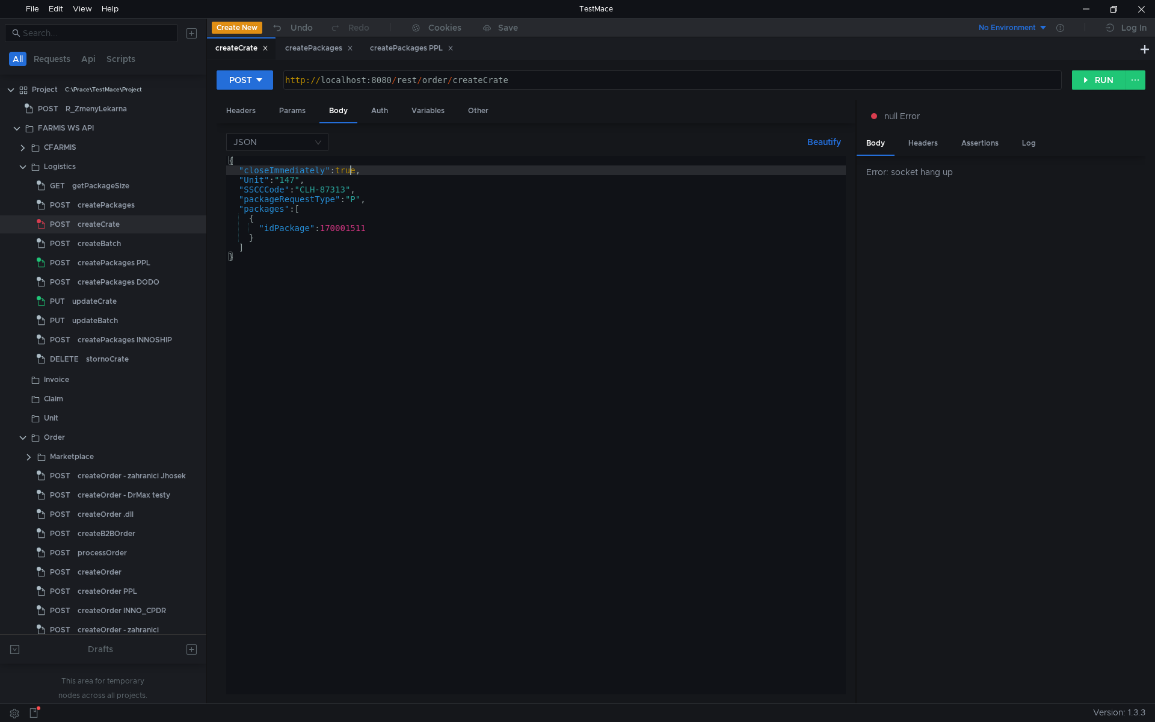
click at [350, 170] on div "{ "closeImmediately" : true , "Unit" : "147" , "SSCCCode" : "CLH-87313" , "pack…" at bounding box center [536, 435] width 620 height 558
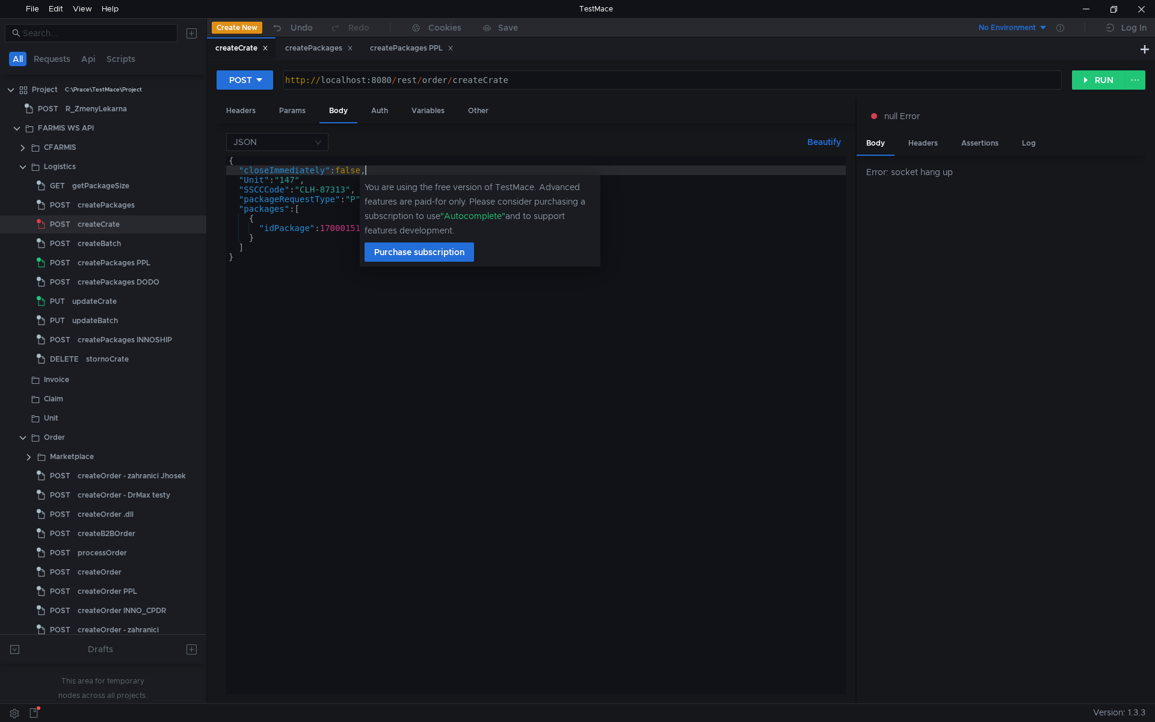
scroll to position [0, 10]
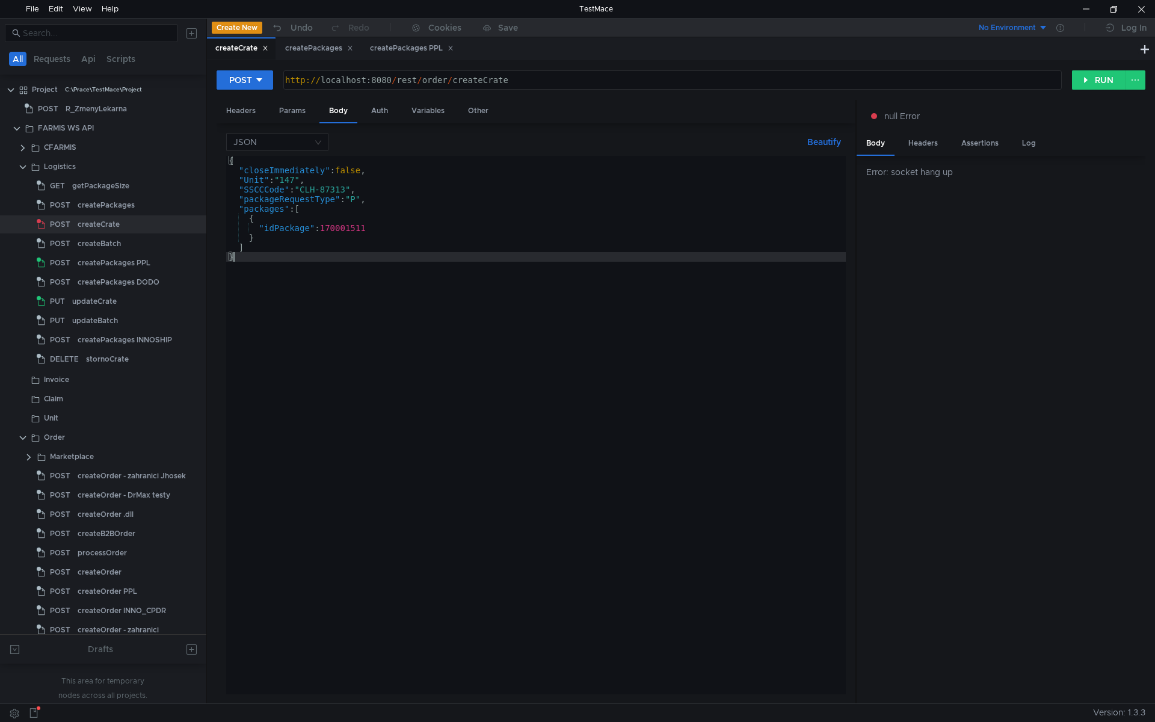
click at [499, 327] on div "{ "closeImmediately" : false , "Unit" : "147" , "SSCCCode" : "CLH-87313" , "pac…" at bounding box center [536, 435] width 620 height 558
click at [437, 290] on div "{ "closeImmediately" : false , "Unit" : "147" , "SSCCCode" : "CLH-87313" , "pac…" at bounding box center [536, 435] width 620 height 558
click at [440, 359] on div "{ "closeImmediately" : false , "Unit" : "147" , "SSCCCode" : "CLH-87313" , "pac…" at bounding box center [536, 435] width 620 height 558
click at [444, 191] on div "{ "closeImmediately" : false , "Unit" : "147" , "SSCCCode" : "CLH-87313" , "pac…" at bounding box center [536, 435] width 620 height 558
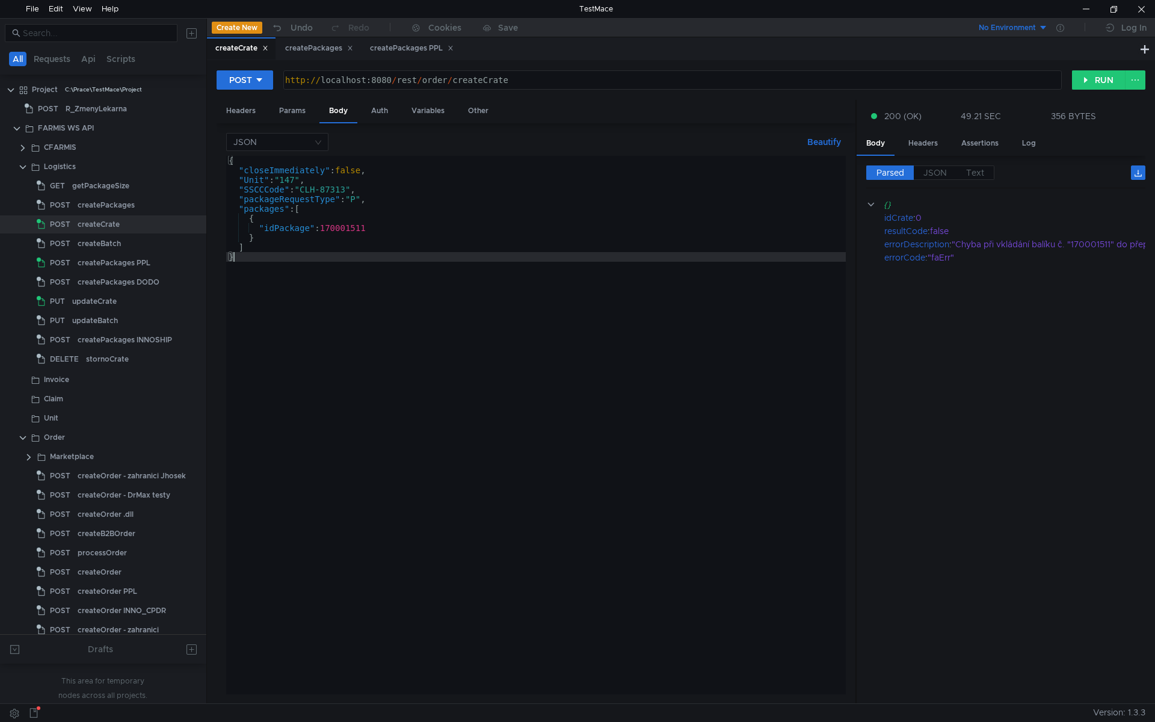
type textarea ""SSCCCode": "CLH-87313","
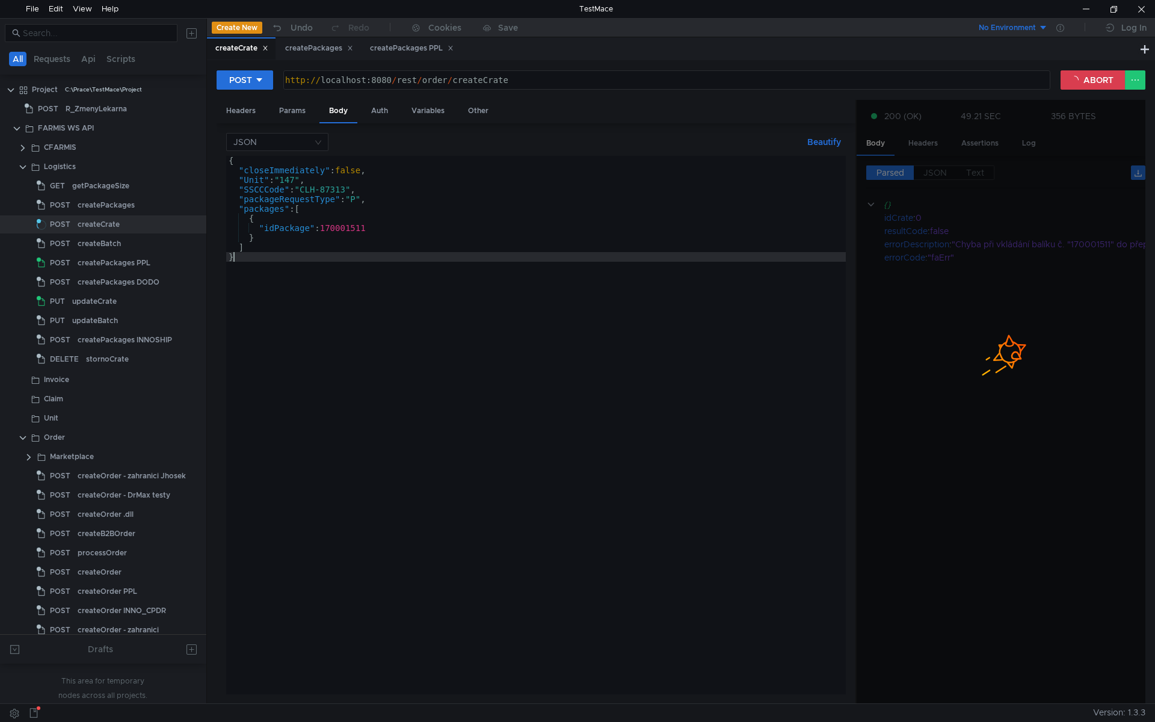
click at [360, 351] on div "{ "closeImmediately" : false , "Unit" : "147" , "SSCCCode" : "CLH-87313" , "pac…" at bounding box center [536, 435] width 620 height 558
type textarea "}"
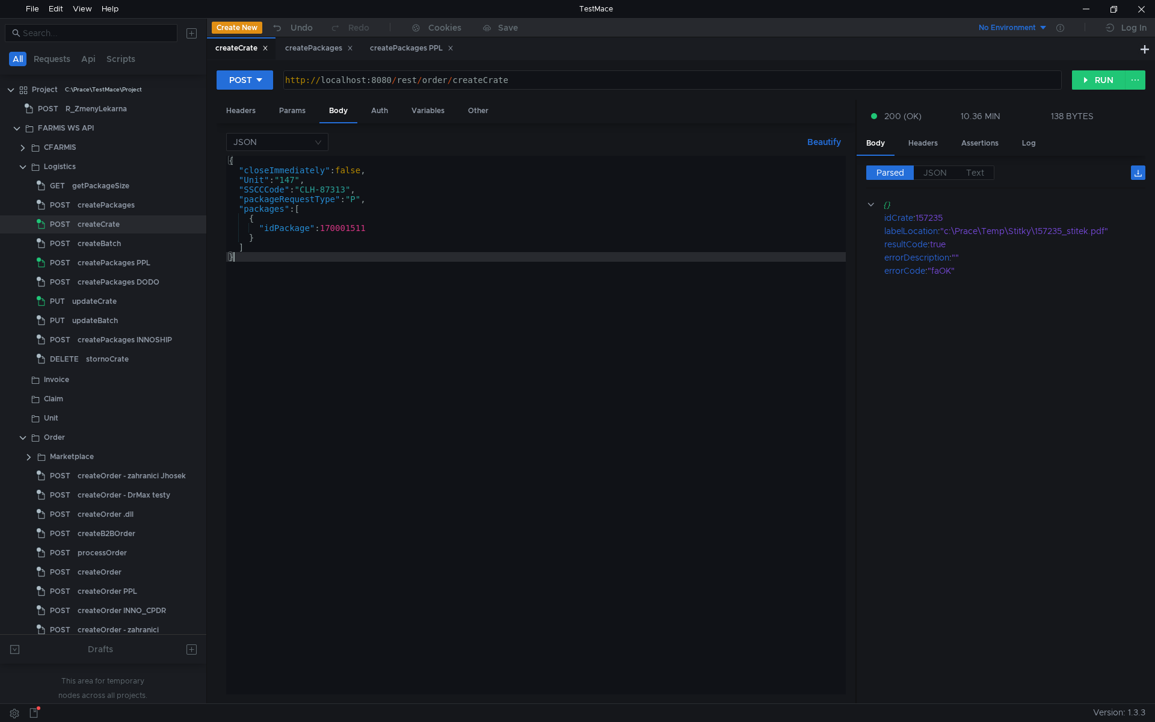
click at [946, 283] on cdk-virtual-scroll-viewport "{} idCrate : 157235 labelLocation : "c:\Prace\Temp\Stitky\157235_stitek.pdf" re…" at bounding box center [1005, 446] width 279 height 496
click at [944, 244] on div "true" at bounding box center [1031, 244] width 202 height 13
click at [382, 225] on div "{ "closeImmediately" : false , "Unit" : "147" , "SSCCCode" : "CLH-87313" , "pac…" at bounding box center [536, 435] width 620 height 558
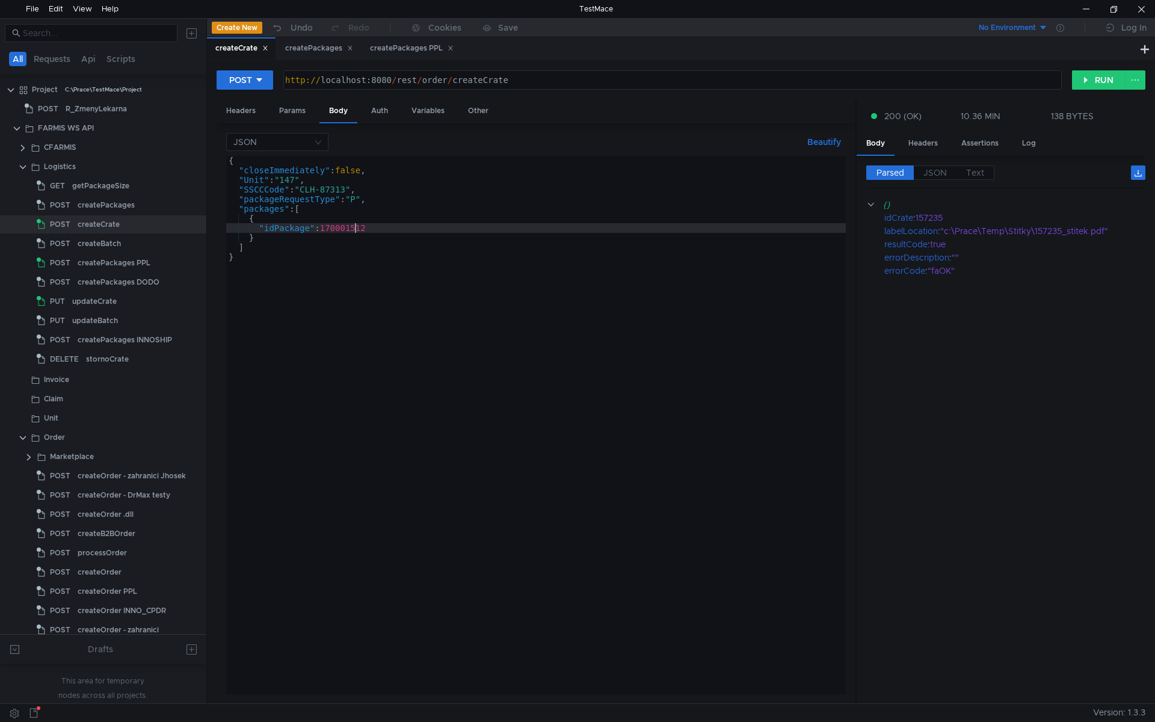
scroll to position [0, 10]
click at [353, 229] on div "{ "closeImmediately" : false , "Unit" : "147" , "SSCCCode" : "CLH-87313" , "pac…" at bounding box center [536, 435] width 620 height 558
type textarea ""idPackage": 170001512"
click at [414, 47] on div "createPackages PPL" at bounding box center [412, 48] width 84 height 13
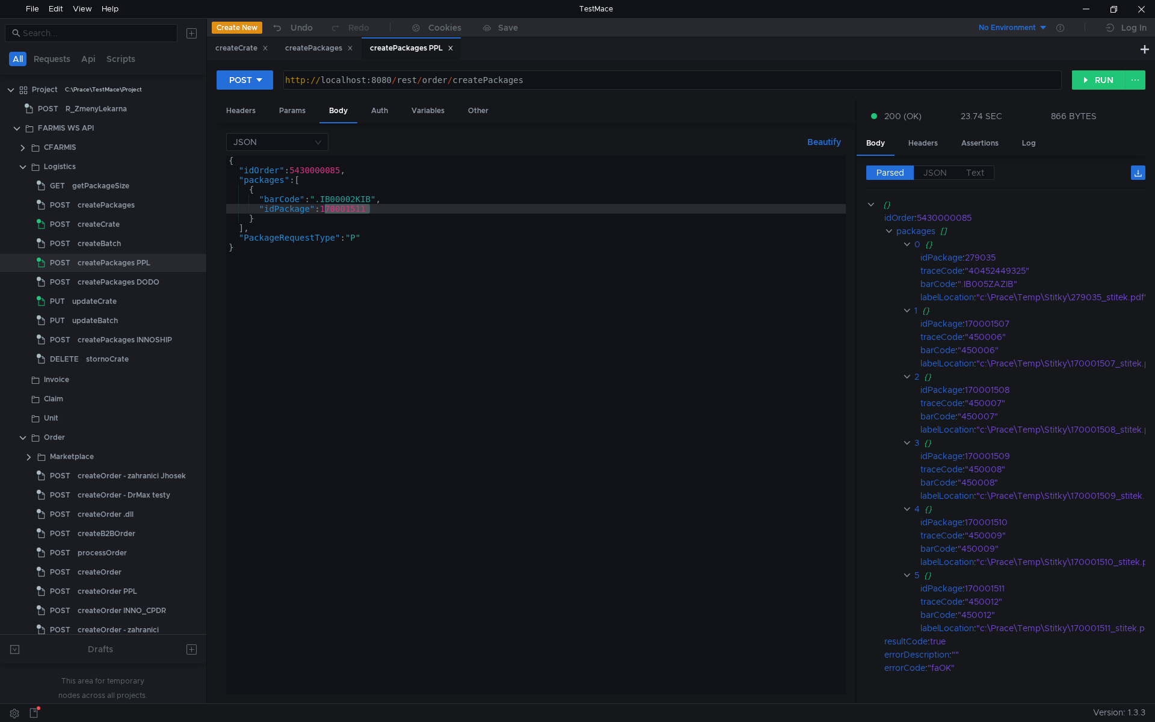
click at [355, 212] on div "{ "idOrder" : 5430000085 , "packages" : [ { "barCode" : ".IB00002KIB" , "idPack…" at bounding box center [536, 425] width 620 height 538
click at [355, 212] on div "{ "idOrder" : 5430000085 , "packages" : [ { "barCode" : ".IB00002KIB" , "idPack…" at bounding box center [536, 435] width 620 height 558
paste textarea "2"
click at [431, 265] on div "{ "idOrder" : 5430000085 , "packages" : [ { "barCode" : ".IB00002KIB" , "idPack…" at bounding box center [536, 435] width 620 height 558
type textarea "}"
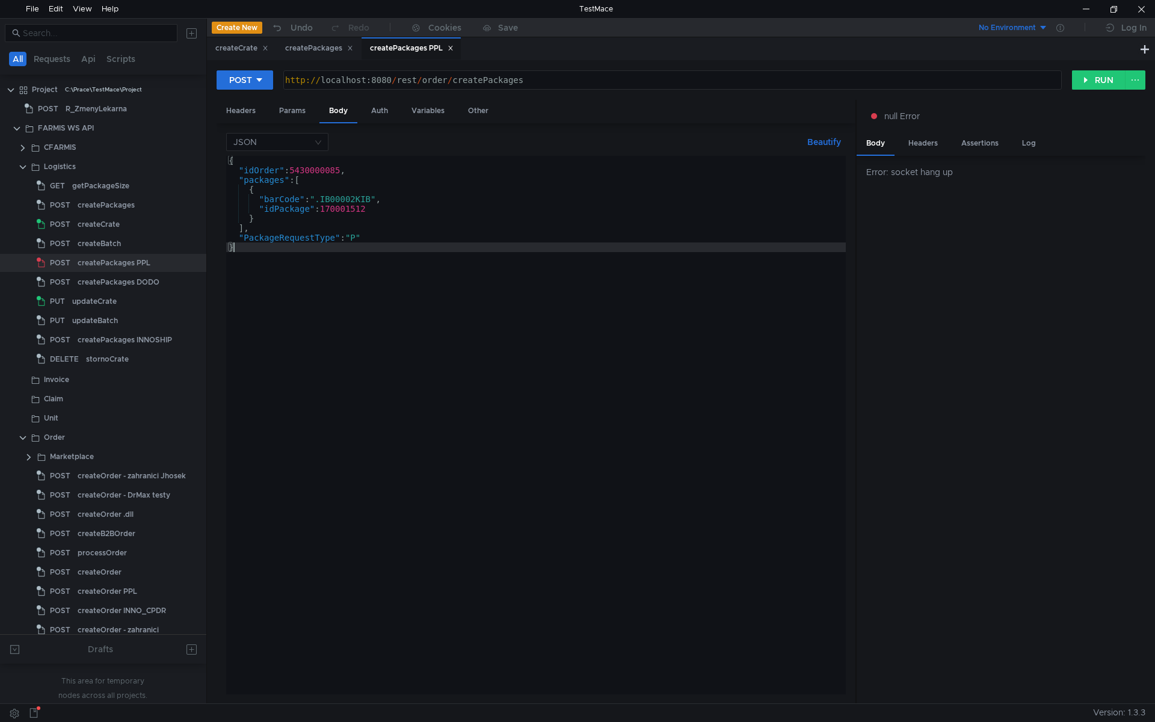
click at [422, 286] on div "{ "idOrder" : 5430000085 , "packages" : [ { "barCode" : ".IB00002KIB" , "idPack…" at bounding box center [536, 435] width 620 height 558
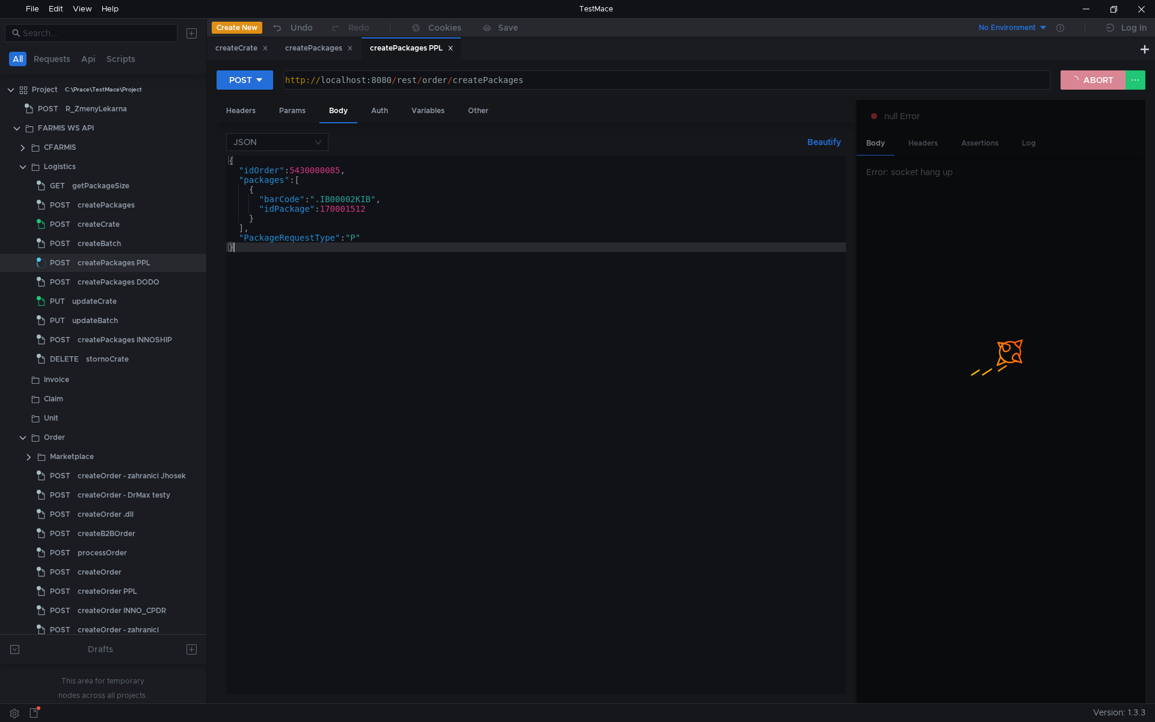
click at [1091, 75] on button "ABORT" at bounding box center [1093, 79] width 65 height 19
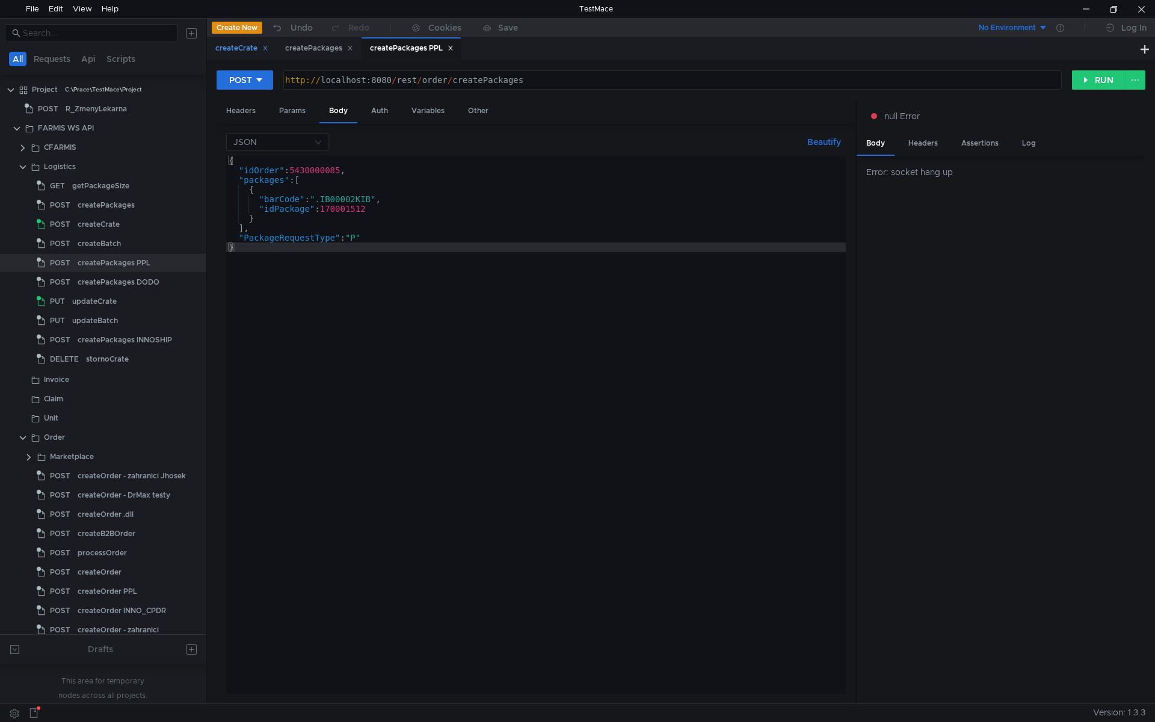
click at [235, 48] on div "createCrate" at bounding box center [241, 48] width 53 height 13
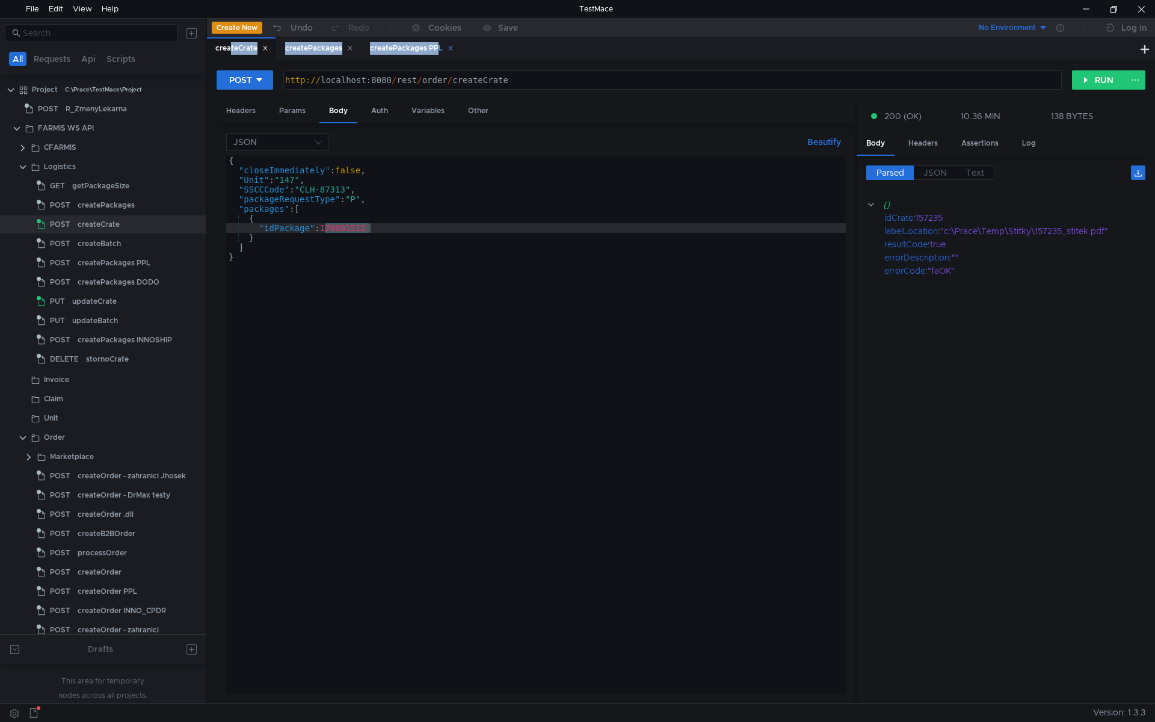
drag, startPoint x: 235, startPoint y: 46, endPoint x: 413, endPoint y: 52, distance: 178.2
click at [414, 52] on div "createCrate createPackages createPackages PPL" at bounding box center [334, 48] width 255 height 23
click at [245, 52] on div "createCrate" at bounding box center [241, 48] width 53 height 13
type textarea ""packageRequestType": "P","
click at [347, 204] on div "{ "closeImmediately" : false , "Unit" : "147" , "SSCCCode" : "CLH-87313" , "pac…" at bounding box center [536, 435] width 620 height 558
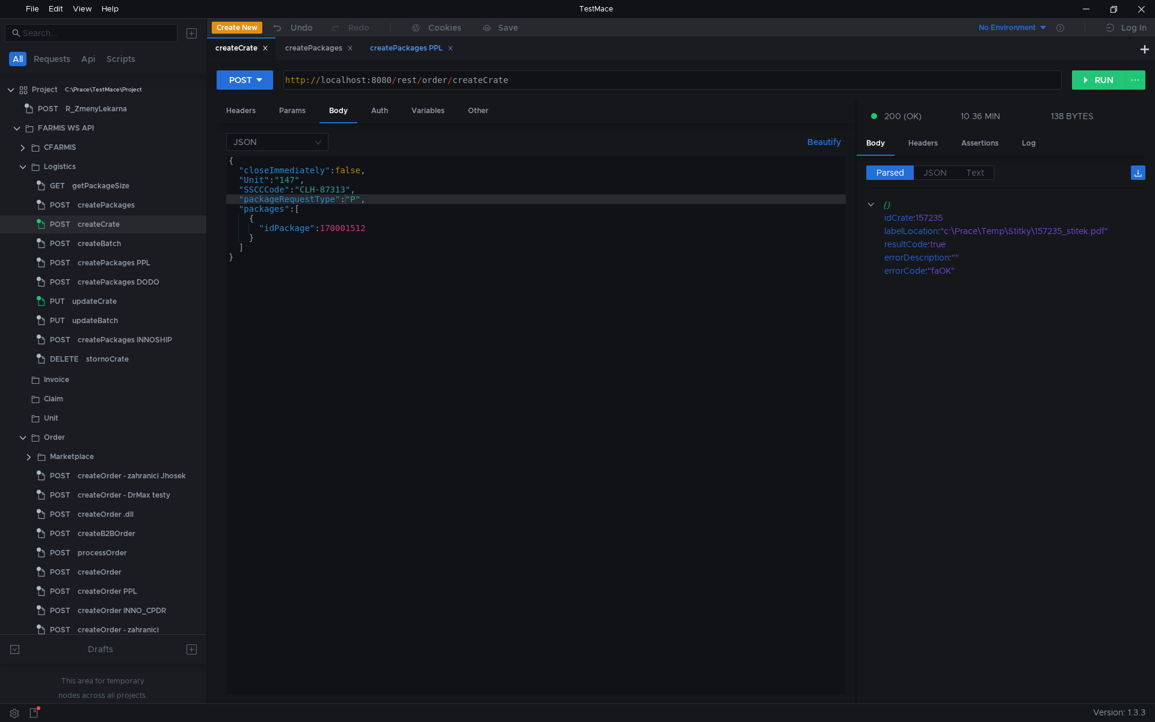
click at [411, 47] on div "createPackages PPL" at bounding box center [412, 48] width 84 height 13
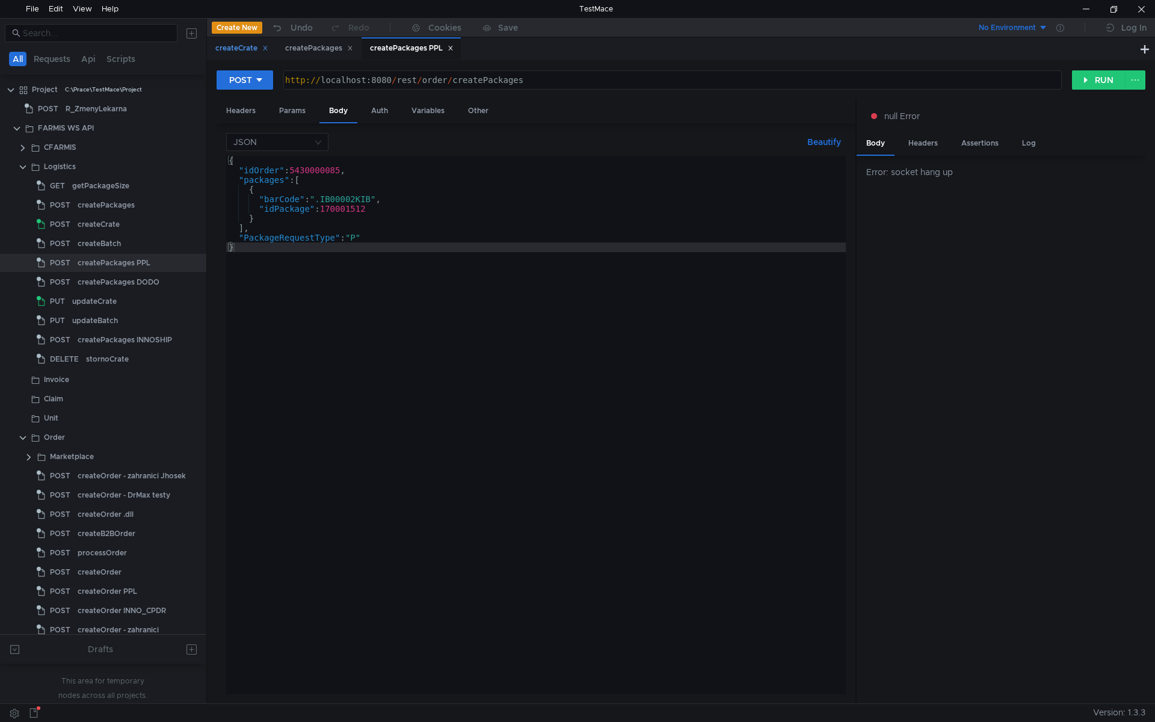
click at [244, 48] on div "createCrate" at bounding box center [241, 48] width 53 height 13
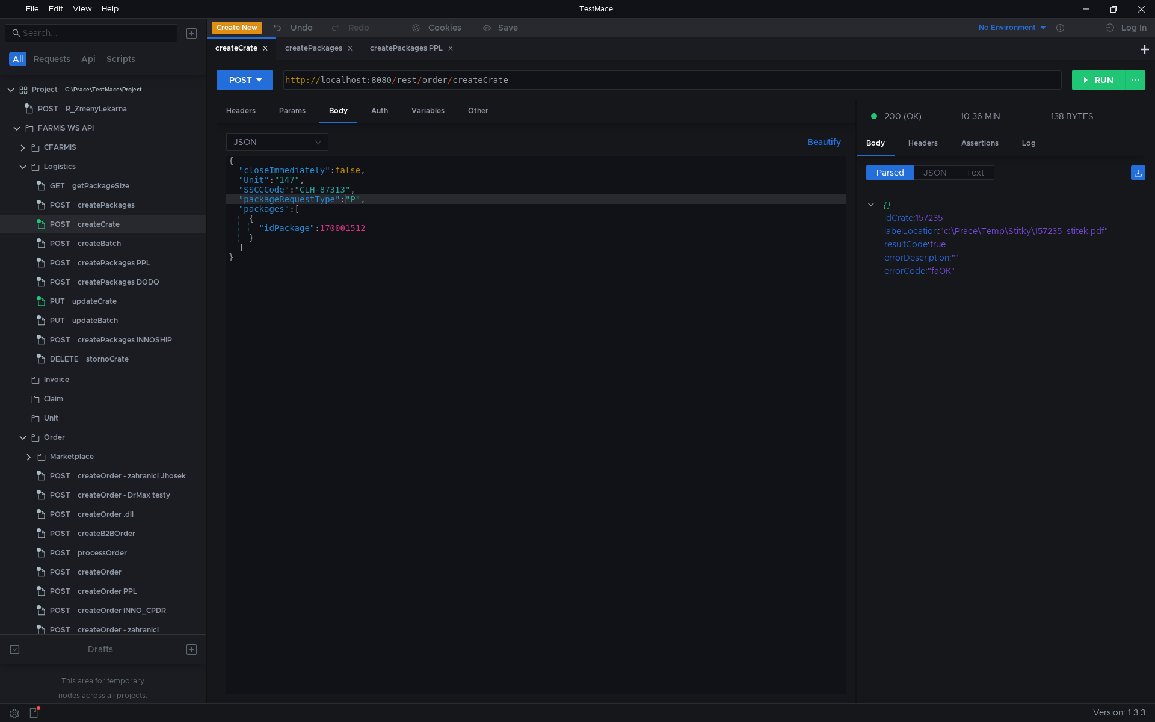
click at [419, 218] on div "{ "closeImmediately" : false , "Unit" : "147" , "SSCCCode" : "CLH-87313" , "pac…" at bounding box center [536, 435] width 620 height 558
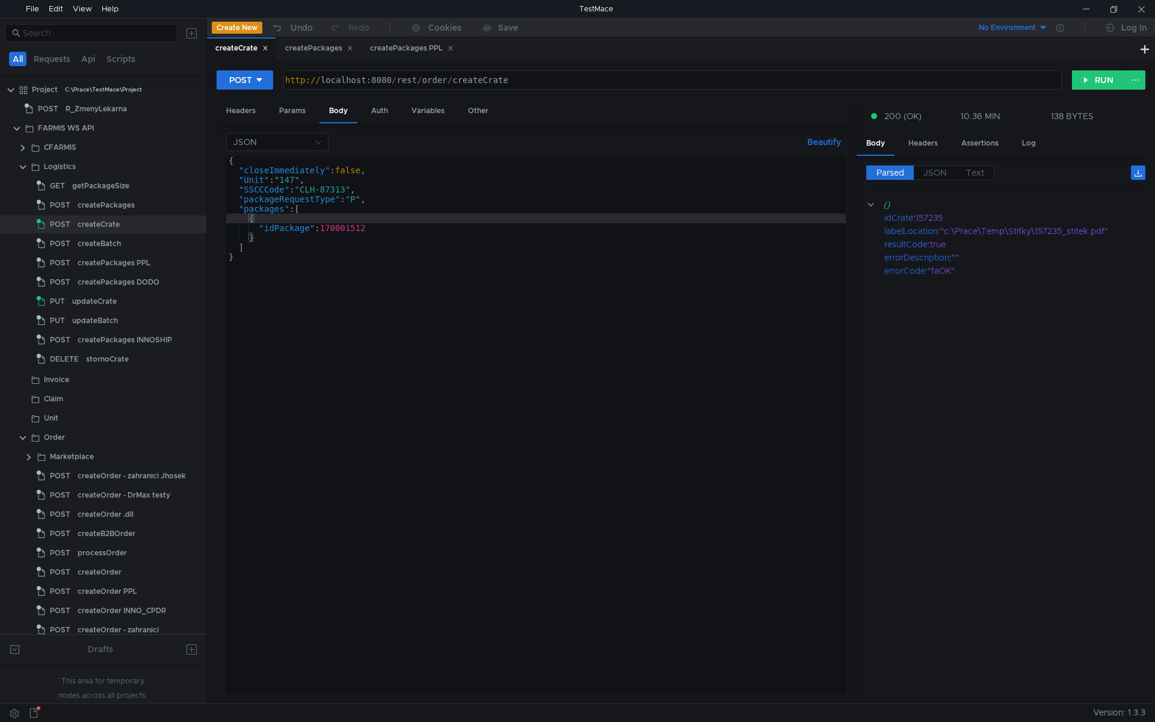
click at [465, 315] on div "{ "closeImmediately" : false , "Unit" : "147" , "SSCCCode" : "CLH-87313" , "pac…" at bounding box center [536, 435] width 620 height 558
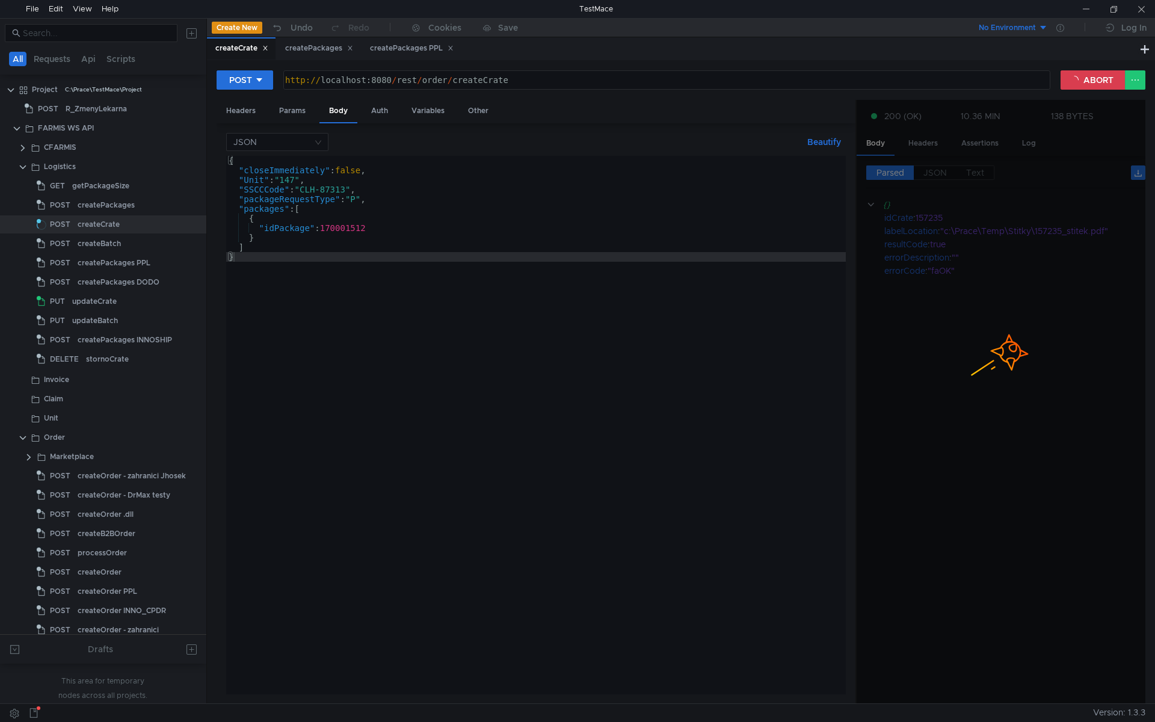
drag, startPoint x: 351, startPoint y: 188, endPoint x: 359, endPoint y: 192, distance: 8.1
click at [351, 188] on div "{ "closeImmediately" : false , "Unit" : "147" , "SSCCCode" : "CLH-87313" , "pac…" at bounding box center [536, 435] width 620 height 558
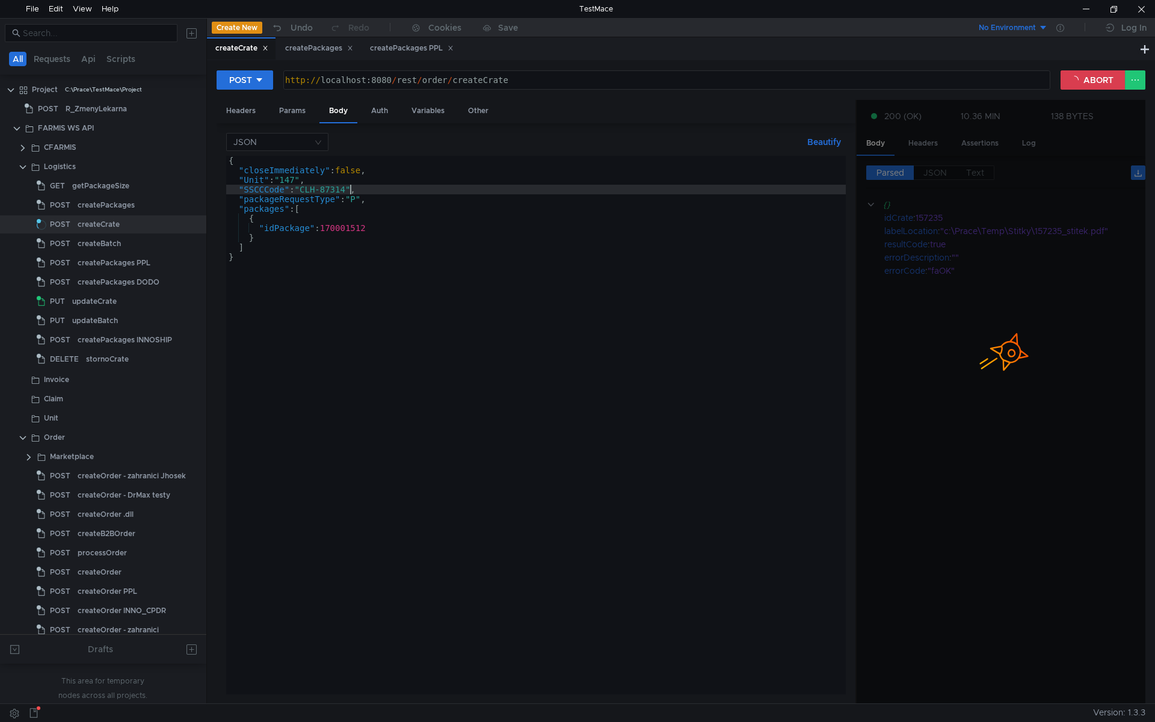
scroll to position [0, 8]
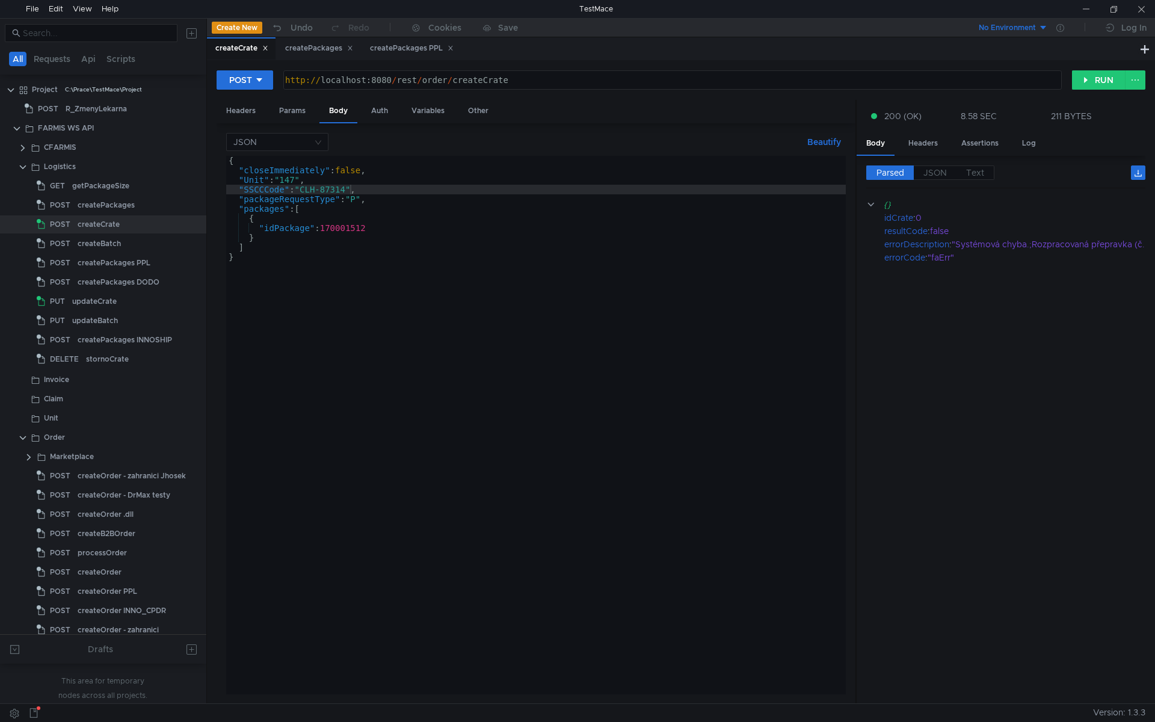
click at [427, 309] on div "{ "closeImmediately" : false , "Unit" : "147" , "SSCCCode" : "CLH-87314" , "pac…" at bounding box center [536, 435] width 620 height 558
type textarea "}"
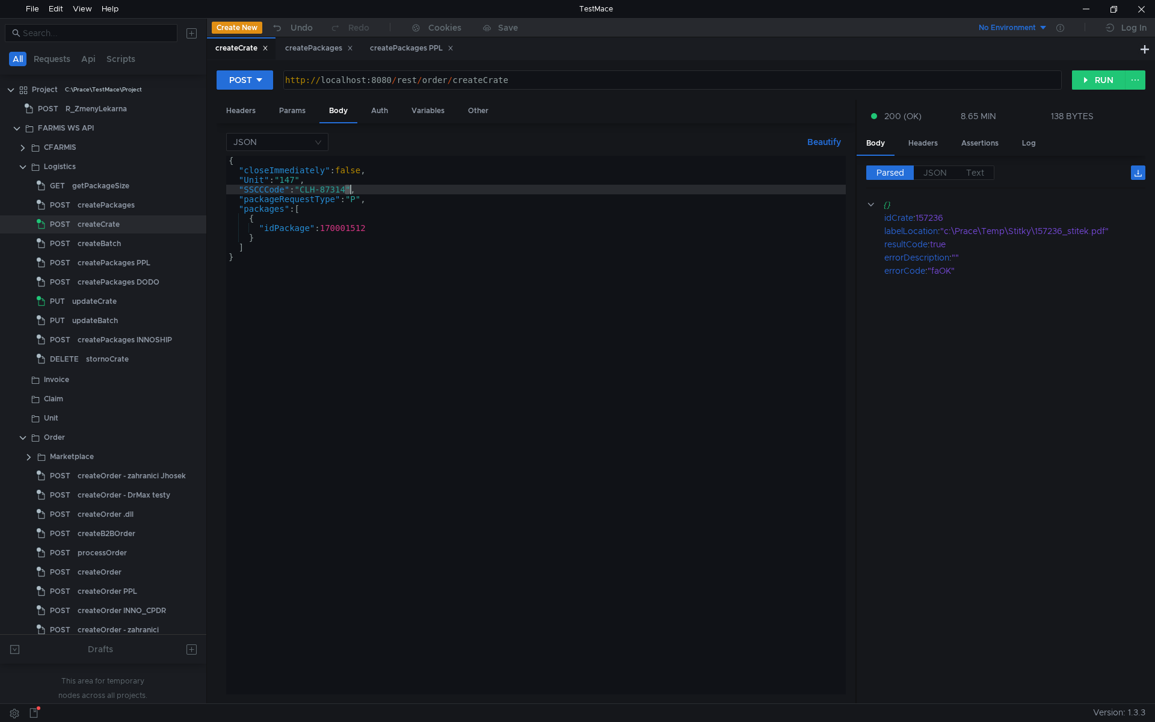
click at [348, 191] on div "{ "closeImmediately" : false , "Unit" : "147" , "SSCCCode" : "CLH-87314" , "pac…" at bounding box center [536, 435] width 620 height 558
click at [352, 186] on div "{ "closeImmediately" : false , "Unit" : "147" , "SSCCCode" : "CLH-87314" , "pac…" at bounding box center [536, 435] width 620 height 558
click at [359, 209] on div "{ "closeImmediately" : false , "Unit" : "147" , "SSCCCode" : "CLH-87314" , "pac…" at bounding box center [536, 435] width 620 height 558
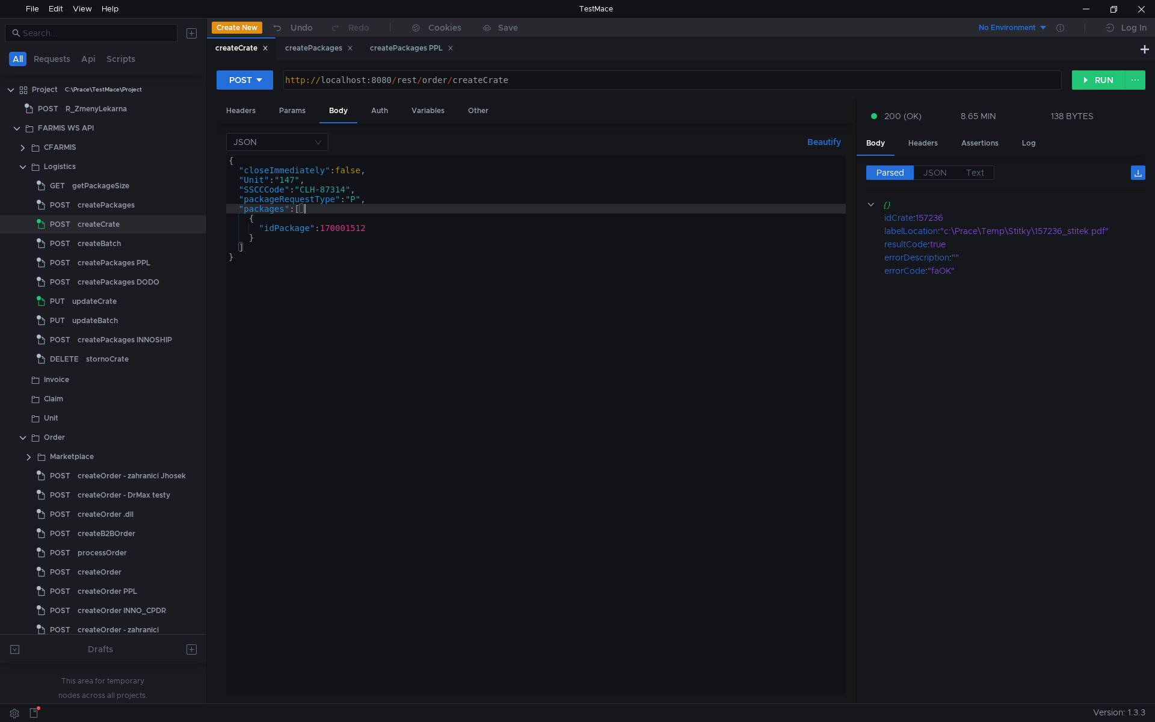
scroll to position [0, 5]
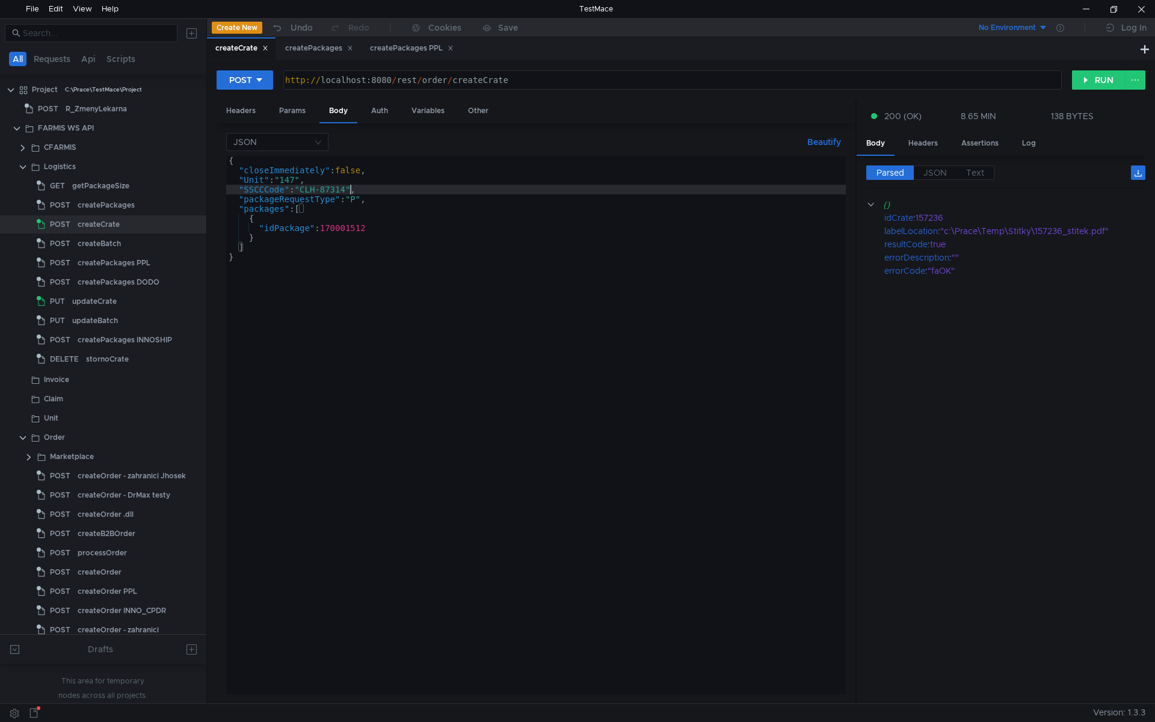
click at [352, 191] on div "{ "closeImmediately" : false , "Unit" : "147" , "SSCCCode" : "CLH-87314" , "pac…" at bounding box center [536, 435] width 620 height 558
click at [346, 227] on div "{ "closeImmediately" : false , "Unit" : "147" , "SSCCCode" : "CLH-87315" , "pac…" at bounding box center [536, 435] width 620 height 558
type textarea ""idPackage": 170001512"
click at [346, 227] on div "{ "closeImmediately" : false , "Unit" : "147" , "SSCCCode" : "CLH-87315" , "pac…" at bounding box center [536, 435] width 620 height 558
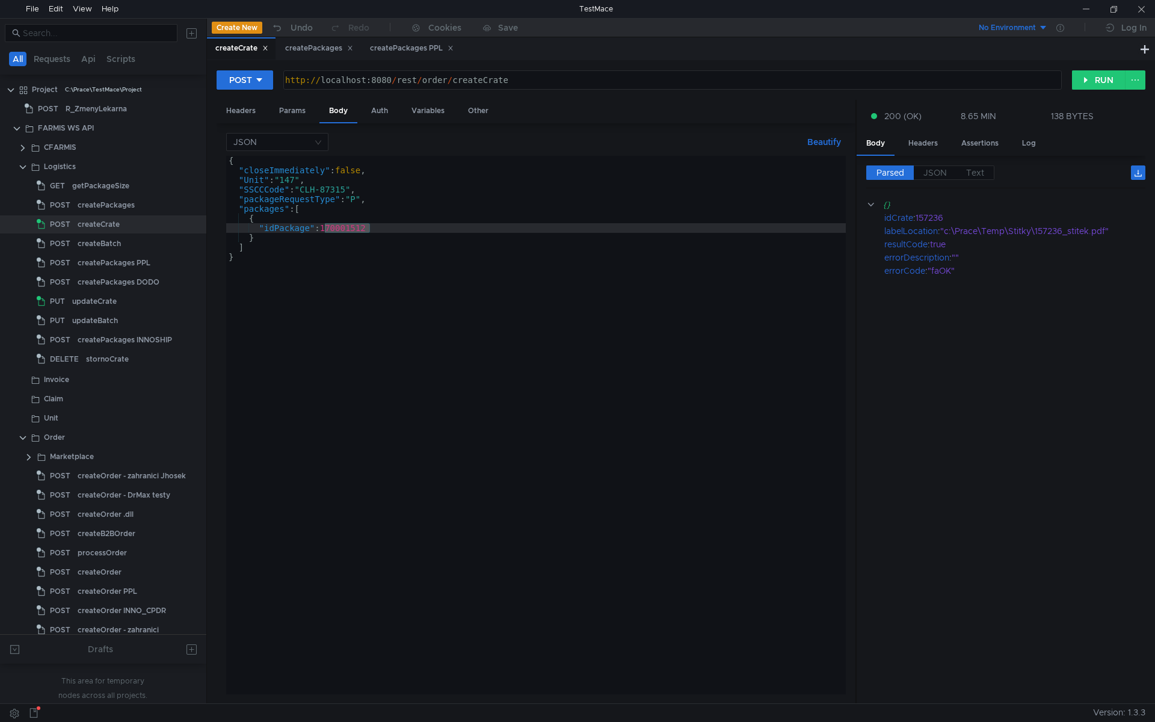
scroll to position [0, 8]
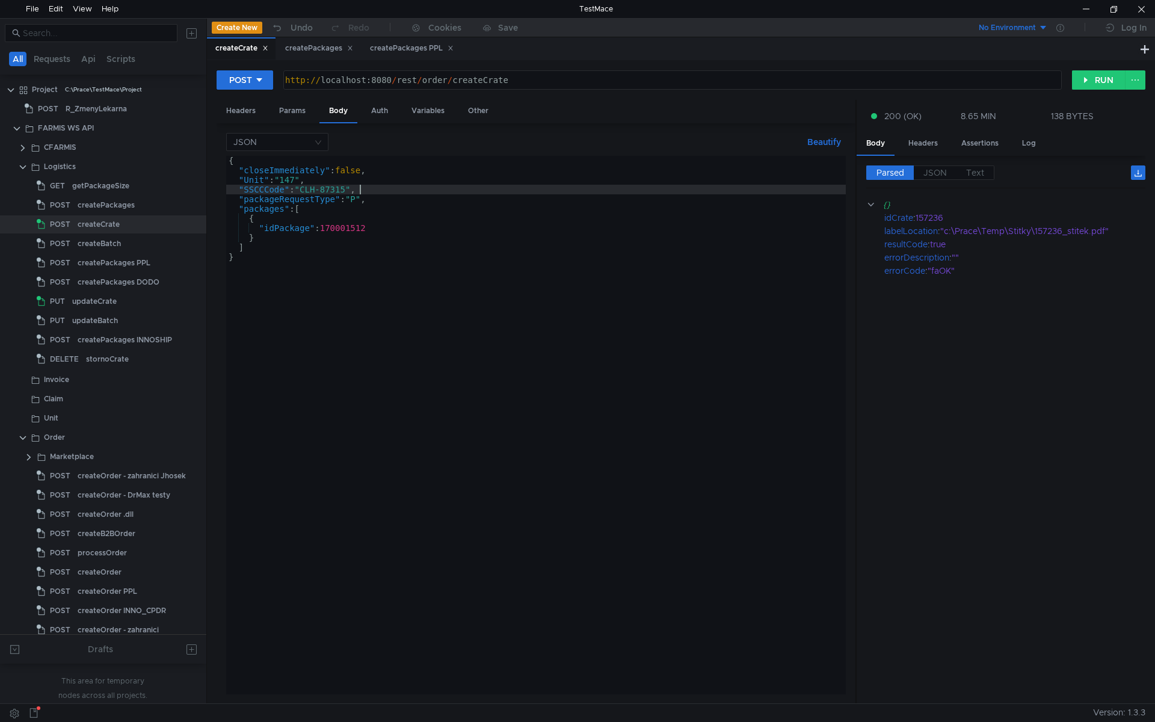
click at [395, 187] on div "{ "closeImmediately" : false , "Unit" : "147" , "SSCCCode" : "CLH-87315" , "pac…" at bounding box center [536, 435] width 620 height 558
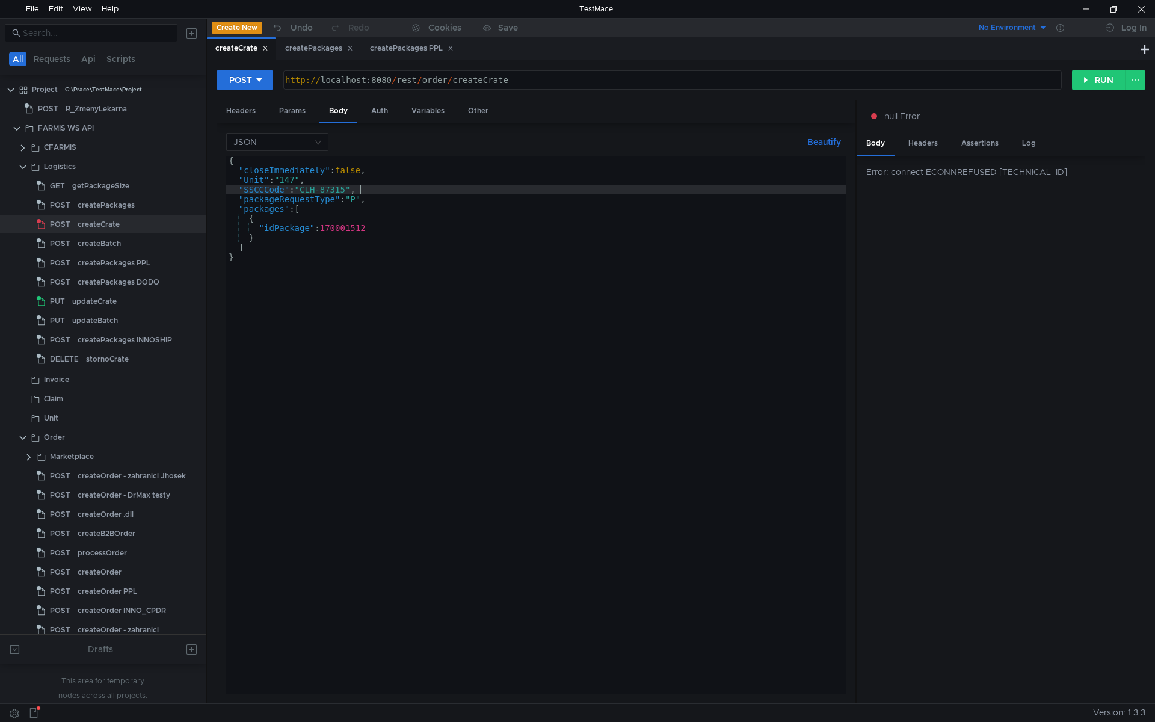
click at [314, 282] on div "{ "closeImmediately" : false , "Unit" : "147" , "SSCCCode" : "CLH-87315" , "pac…" at bounding box center [536, 435] width 620 height 558
type textarea "}"
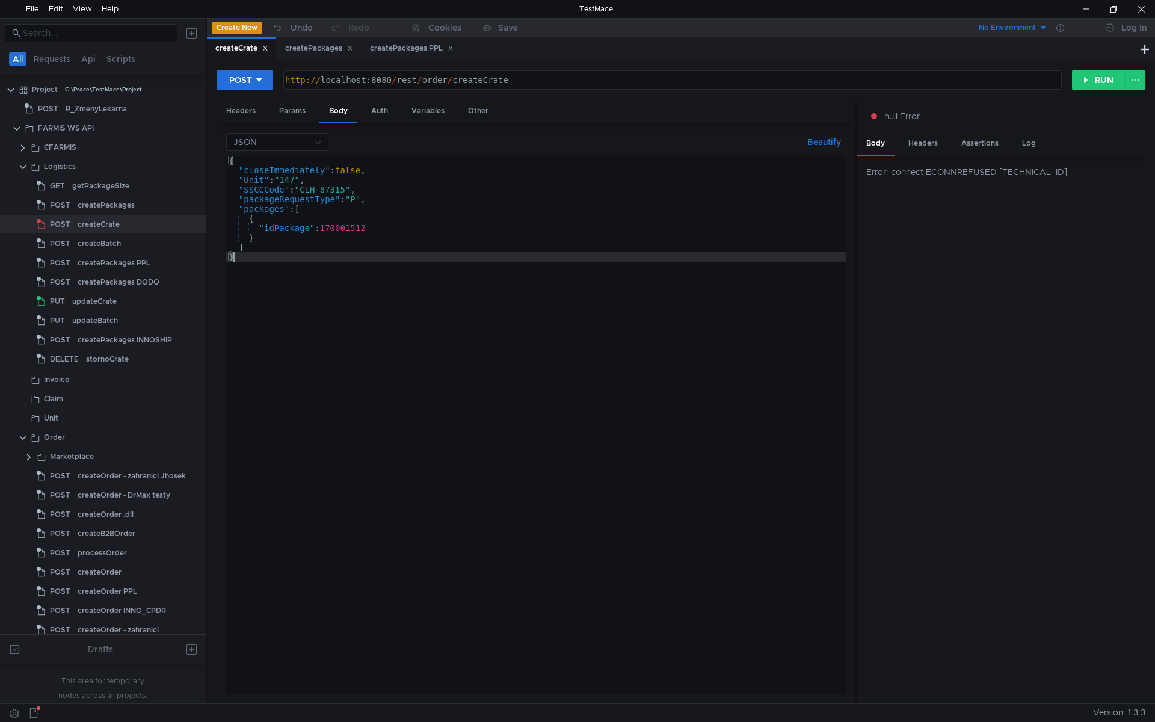
scroll to position [0, 0]
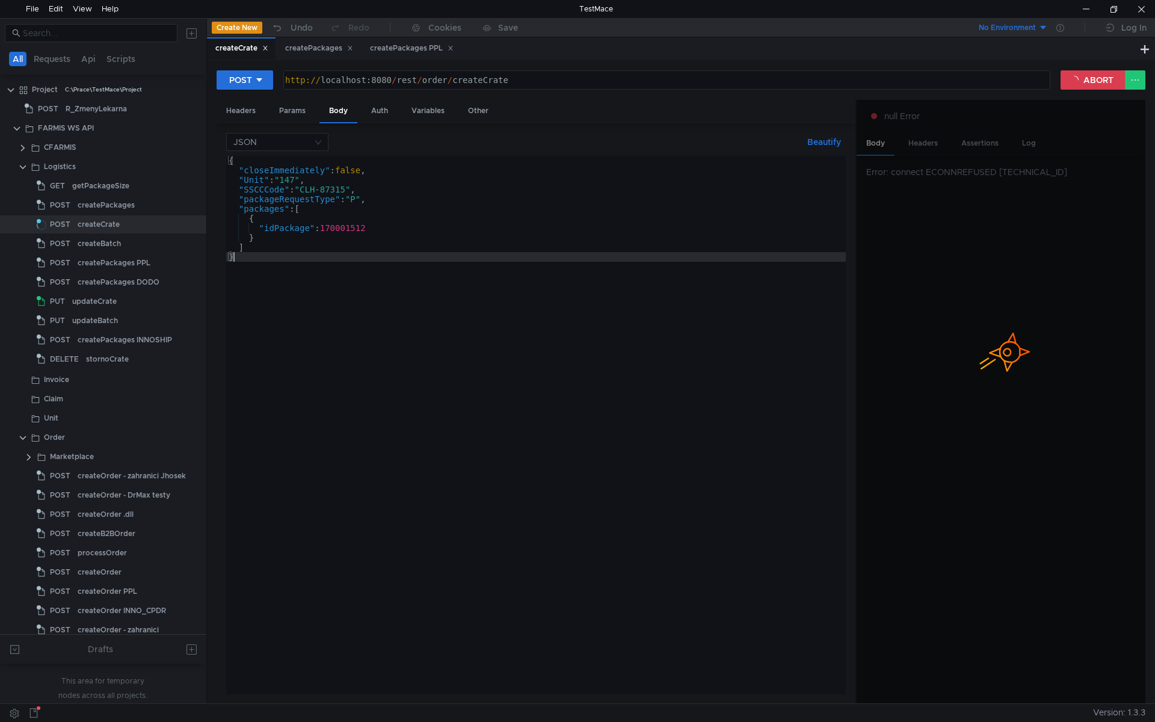
click at [341, 187] on div "{ "closeImmediately" : false , "Unit" : "147" , "SSCCCode" : "CLH-87315" , "pac…" at bounding box center [536, 435] width 620 height 558
type textarea ""SSCCCode": "CLH-87315","
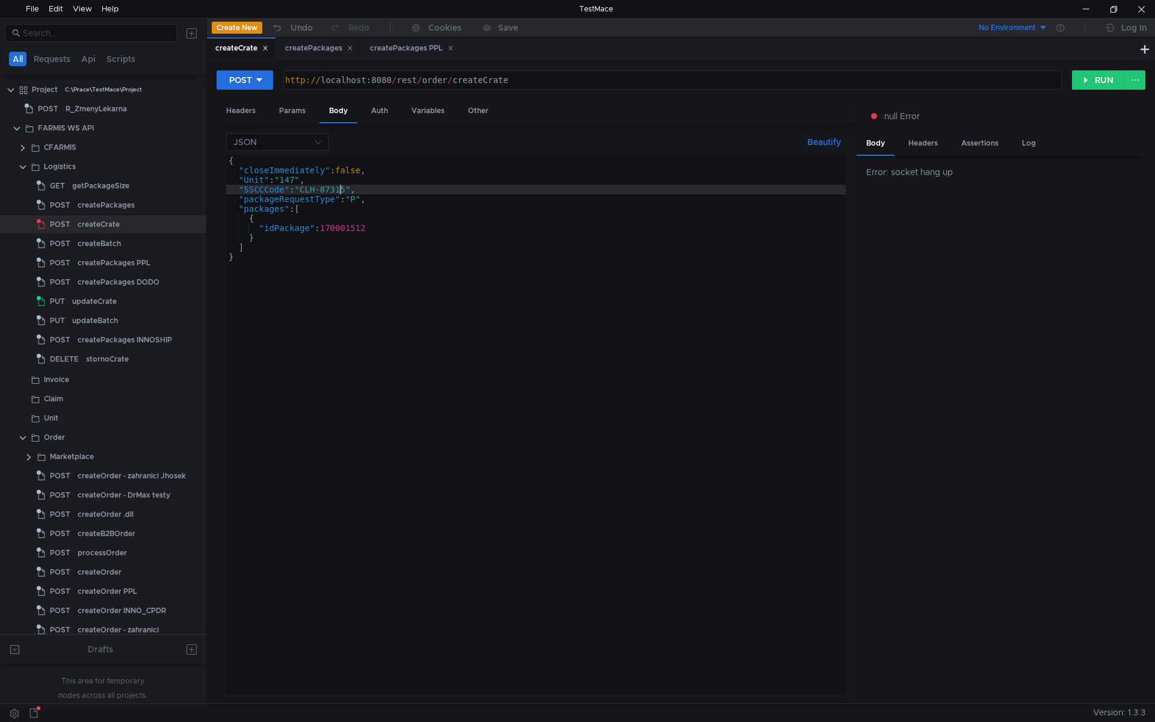
click at [481, 254] on div "{ "closeImmediately" : false , "Unit" : "147" , "SSCCCode" : "CLH-87315" , "pac…" at bounding box center [536, 435] width 620 height 558
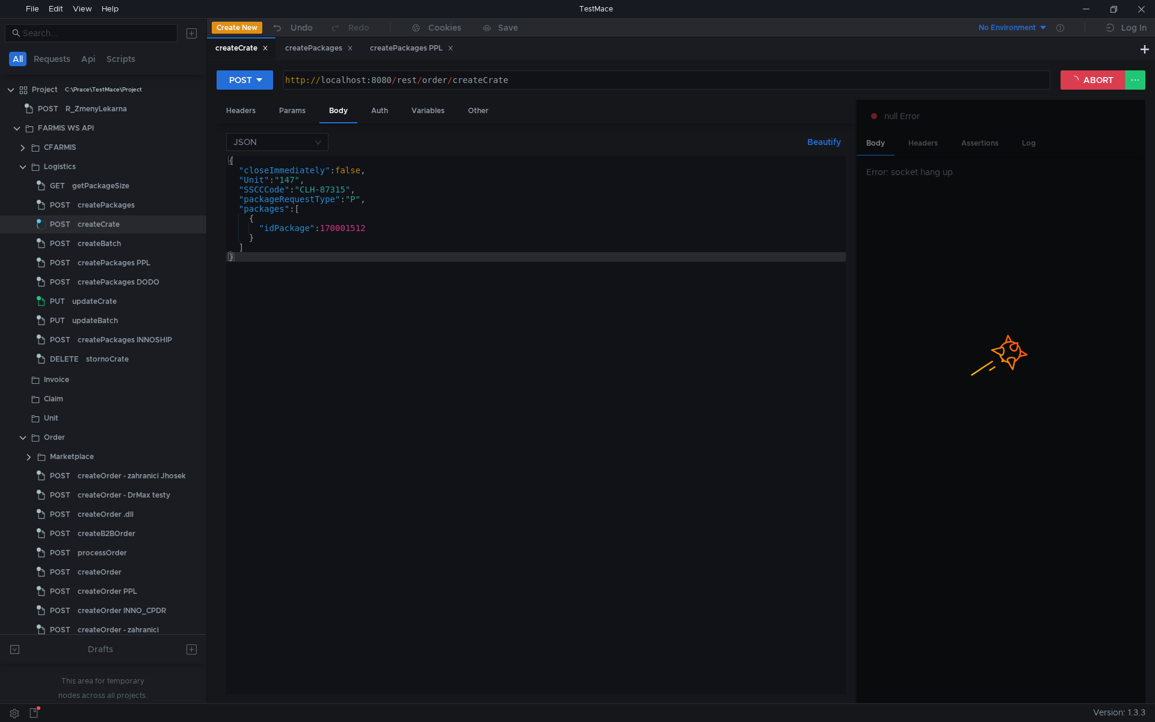
click at [351, 187] on div "{ "closeImmediately" : false , "Unit" : "147" , "SSCCCode" : "CLH-87315" , "pac…" at bounding box center [536, 435] width 620 height 558
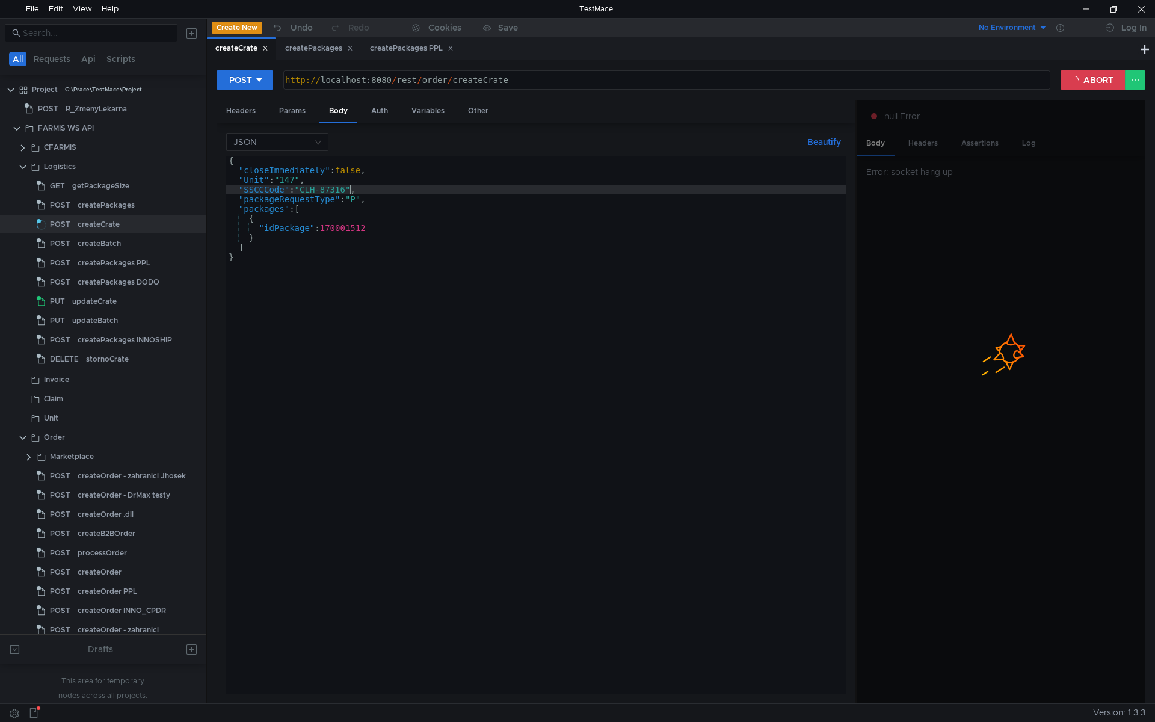
scroll to position [0, 8]
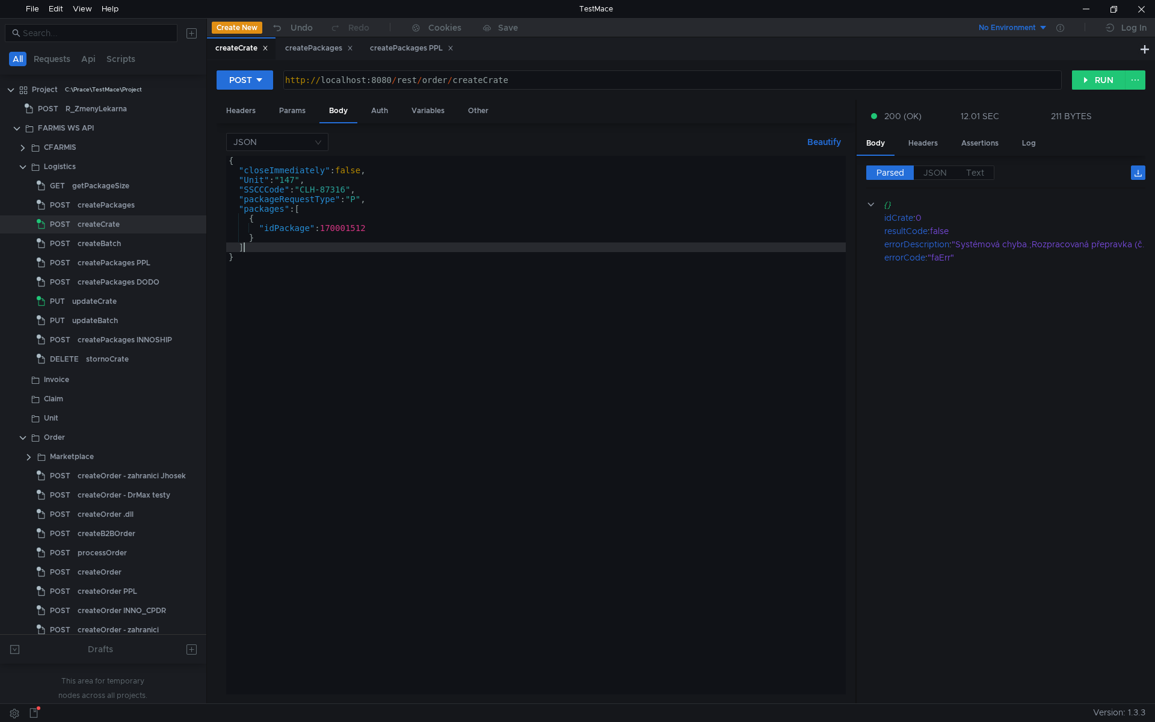
click at [516, 250] on div "{ "closeImmediately" : false , "Unit" : "147" , "SSCCCode" : "CLH-87316" , "pac…" at bounding box center [536, 435] width 620 height 558
type textarea "]"
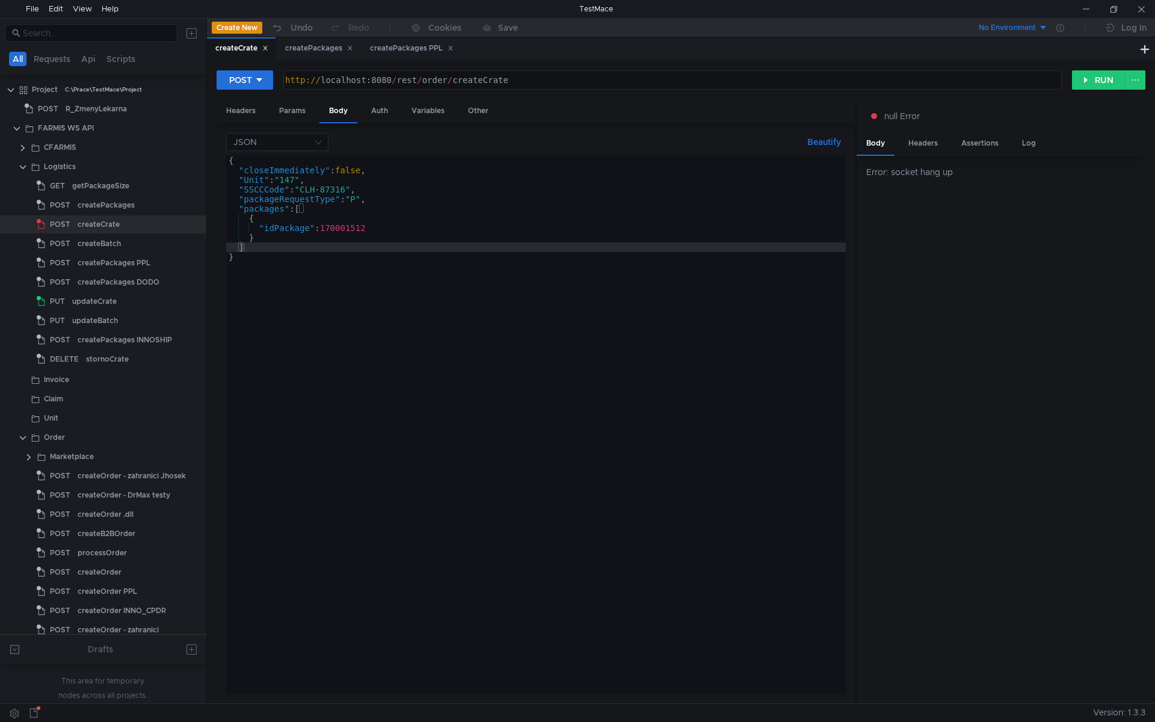
scroll to position [0, 1]
click at [355, 165] on div "{ "closeImmediately" : false , "Unit" : "147" , "SSCCCode" : "CLH-87316" , "pac…" at bounding box center [536, 435] width 620 height 558
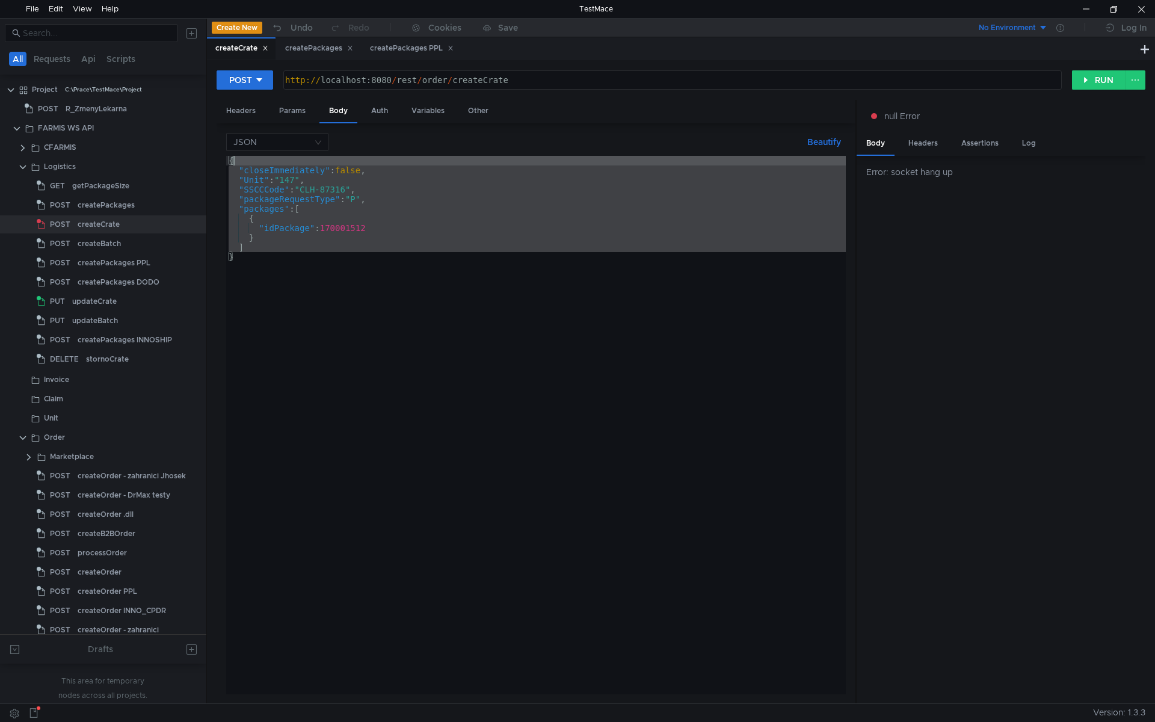
click at [355, 169] on div "{ "closeImmediately" : false , "Unit" : "147" , "SSCCCode" : "CLH-87316" , "pac…" at bounding box center [536, 425] width 620 height 538
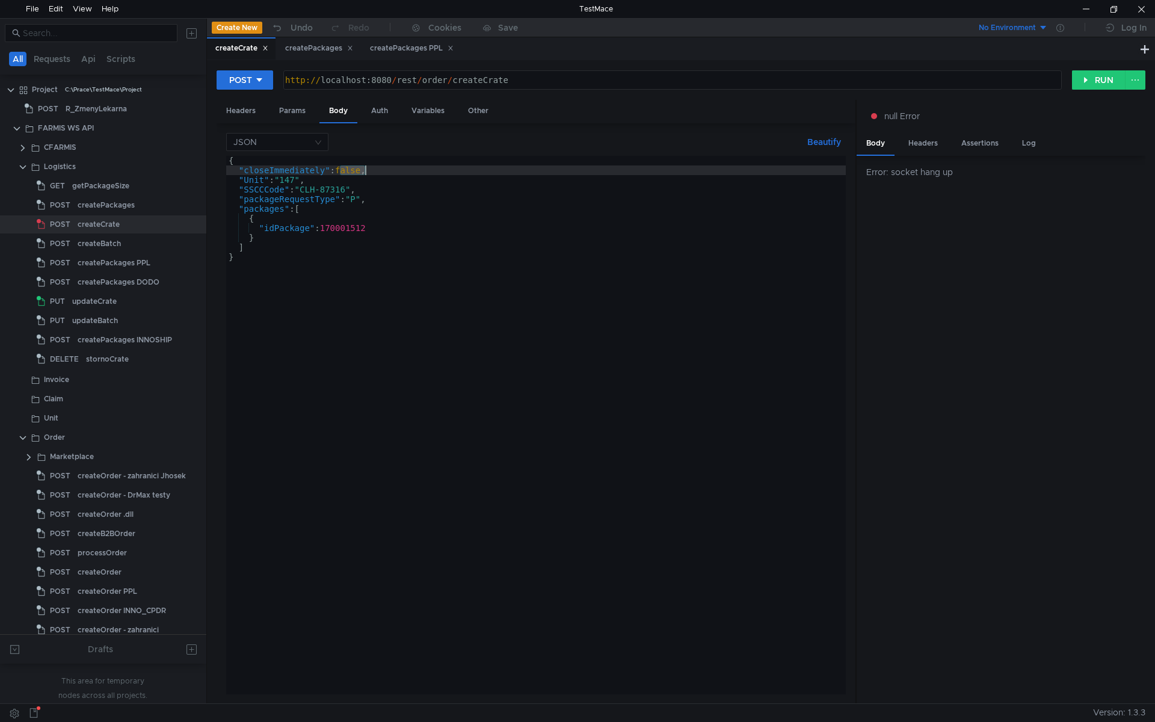
click at [355, 169] on div "{ "closeImmediately" : false , "Unit" : "147" , "SSCCCode" : "CLH-87316" , "pac…" at bounding box center [536, 435] width 620 height 558
click at [344, 190] on div "{ "closeImmediately" : true , "Unit" : "147" , "SSCCCode" : "CLH-87316" , "pack…" at bounding box center [536, 435] width 620 height 558
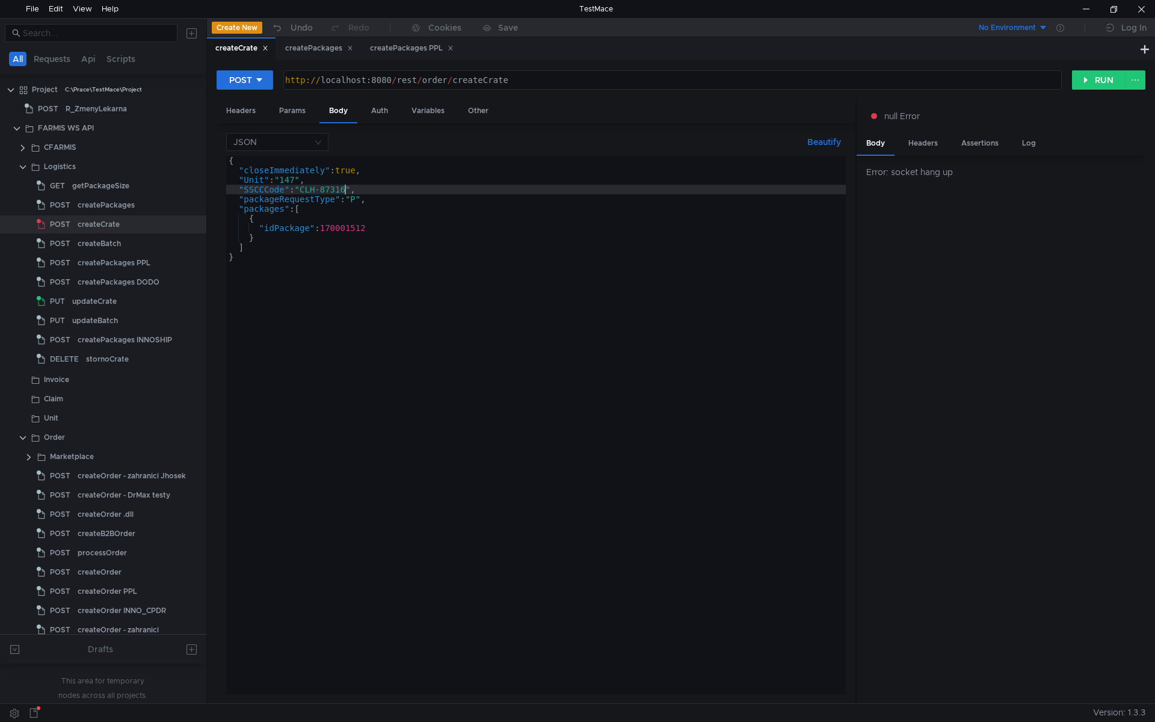
click at [350, 187] on div "{ "closeImmediately" : true , "Unit" : "147" , "SSCCCode" : "CLH-87316" , "pack…" at bounding box center [536, 435] width 620 height 558
click at [372, 229] on div "{ "closeImmediately" : true , "Unit" : "147" , "SSCCCode" : "CLH-87317" , "pack…" at bounding box center [536, 435] width 620 height 558
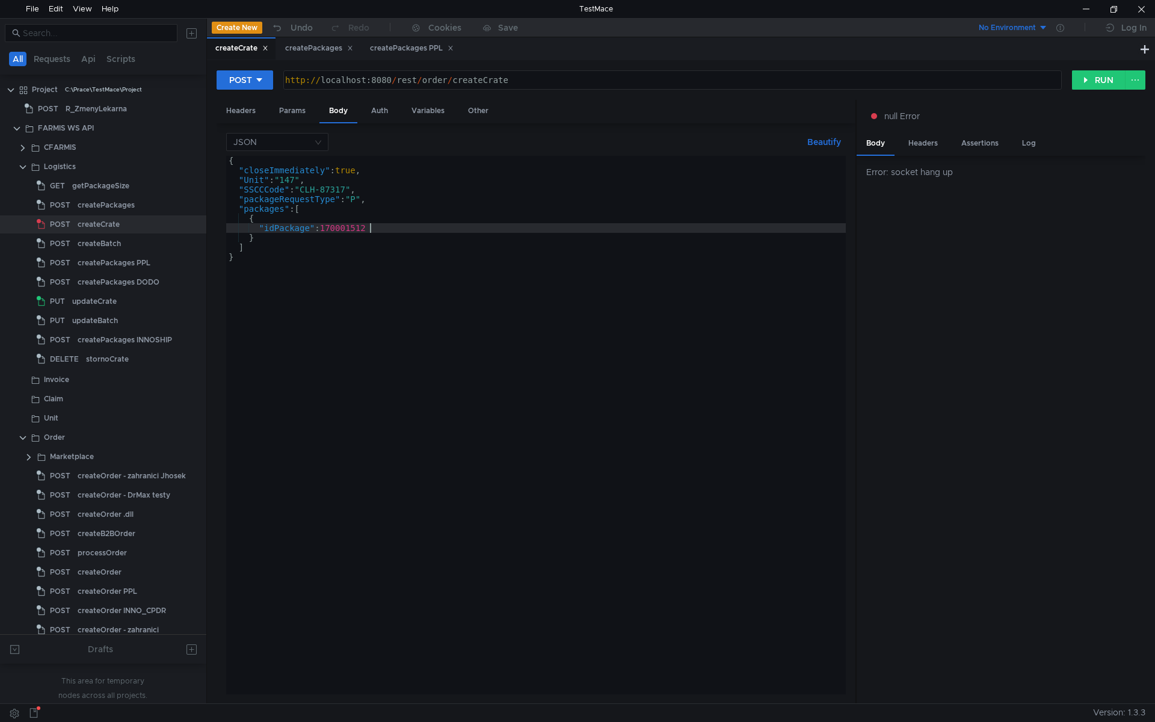
click at [344, 232] on div "{ "closeImmediately" : true , "Unit" : "147" , "SSCCCode" : "CLH-87317" , "pack…" at bounding box center [536, 435] width 620 height 558
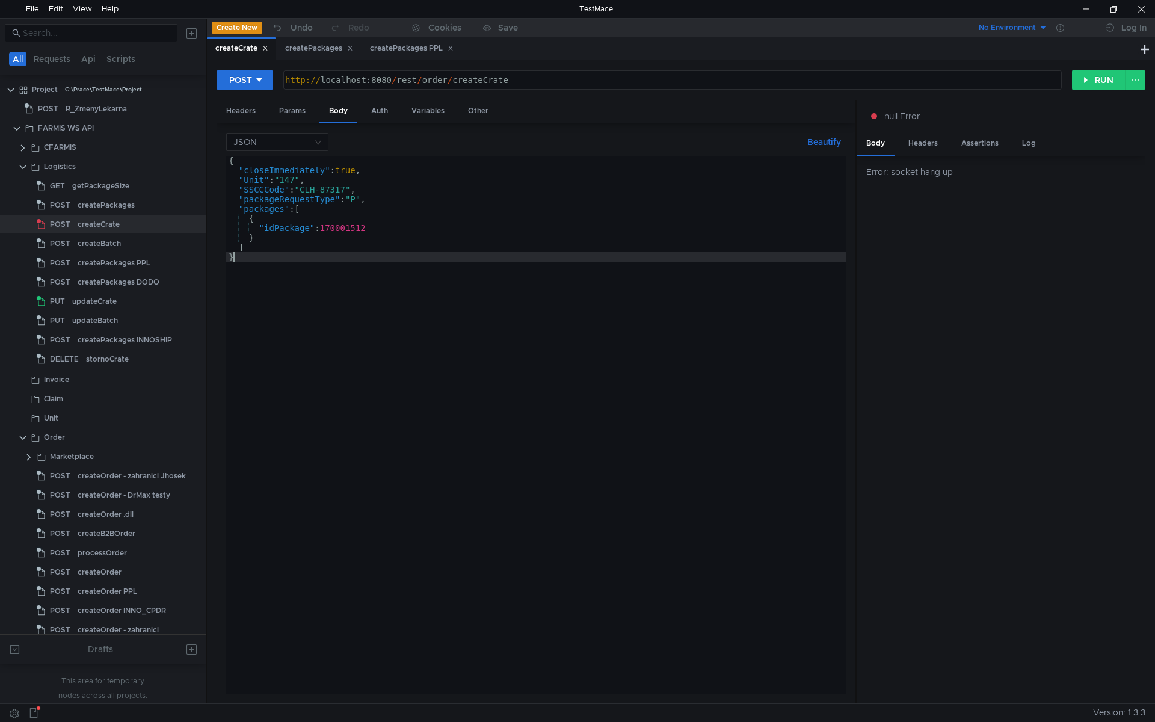
click at [414, 256] on div "{ "closeImmediately" : true , "Unit" : "147" , "SSCCCode" : "CLH-87317" , "pack…" at bounding box center [536, 435] width 620 height 558
type textarea "}"
click at [938, 177] on span "JSON" at bounding box center [934, 172] width 23 height 11
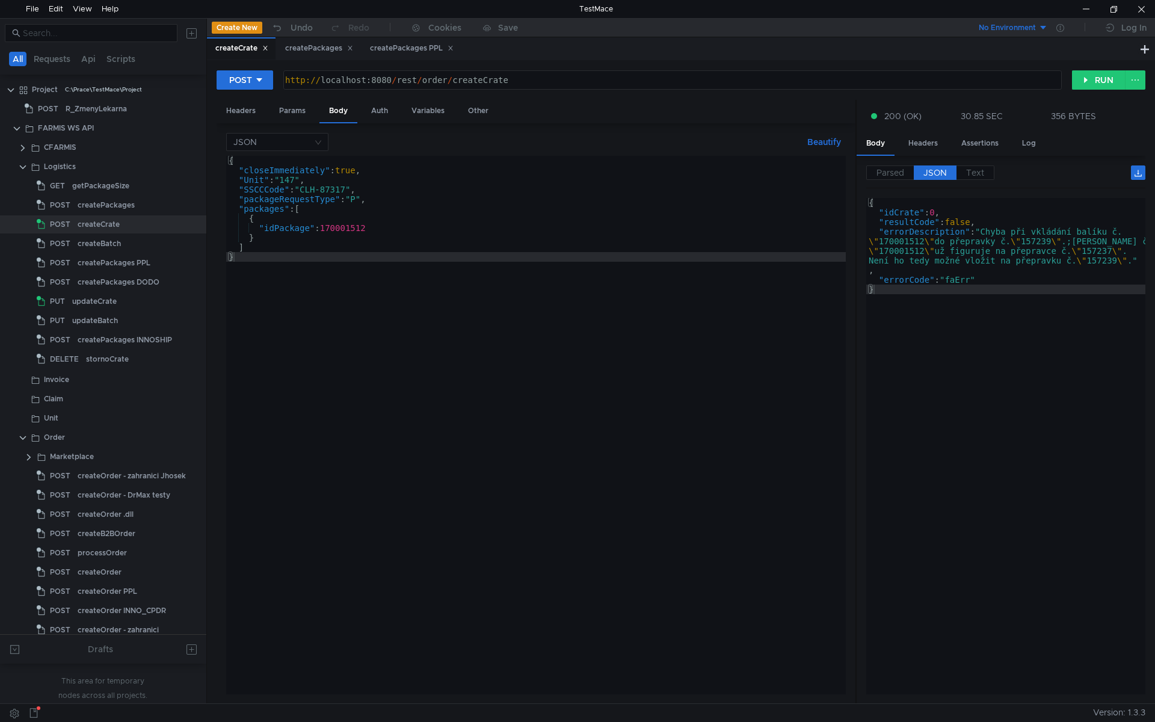
type textarea ""errorDescription": "Chyba při vkládání balíku č. \"170001512\" do přepravky č.…"
click at [1107, 248] on div "{ "idCrate" : 0 , "resultCode" : false , "errorDescription" : "Chyba při vkládá…" at bounding box center [1005, 456] width 279 height 516
click at [436, 334] on div "{ "closeImmediately" : true , "Unit" : "147" , "SSCCCode" : "CLH-87317" , "pack…" at bounding box center [536, 435] width 620 height 558
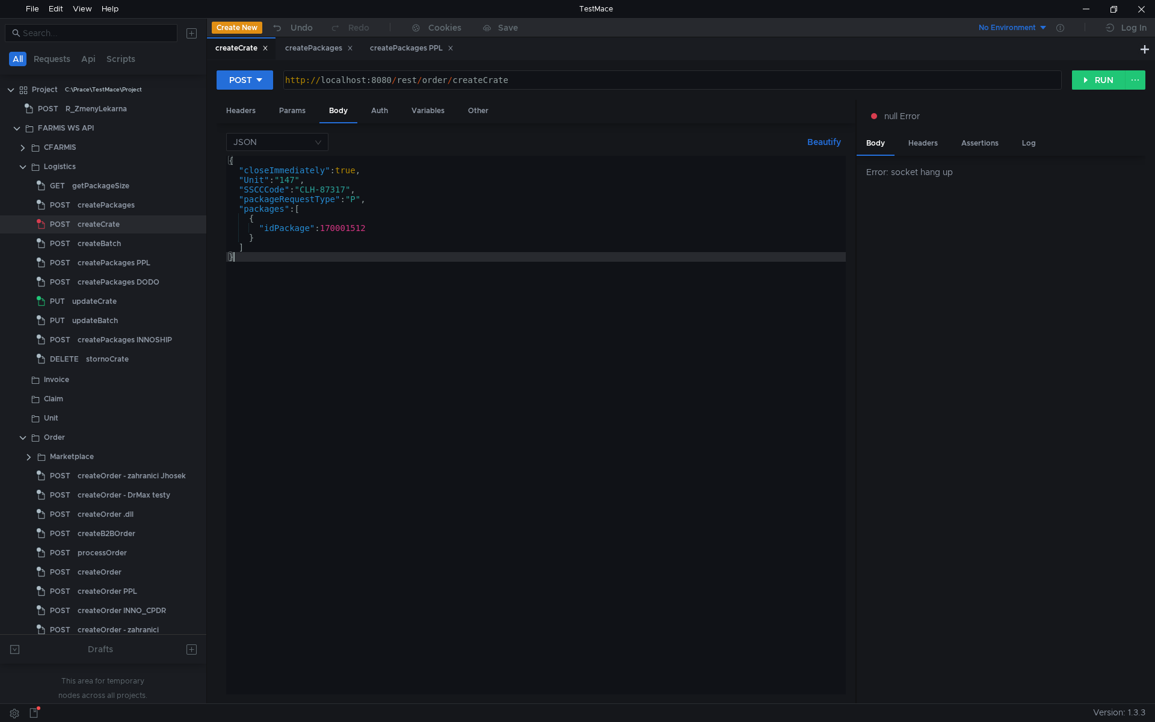
click at [410, 280] on div "{ "closeImmediately" : true , "Unit" : "147" , "SSCCCode" : "CLH-87317" , "pack…" at bounding box center [536, 435] width 620 height 558
click at [294, 325] on div "{ "closeImmediately" : true , "Unit" : "147" , "SSCCCode" : "CLH-87317" , "pack…" at bounding box center [536, 435] width 620 height 558
click at [350, 187] on div "{ "closeImmediately" : true , "Unit" : "147" , "SSCCCode" : "CLH-87317" , "pack…" at bounding box center [536, 435] width 620 height 558
click at [398, 253] on div "{ "closeImmediately" : true , "Unit" : "147" , "SSCCCode" : "CLH-87317" , "pack…" at bounding box center [536, 435] width 620 height 558
click at [371, 217] on div "{ "closeImmediately" : true , "Unit" : "147" , "SSCCCode" : "CLH-87317" , "pack…" at bounding box center [536, 435] width 620 height 558
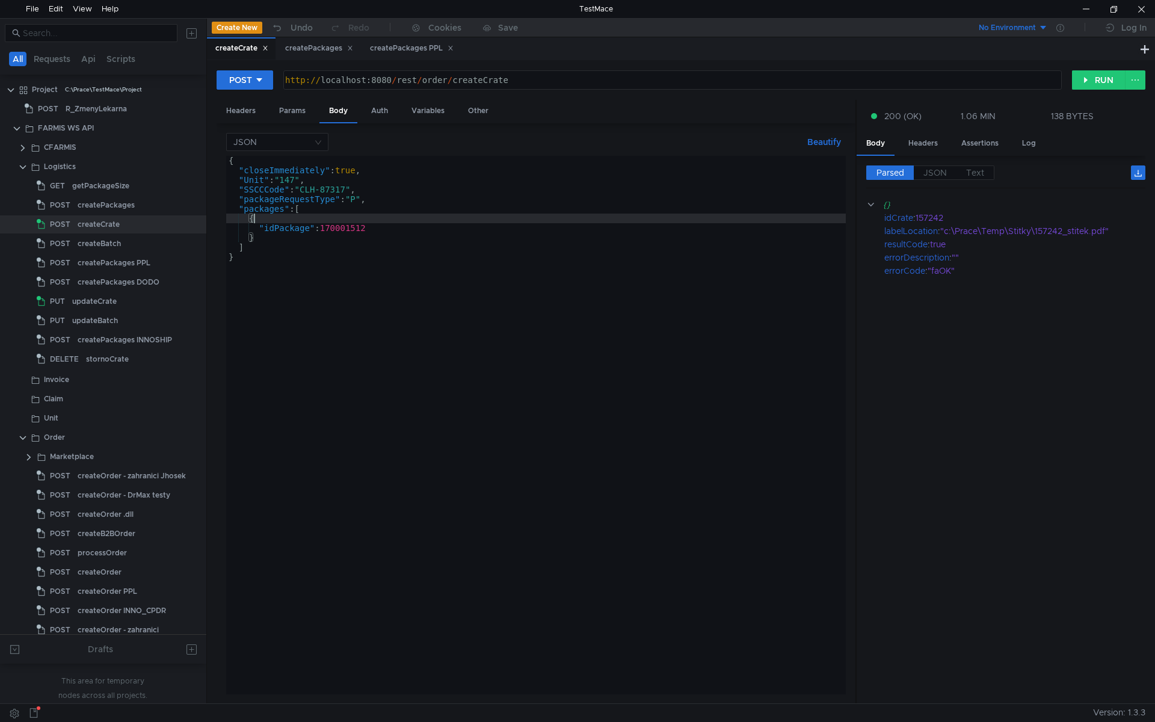
click at [316, 199] on div "{ "closeImmediately" : true , "Unit" : "147" , "SSCCCode" : "CLH-87317" , "pack…" at bounding box center [536, 435] width 620 height 558
type textarea ""packageRequestType": "P","
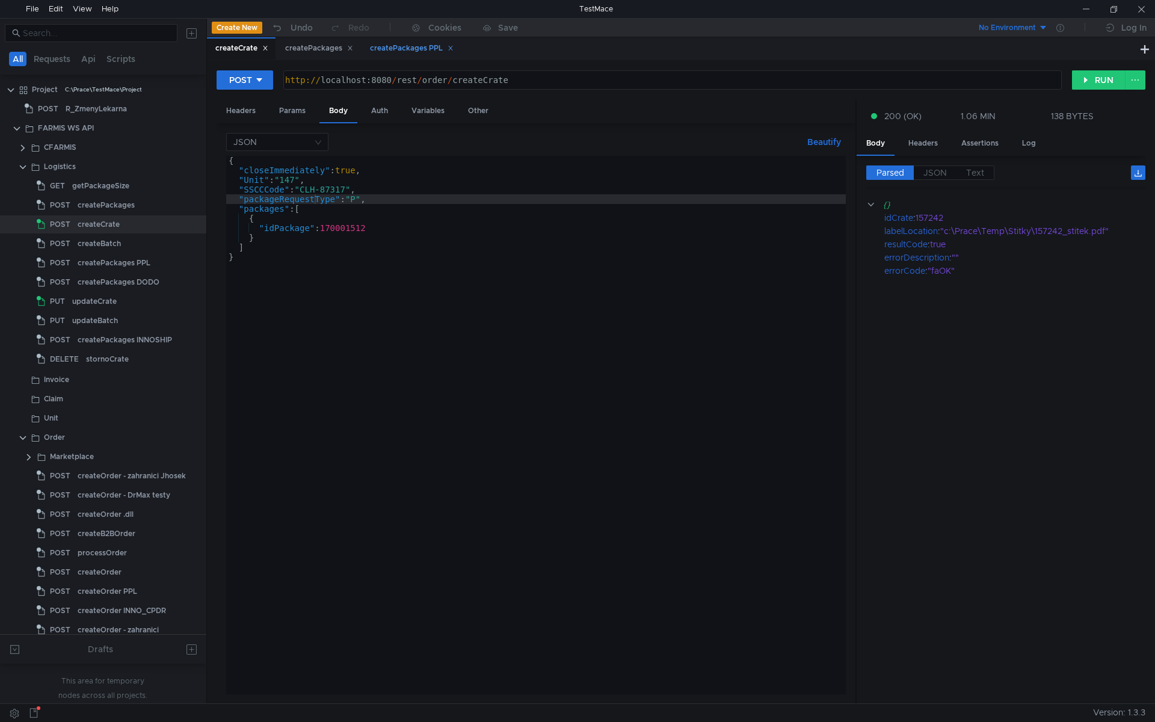
click at [396, 53] on div "createPackages PPL" at bounding box center [412, 48] width 84 height 13
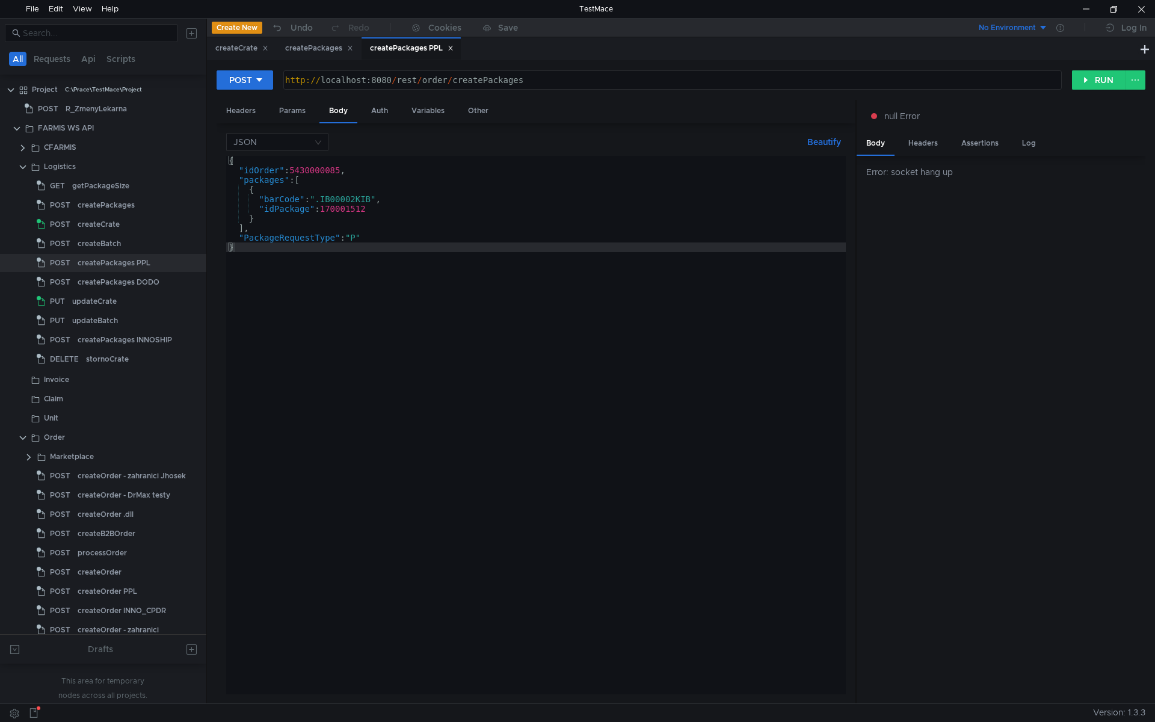
click at [372, 211] on div "{ "idOrder" : 5430000085 , "packages" : [ { "barCode" : ".IB00002KIB" , "idPack…" at bounding box center [536, 435] width 620 height 558
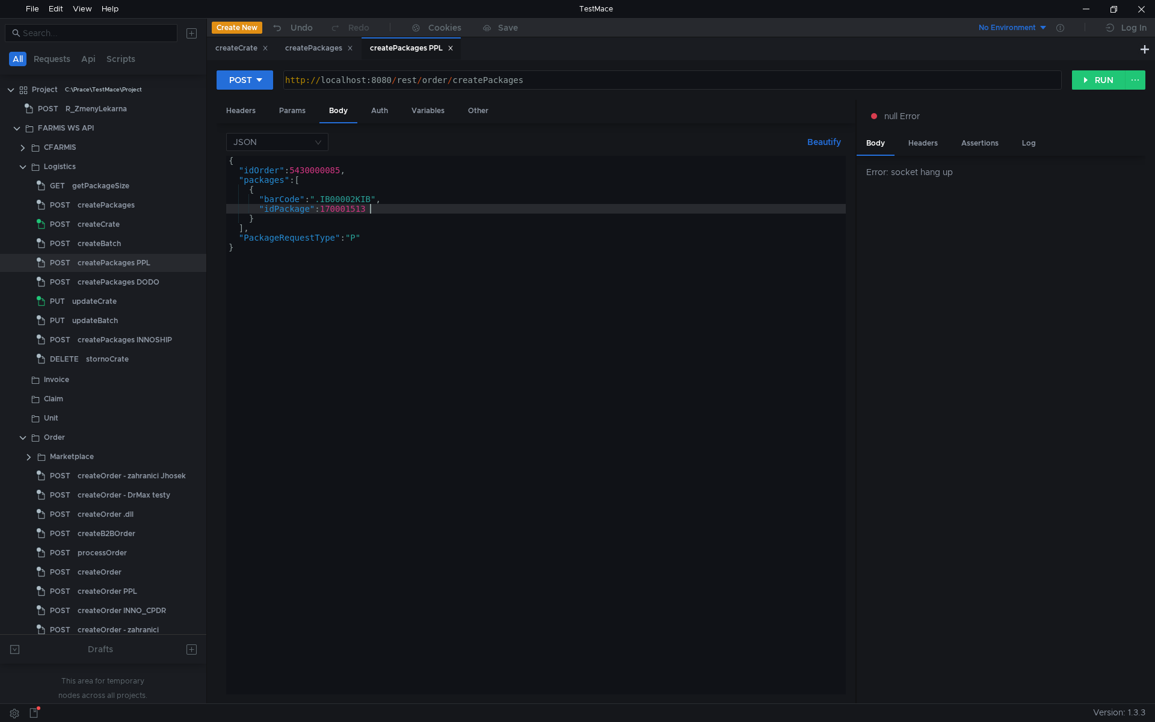
scroll to position [0, 10]
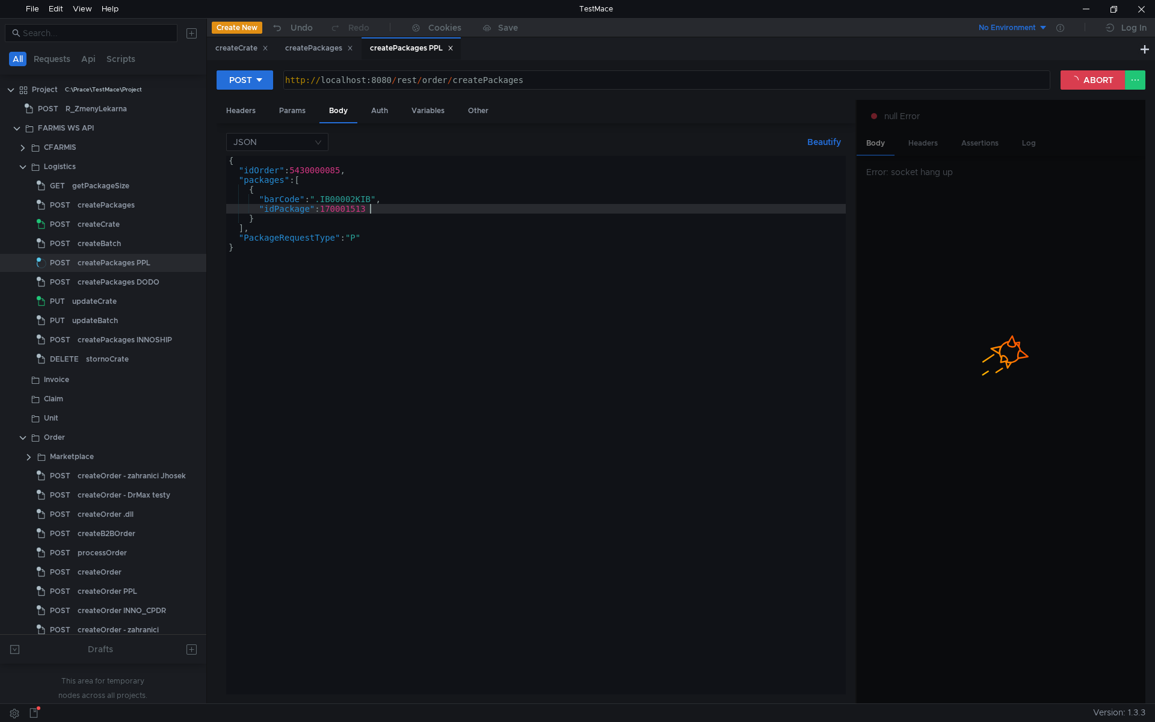
click at [360, 209] on div "{ "idOrder" : 5430000085 , "packages" : [ { "barCode" : ".IB00002KIB" , "idPack…" at bounding box center [536, 435] width 620 height 558
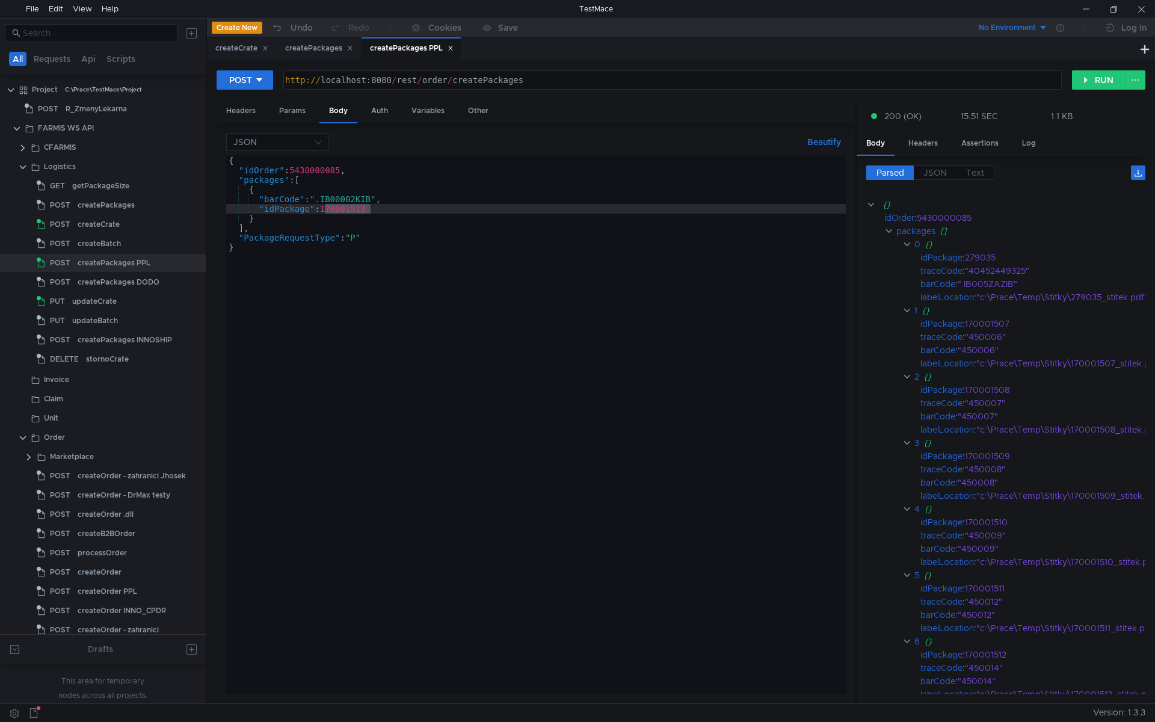
click at [359, 203] on div "{ "idOrder" : 5430000085 , "packages" : [ { "barCode" : ".IB00002KIB" , "idPack…" at bounding box center [536, 435] width 620 height 558
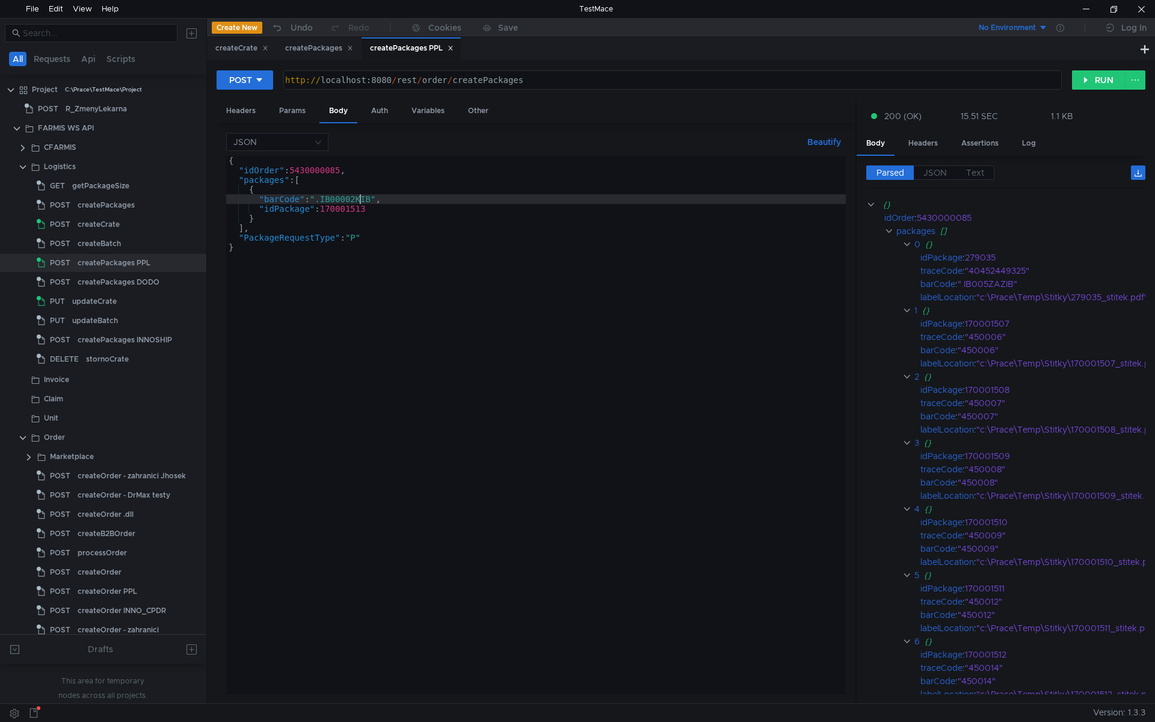
click at [354, 205] on div "{ "idOrder" : 5430000085 , "packages" : [ { "barCode" : ".IB00002KIB" , "idPack…" at bounding box center [536, 435] width 620 height 558
type textarea ""idPackage": 170001513"
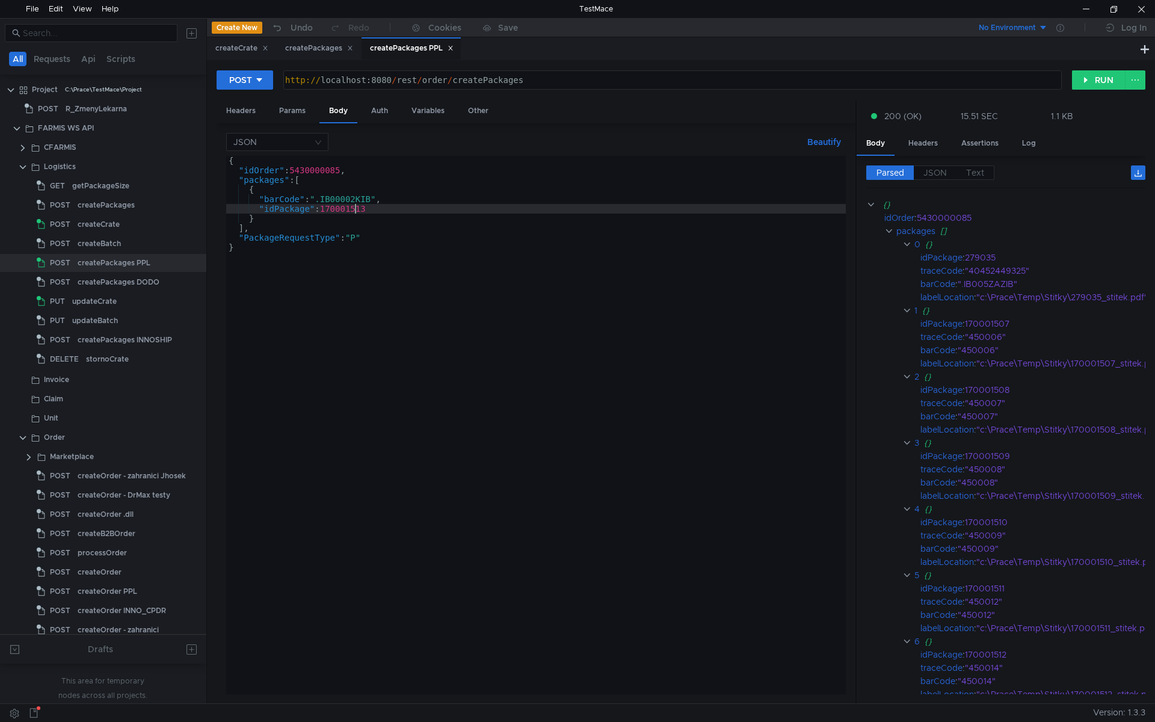
click at [354, 205] on div "{ "idOrder" : 5430000085 , "packages" : [ { "barCode" : ".IB00002KIB" , "idPack…" at bounding box center [536, 435] width 620 height 558
click at [244, 45] on div "createCrate" at bounding box center [241, 48] width 53 height 13
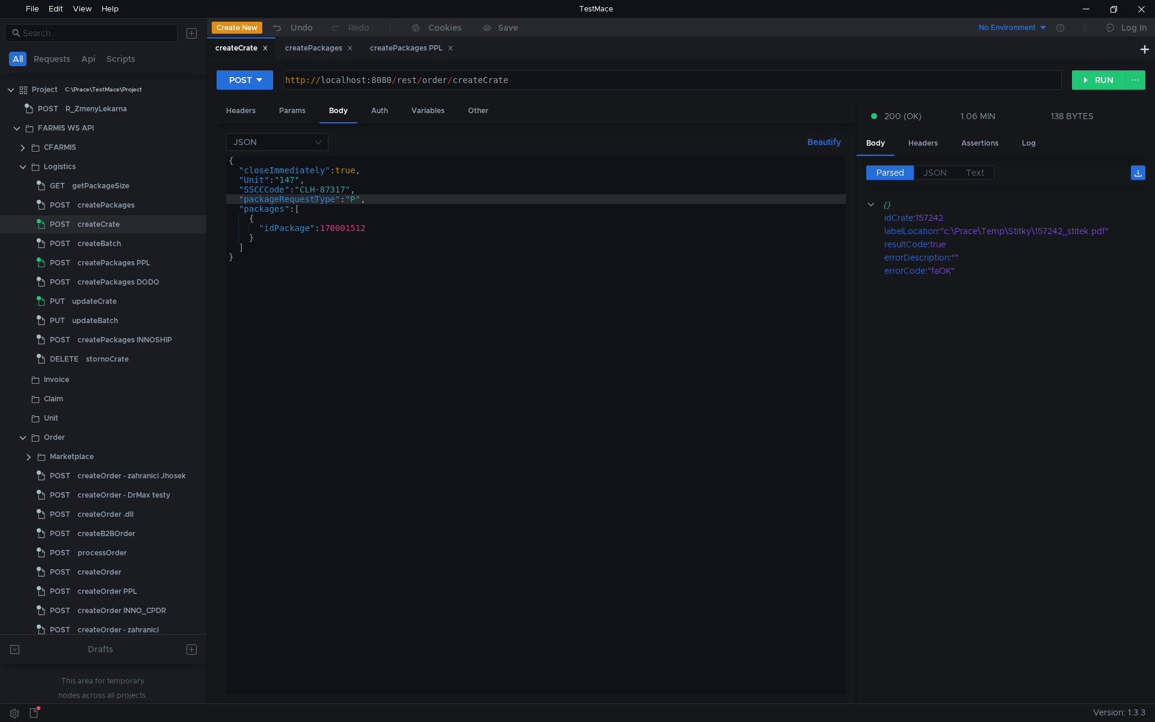
click at [353, 226] on div "{ "closeImmediately" : true , "Unit" : "147" , "SSCCCode" : "CLH-87317" , "pack…" at bounding box center [536, 435] width 620 height 558
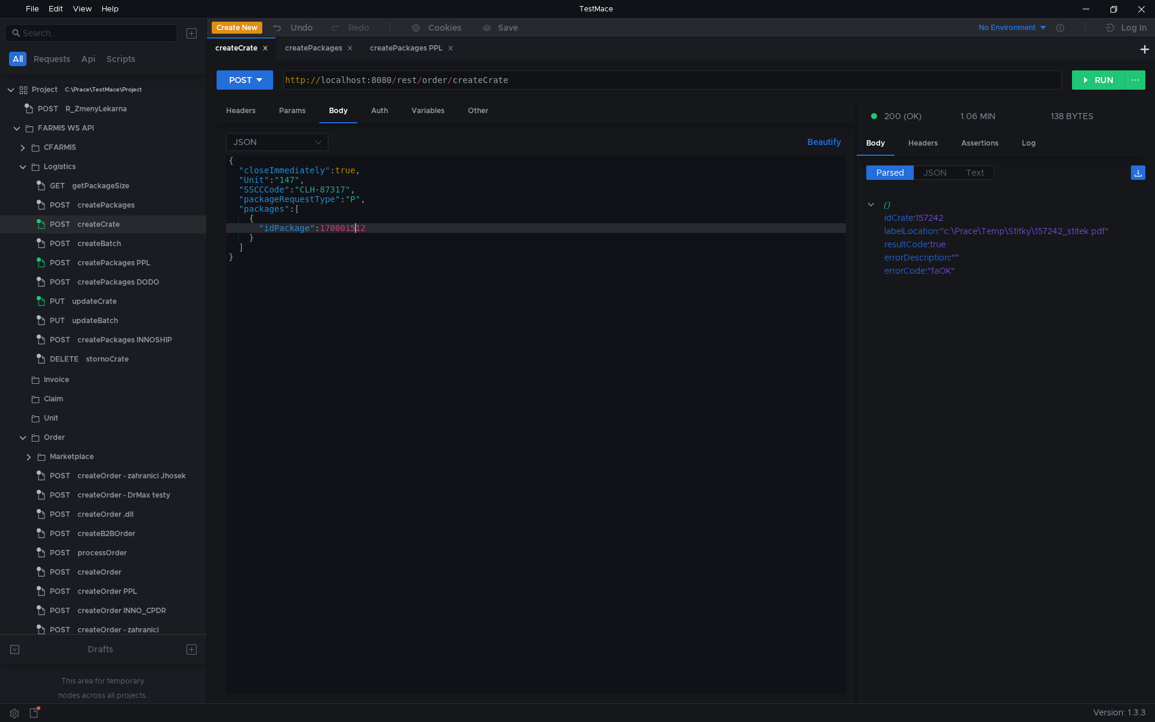
click at [353, 226] on div "{ "closeImmediately" : true , "Unit" : "147" , "SSCCCode" : "CLH-87317" , "pack…" at bounding box center [536, 435] width 620 height 558
paste textarea "3"
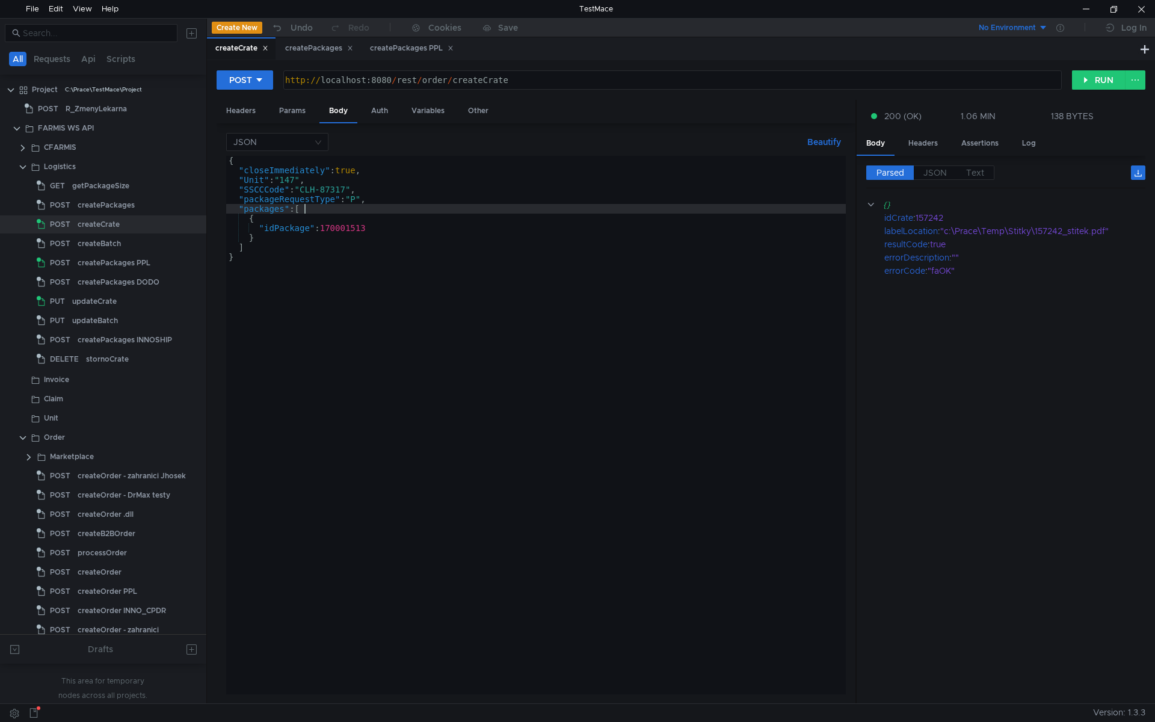
click at [318, 207] on div "{ "closeImmediately" : true , "Unit" : "147" , "SSCCCode" : "CLH-87317" , "pack…" at bounding box center [536, 435] width 620 height 558
click at [320, 282] on div "{ "closeImmediately" : true , "Unit" : "147" , "SSCCCode" : "CLH-87317" , "pack…" at bounding box center [536, 435] width 620 height 558
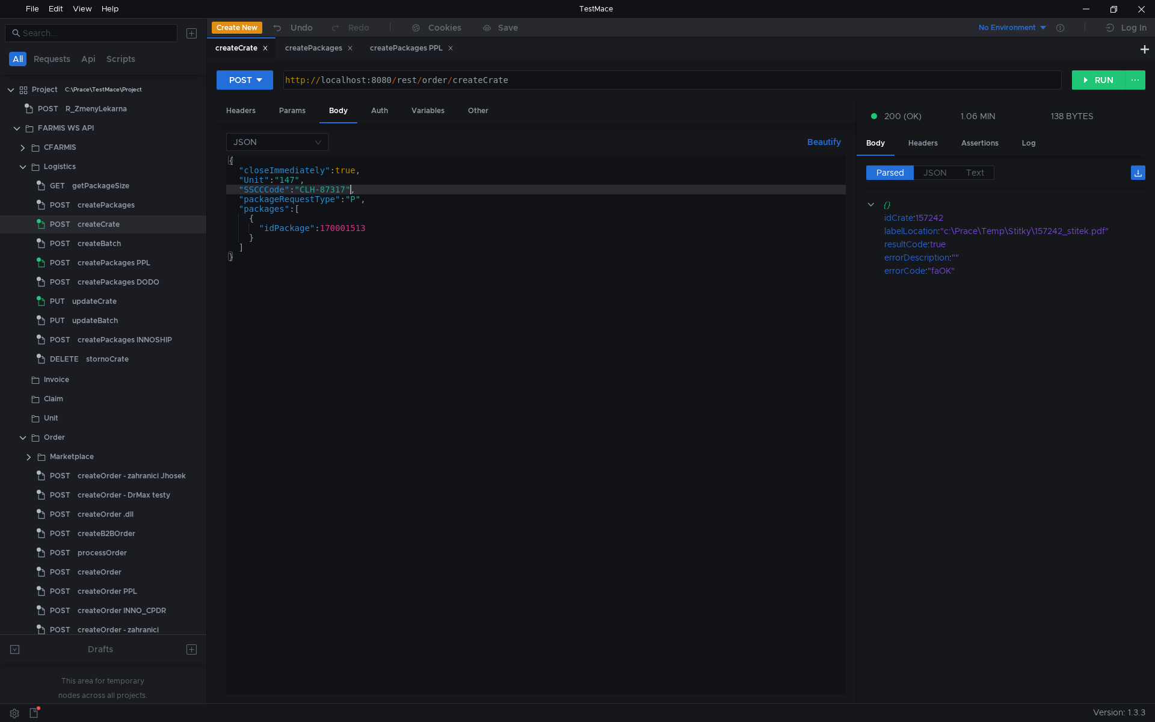
click at [350, 188] on div "{ "closeImmediately" : true , "Unit" : "147" , "SSCCCode" : "CLH-87317" , "pack…" at bounding box center [536, 435] width 620 height 558
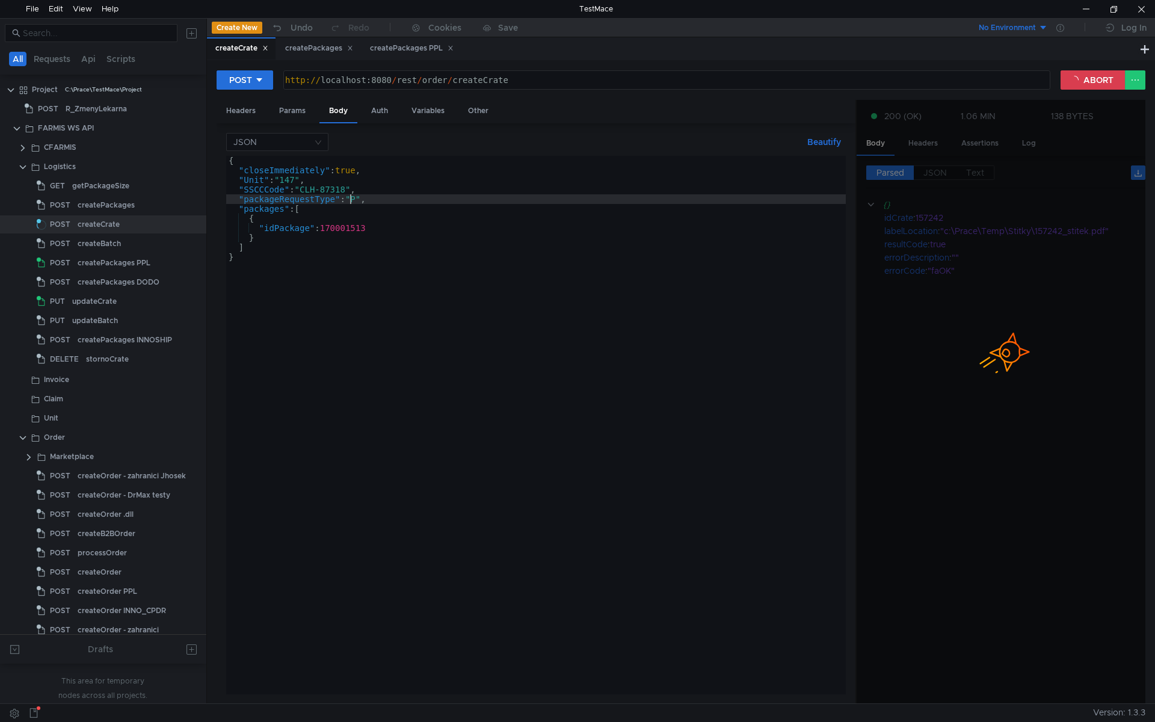
type textarea ""packageRequestType": "P","
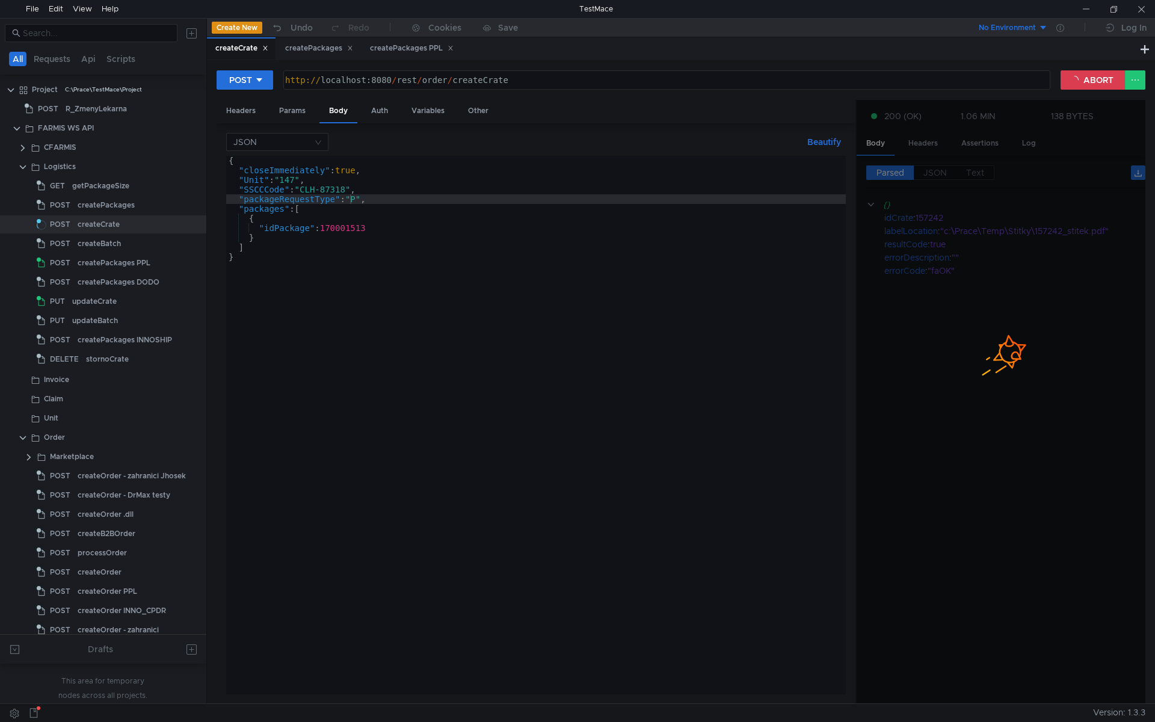
scroll to position [0, 8]
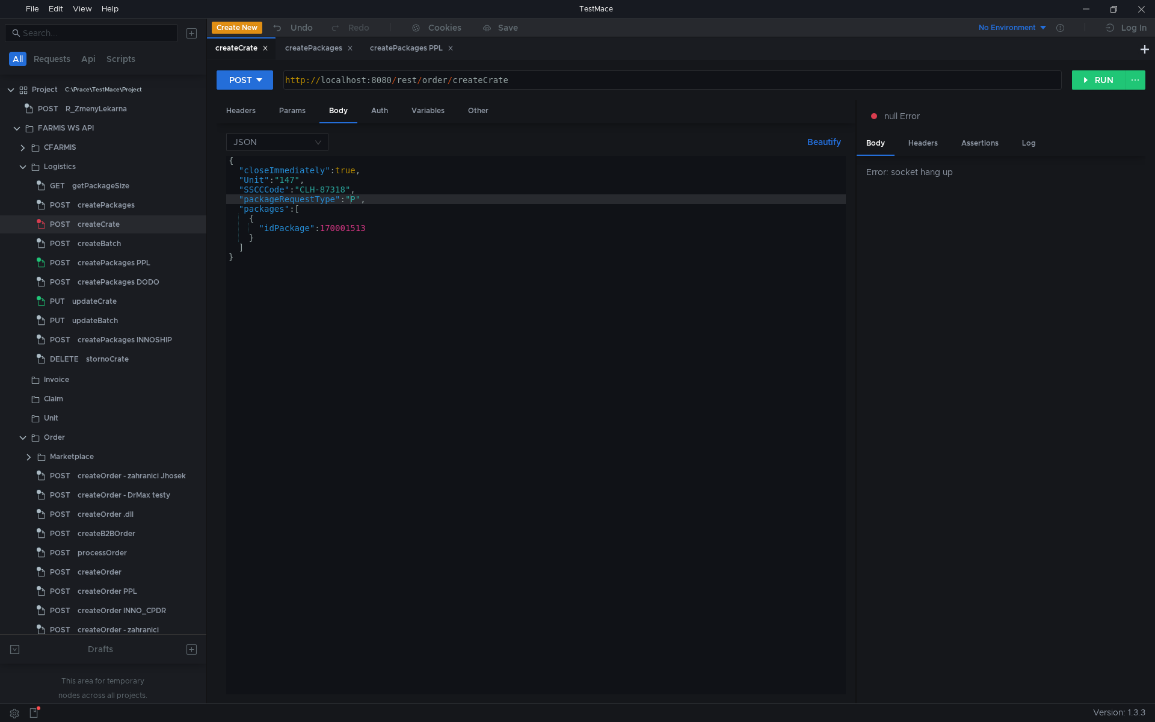
click at [428, 362] on div "{ "closeImmediately" : true , "Unit" : "147" , "SSCCCode" : "CLH-87318" , "pack…" at bounding box center [536, 435] width 620 height 558
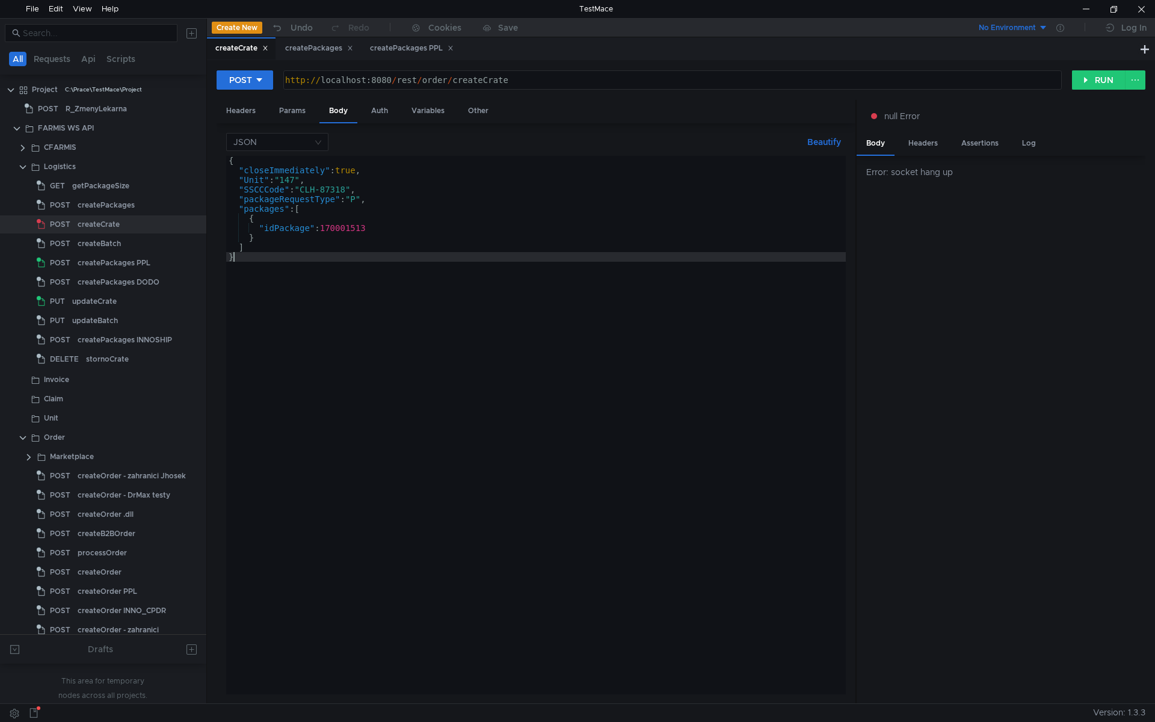
scroll to position [0, 0]
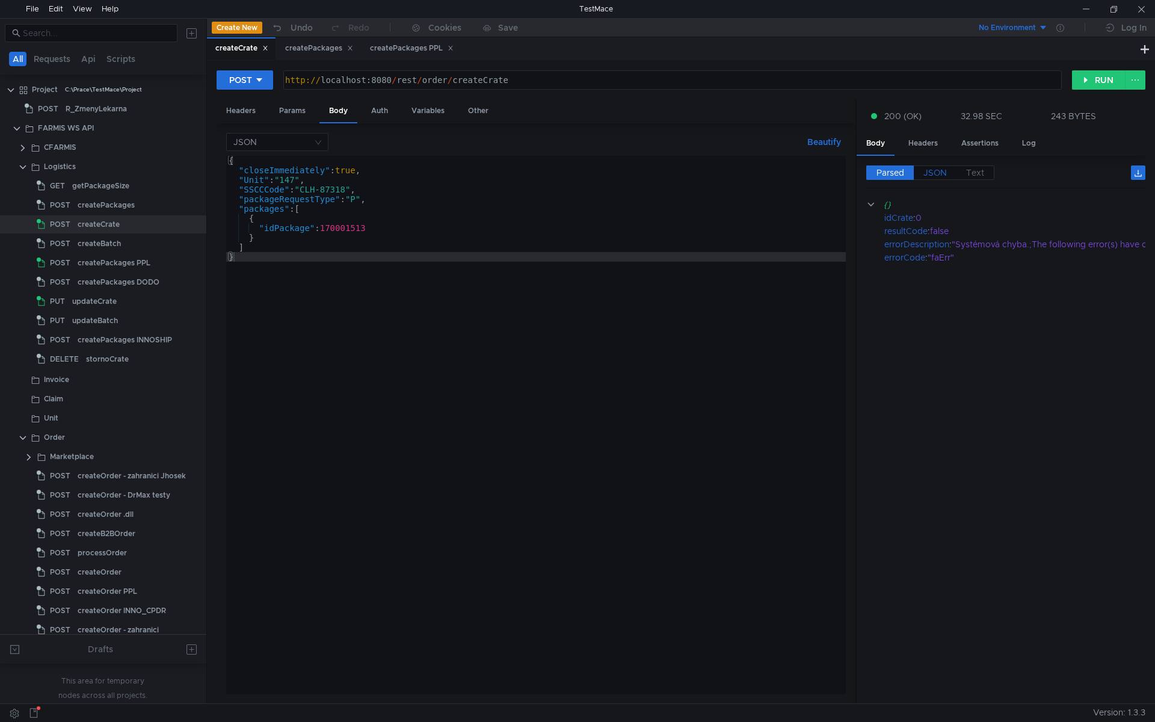
click at [934, 174] on span "JSON" at bounding box center [934, 172] width 23 height 11
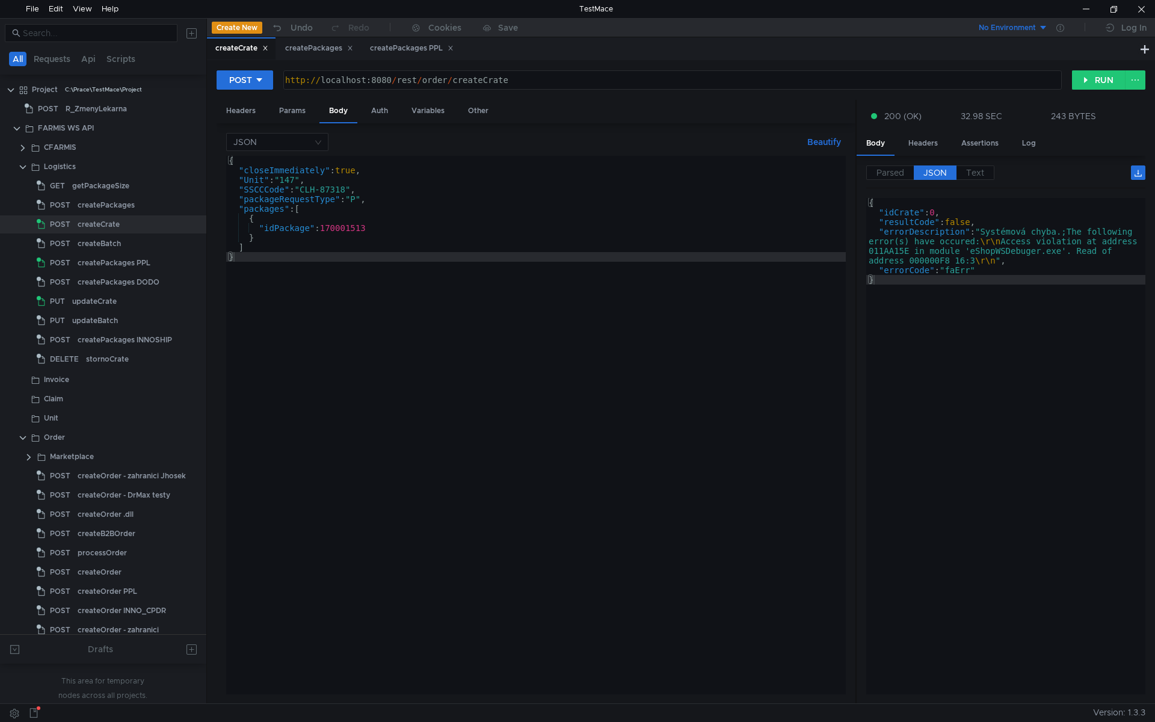
click at [504, 297] on div "{ "closeImmediately" : true , "Unit" : "147" , "SSCCCode" : "CLH-87318" , "pack…" at bounding box center [536, 435] width 620 height 558
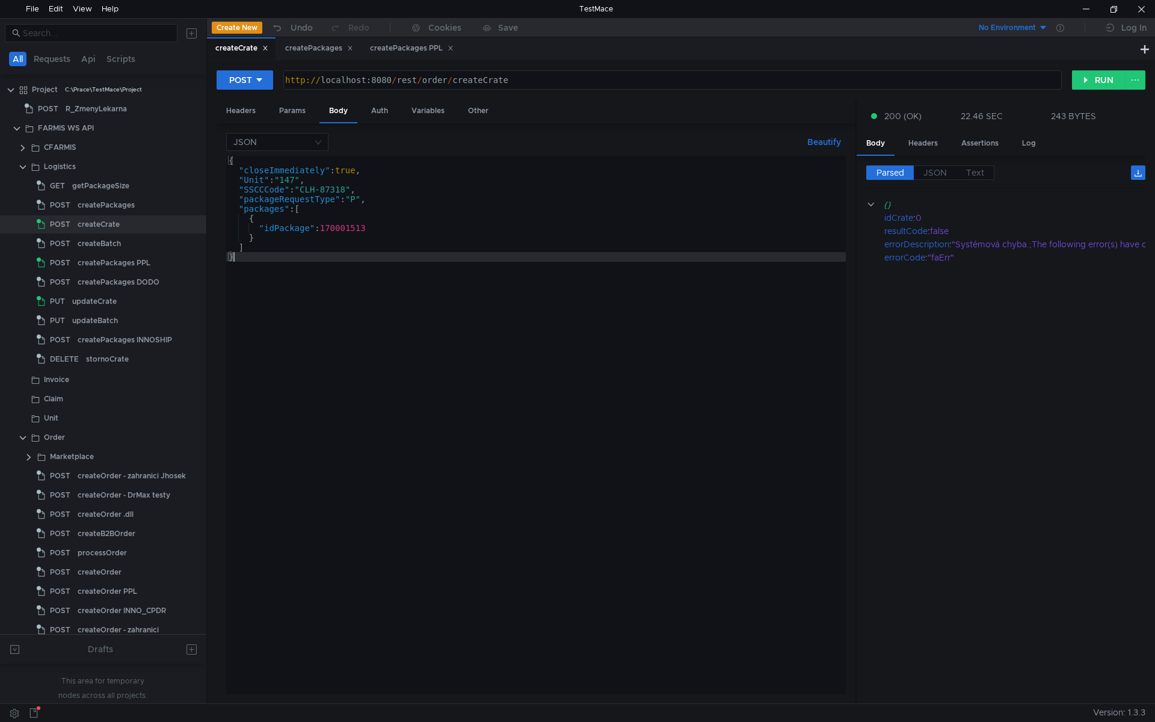
click at [310, 324] on div "{ "closeImmediately" : true , "Unit" : "147" , "SSCCCode" : "CLH-87318" , "pack…" at bounding box center [536, 435] width 620 height 558
click at [629, 243] on div "{ "closeImmediately" : true , "Unit" : "147" , "SSCCCode" : "CLH-87318" , "pack…" at bounding box center [536, 435] width 620 height 558
click at [258, 293] on div "{ "closeImmediately" : true , "Unit" : "147" , "SSCCCode" : "CLH-87318" , "pack…" at bounding box center [536, 435] width 620 height 558
type textarea "}"
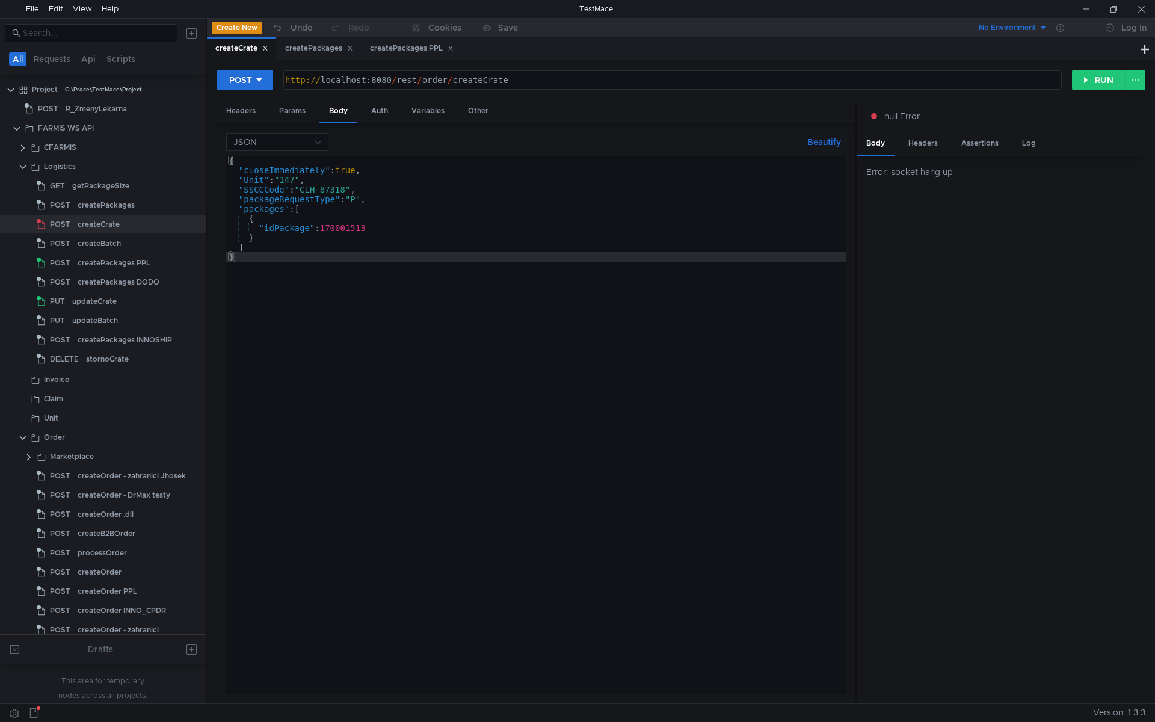
click at [328, 339] on div "{ "closeImmediately" : true , "Unit" : "147" , "SSCCCode" : "CLH-87318" , "pack…" at bounding box center [536, 435] width 620 height 558
click at [318, 358] on div "{ "closeImmediately" : true , "Unit" : "147" , "SSCCCode" : "CLH-87318" , "pack…" at bounding box center [536, 435] width 620 height 558
click at [661, 297] on div "{ "closeImmediately" : true , "Unit" : "147" , "SSCCCode" : "CLH-87318" , "pack…" at bounding box center [536, 435] width 620 height 558
click at [448, 339] on div "{ "closeImmediately" : true , "Unit" : "147" , "SSCCCode" : "CLH-87318" , "pack…" at bounding box center [536, 435] width 620 height 558
click at [722, 288] on div "{ "closeImmediately" : true , "Unit" : "147" , "SSCCCode" : "CLH-87318" , "pack…" at bounding box center [536, 435] width 620 height 558
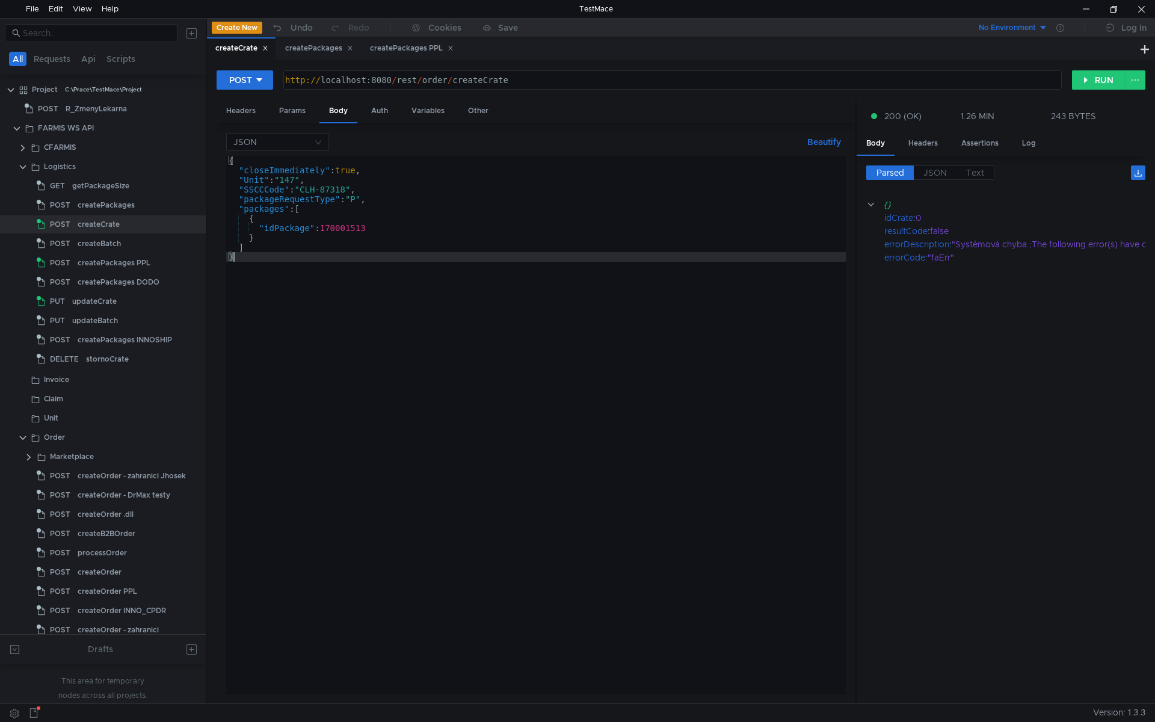
click at [274, 168] on div "{ "closeImmediately" : true , "Unit" : "147" , "SSCCCode" : "CLH-87318" , "pack…" at bounding box center [536, 435] width 620 height 558
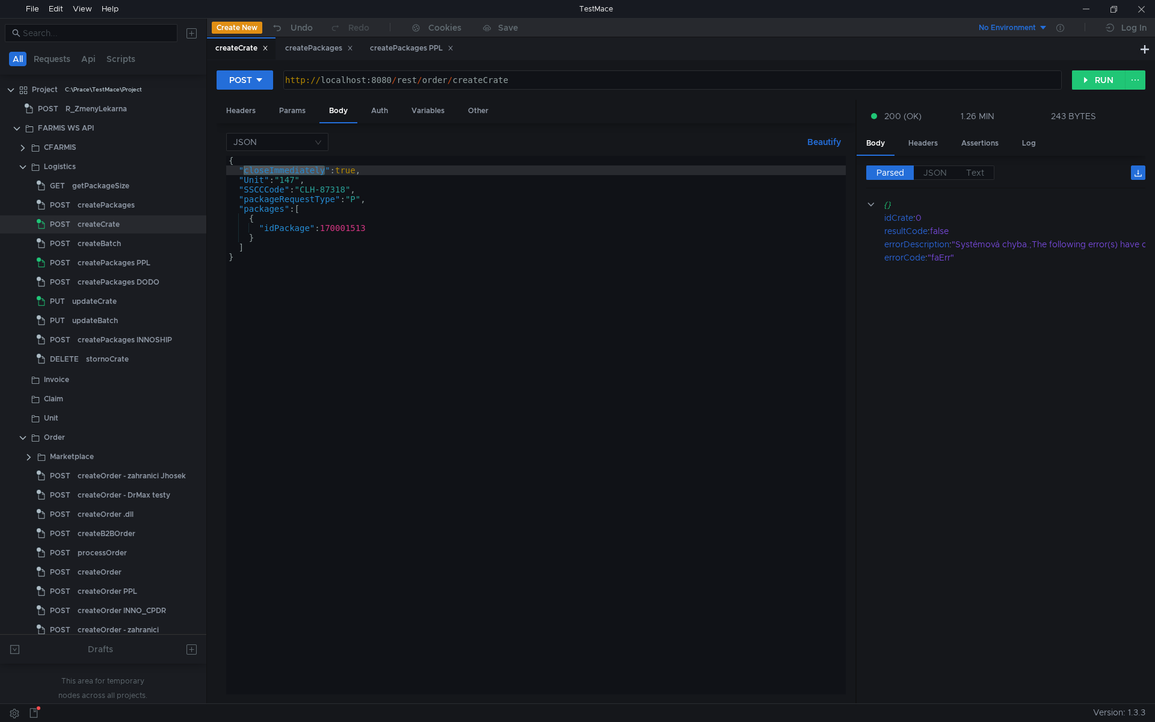
click at [615, 411] on div "{ "closeImmediately" : true , "Unit" : "147" , "SSCCCode" : "CLH-87318" , "pack…" at bounding box center [536, 435] width 620 height 558
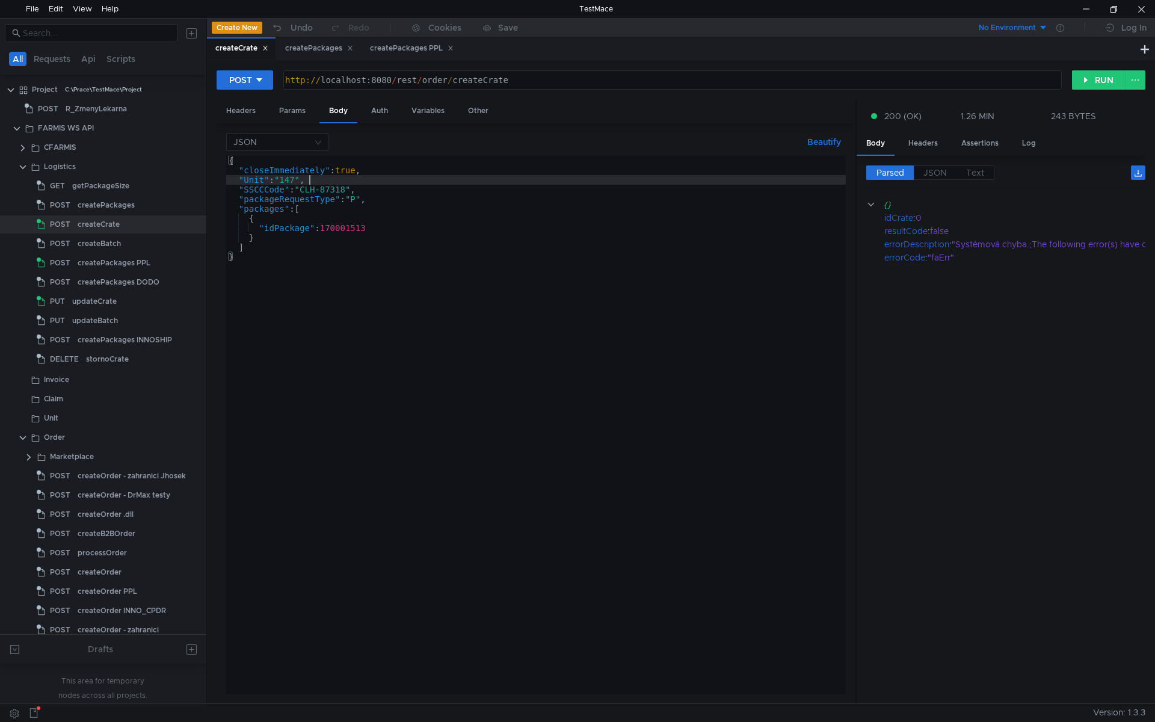
click at [342, 183] on div "{ "closeImmediately" : true , "Unit" : "147" , "SSCCCode" : "CLH-87318" , "pack…" at bounding box center [536, 435] width 620 height 558
click at [325, 239] on div "{ "closeImmediately" : true , "Unit" : "147" , "SSCCCode" : "CLH-87318" , "pack…" at bounding box center [536, 435] width 620 height 558
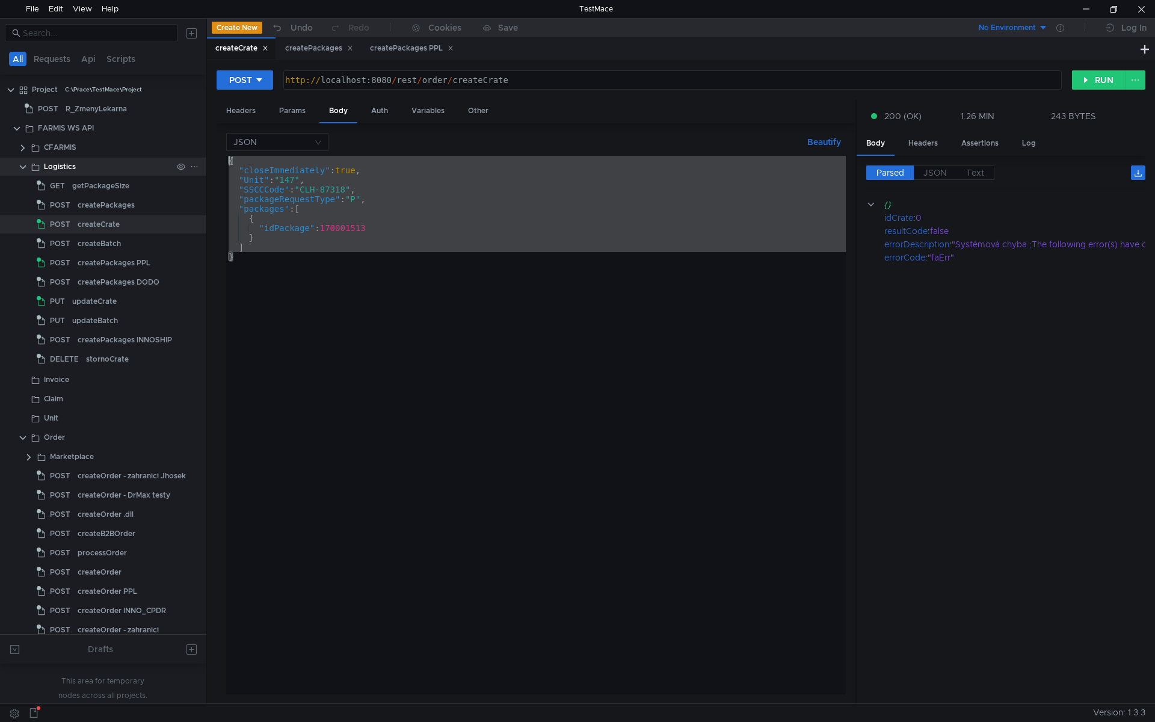
drag, startPoint x: 316, startPoint y: 283, endPoint x: 194, endPoint y: 165, distance: 169.8
click at [194, 165] on as-split "All Requests Api Scripts Project C:\Prace\TestMace\Project POST R_ZmenyLekarna …" at bounding box center [577, 360] width 1155 height 685
click at [307, 271] on div "{ "closeImmediately" : true , "Unit" : "147" , "SSCCCode" : "CLH-87318" , "pack…" at bounding box center [536, 425] width 620 height 538
drag, startPoint x: 383, startPoint y: 324, endPoint x: 230, endPoint y: 153, distance: 229.2
click at [230, 153] on div "JSON Beautify } { "closeImmediately" : true , "Unit" : "147" , "SSCCCode" : "CL…" at bounding box center [536, 413] width 620 height 561
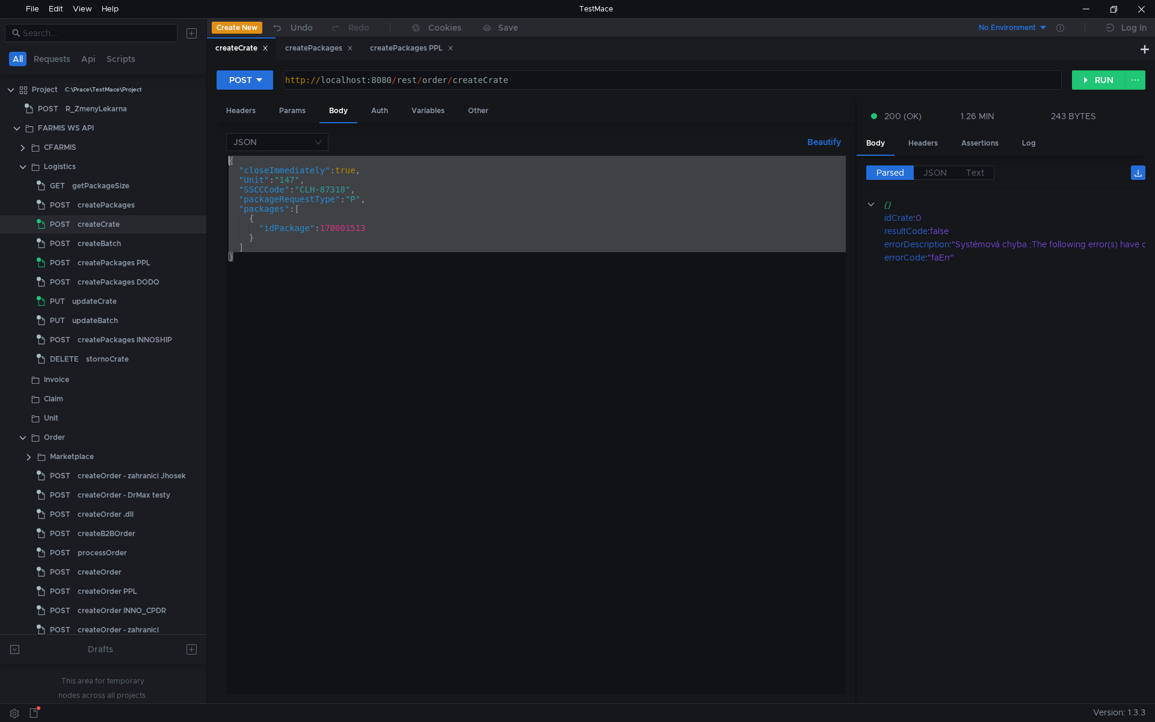
click at [351, 290] on div "{ "closeImmediately" : true , "Unit" : "147" , "SSCCCode" : "CLH-87318" , "pack…" at bounding box center [536, 425] width 620 height 538
type textarea "}"
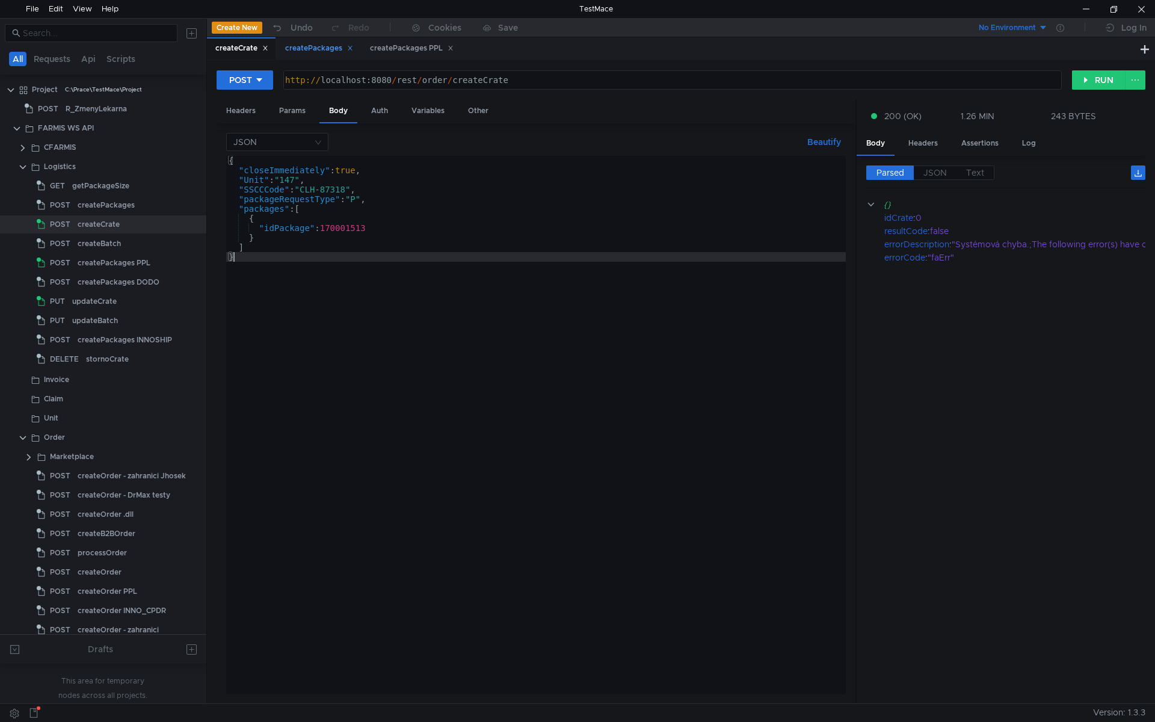
click at [319, 45] on div "createPackages" at bounding box center [319, 48] width 68 height 13
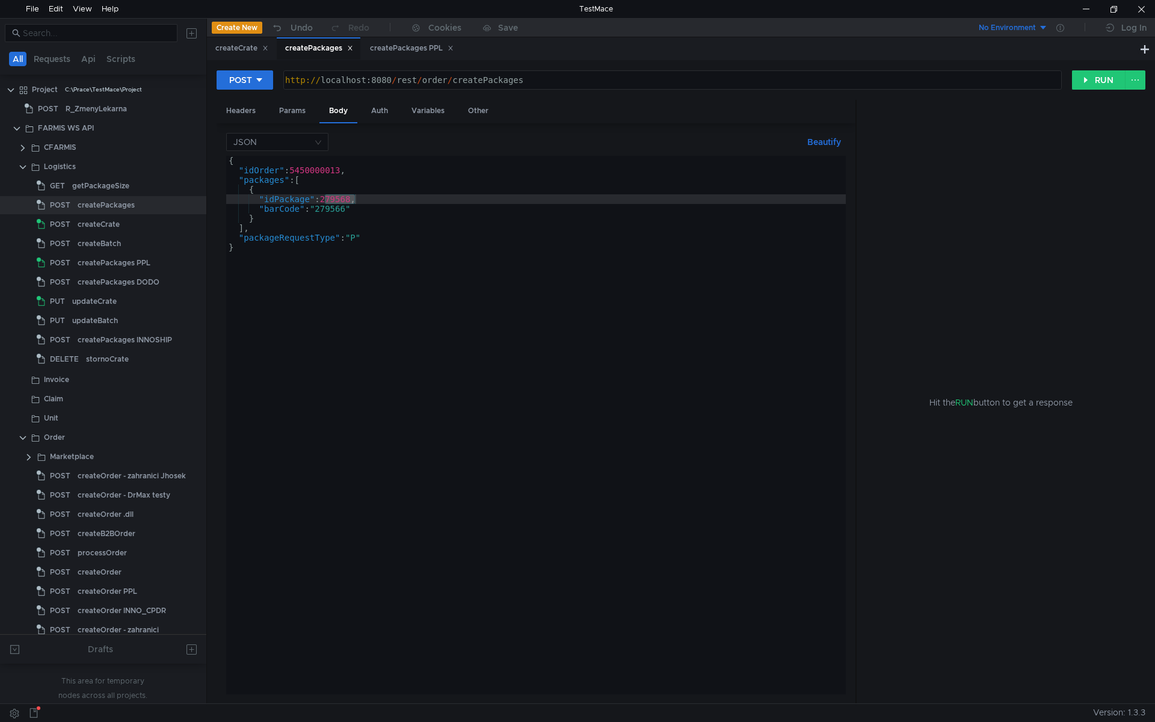
type textarea "}"
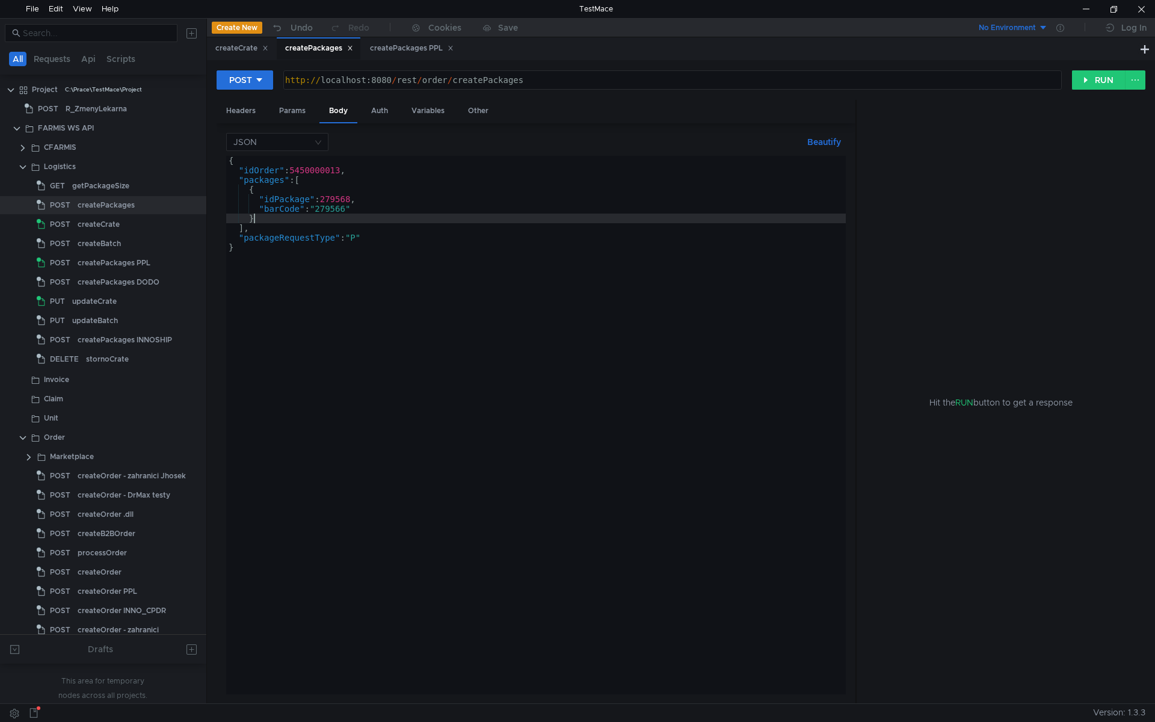
click at [399, 218] on div "{ "idOrder" : 5450000013 , "packages" : [ { "idPackage" : 279568 , "barCode" : …" at bounding box center [536, 435] width 620 height 558
click at [400, 42] on div "createPackages PPL" at bounding box center [411, 48] width 99 height 22
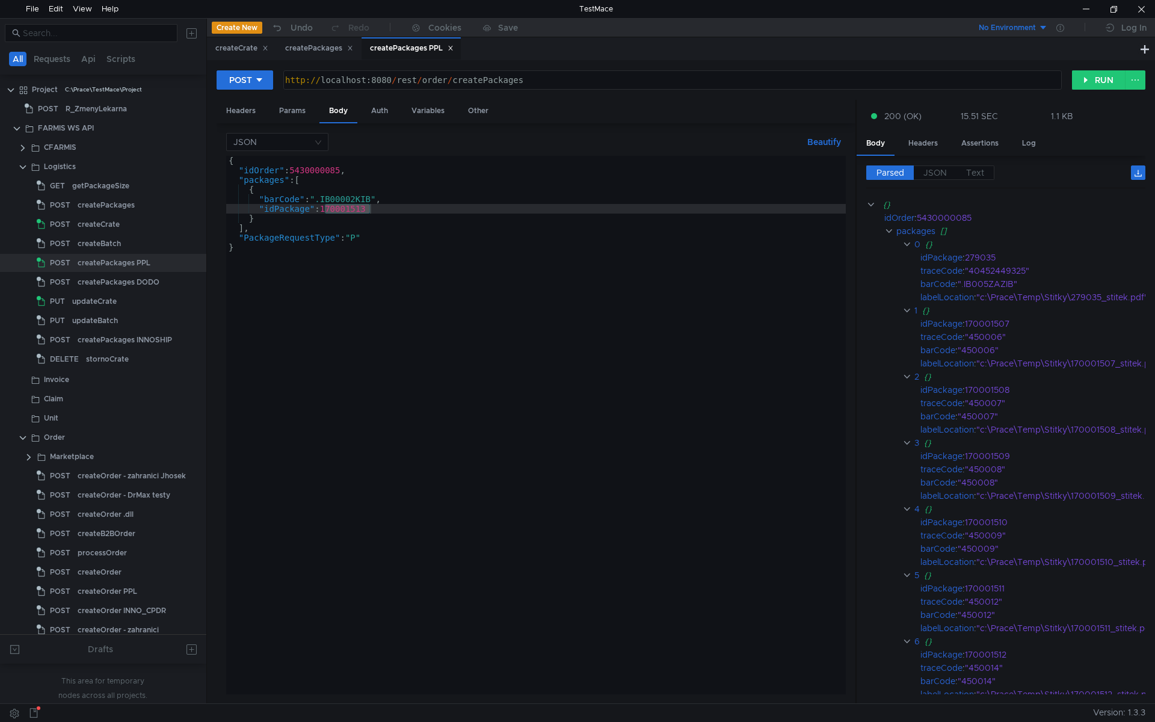
click at [378, 262] on div "{ "idOrder" : 5430000085 , "packages" : [ { "barCode" : ".IB00002KIB" , "idPack…" at bounding box center [536, 435] width 620 height 558
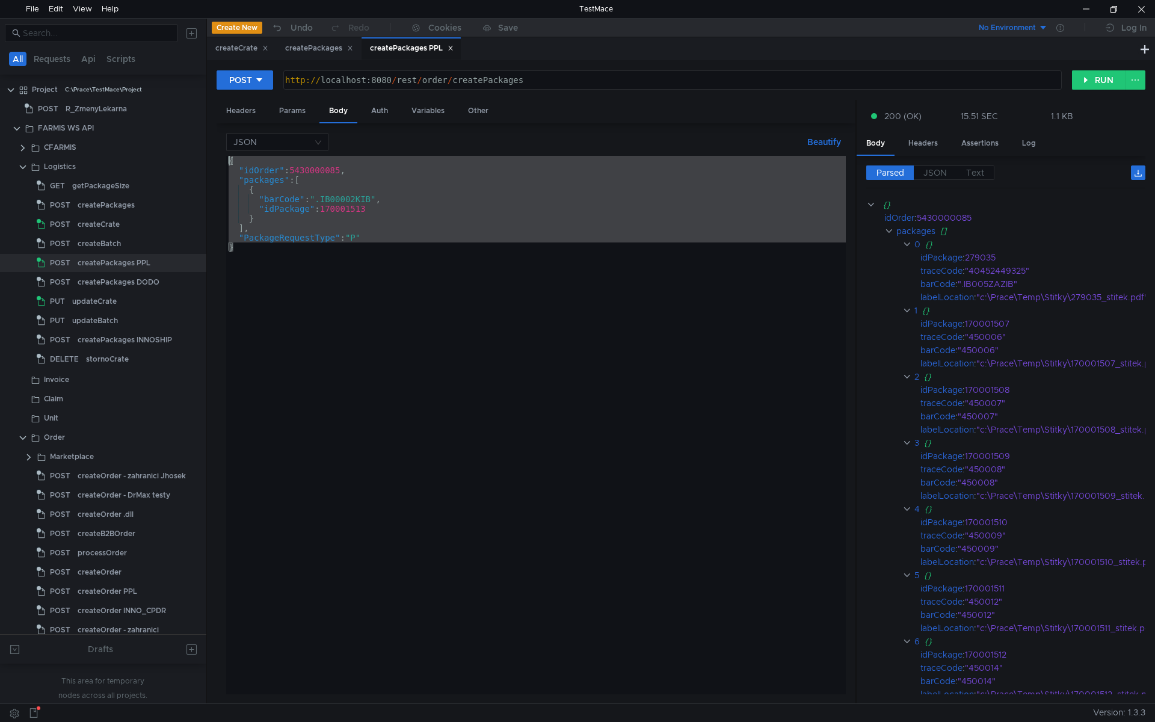
drag, startPoint x: 451, startPoint y: 353, endPoint x: 200, endPoint y: 157, distance: 317.6
click at [200, 157] on as-split "All Requests Api Scripts Project C:\Prace\TestMace\Project POST R_ZmenyLekarna …" at bounding box center [577, 360] width 1155 height 685
click at [298, 293] on div "{ "idOrder" : 5430000085 , "packages" : [ { "barCode" : ".IB00002KIB" , "idPack…" at bounding box center [536, 425] width 620 height 538
drag, startPoint x: 404, startPoint y: 313, endPoint x: 220, endPoint y: 158, distance: 240.4
click at [220, 158] on div "JSON Beautify } { "idOrder" : 5430000085 , "packages" : [ { "barCode" : ".IB000…" at bounding box center [536, 413] width 639 height 581
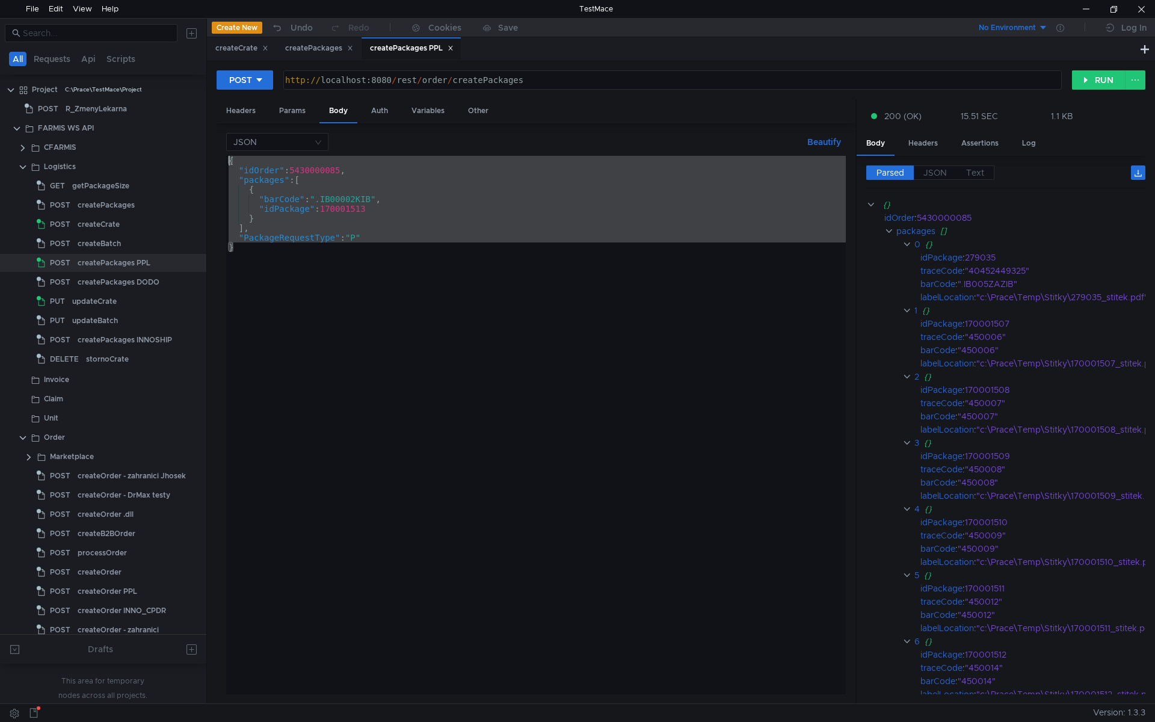
click at [322, 300] on div "{ "idOrder" : 5430000085 , "packages" : [ { "barCode" : ".IB00002KIB" , "idPack…" at bounding box center [536, 425] width 620 height 538
drag, startPoint x: 369, startPoint y: 356, endPoint x: 211, endPoint y: 152, distance: 258.6
click at [211, 152] on div "POST http:// localhost:8080 / rest / order / createPackages ההההההההההההההההההה…" at bounding box center [681, 381] width 948 height 643
click at [390, 303] on div "{ "idOrder" : 5430000085 , "packages" : [ { "barCode" : ".IB00002KIB" , "idPack…" at bounding box center [536, 425] width 620 height 538
type textarea "}"
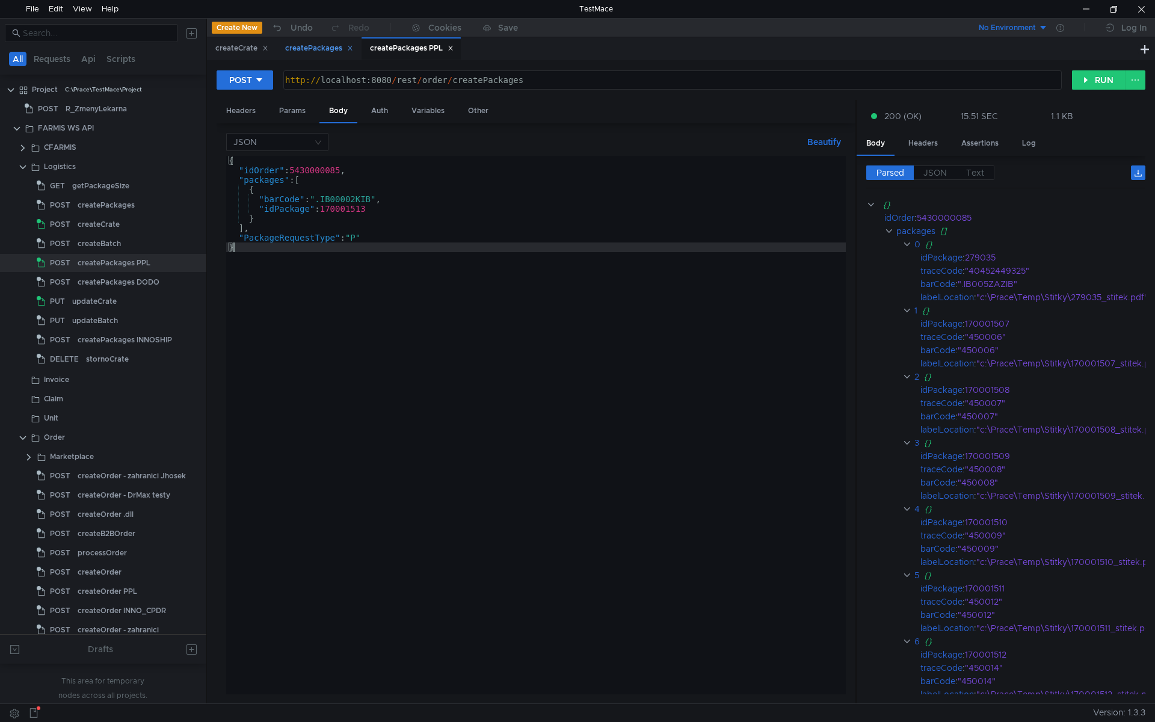
click at [333, 51] on div "createPackages" at bounding box center [319, 48] width 68 height 13
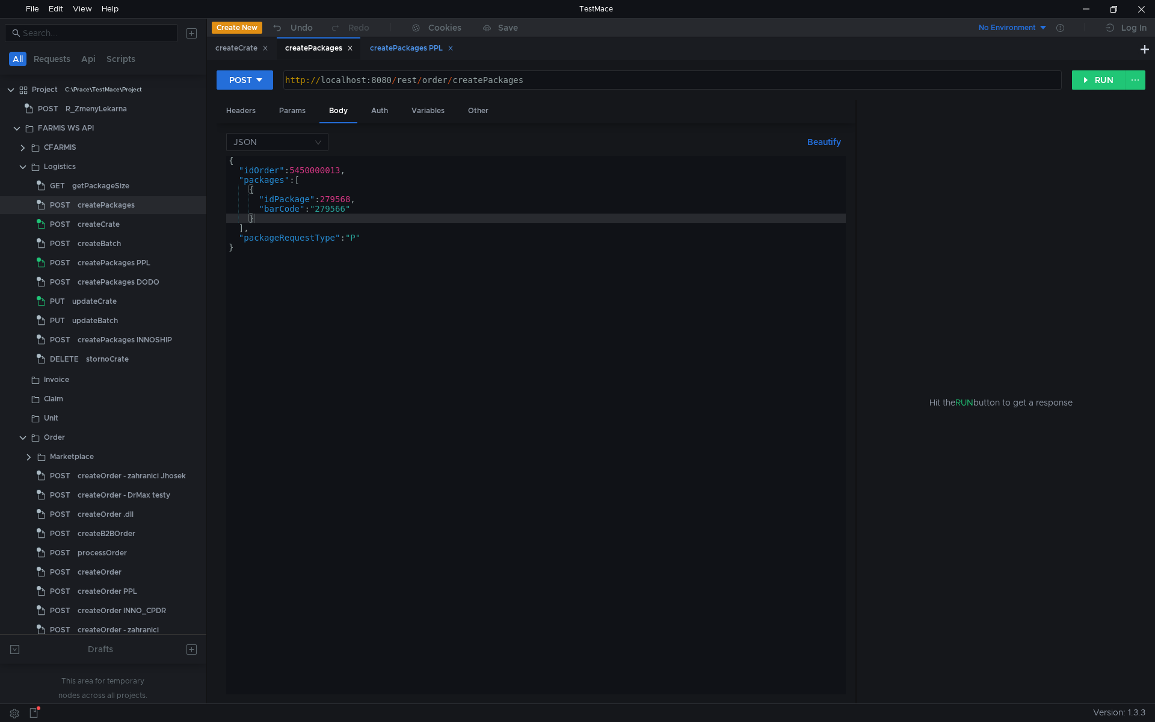
click at [402, 49] on div "createPackages PPL" at bounding box center [412, 48] width 84 height 13
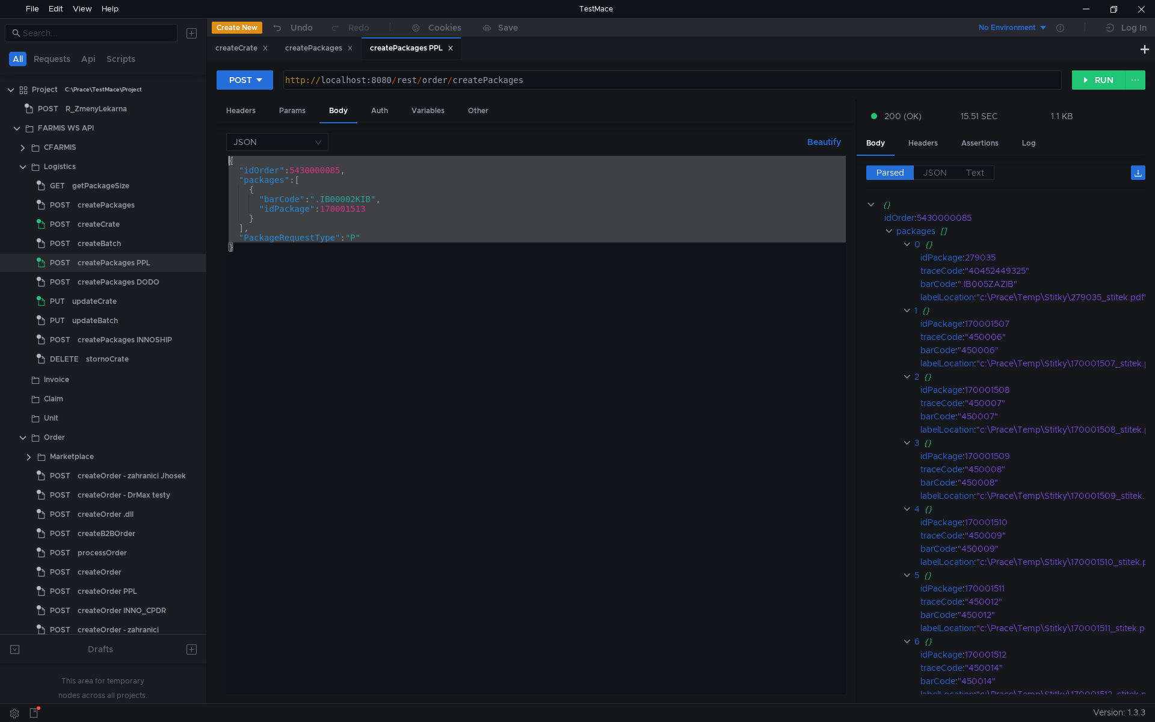
drag, startPoint x: 395, startPoint y: 345, endPoint x: 205, endPoint y: 154, distance: 269.7
click at [205, 154] on as-split "All Requests Api Scripts Project C:\Prace\TestMace\Project POST R_ZmenyLekarna …" at bounding box center [577, 360] width 1155 height 685
click at [466, 280] on div "{ "idOrder" : 5430000085 , "packages" : [ { "barCode" : ".IB00002KIB" , "idPack…" at bounding box center [536, 425] width 620 height 538
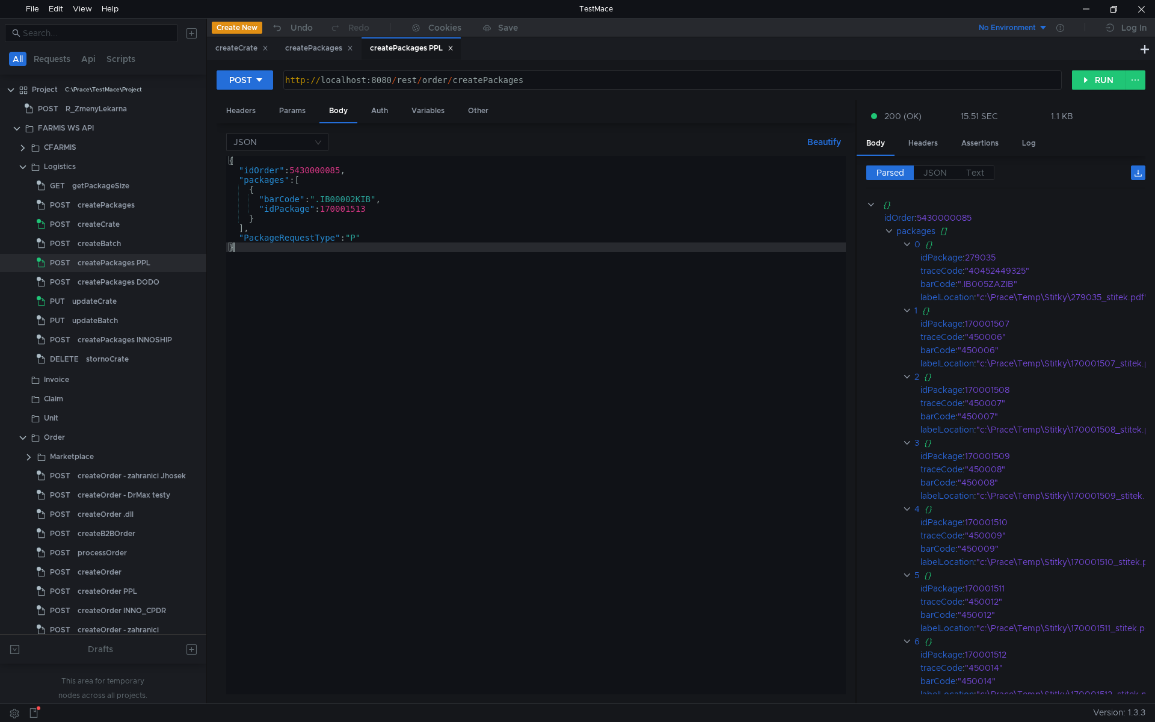
type textarea ""PackageRequestType": "P" }"
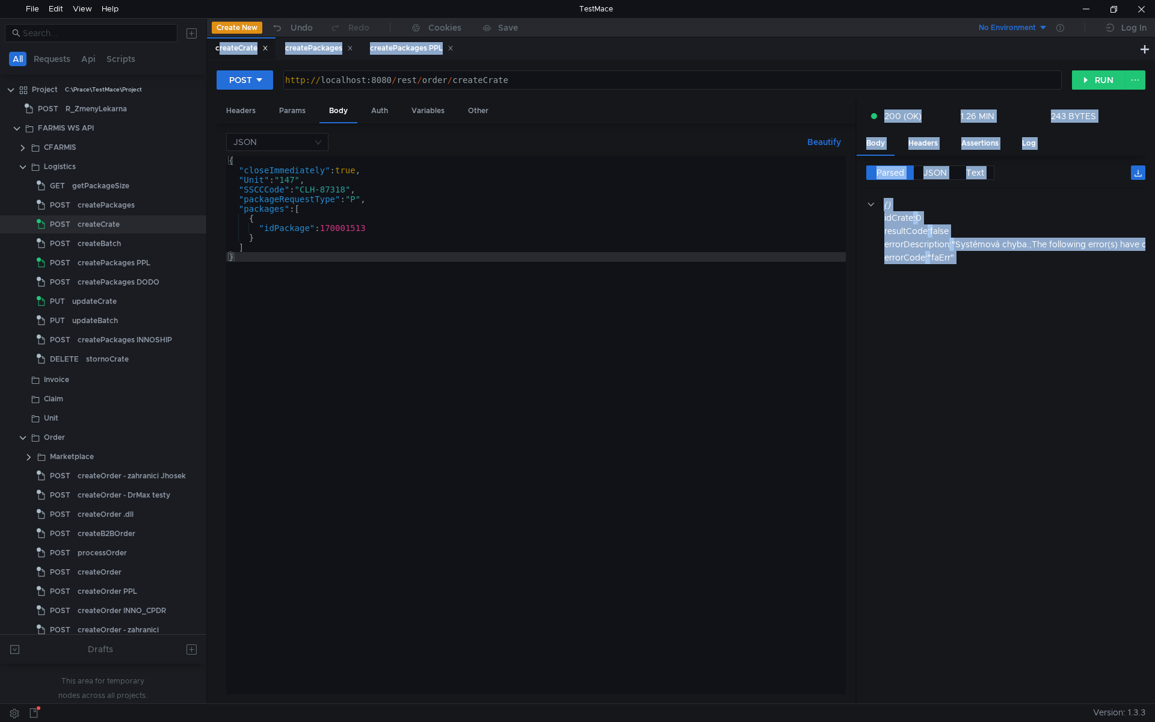
click at [359, 279] on div "{ "closeImmediately" : true , "Unit" : "147" , "SSCCCode" : "CLH-87318" , "pack…" at bounding box center [536, 435] width 620 height 558
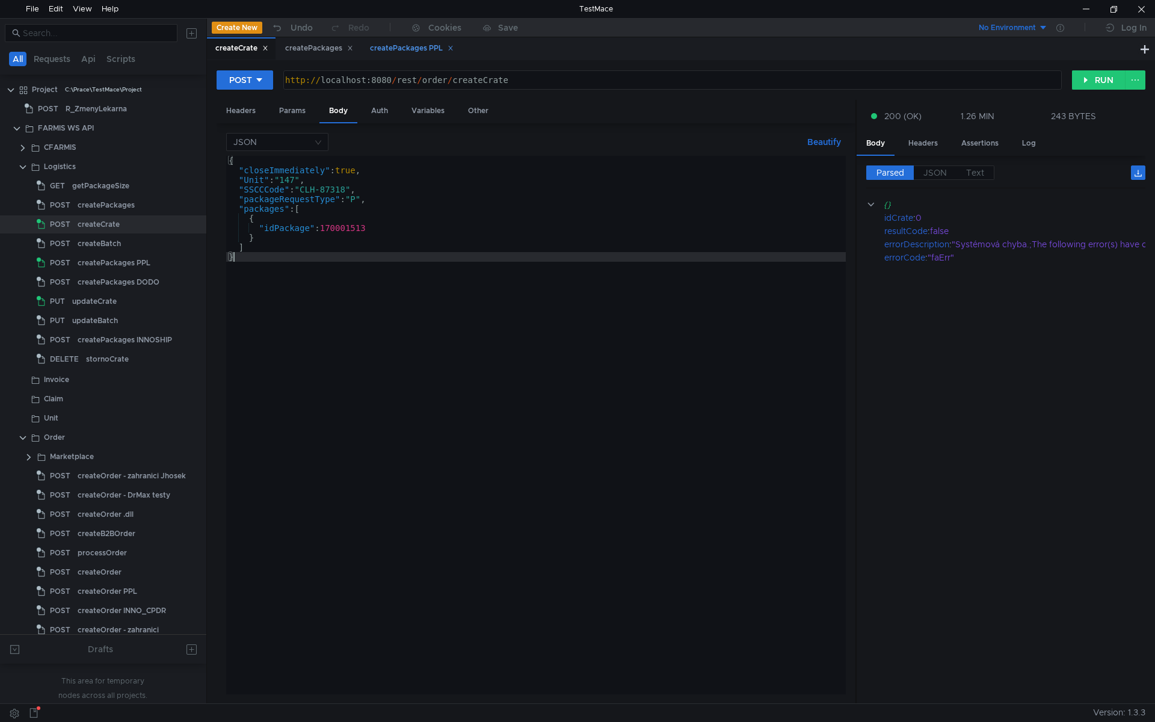
click at [415, 52] on div "createPackages PPL" at bounding box center [412, 48] width 84 height 13
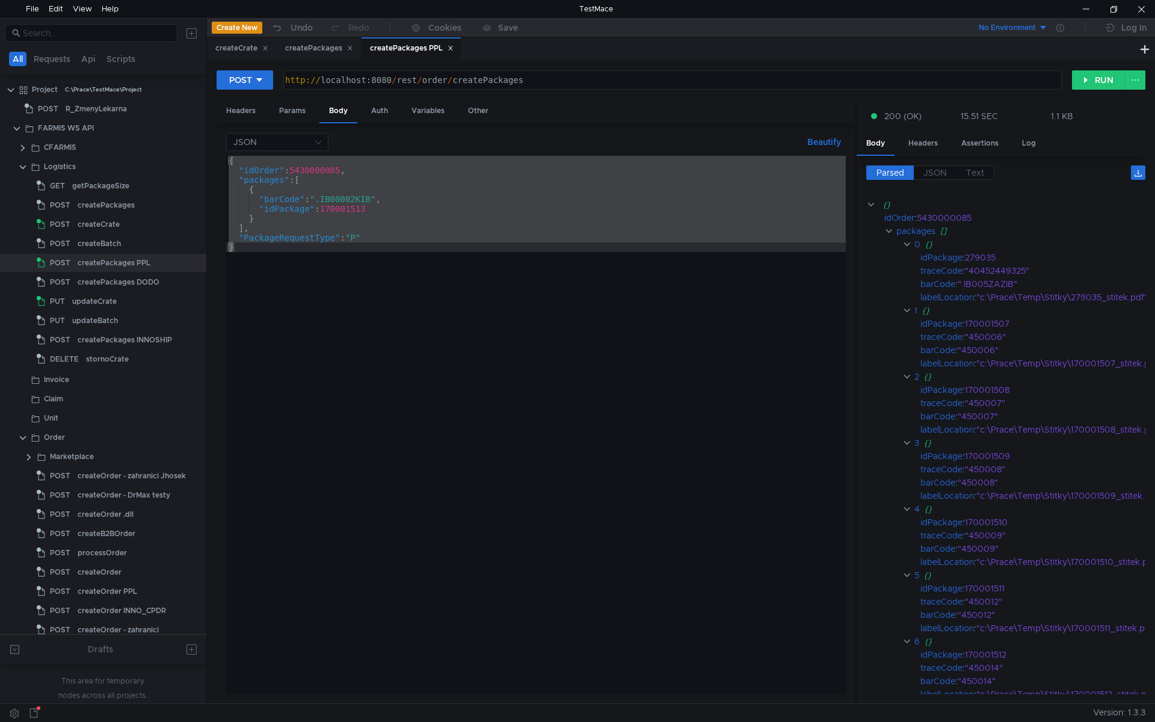
click at [363, 288] on div "{ "idOrder" : 5430000085 , "packages" : [ { "barCode" : ".IB00002KIB" , "idPack…" at bounding box center [536, 425] width 620 height 538
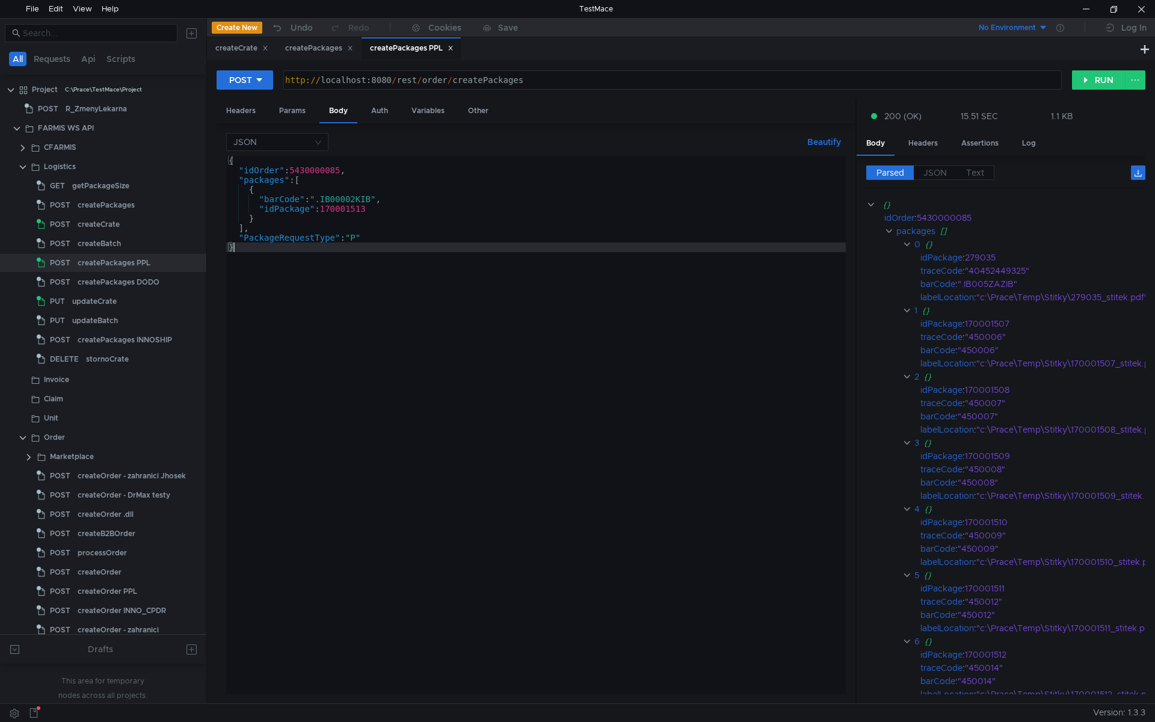
type textarea "}"
click at [239, 51] on div "createCrate" at bounding box center [241, 48] width 53 height 13
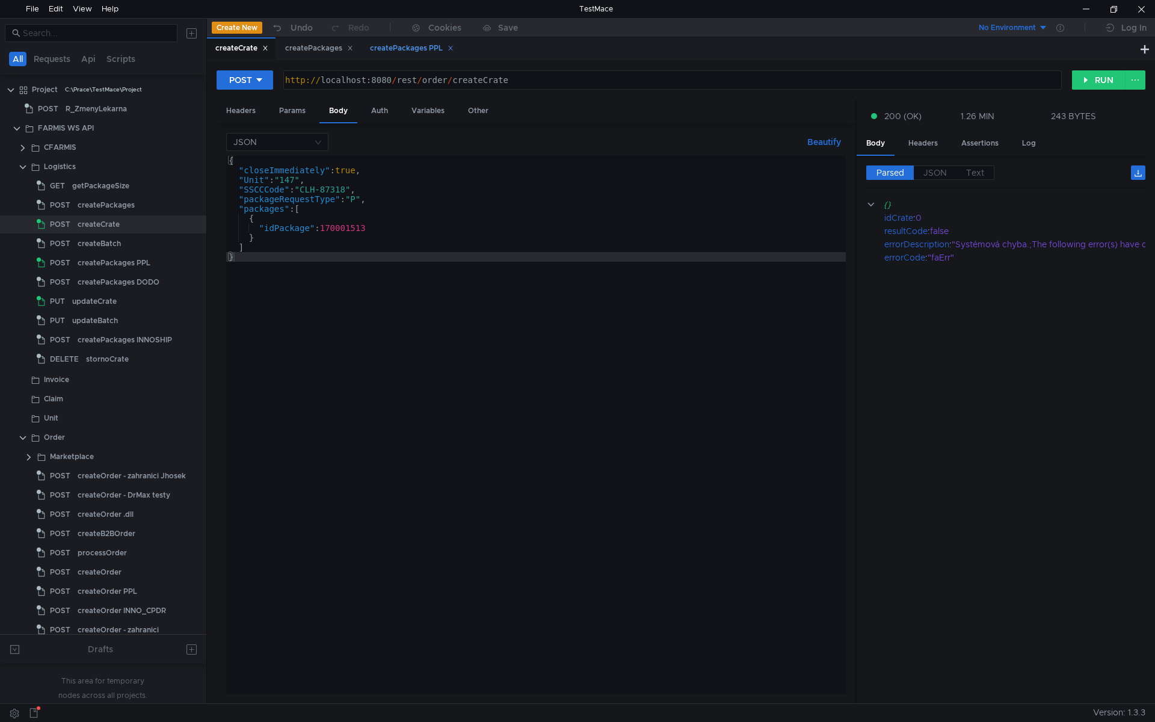
click at [416, 51] on div "createPackages PPL" at bounding box center [412, 48] width 84 height 13
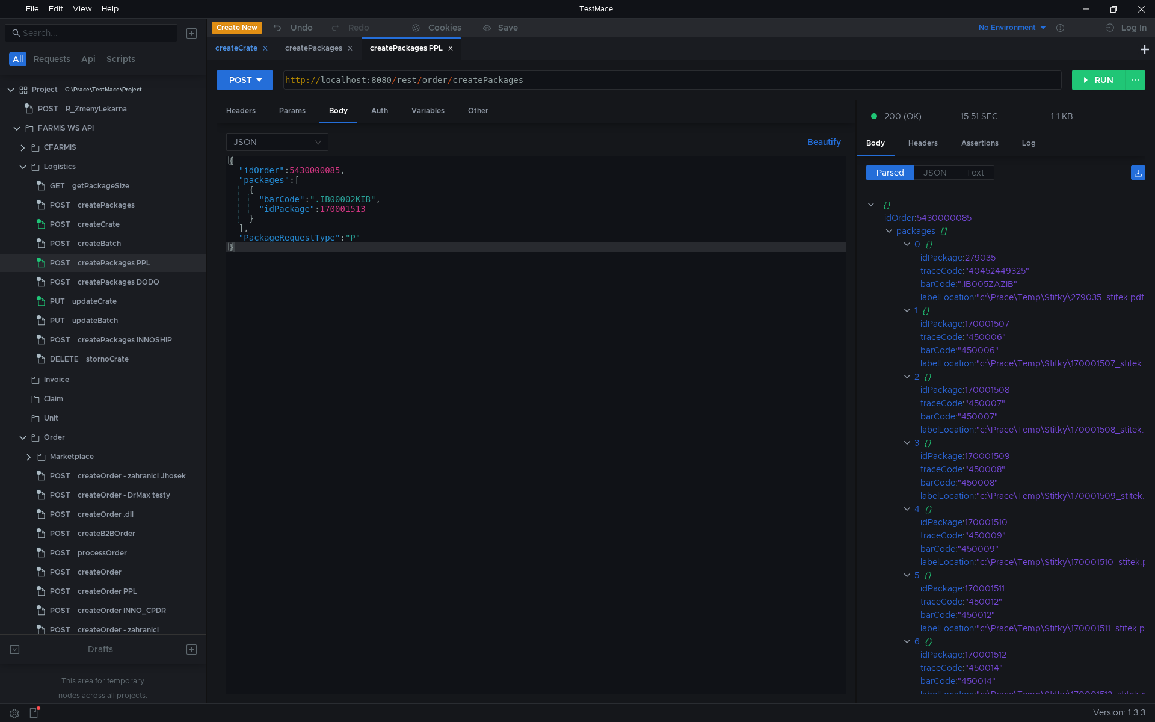
click at [239, 48] on div "createCrate" at bounding box center [241, 48] width 53 height 13
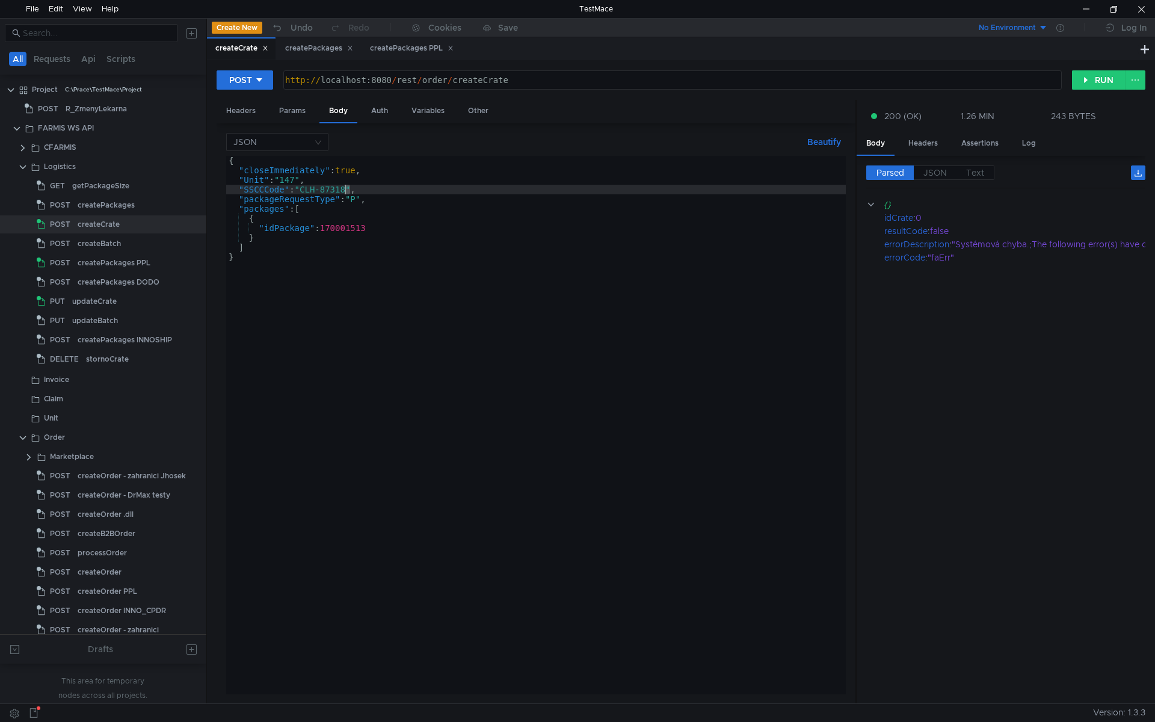
click at [345, 190] on div "{ "closeImmediately" : true , "Unit" : "147" , "SSCCCode" : "CLH-87318" , "pack…" at bounding box center [536, 435] width 620 height 558
click at [343, 209] on div "{ "closeImmediately" : true , "Unit" : "147" , "SSCCCode" : "CLH-87313" , "pack…" at bounding box center [536, 435] width 620 height 558
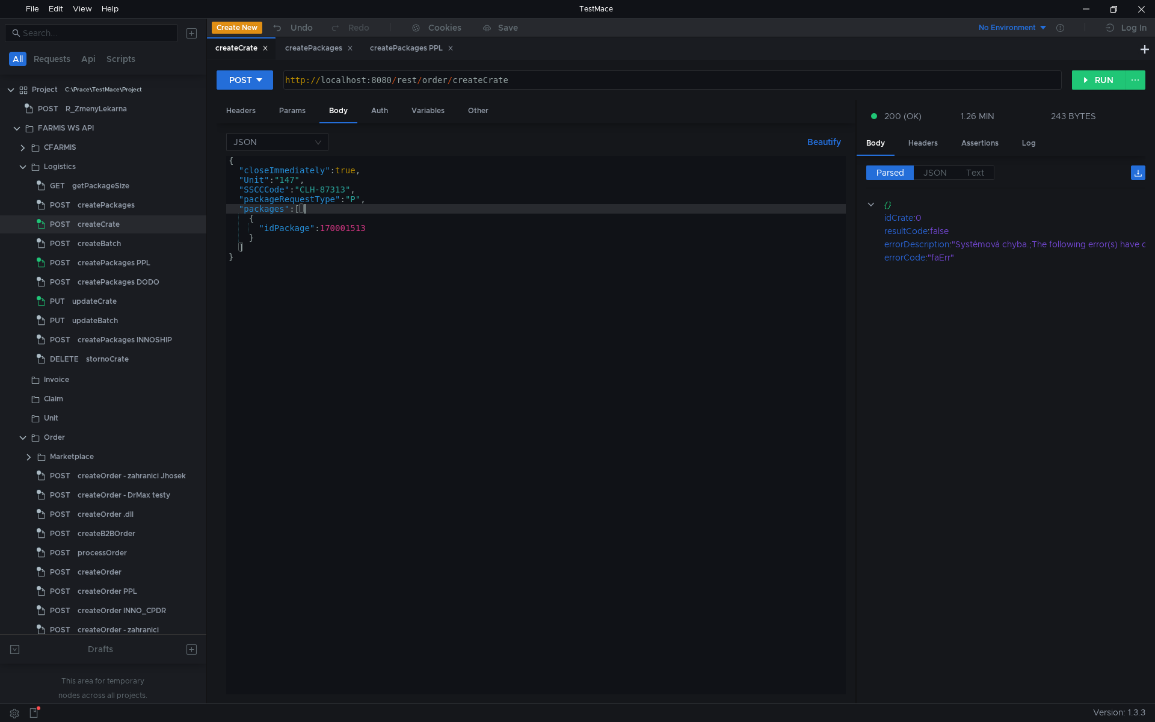
scroll to position [0, 5]
click at [290, 180] on div "{ "closeImmediately" : true , "Unit" : "147" , "SSCCCode" : "CLH-87313" , "pack…" at bounding box center [536, 435] width 620 height 558
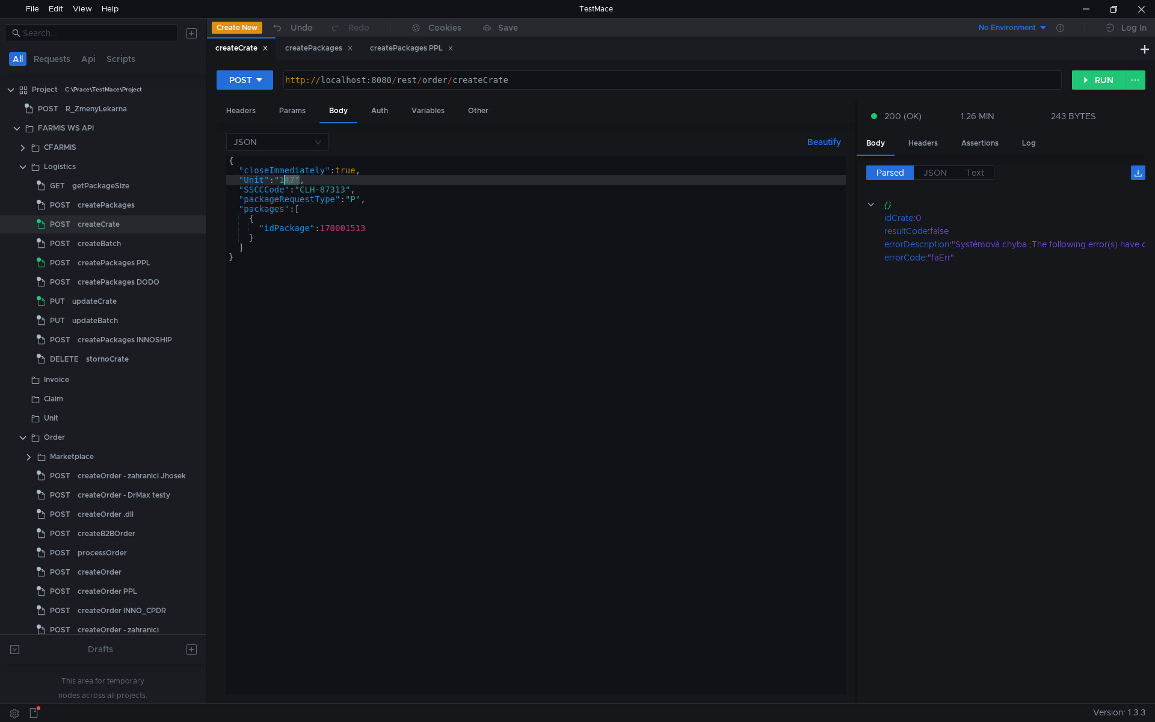
click at [290, 180] on div "{ "closeImmediately" : true , "Unit" : "147" , "SSCCCode" : "CLH-87313" , "pack…" at bounding box center [536, 435] width 620 height 558
click at [304, 210] on div "{ "closeImmediately" : true , "Unit" : "147" , "SSCCCode" : "CLH-87313" , "pack…" at bounding box center [536, 435] width 620 height 558
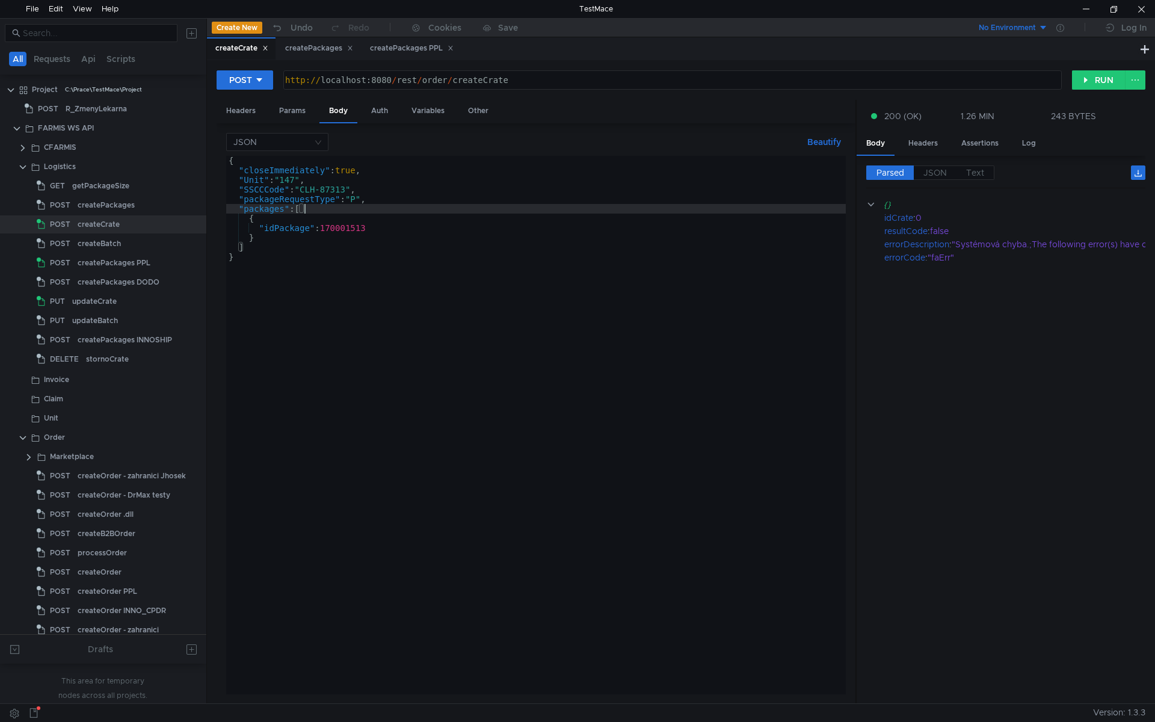
click at [306, 245] on div "{ "closeImmediately" : true , "Unit" : "147" , "SSCCCode" : "CLH-87313" , "pack…" at bounding box center [536, 435] width 620 height 558
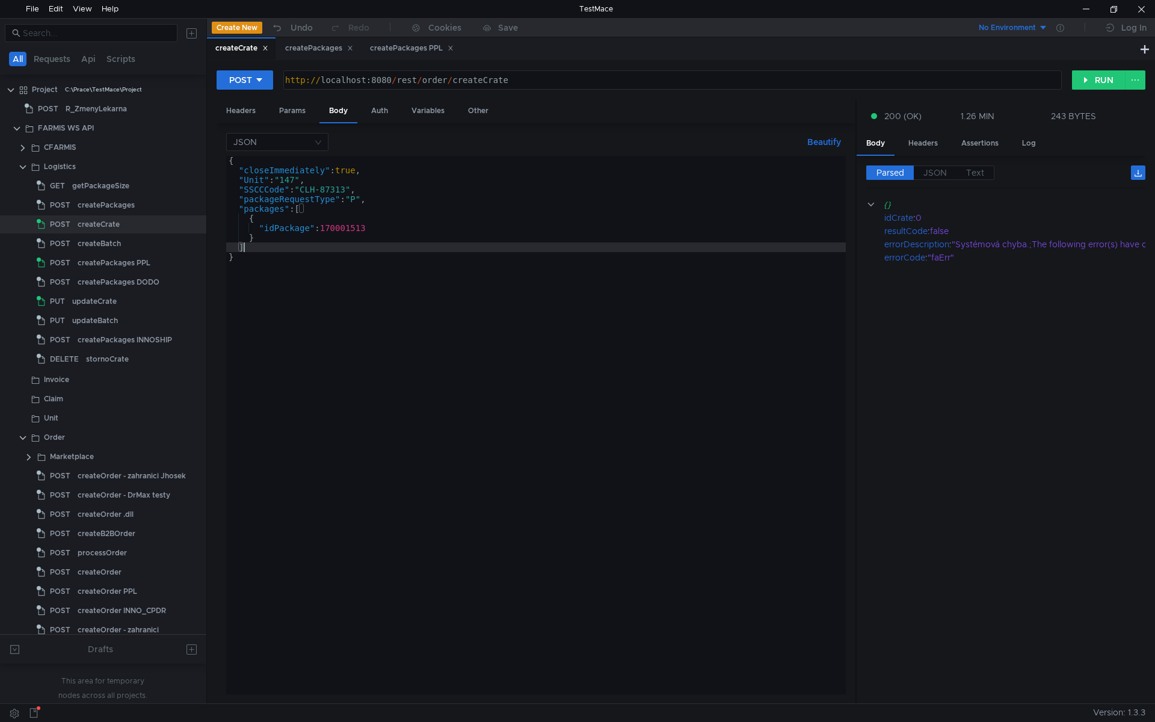
scroll to position [0, 1]
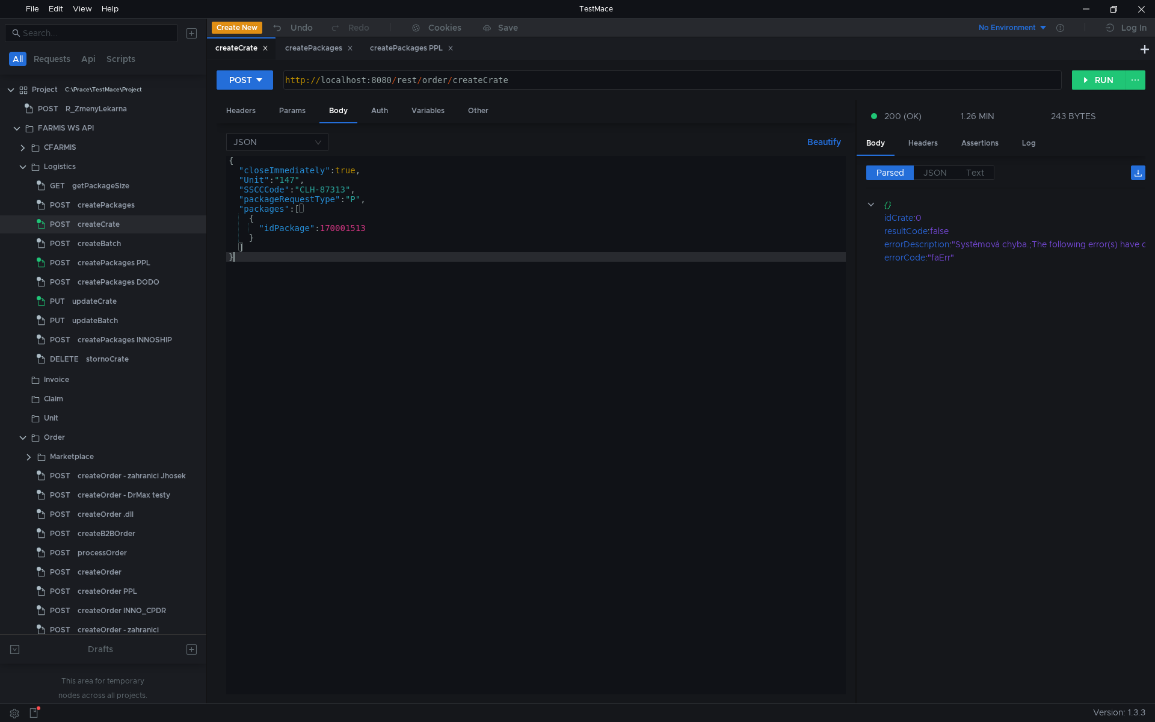
click at [307, 261] on div "{ "closeImmediately" : true , "Unit" : "147" , "SSCCCode" : "CLH-87313" , "pack…" at bounding box center [536, 435] width 620 height 558
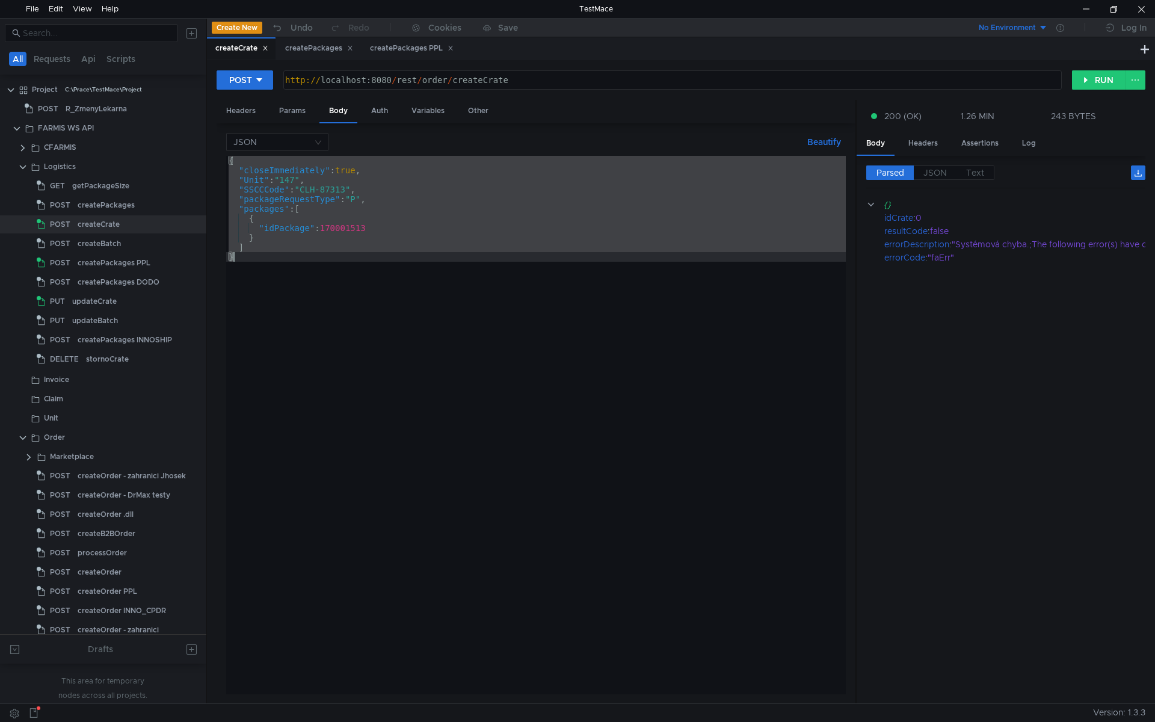
click at [467, 372] on div "{ "closeImmediately" : true , "Unit" : "147" , "SSCCCode" : "CLH-87313" , "pack…" at bounding box center [536, 425] width 620 height 538
type textarea "}"
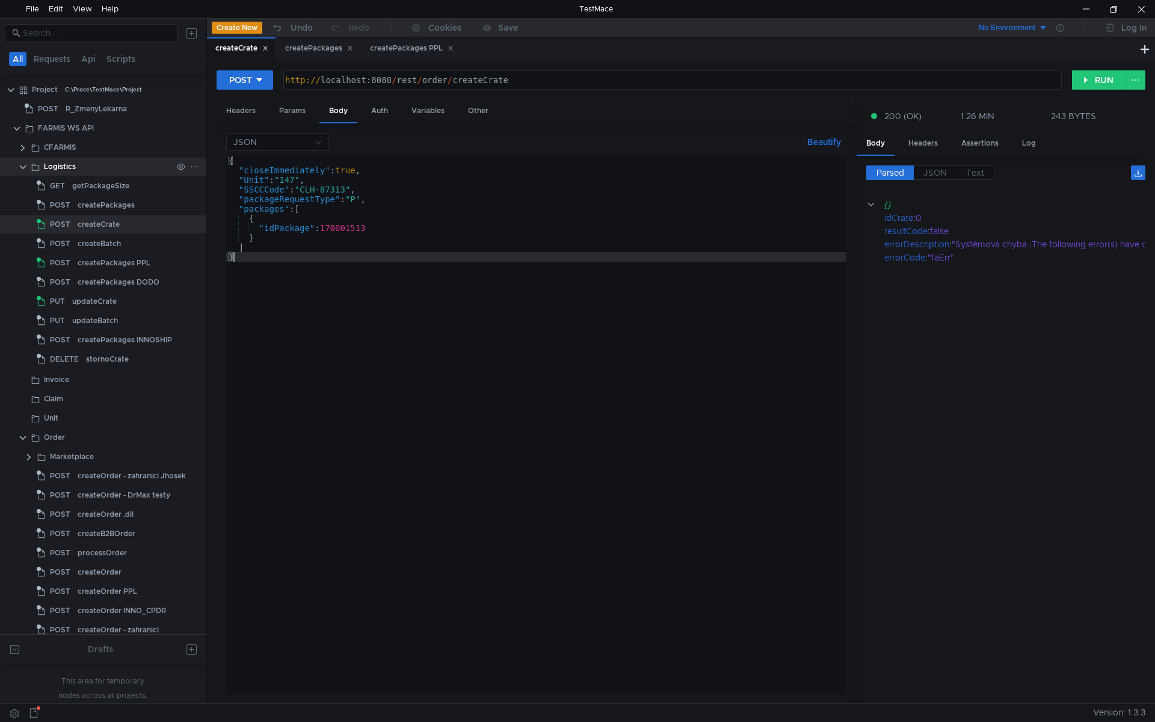
click at [24, 168] on clr-icon at bounding box center [23, 167] width 10 height 10
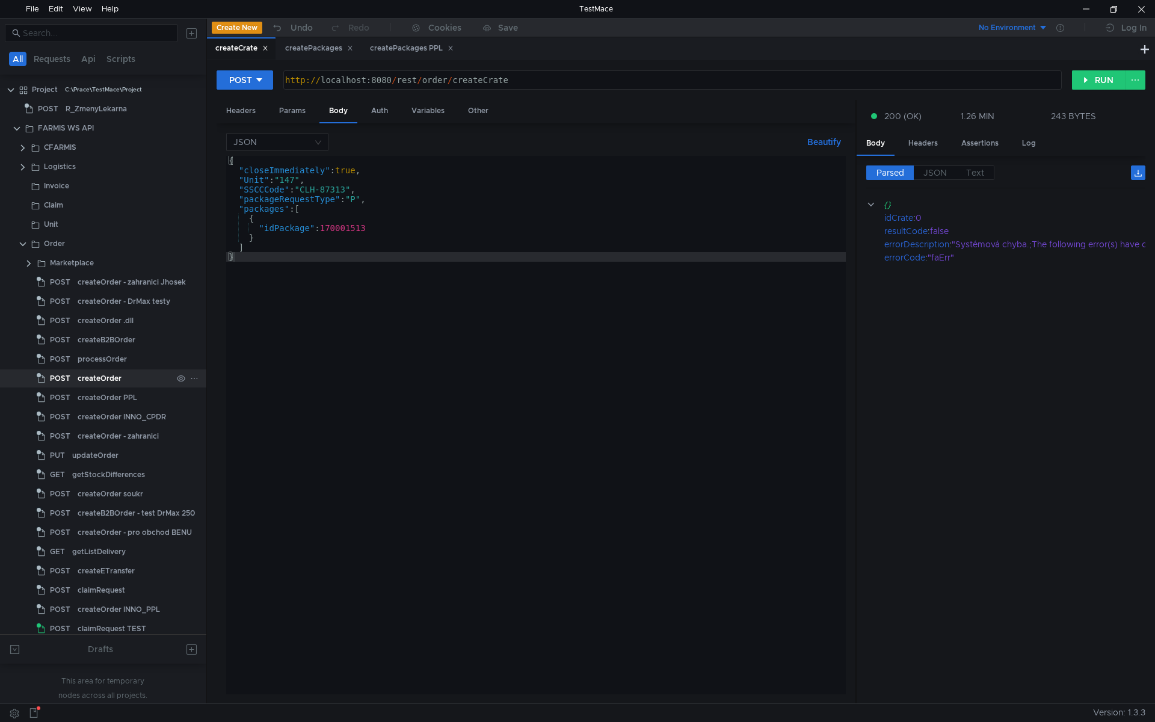
click at [116, 380] on div "createOrder" at bounding box center [100, 378] width 44 height 18
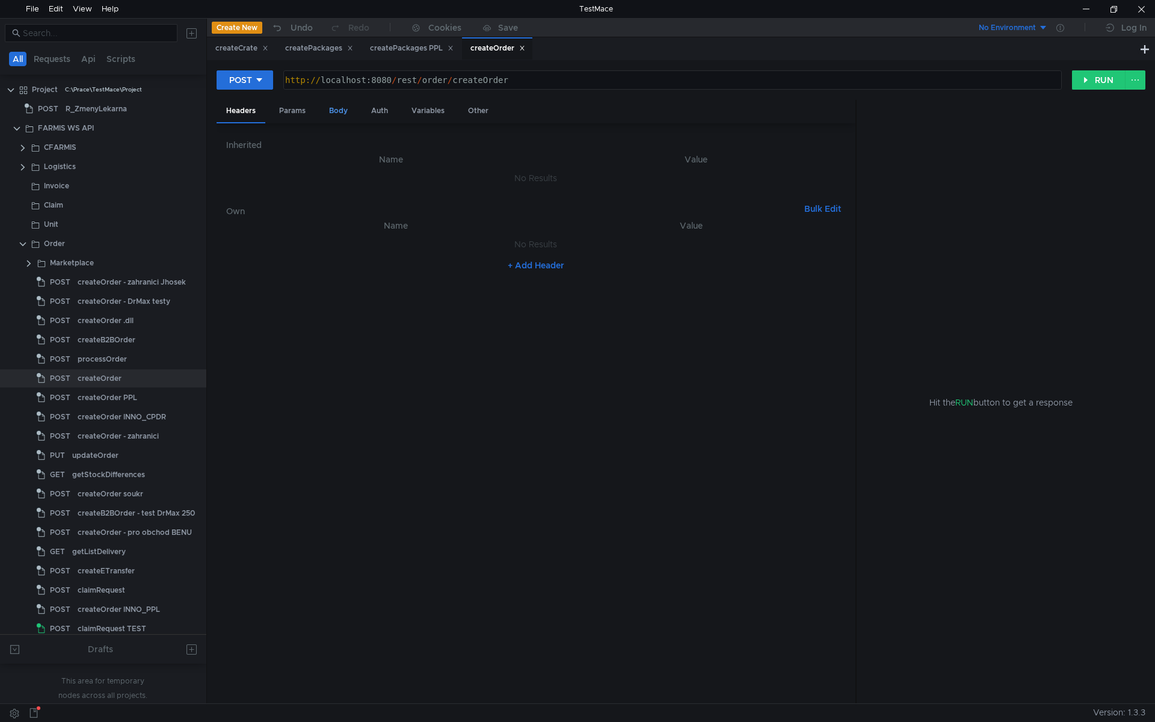
click at [336, 110] on div "Body" at bounding box center [338, 111] width 38 height 22
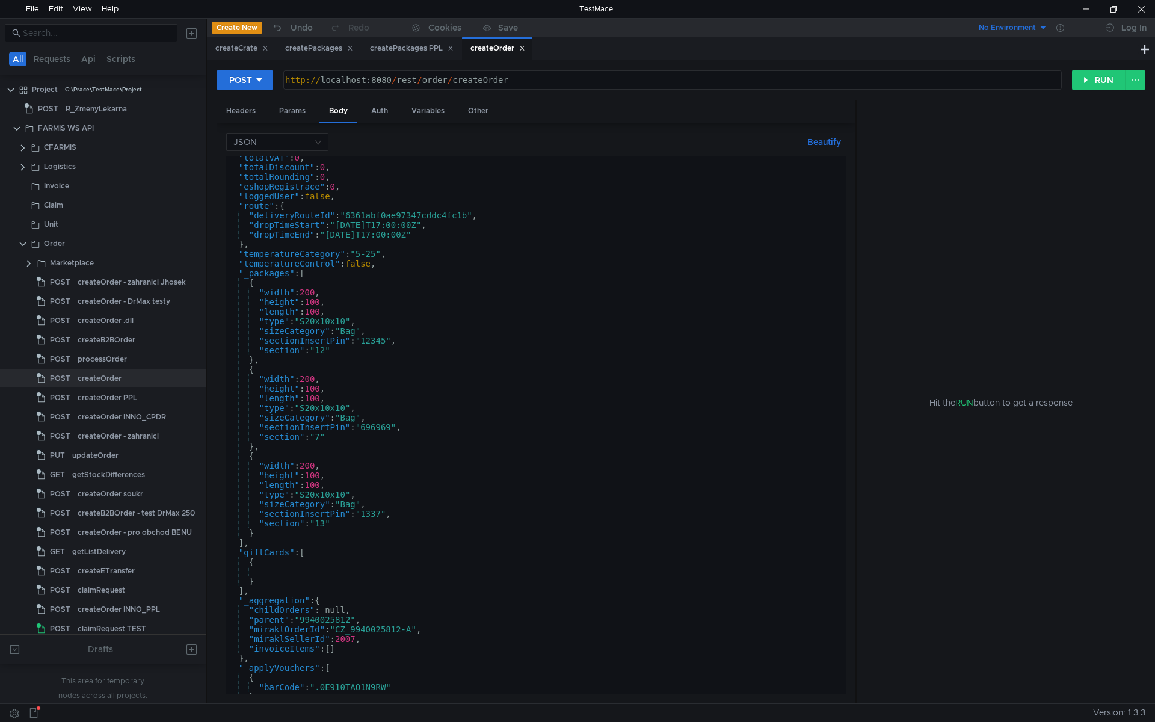
scroll to position [718, 0]
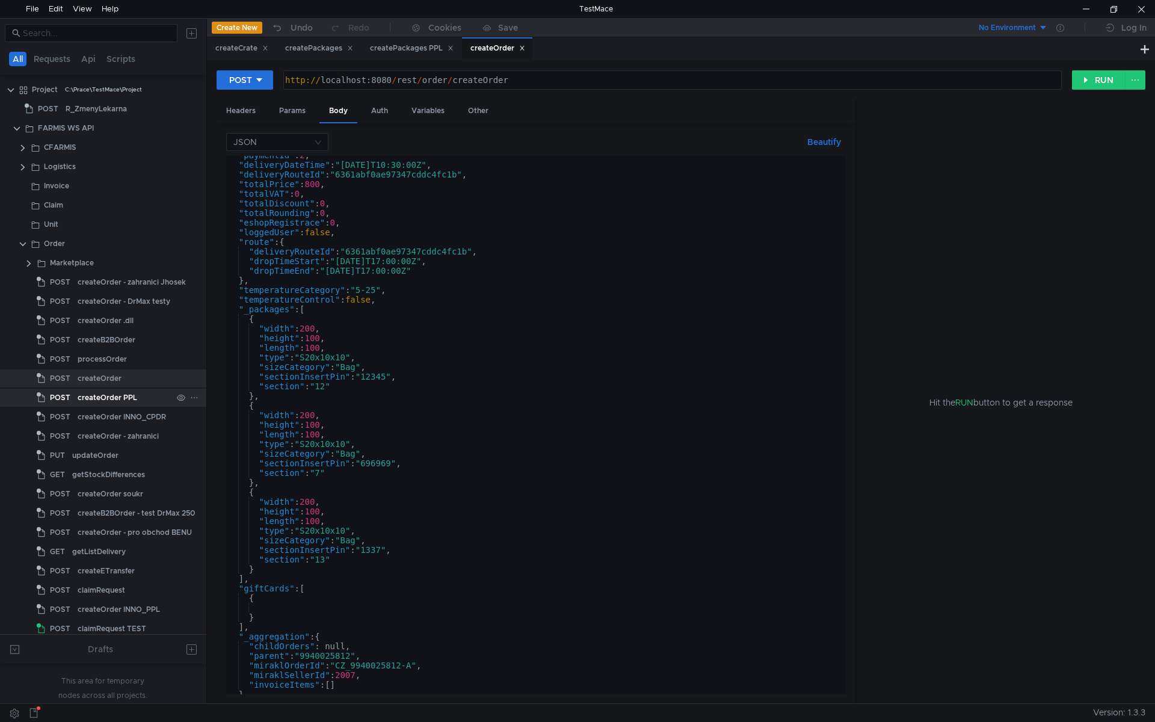
click at [132, 399] on div "createOrder PPL" at bounding box center [108, 398] width 60 height 18
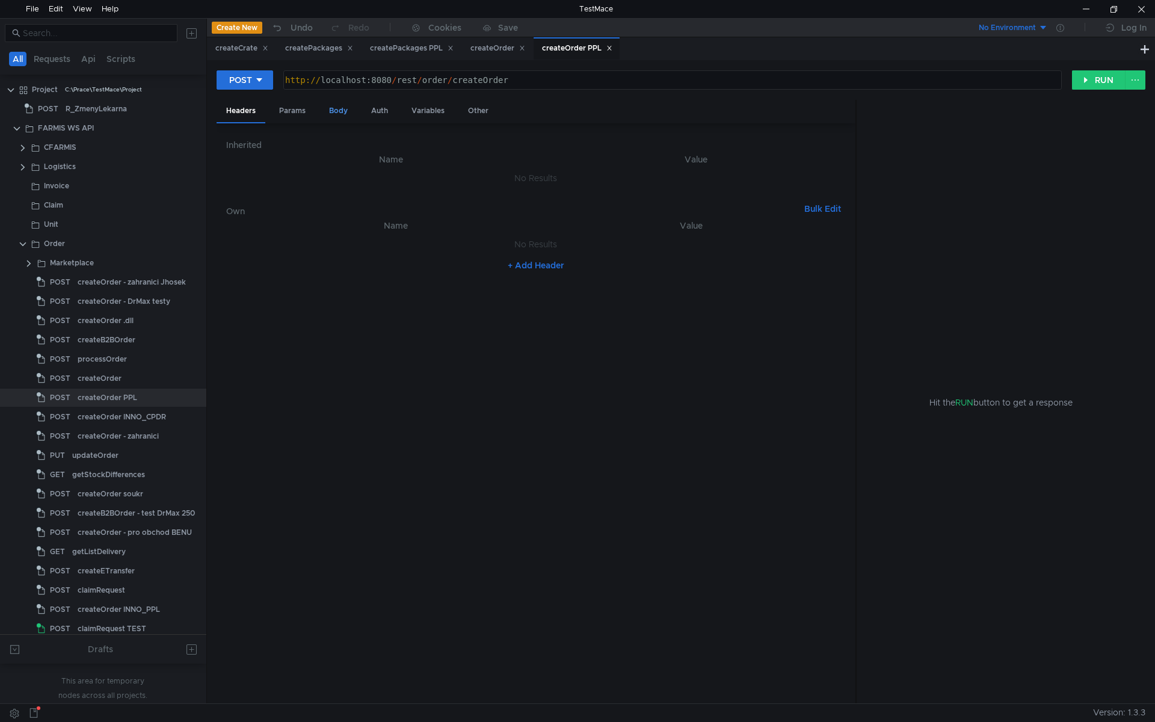
click at [332, 111] on div "Body" at bounding box center [338, 111] width 38 height 22
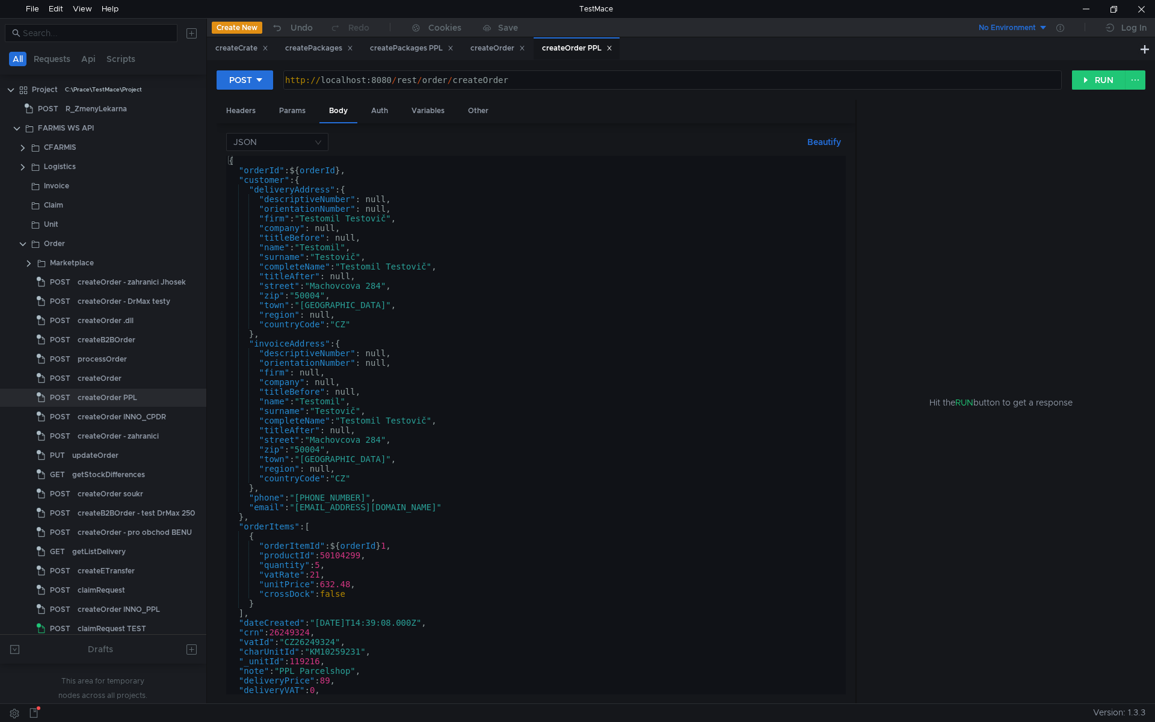
click at [346, 354] on div "{ "orderId" : ${ orderId } , "customer" : { "deliveryAddress" : { "descriptiveN…" at bounding box center [533, 435] width 615 height 558
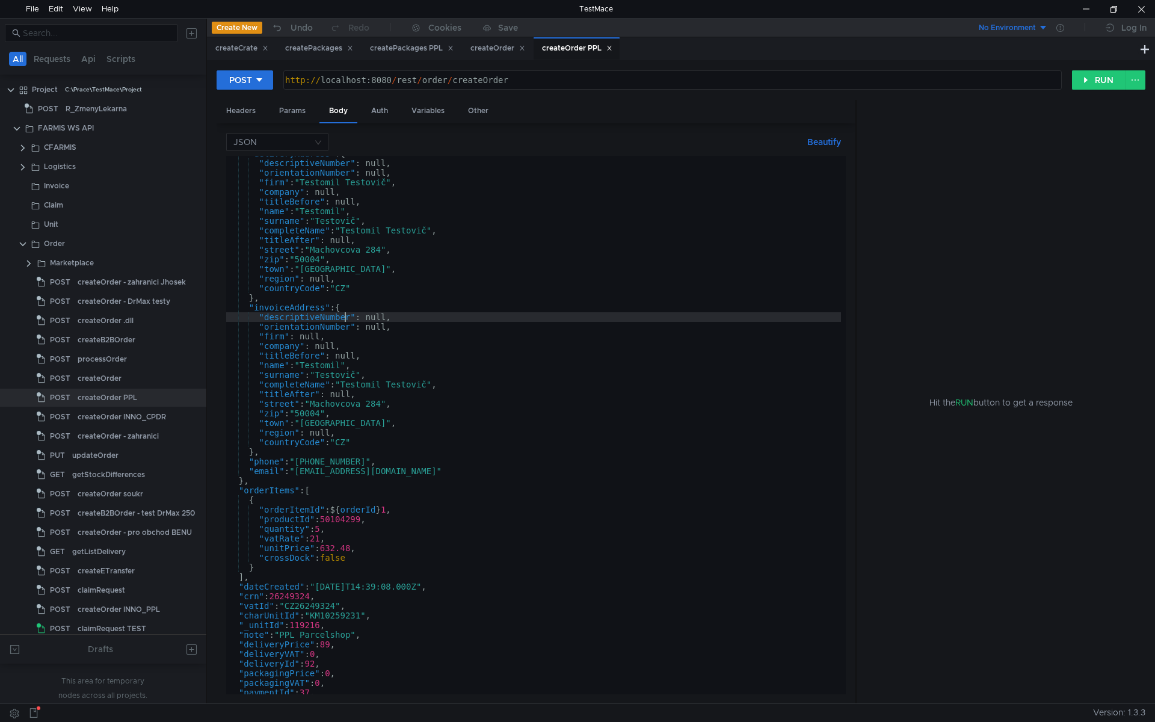
scroll to position [78, 0]
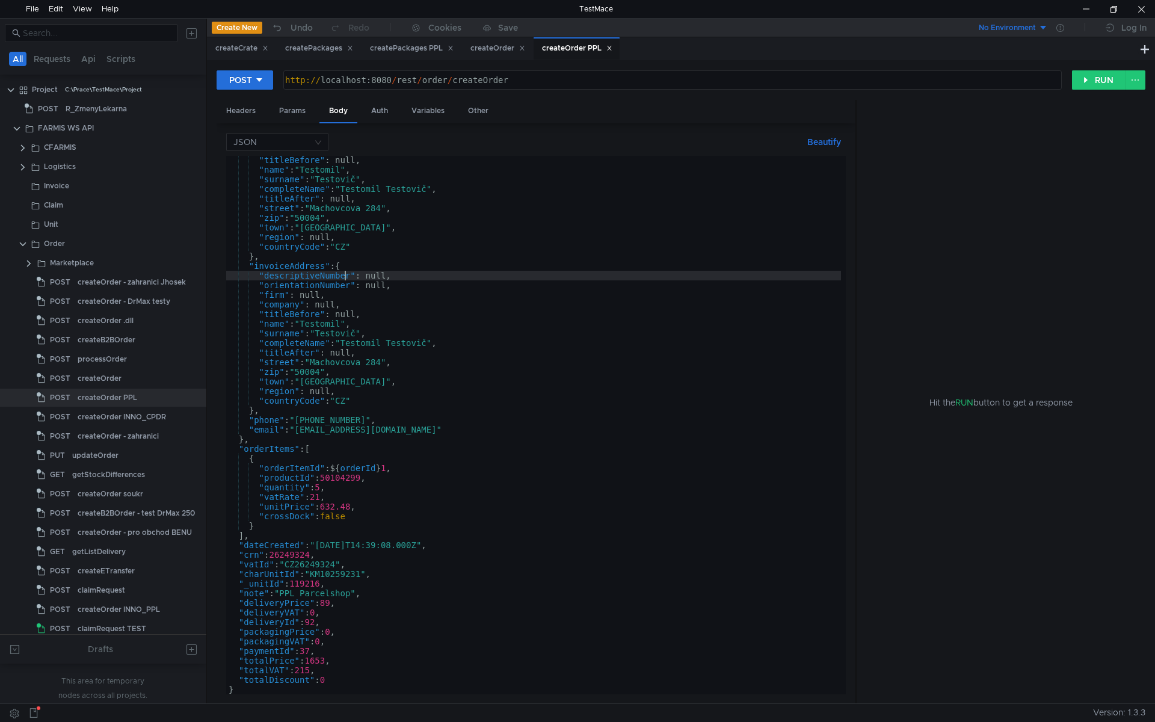
click at [361, 441] on div ""titleBefore" : null, "name" : "Testomil" , "surname" : "Testovič" , "completeN…" at bounding box center [533, 434] width 615 height 558
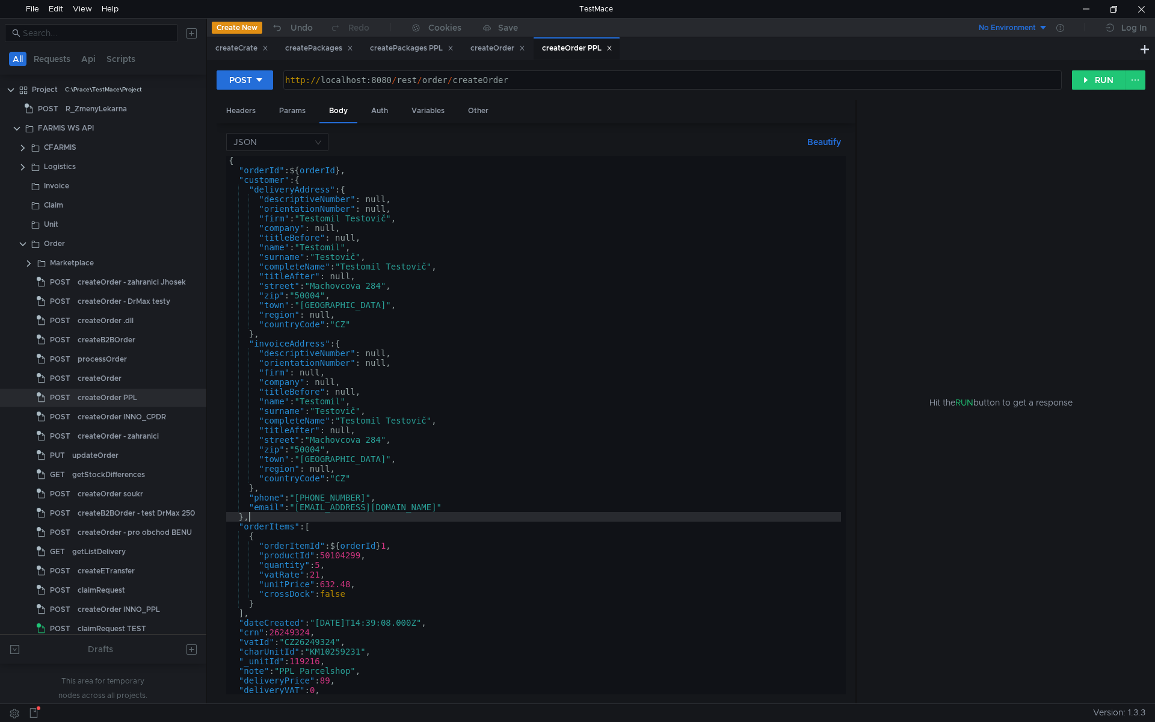
scroll to position [0, 0]
click at [392, 362] on div "{ "orderId" : ${ orderId } , "customer" : { "deliveryAddress" : { "descriptiveN…" at bounding box center [533, 435] width 615 height 558
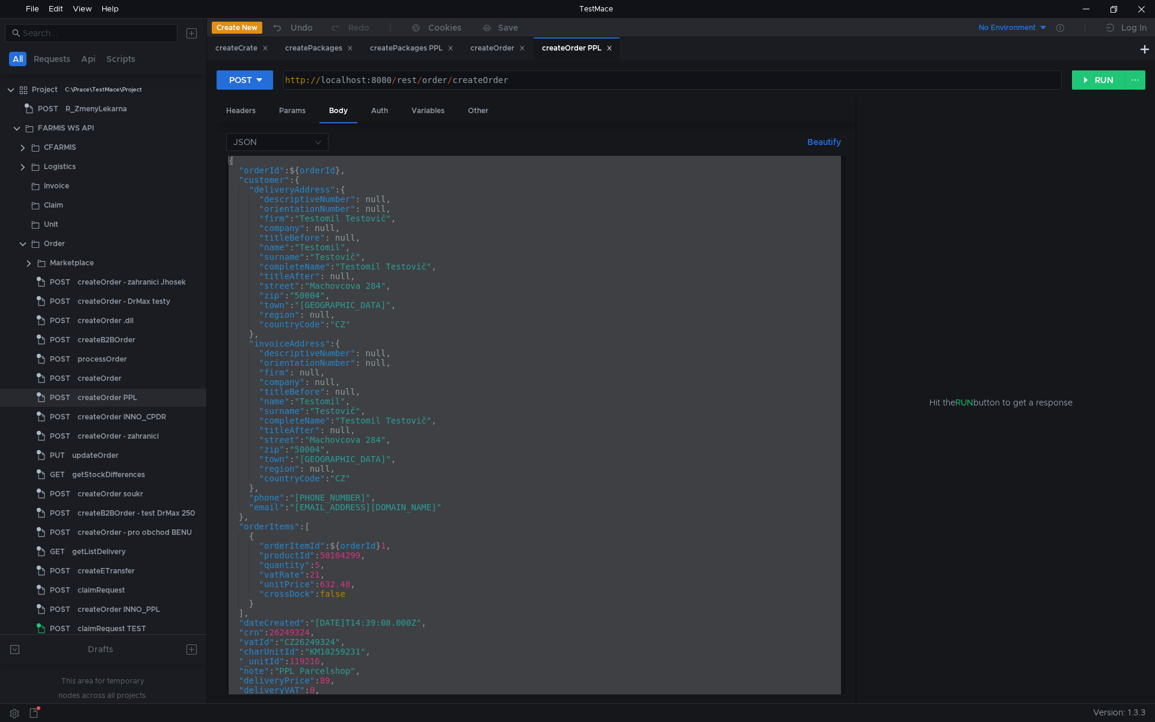
click at [438, 319] on div "{ "orderId" : ${ orderId } , "customer" : { "deliveryAddress" : { "descriptiveN…" at bounding box center [533, 425] width 615 height 538
type textarea ""region": null,"
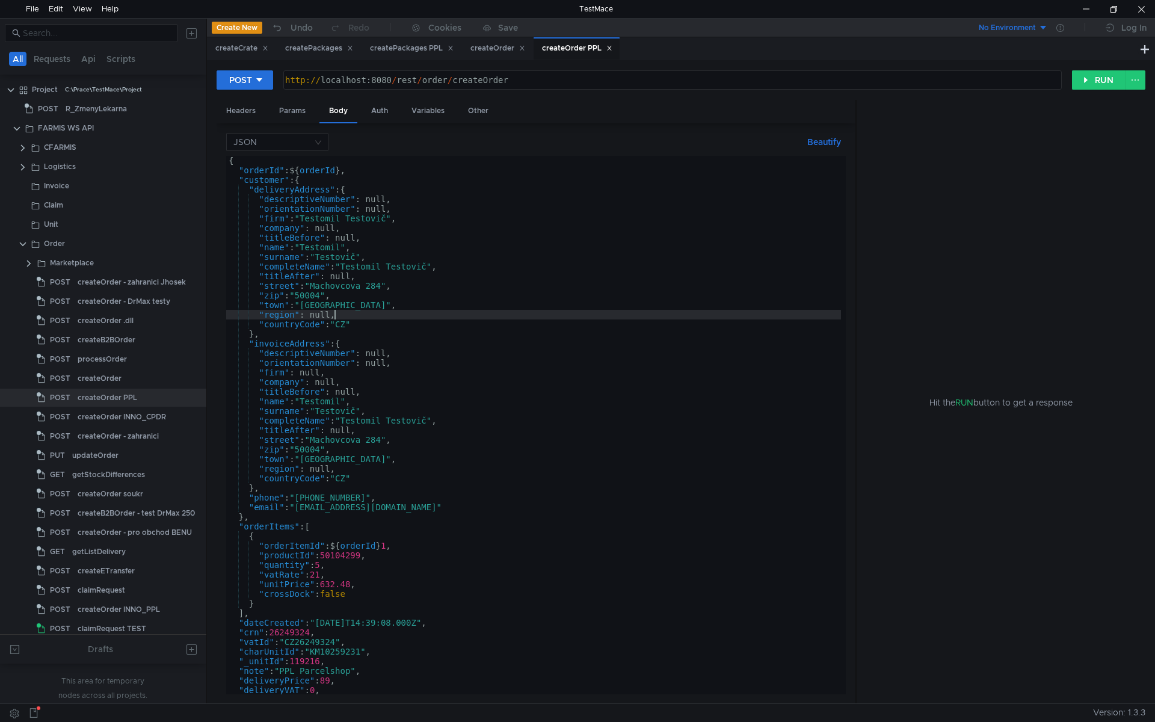
click at [612, 47] on icon at bounding box center [609, 48] width 6 height 6
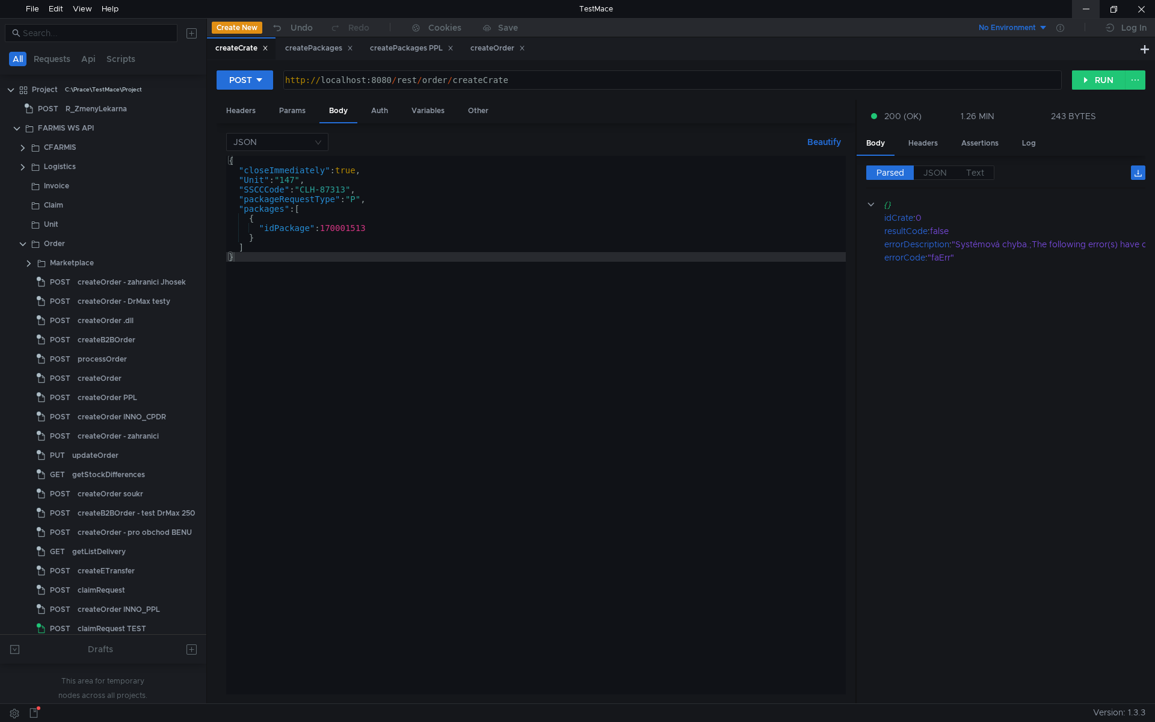
click at [1085, 2] on div at bounding box center [1086, 9] width 28 height 18
